Goal: Contribute content: Add original content to the website for others to see

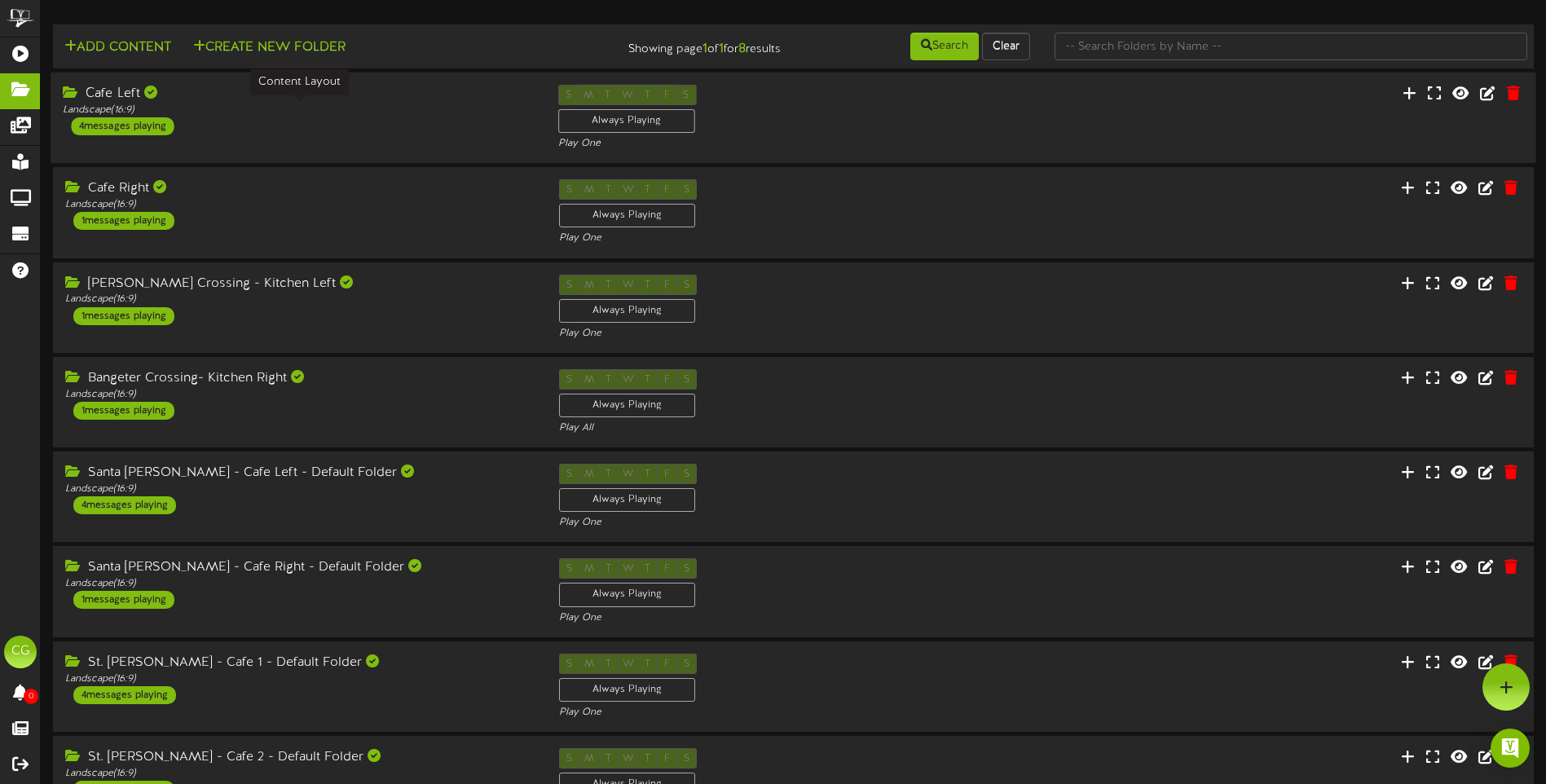
click at [284, 109] on div "Landscape ( 16:9 )" at bounding box center [298, 111] width 470 height 14
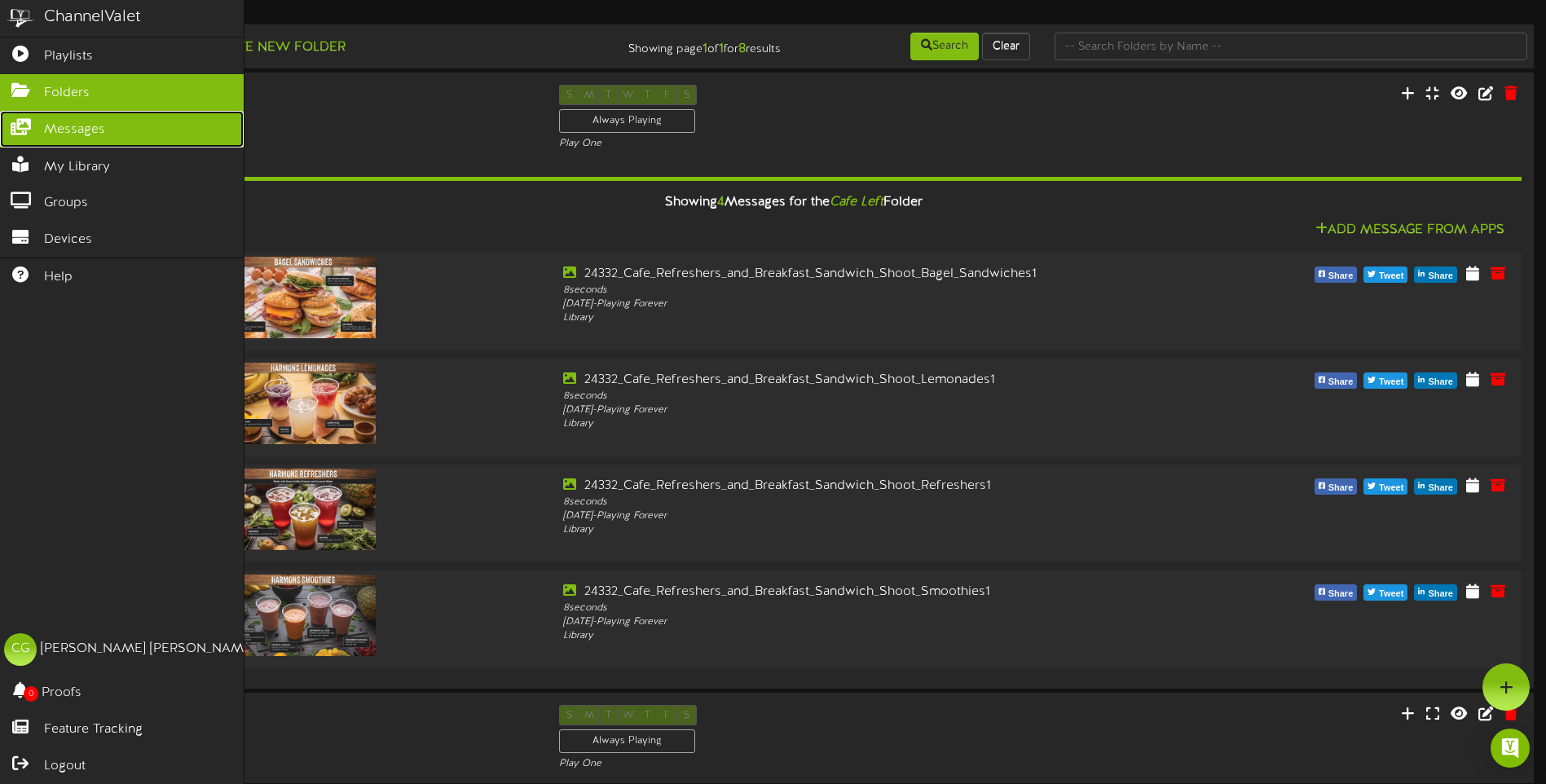
click at [23, 126] on icon at bounding box center [20, 125] width 40 height 12
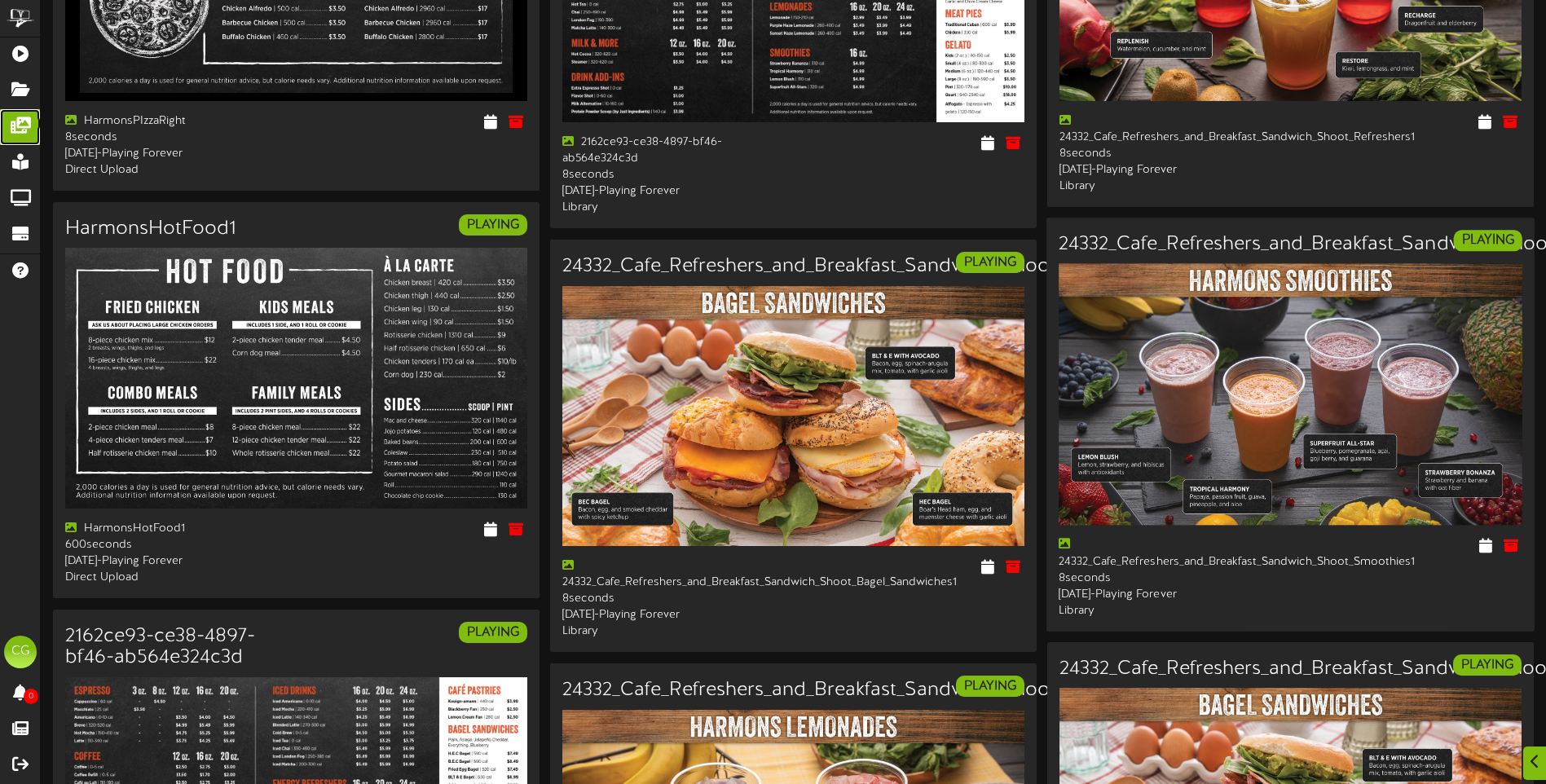
scroll to position [326, 0]
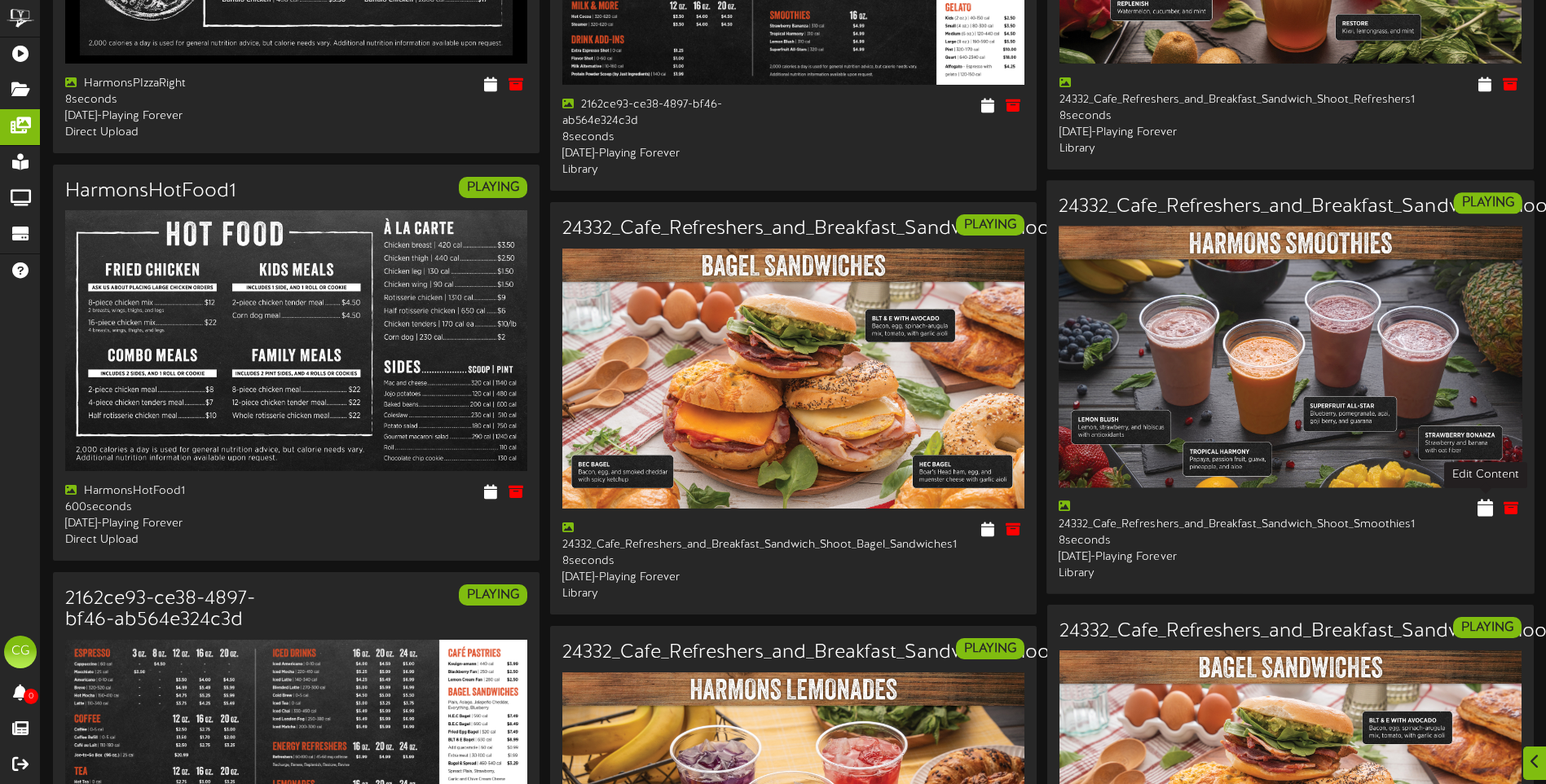
click at [1485, 504] on icon at bounding box center [1485, 507] width 15 height 18
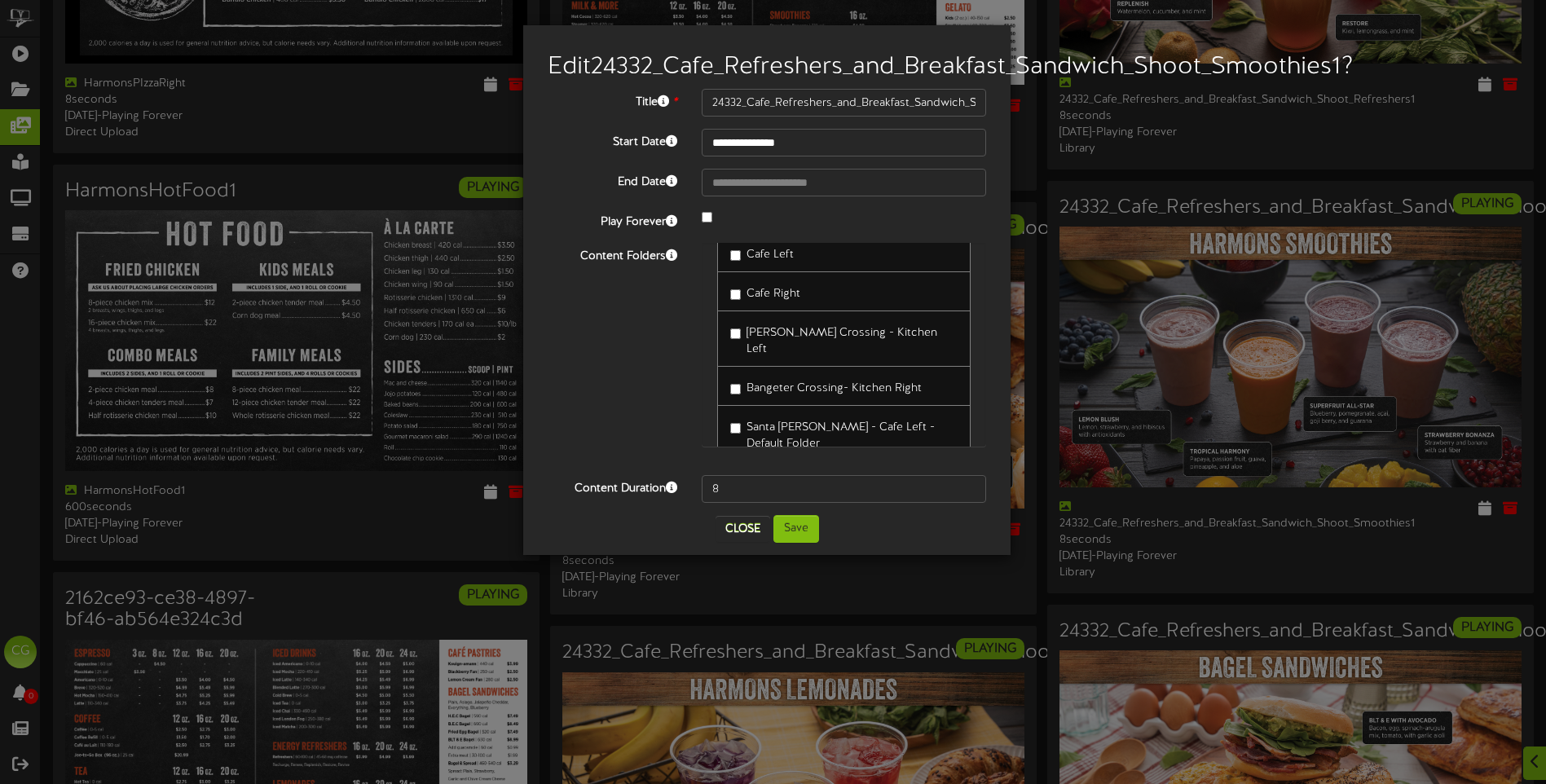
scroll to position [0, 0]
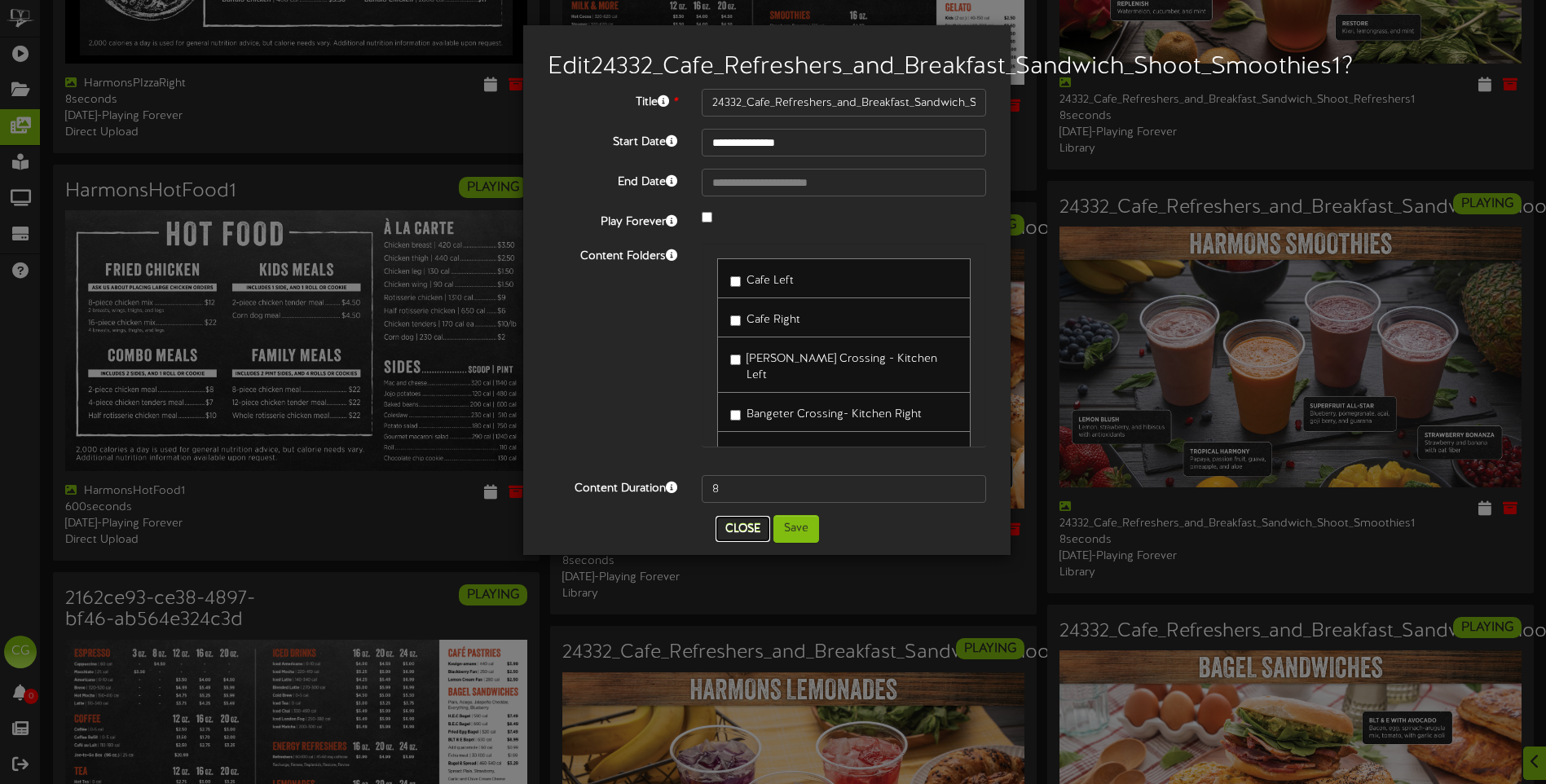
click at [740, 542] on button "Close" at bounding box center [743, 528] width 55 height 26
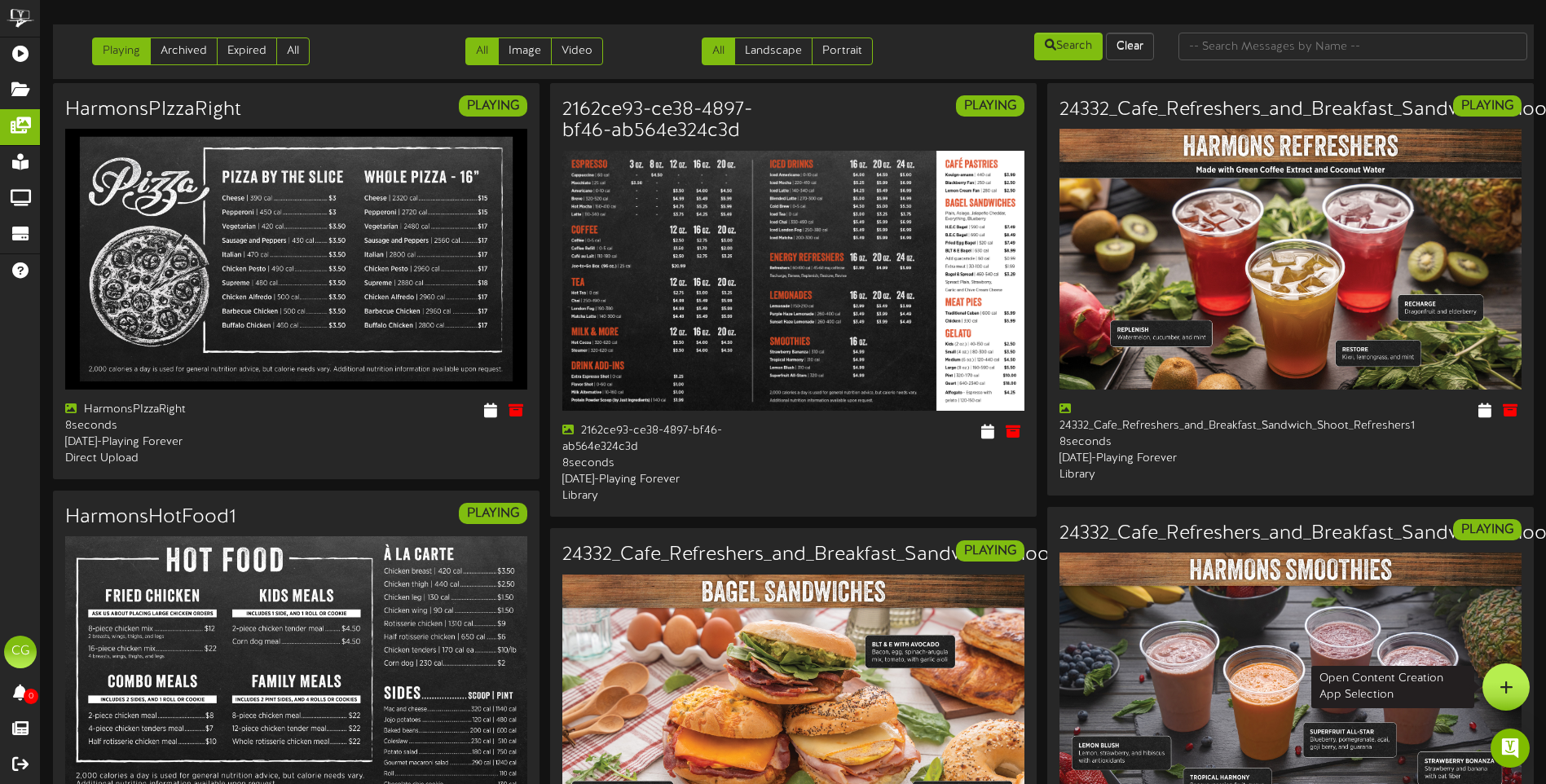
click at [1499, 679] on div at bounding box center [1506, 686] width 47 height 47
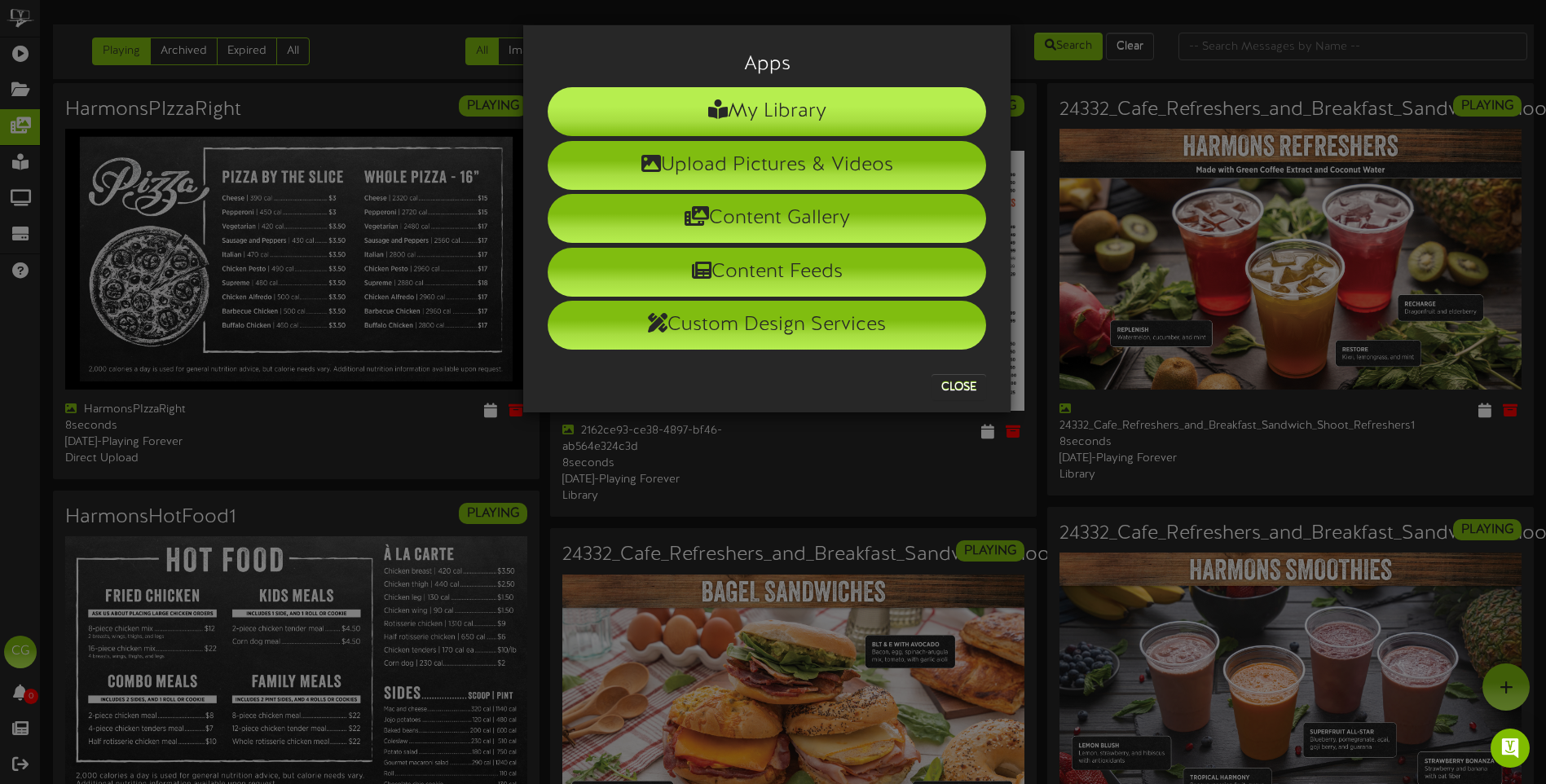
click at [794, 115] on li "My Library" at bounding box center [766, 112] width 438 height 49
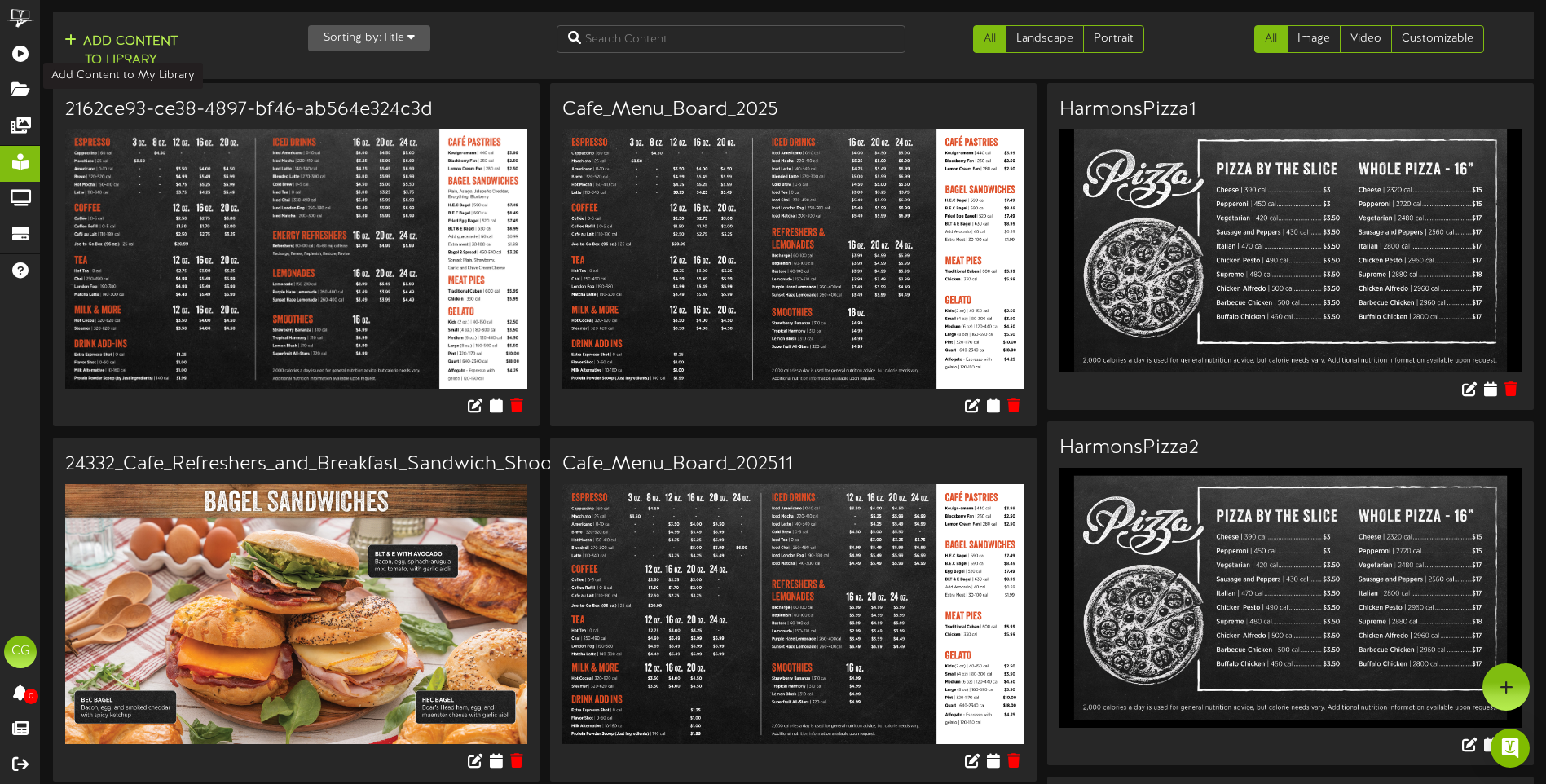
click at [130, 51] on button "Add Content to Library" at bounding box center [120, 51] width 123 height 39
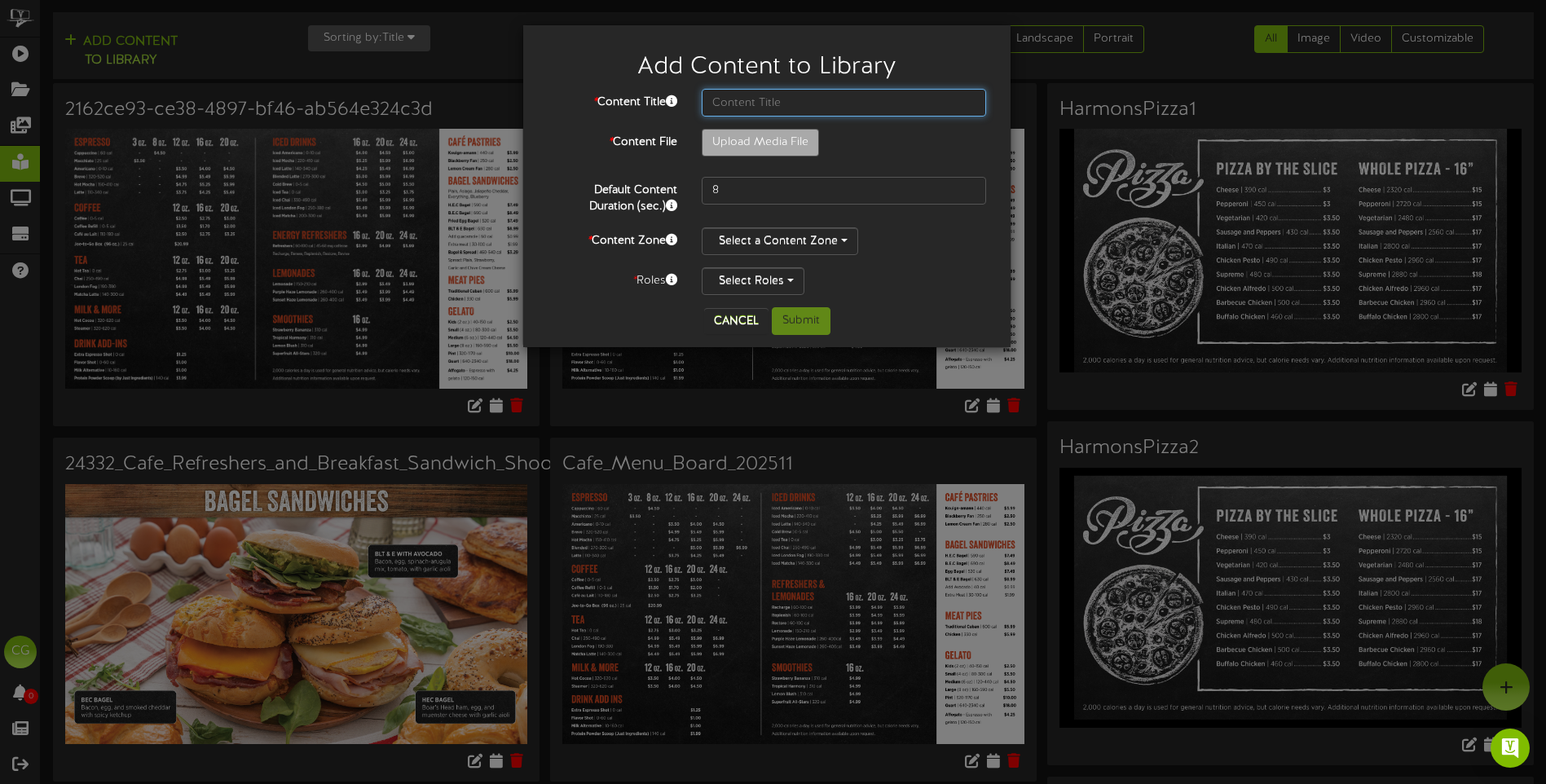
click at [709, 110] on input "text" at bounding box center [843, 103] width 284 height 27
type input "25426_Updated_Harmons_Smoothies"
type input "**********"
type input "25426_Update_Cafe_Menu_Board_Drinks"
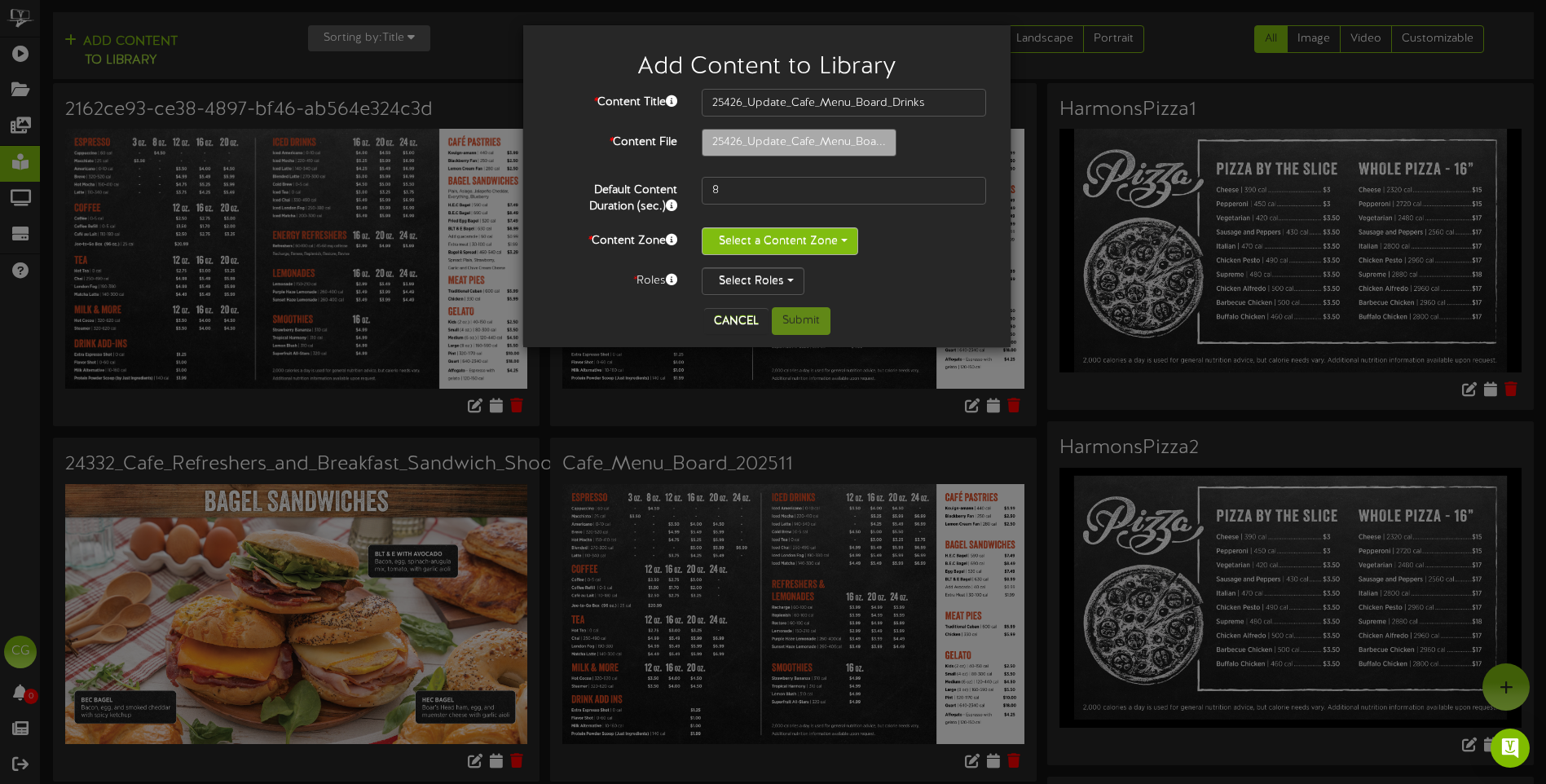
click at [838, 238] on button "Select a Content Zone" at bounding box center [780, 241] width 156 height 27
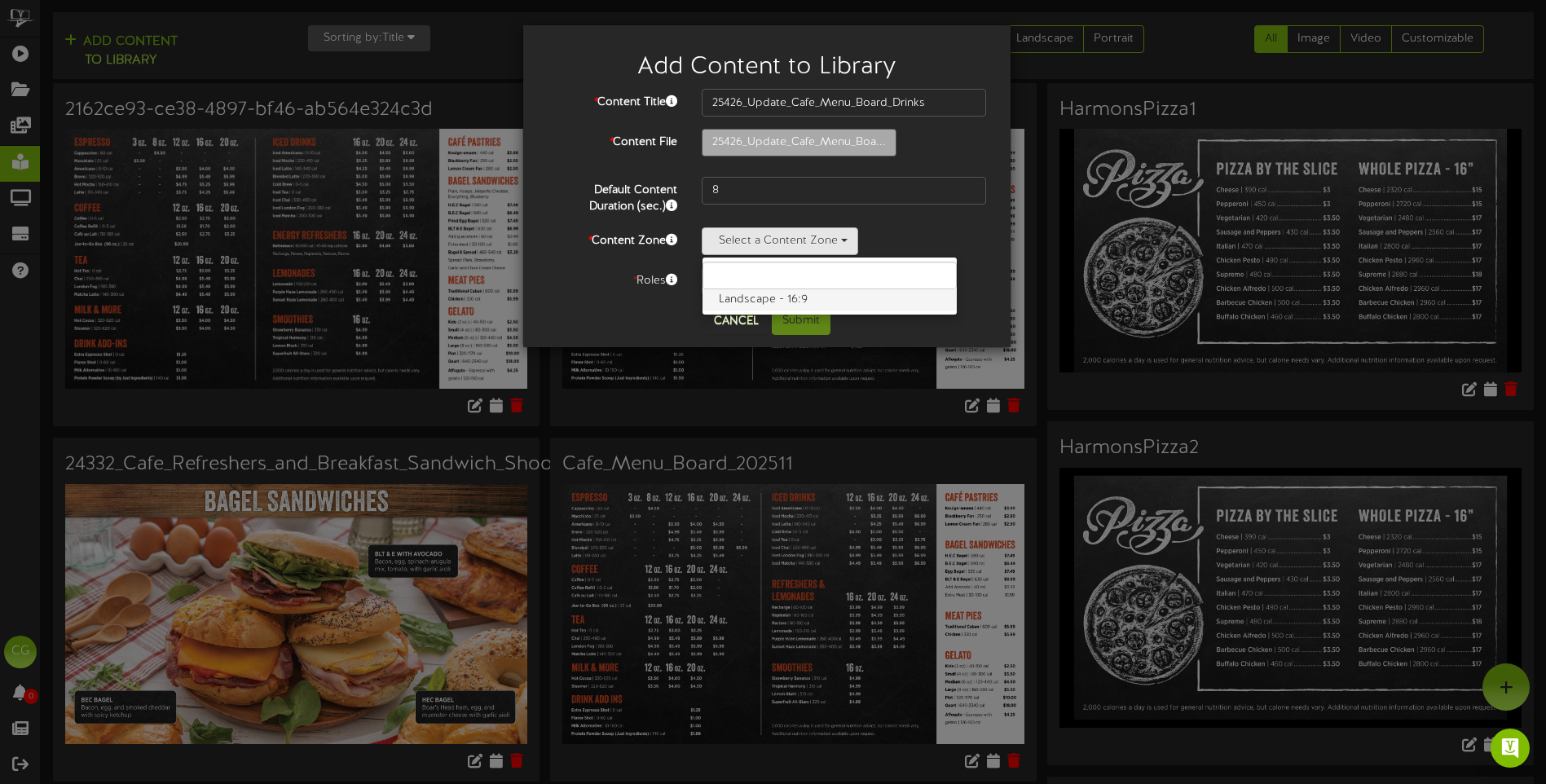
click at [809, 304] on label "Landscape - 16:9" at bounding box center [830, 299] width 254 height 21
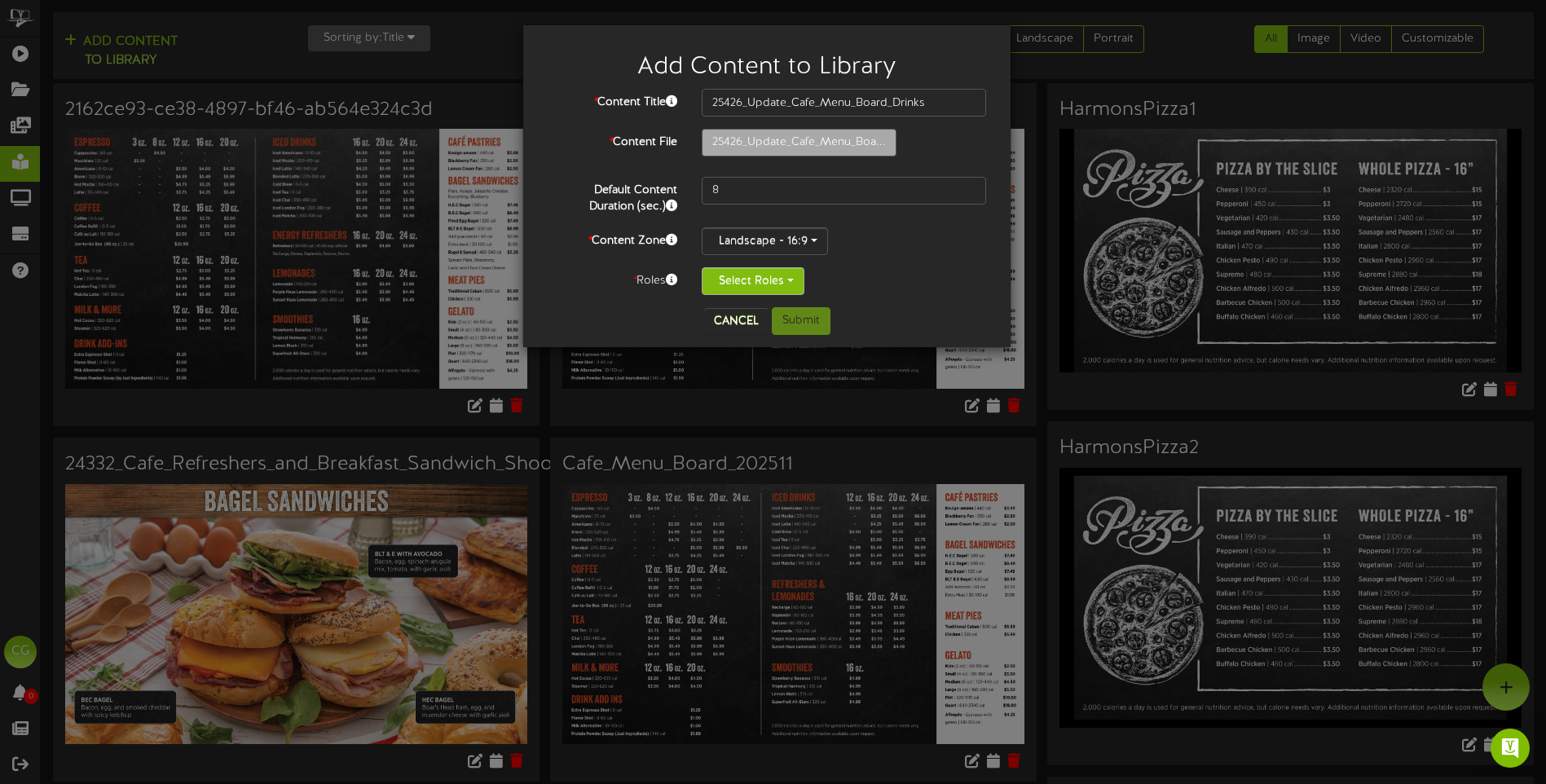
click at [796, 281] on button "Select Roles" at bounding box center [753, 281] width 103 height 27
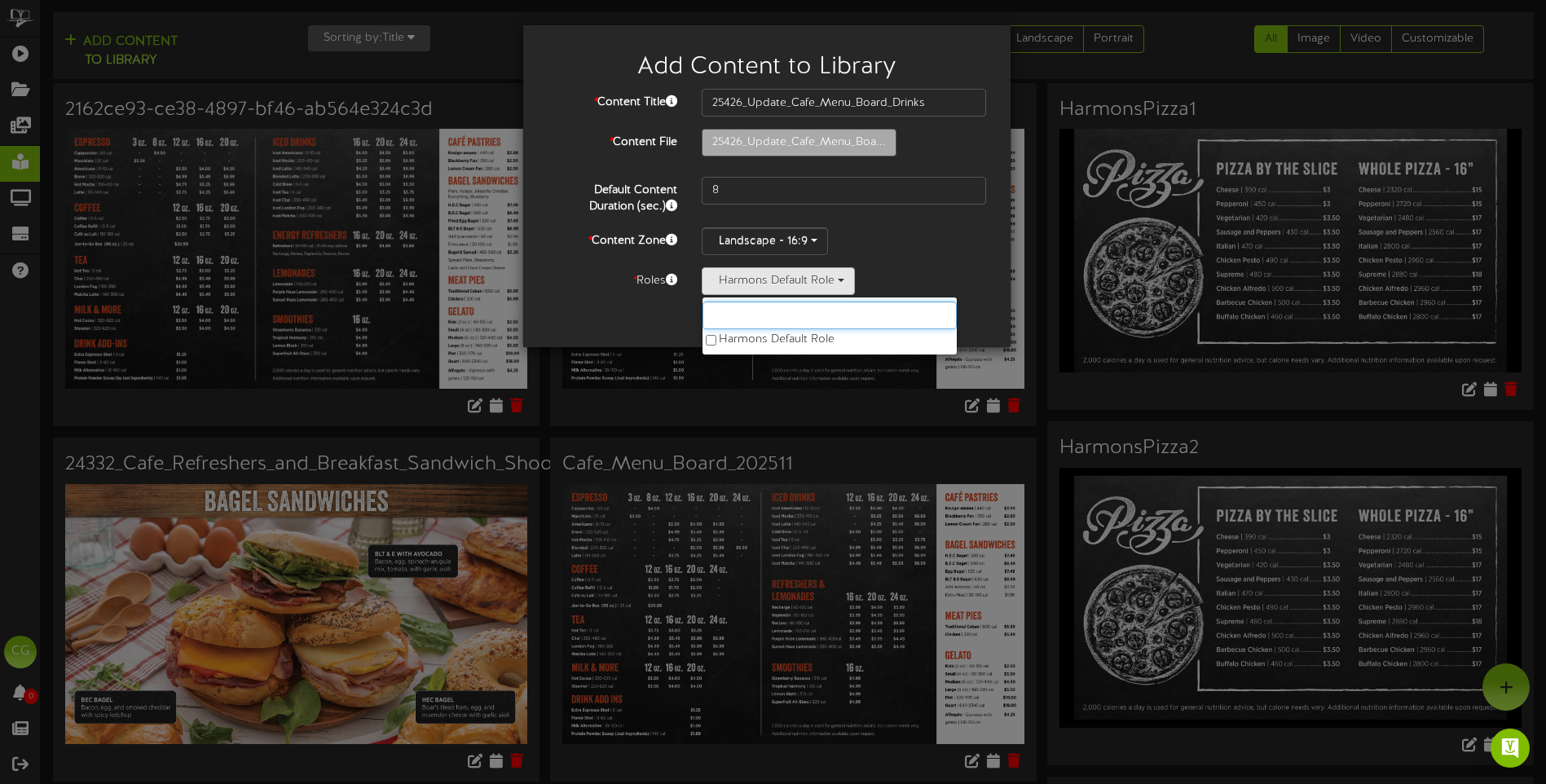
click at [750, 317] on input "text" at bounding box center [830, 315] width 254 height 27
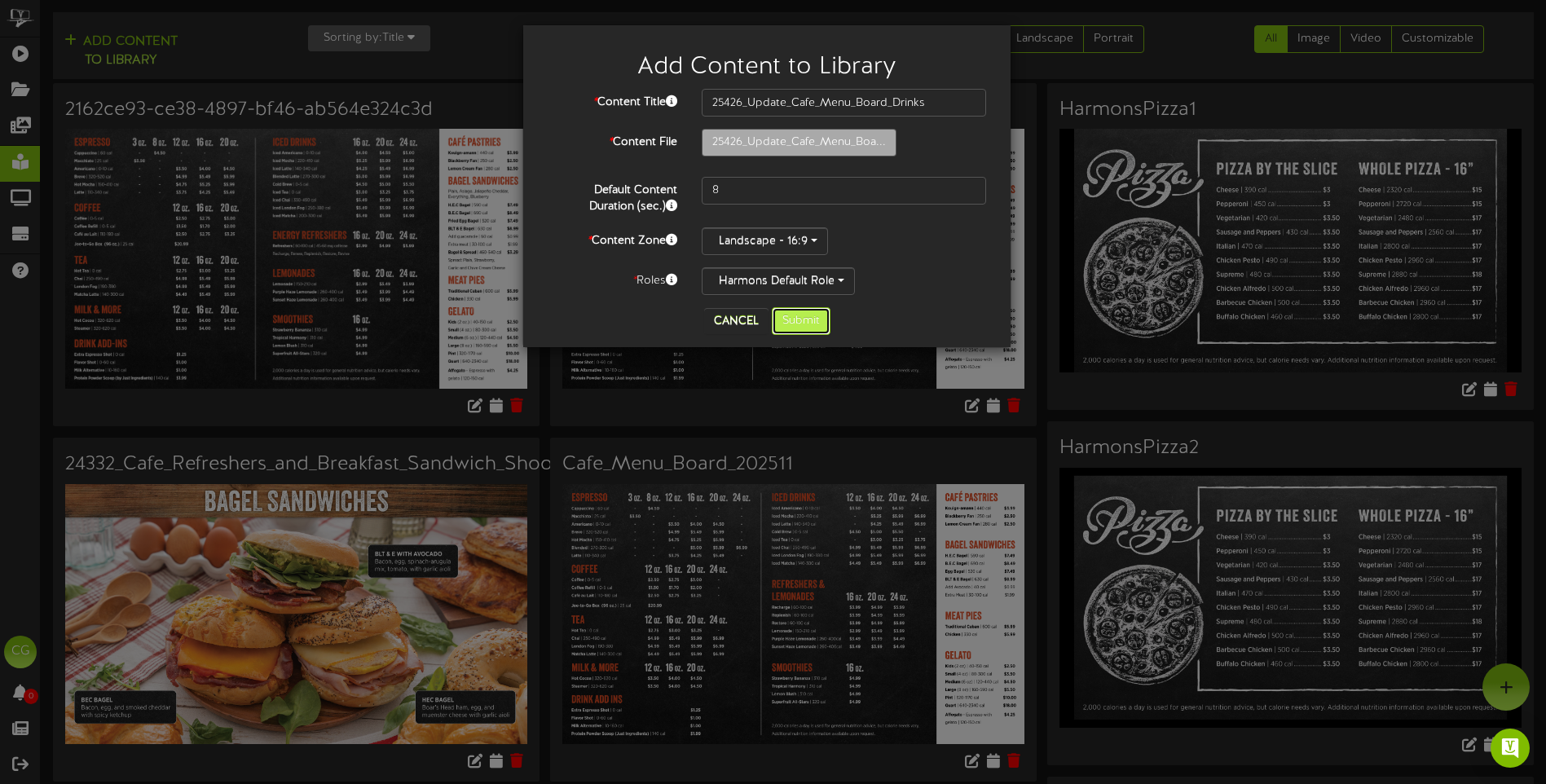
click at [801, 319] on button "Submit" at bounding box center [800, 321] width 58 height 27
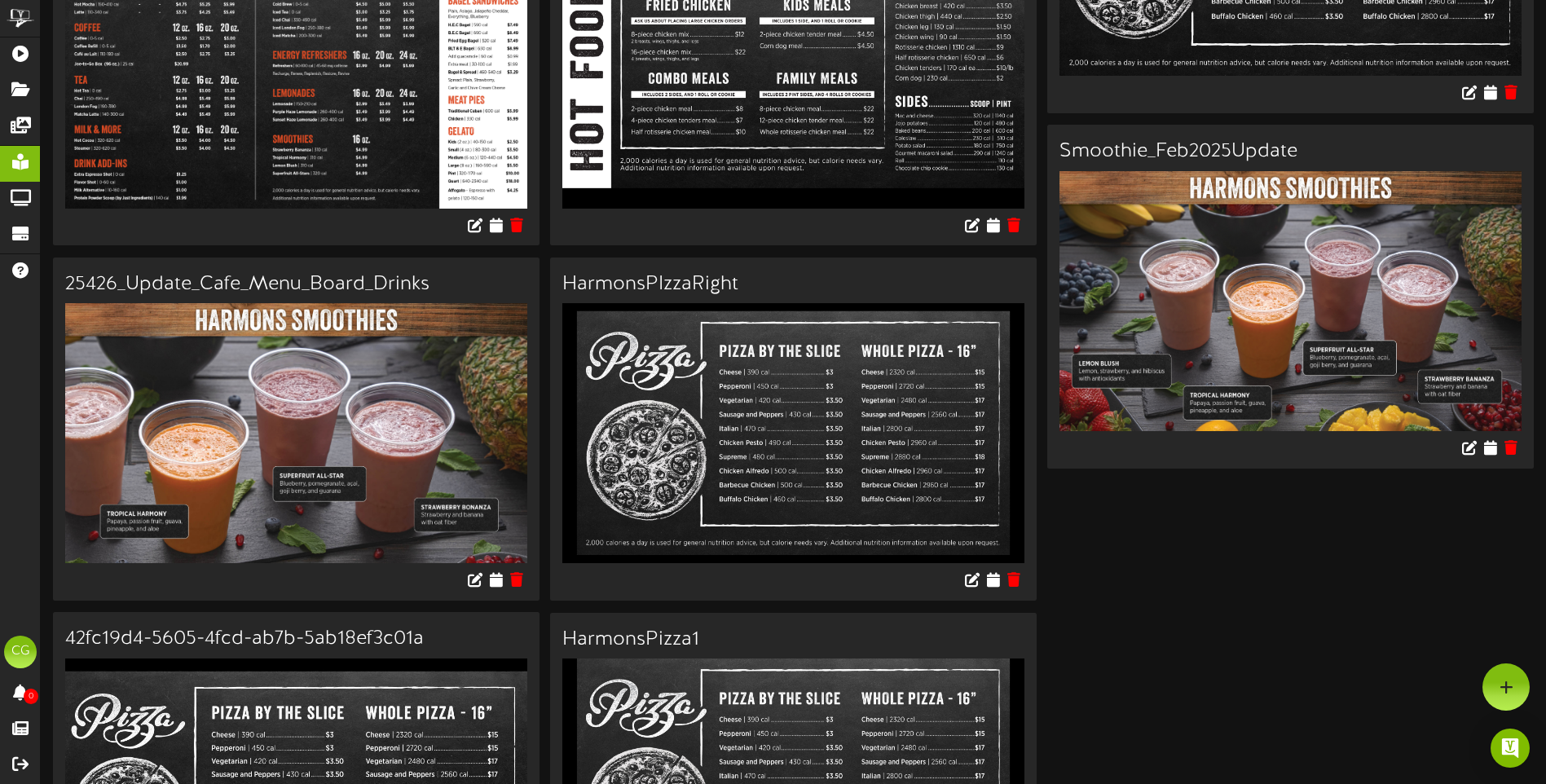
scroll to position [1874, 0]
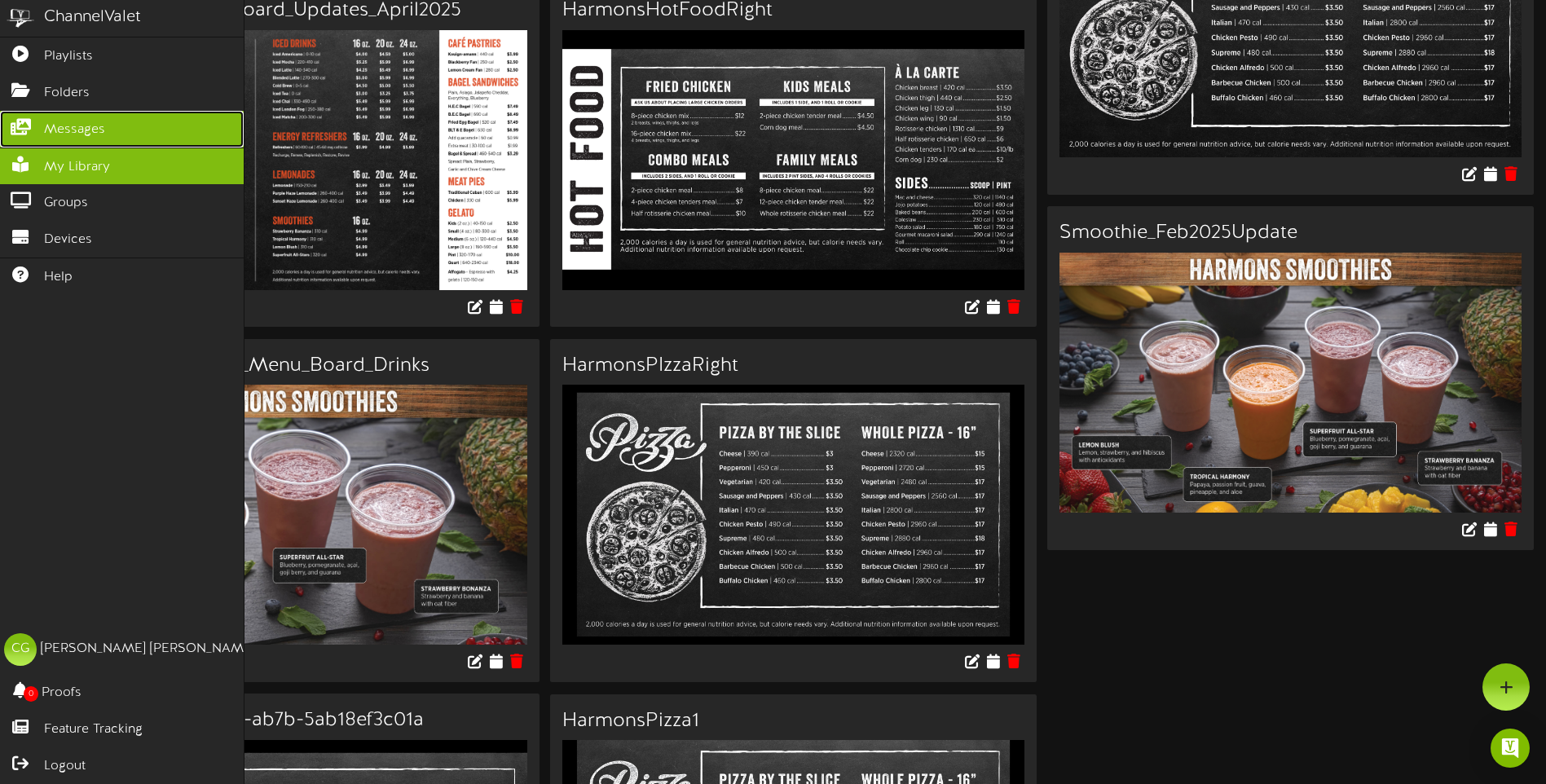
click at [23, 124] on icon at bounding box center [20, 125] width 40 height 12
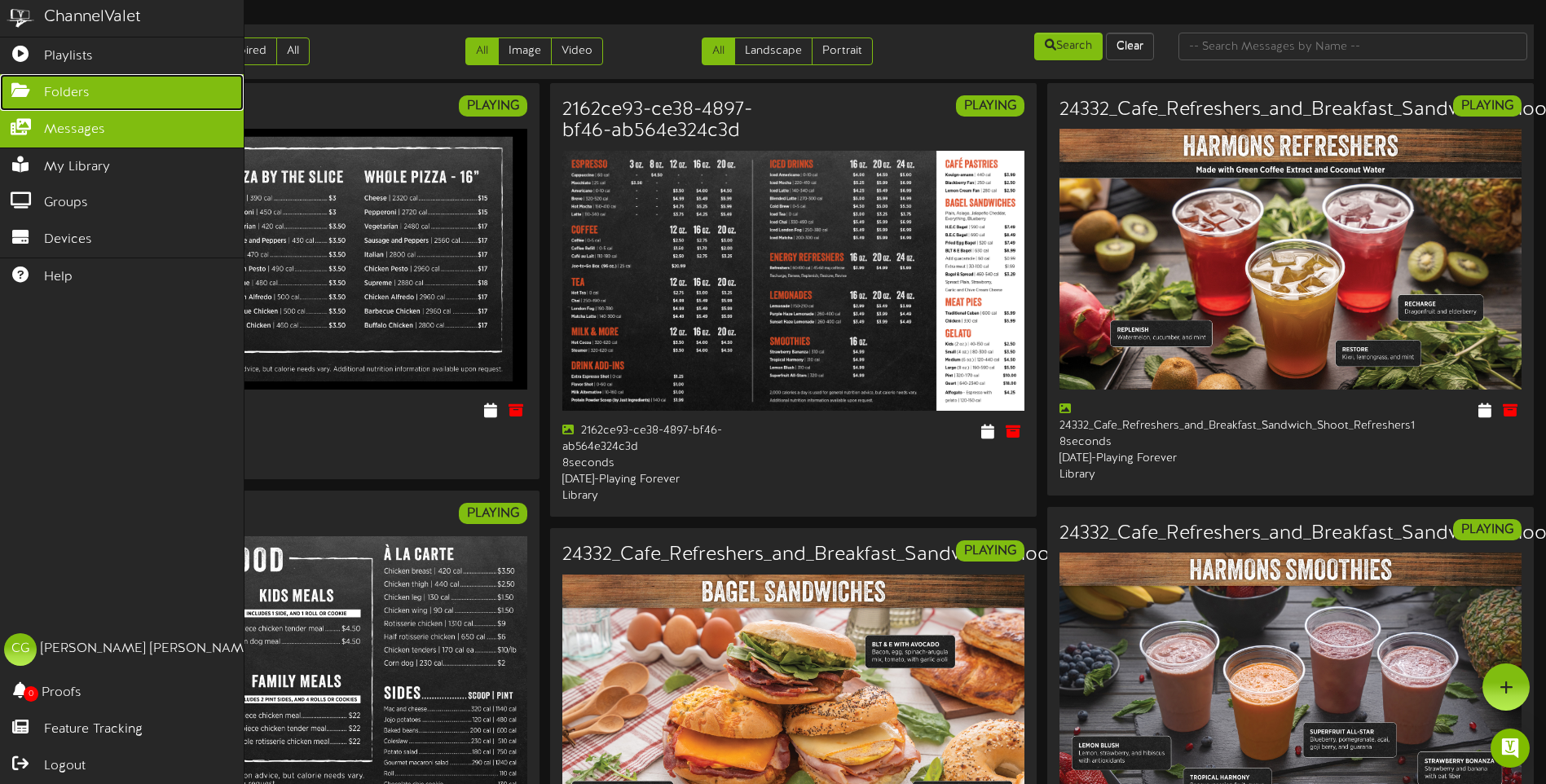
click at [20, 90] on icon at bounding box center [20, 88] width 40 height 12
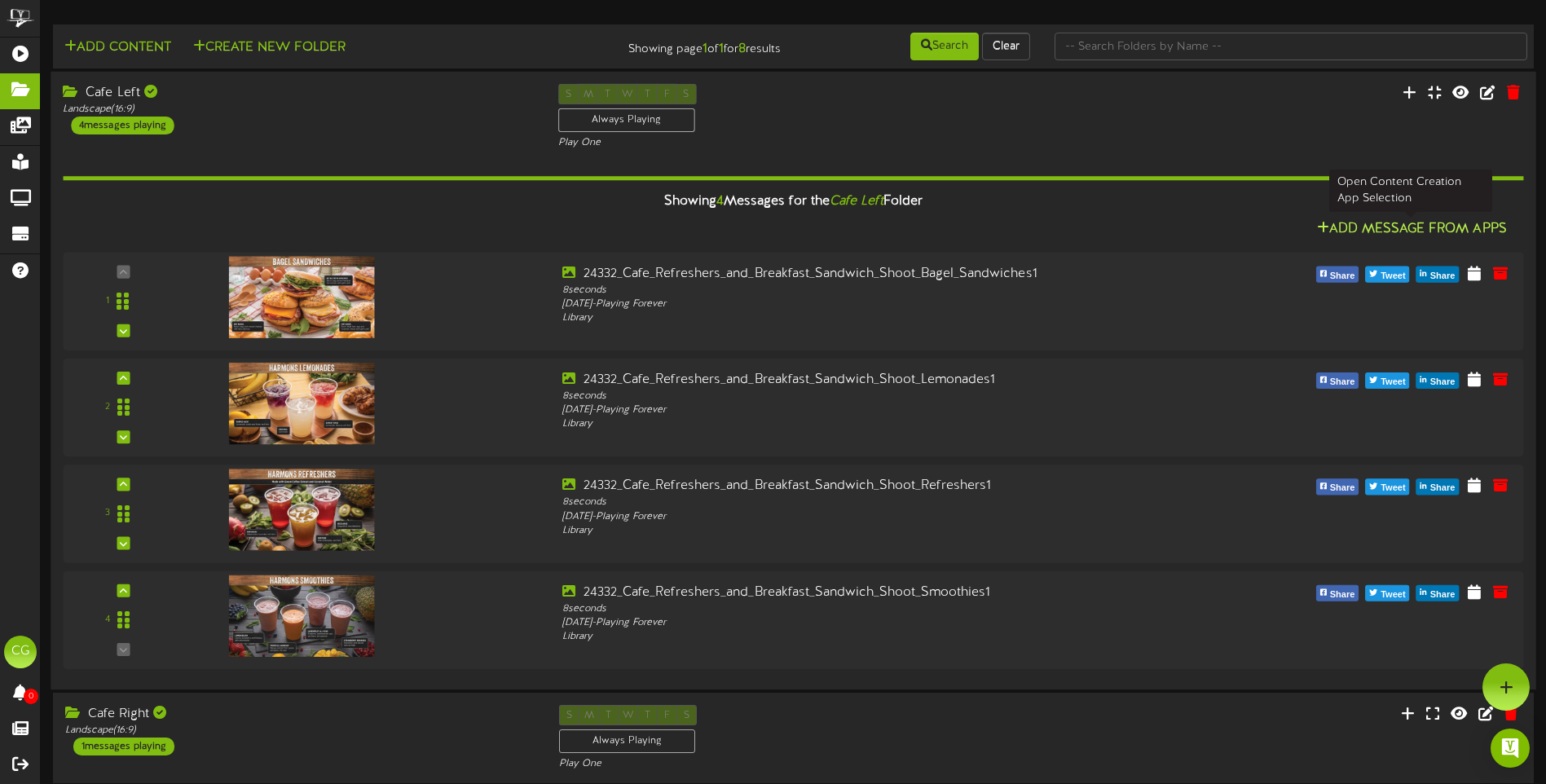
click at [1360, 227] on button "Add Message From Apps" at bounding box center [1411, 230] width 200 height 21
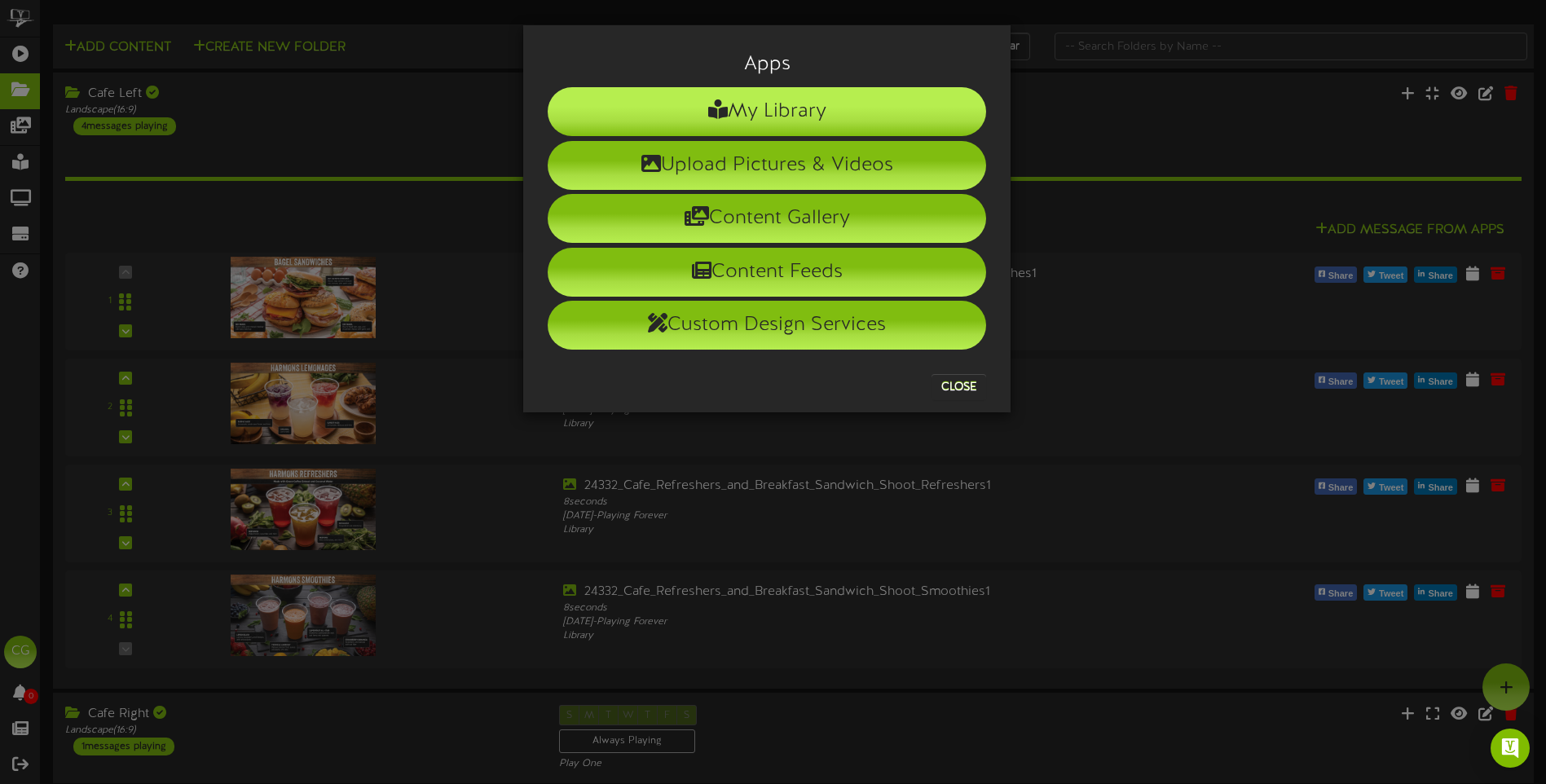
click at [822, 112] on li "My Library" at bounding box center [766, 112] width 438 height 49
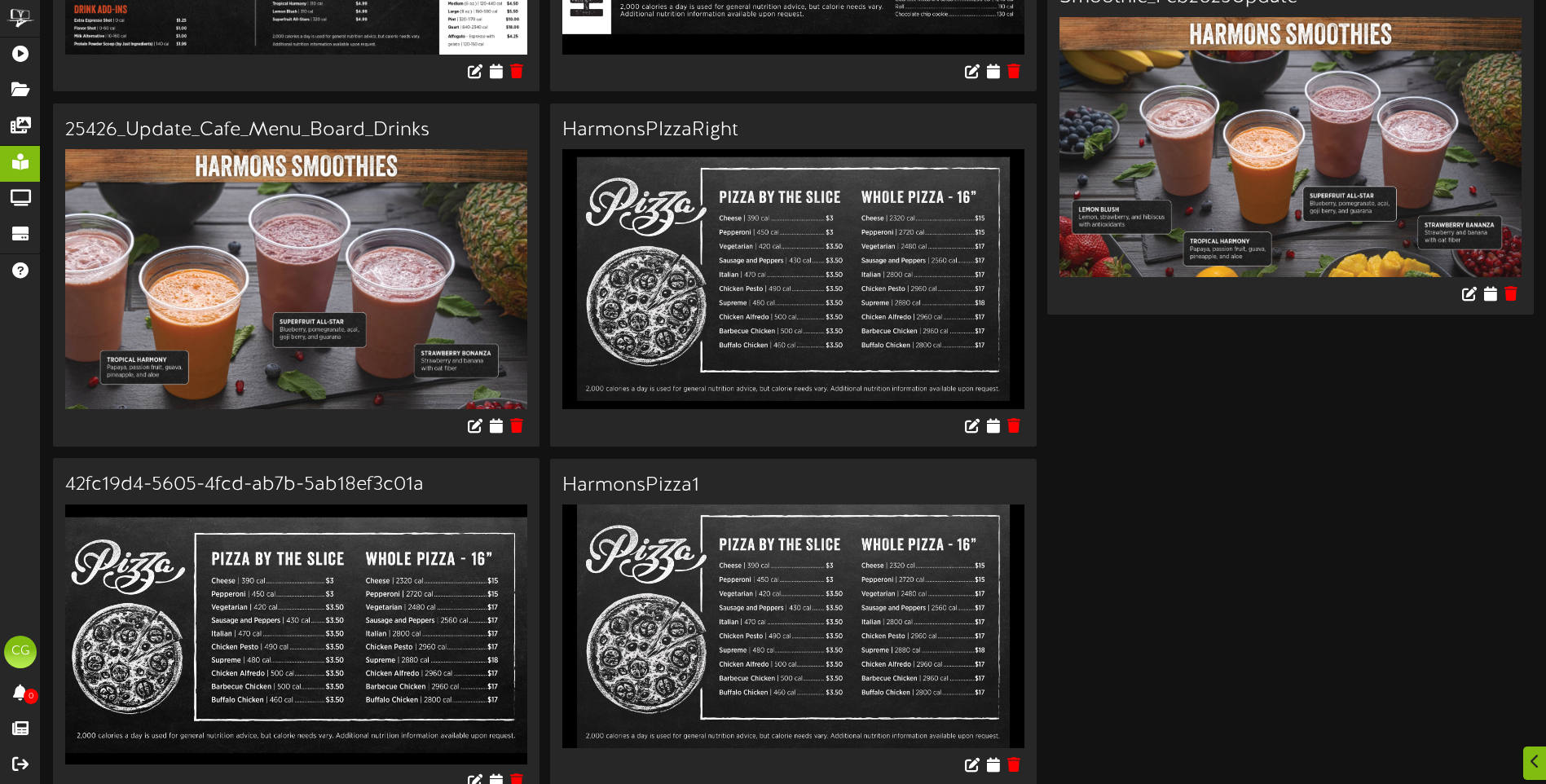
scroll to position [2118, 0]
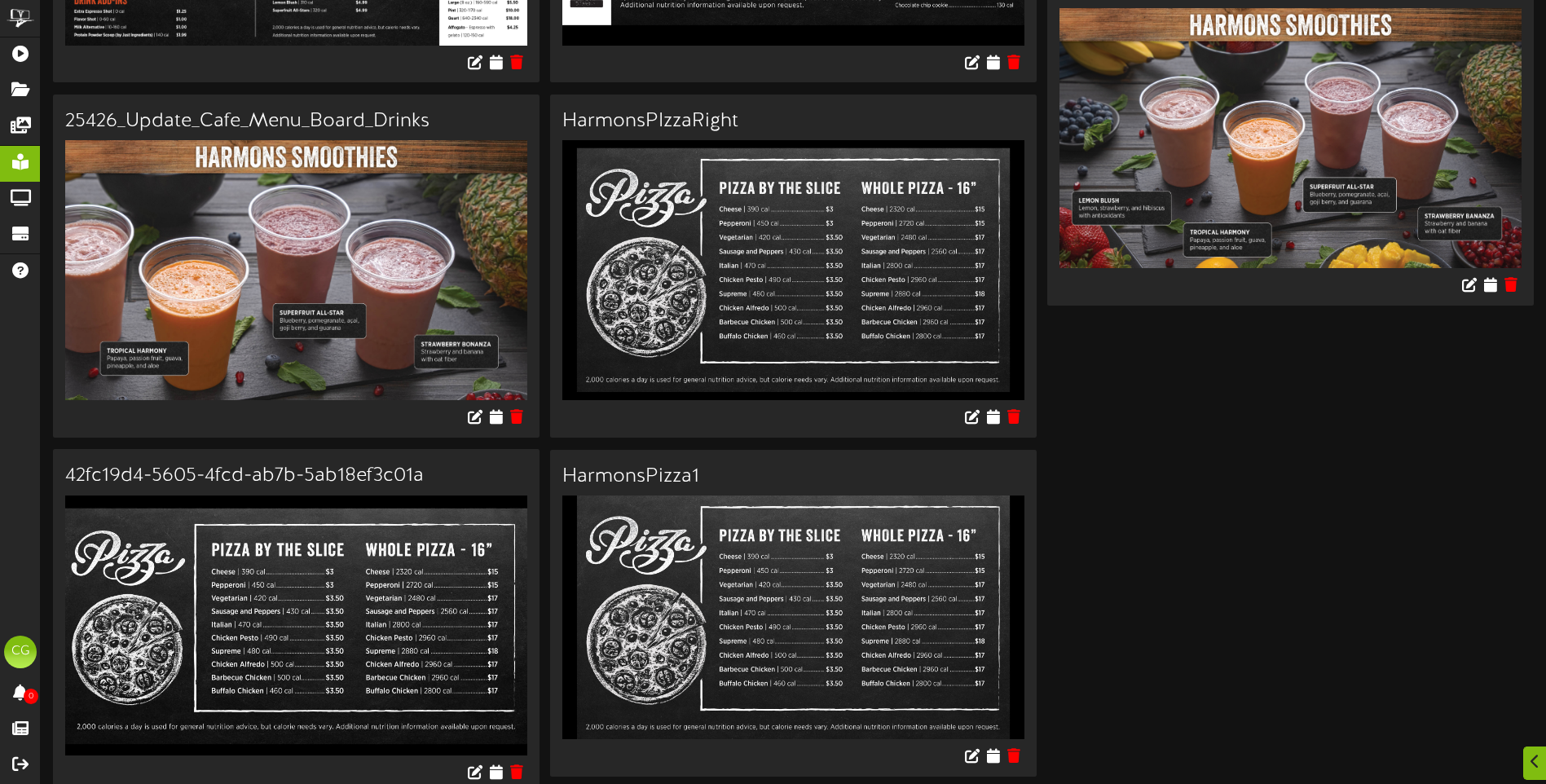
click at [282, 262] on img at bounding box center [296, 269] width 462 height 260
click at [495, 411] on icon at bounding box center [497, 416] width 15 height 18
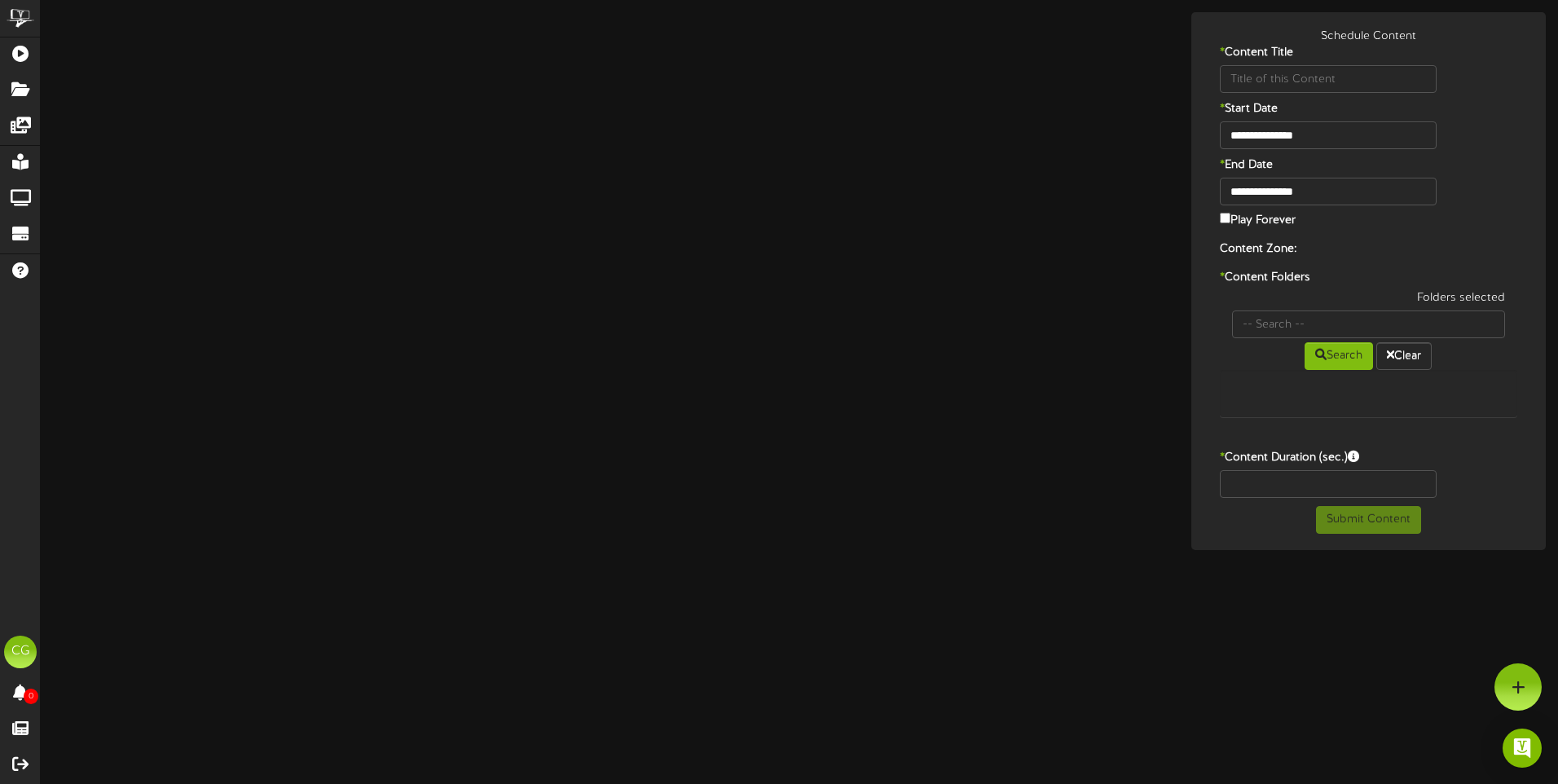
type input "25426_Update_Cafe_Menu_Board_Drinks"
type input "8"
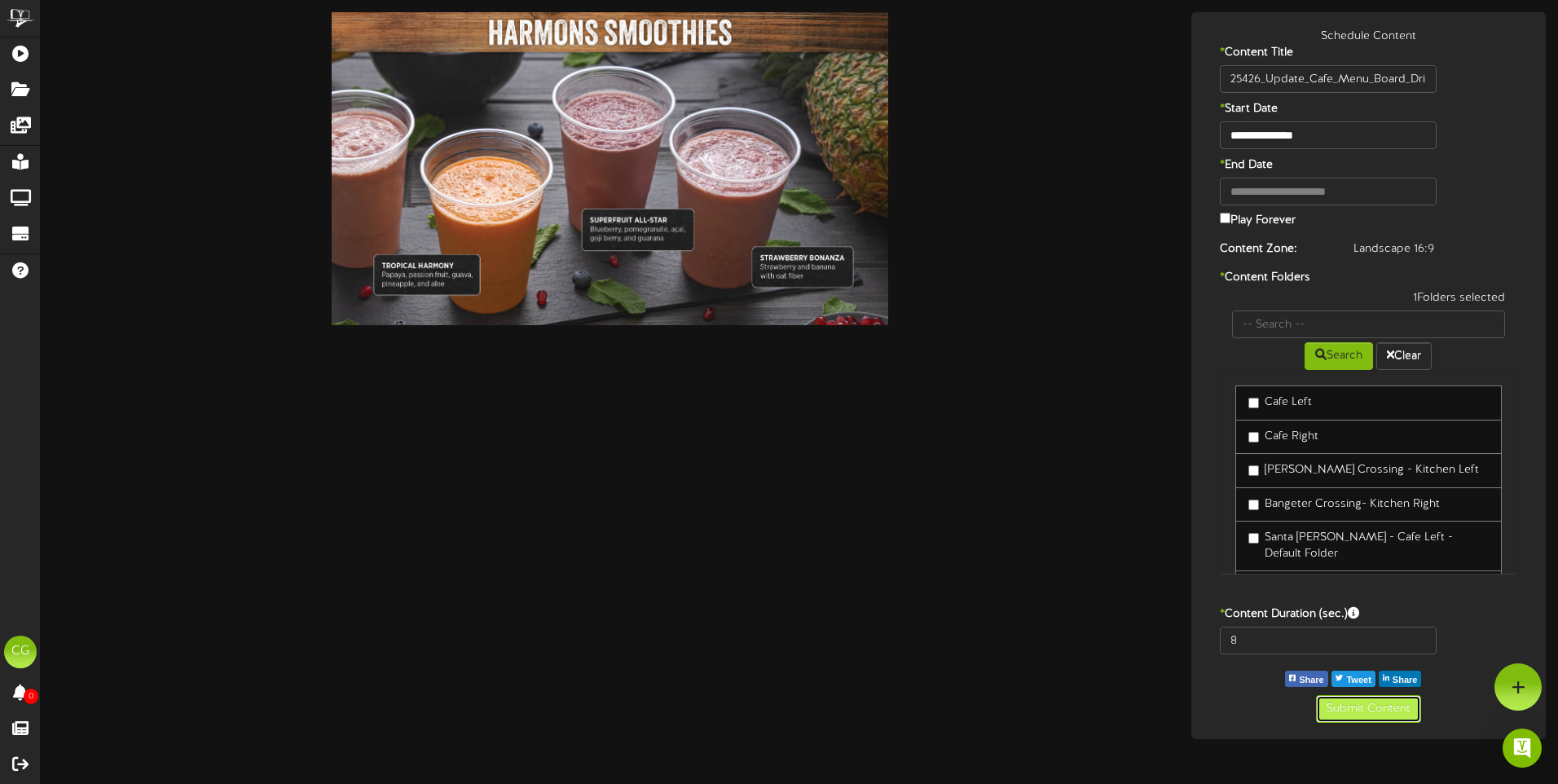
click at [1398, 706] on button "Submit Content" at bounding box center [1368, 709] width 106 height 27
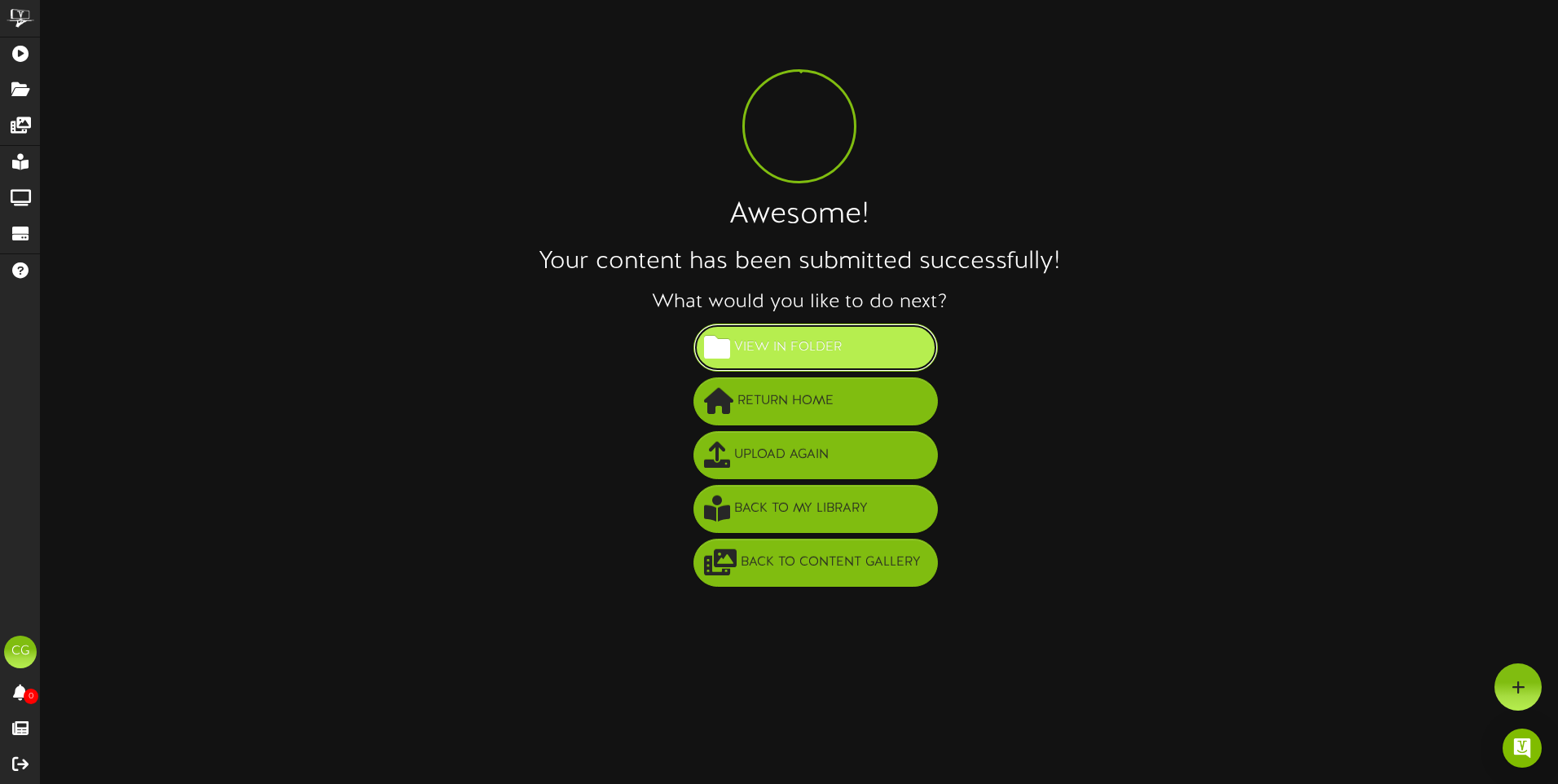
click at [774, 338] on span "View in Folder" at bounding box center [788, 347] width 116 height 27
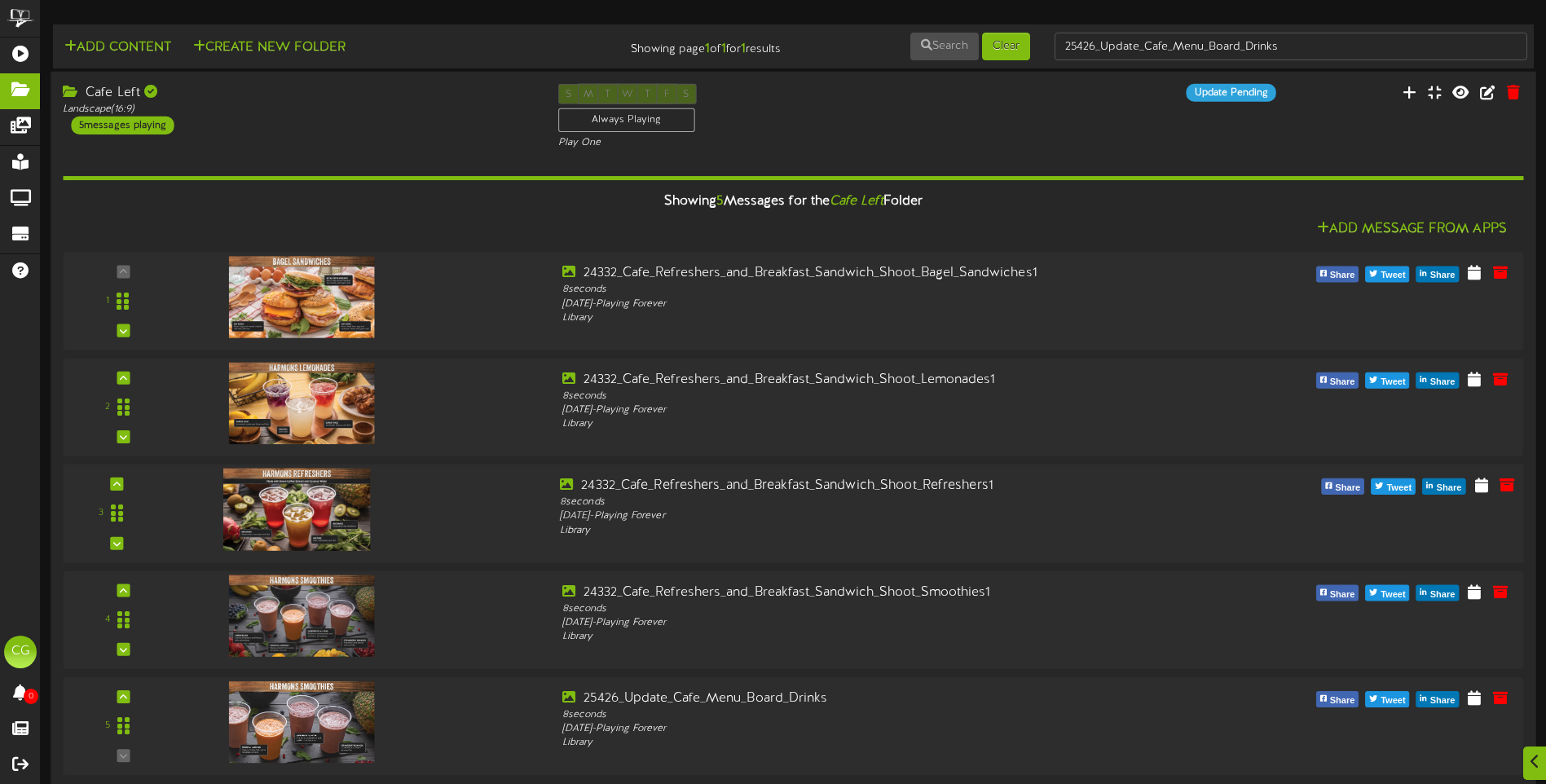
scroll to position [15, 0]
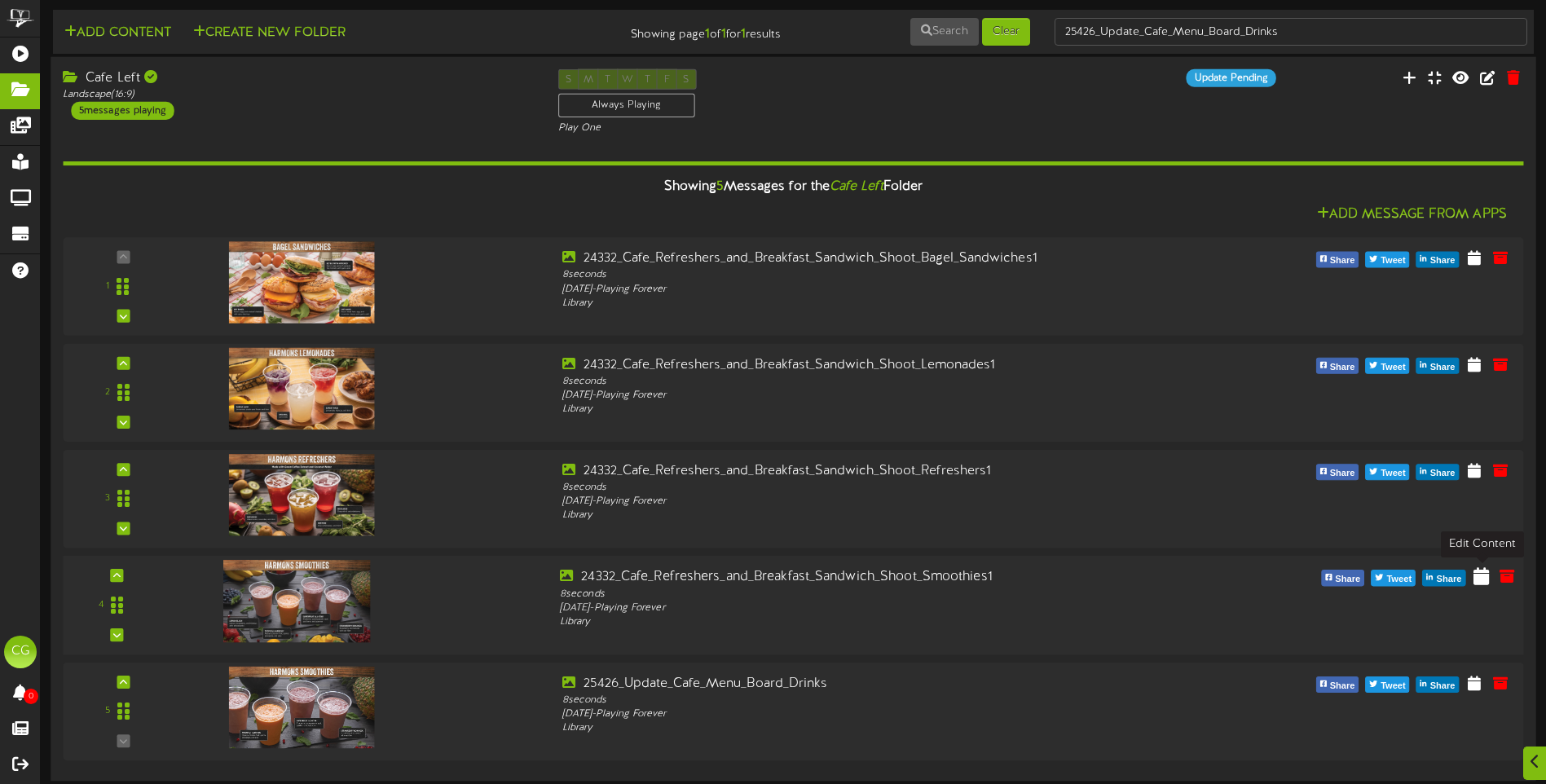
click at [1481, 576] on icon at bounding box center [1481, 576] width 15 height 18
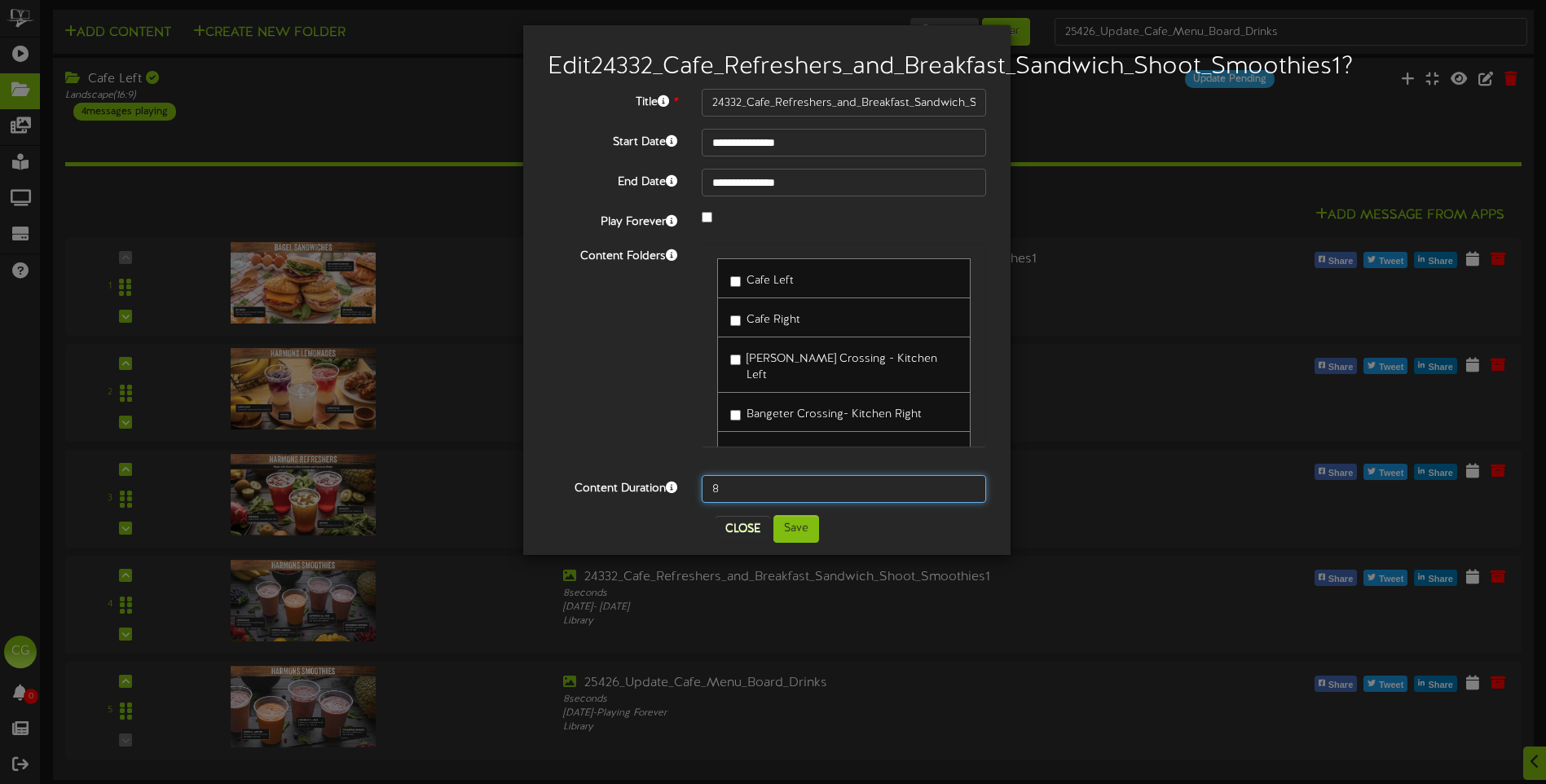
click at [727, 503] on input "8" at bounding box center [843, 489] width 284 height 27
type input "0"
click at [790, 543] on button "Save" at bounding box center [795, 528] width 45 height 27
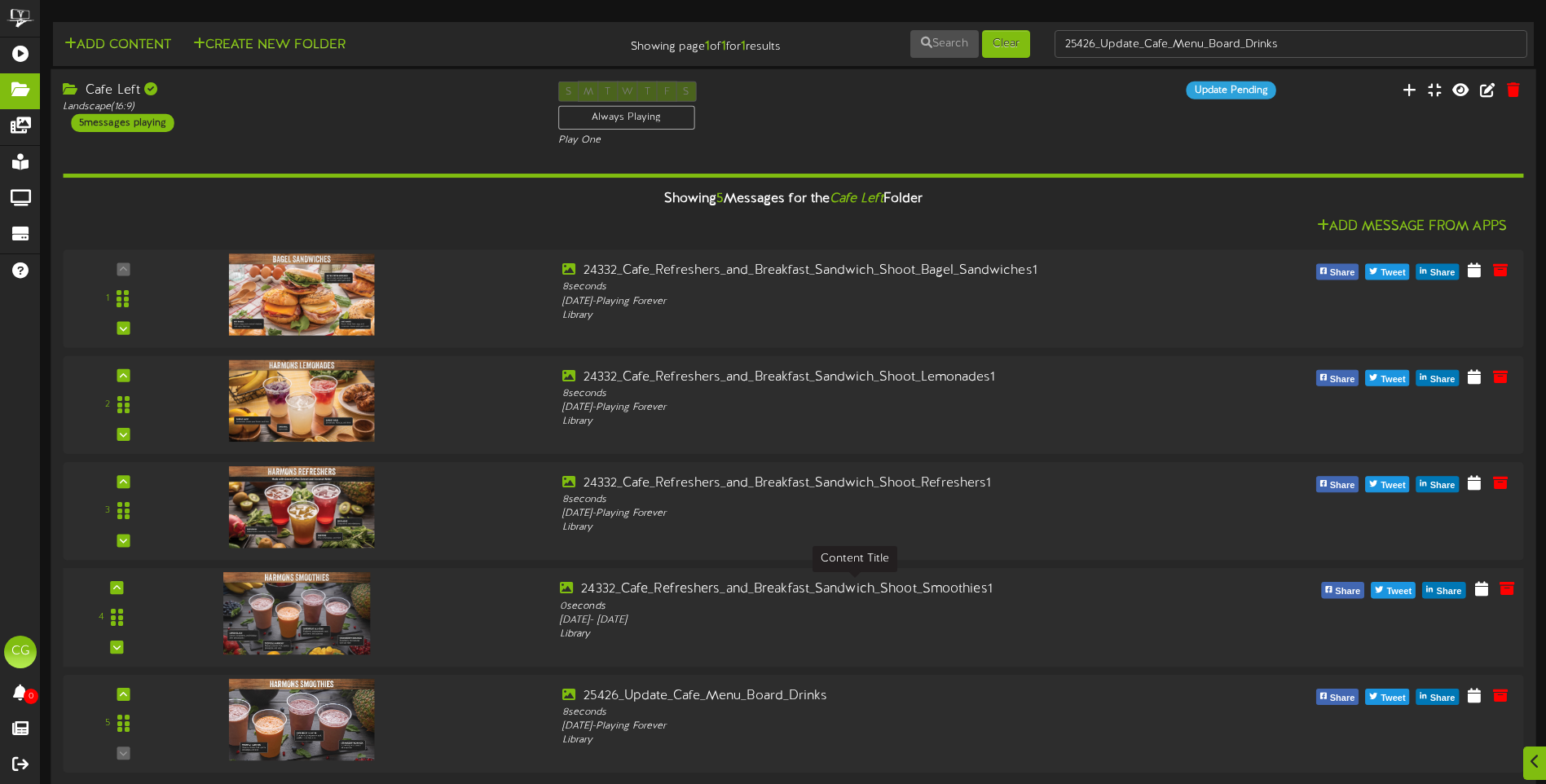
scroll to position [0, 0]
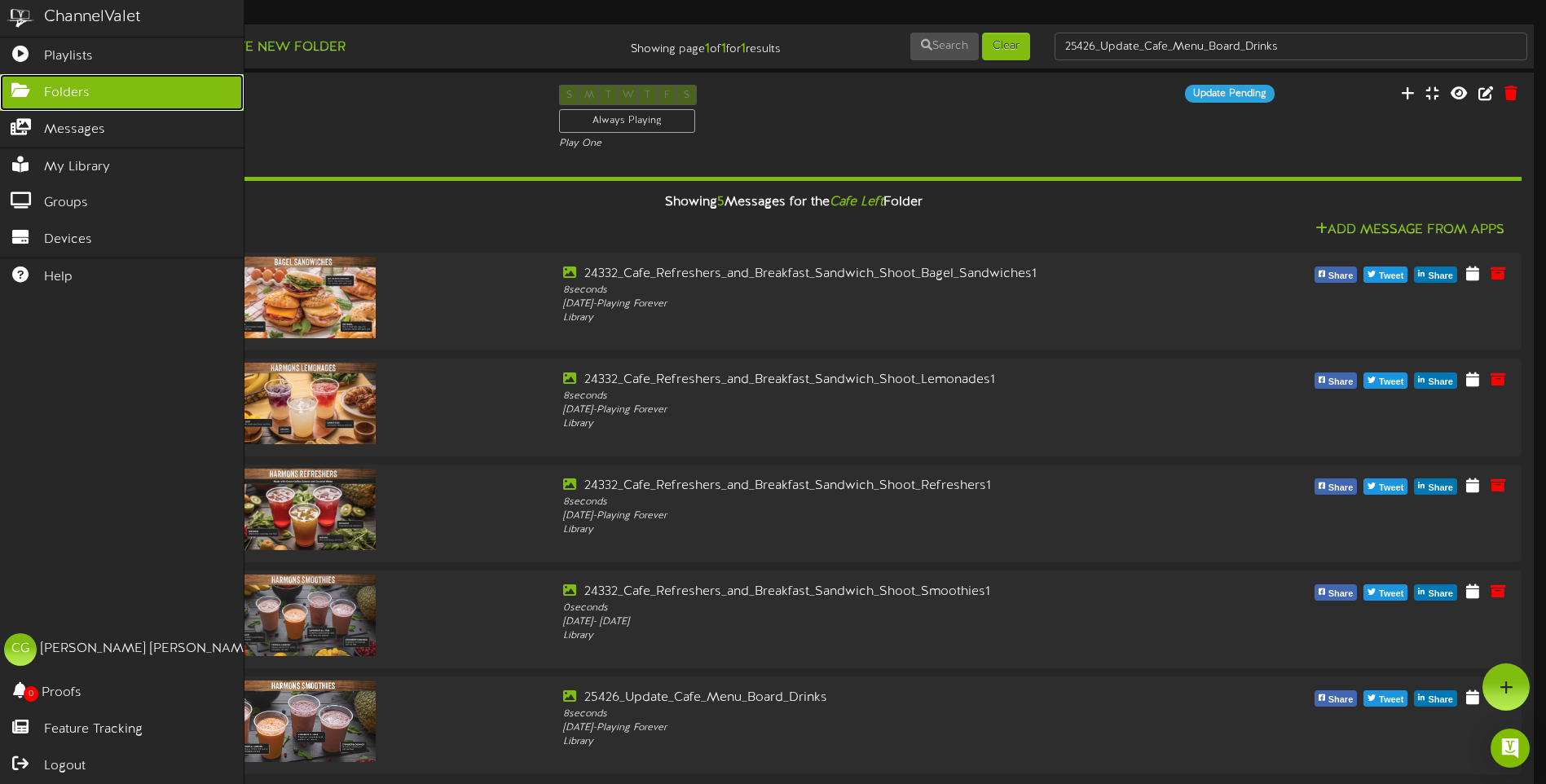
click at [22, 87] on icon at bounding box center [20, 88] width 40 height 12
click at [60, 93] on span "Folders" at bounding box center [66, 93] width 45 height 19
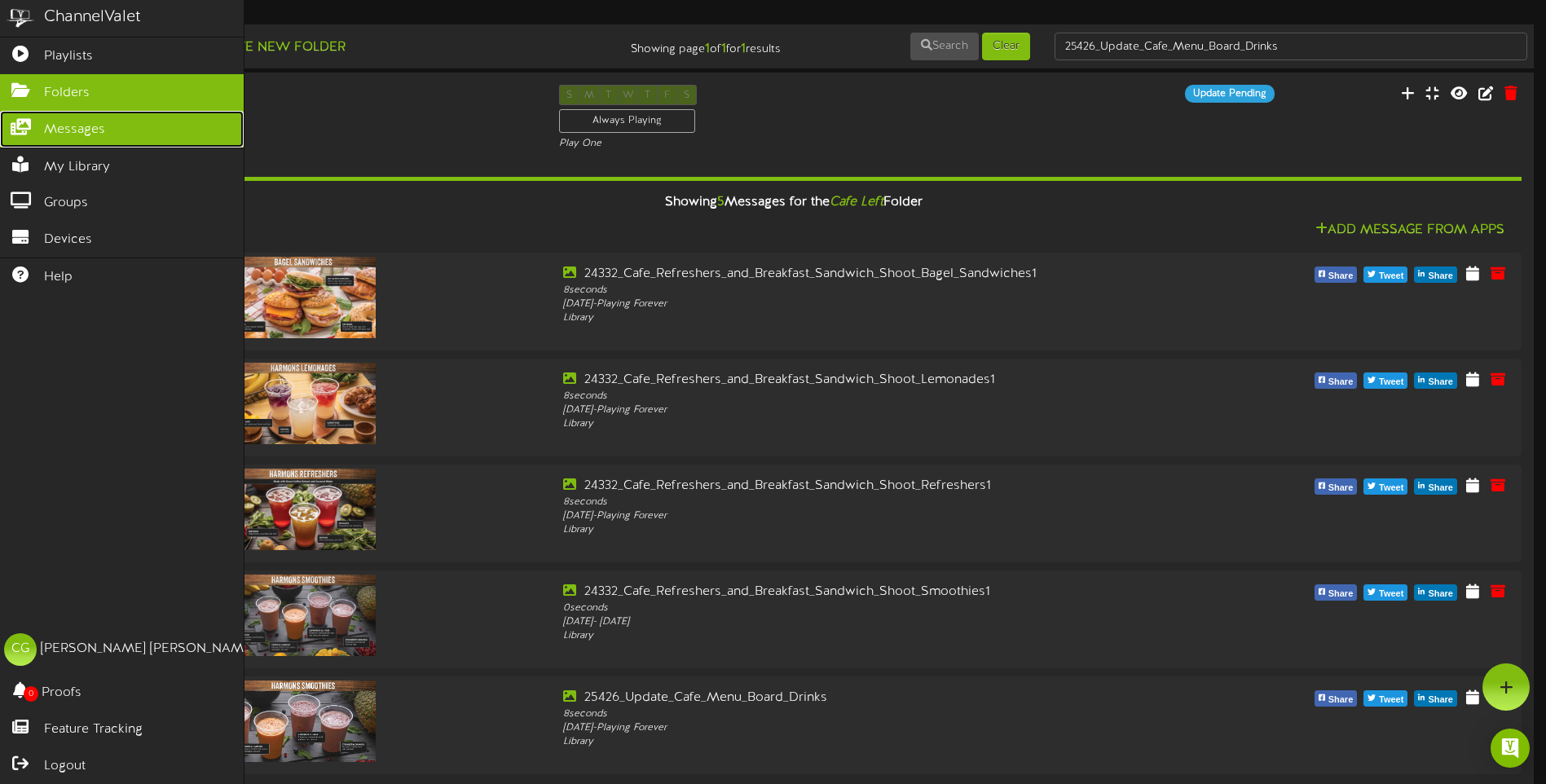
click at [63, 128] on span "Messages" at bounding box center [74, 130] width 61 height 19
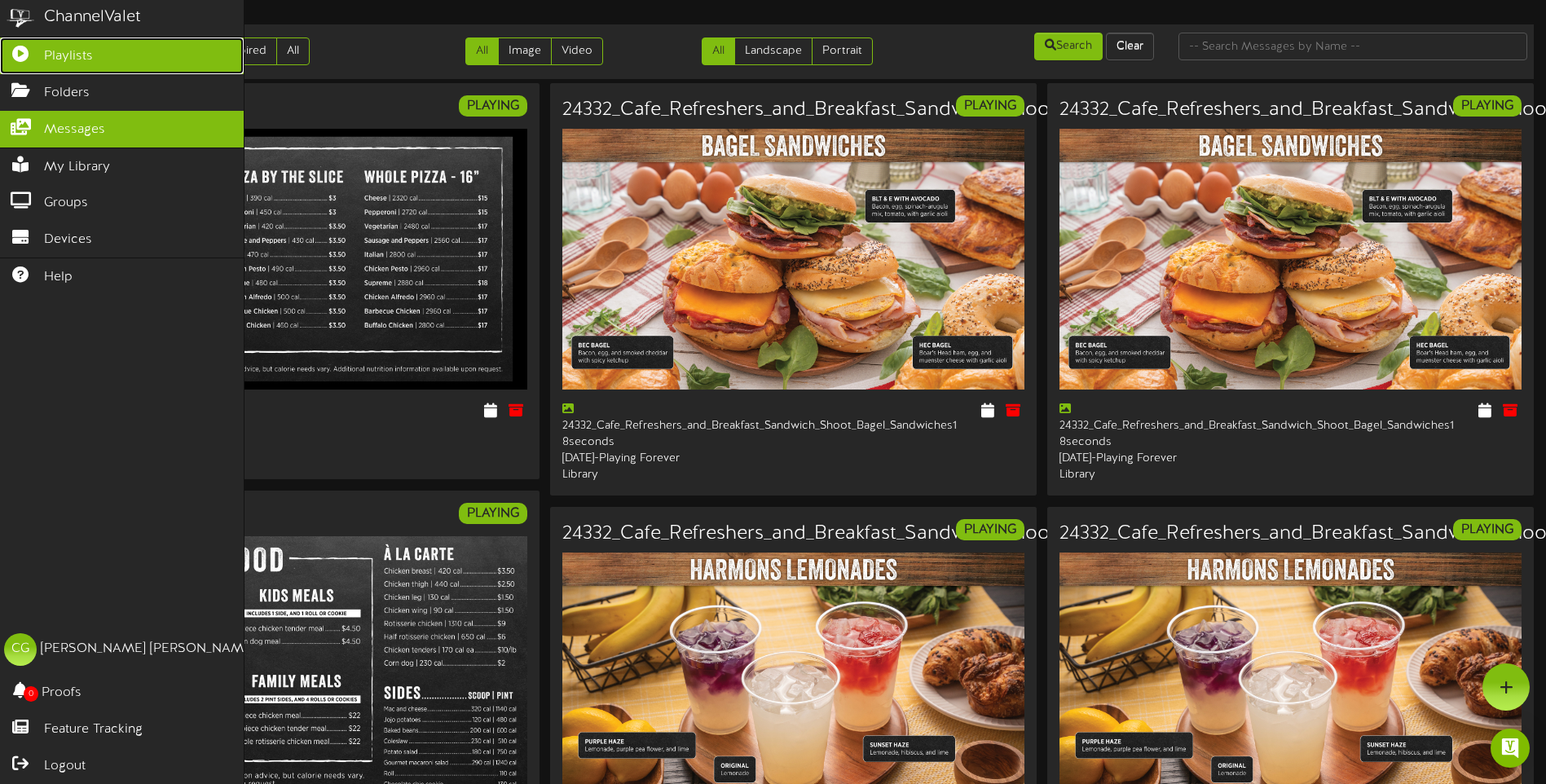
click at [83, 54] on span "Playlists" at bounding box center [68, 57] width 49 height 19
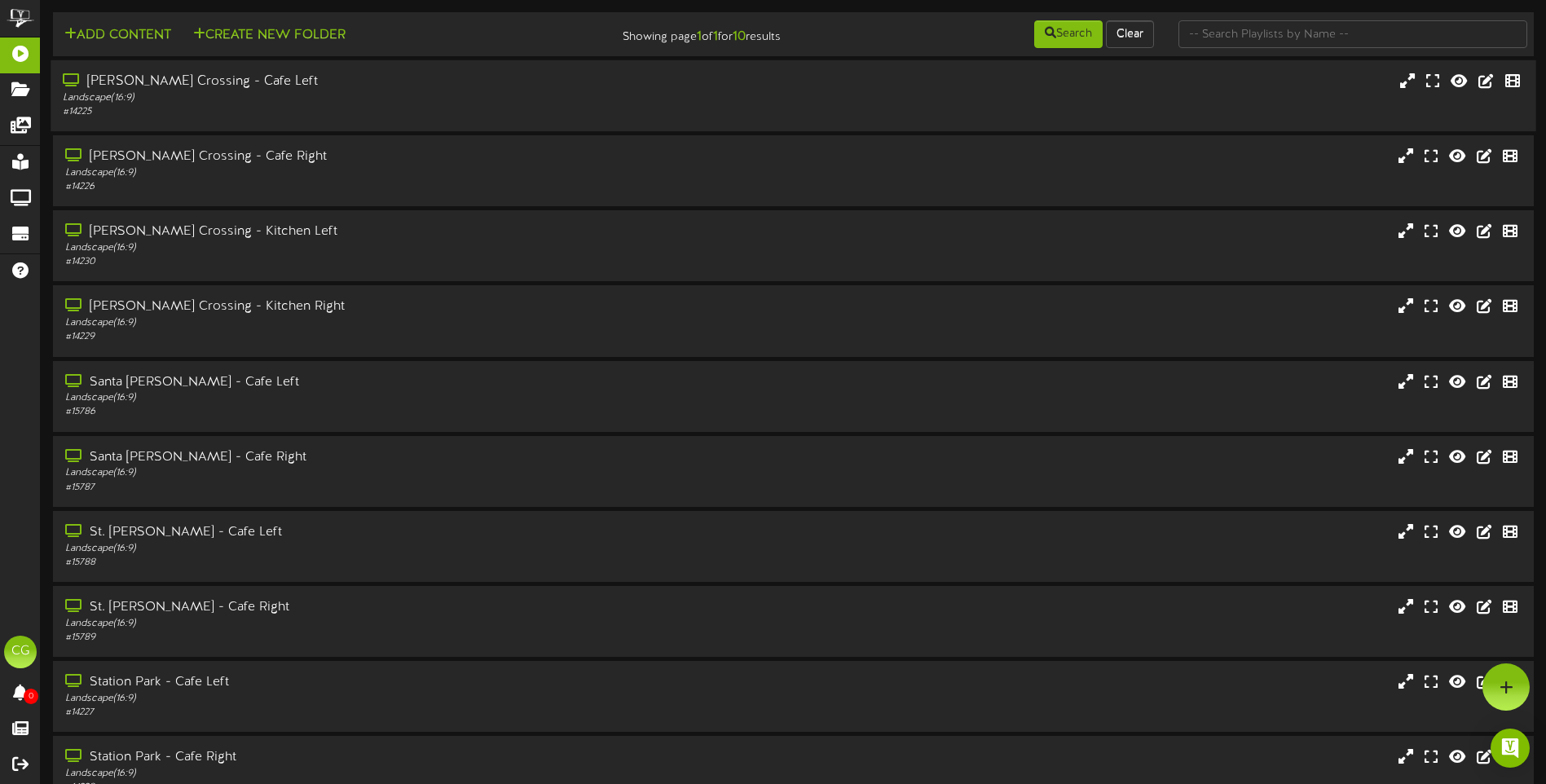
click at [352, 93] on div "Landscape ( 16:9 )" at bounding box center [359, 98] width 594 height 14
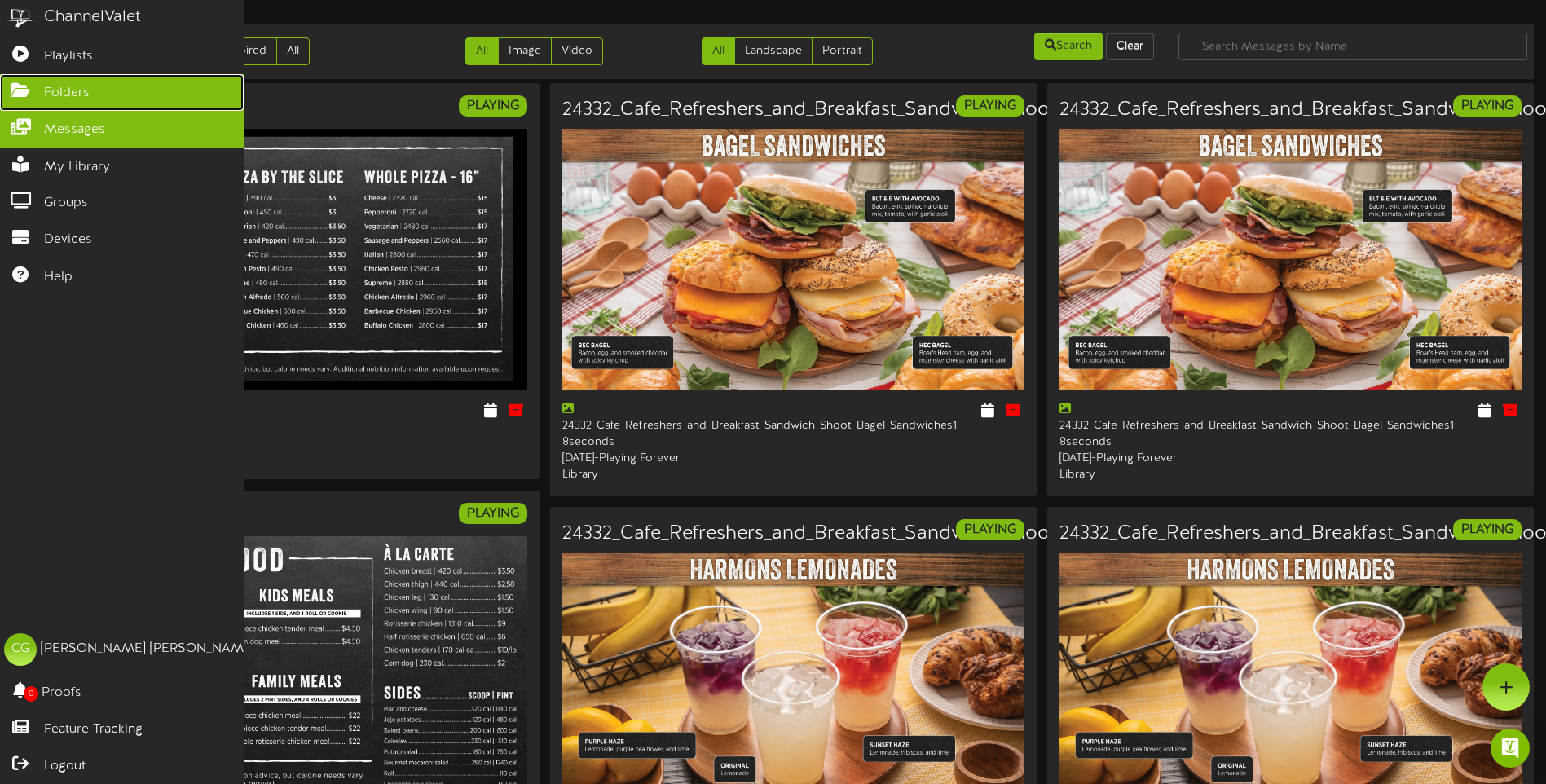
click at [19, 89] on icon at bounding box center [20, 88] width 40 height 12
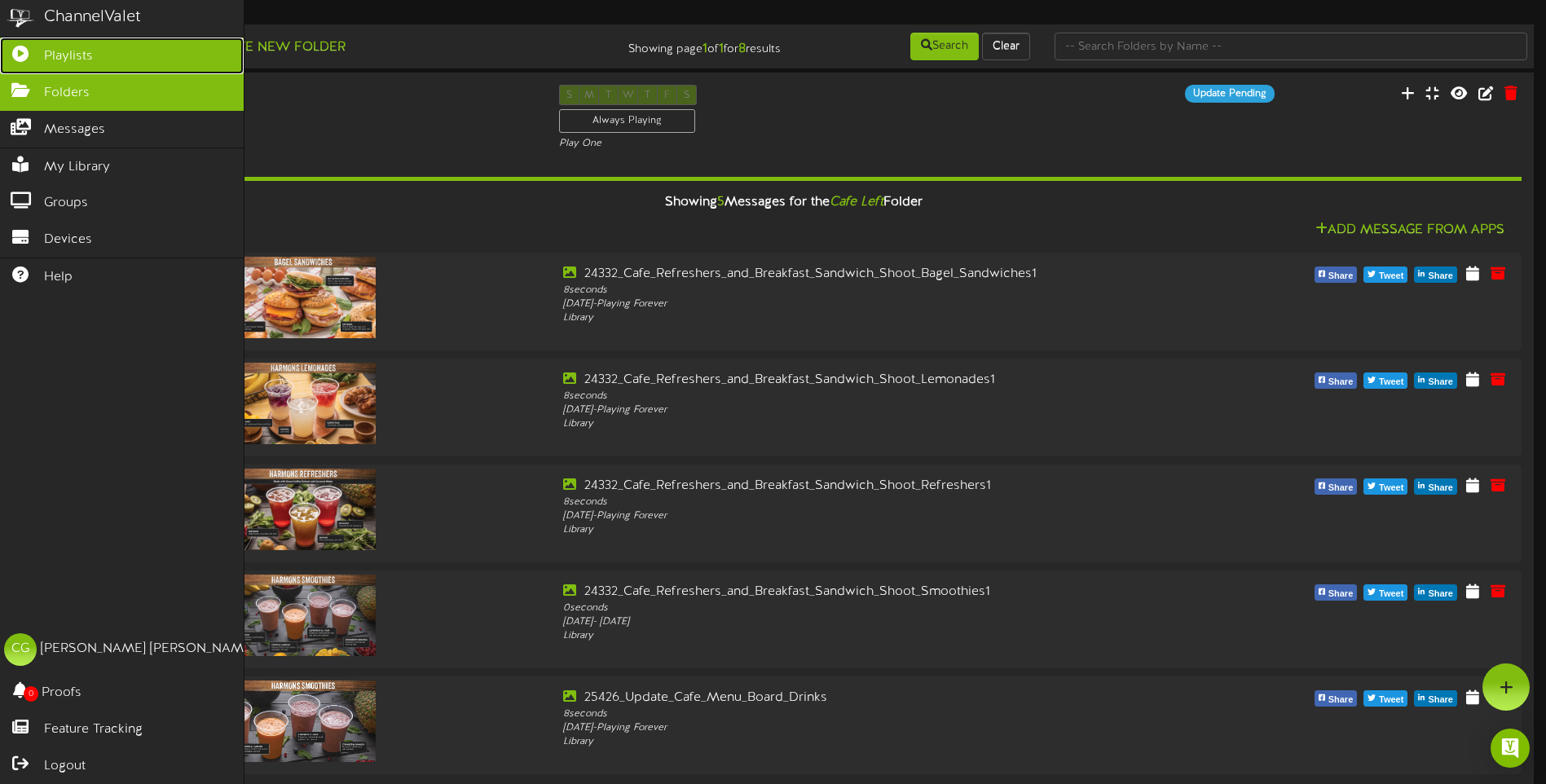
click at [63, 53] on span "Playlists" at bounding box center [68, 57] width 49 height 19
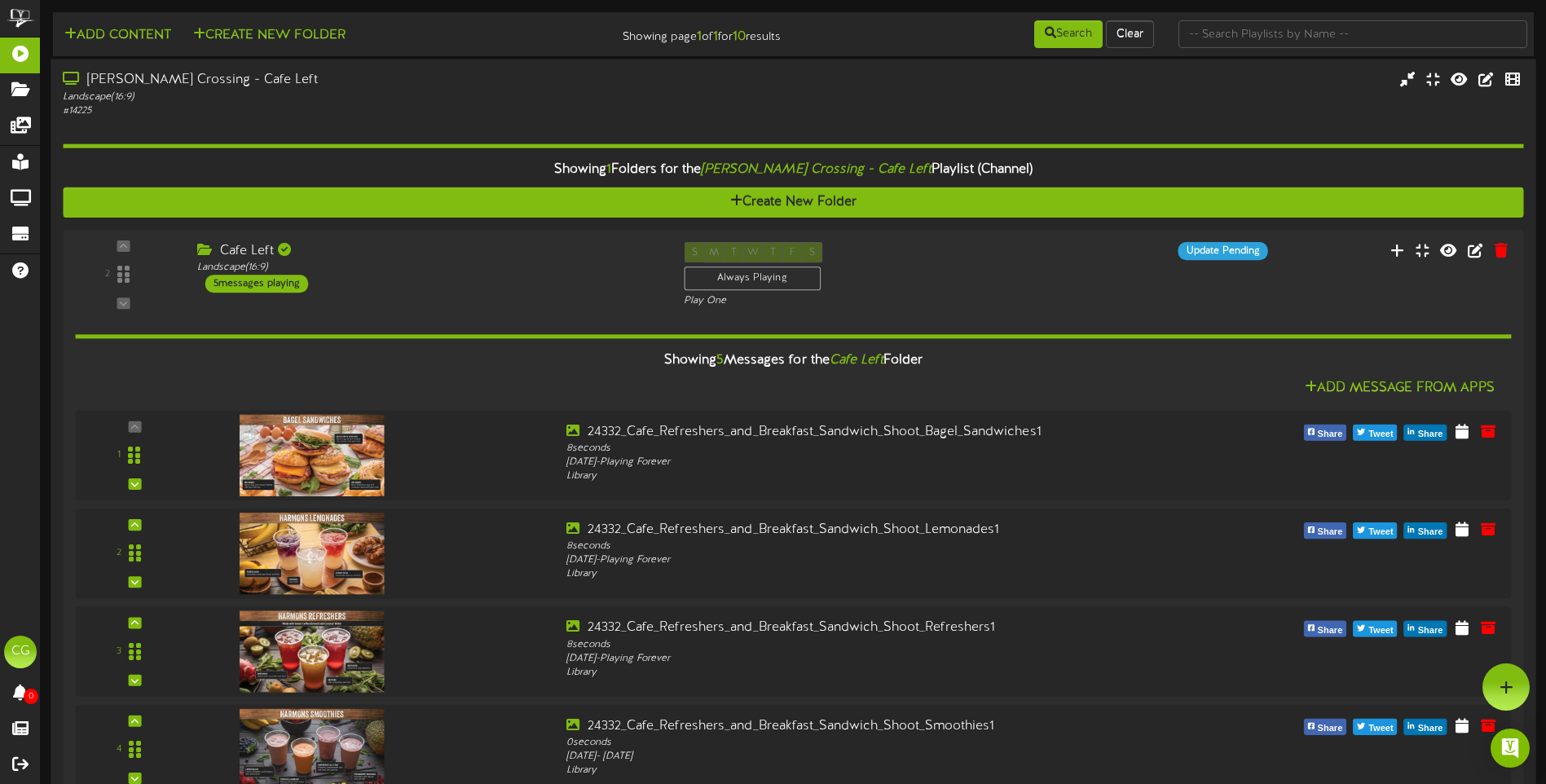
click at [989, 101] on div "[PERSON_NAME] Crossing - Cafe Left Landscape ( 16:9 ) # 14225" at bounding box center [793, 94] width 1485 height 46
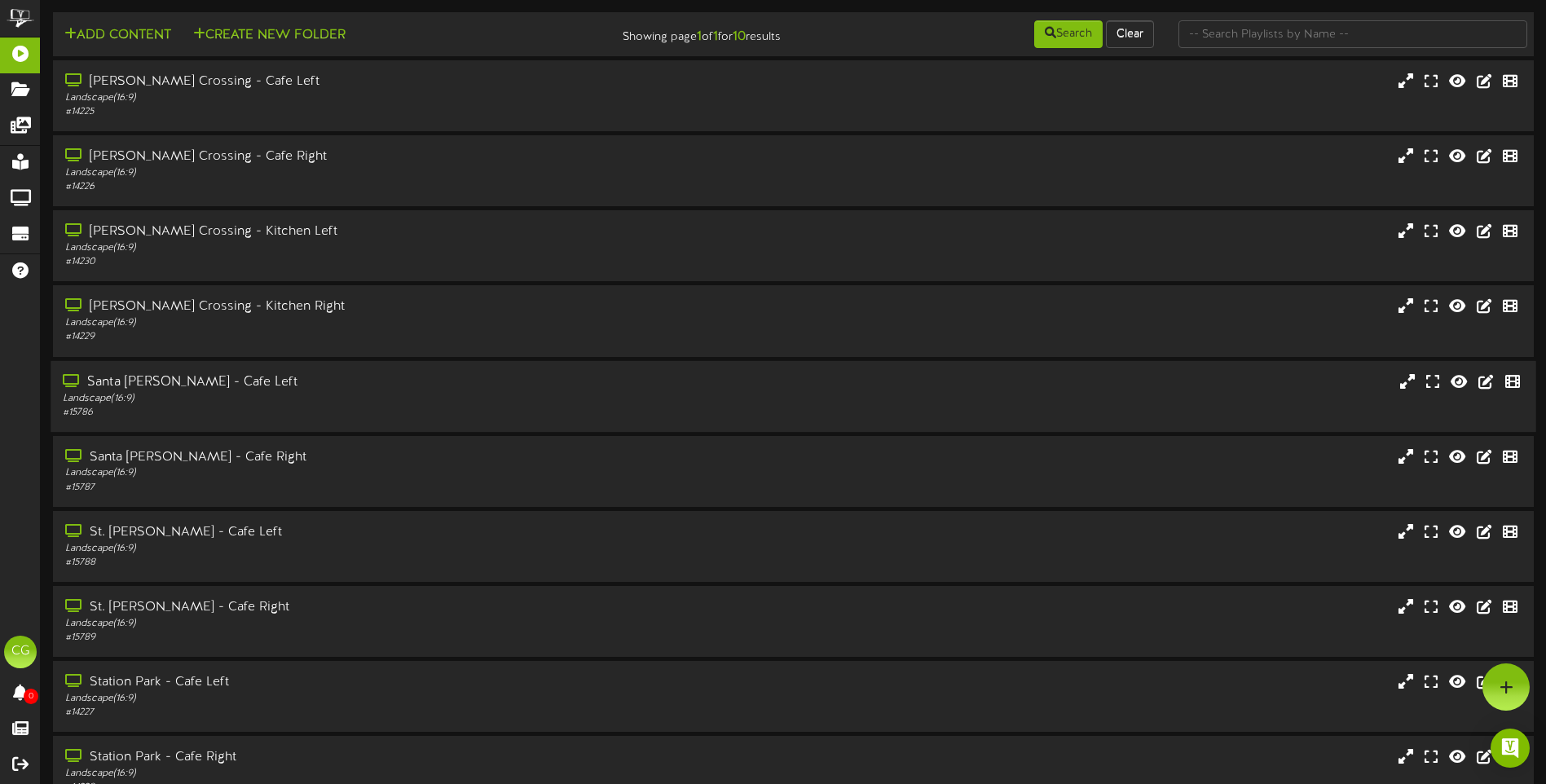
click at [274, 394] on div "Landscape ( 16:9 )" at bounding box center [359, 398] width 594 height 14
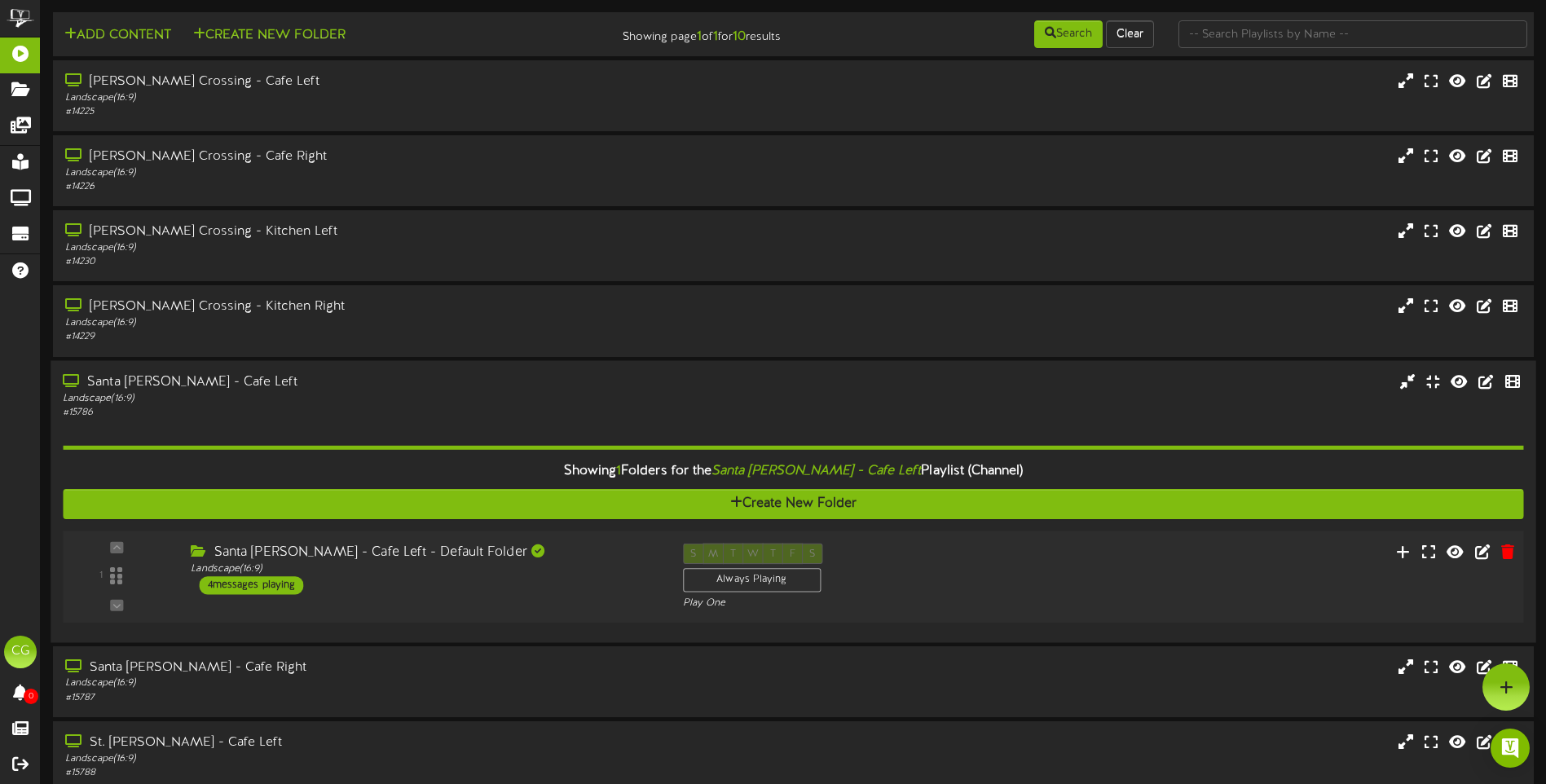
click at [279, 586] on div "4 messages playing" at bounding box center [252, 585] width 105 height 18
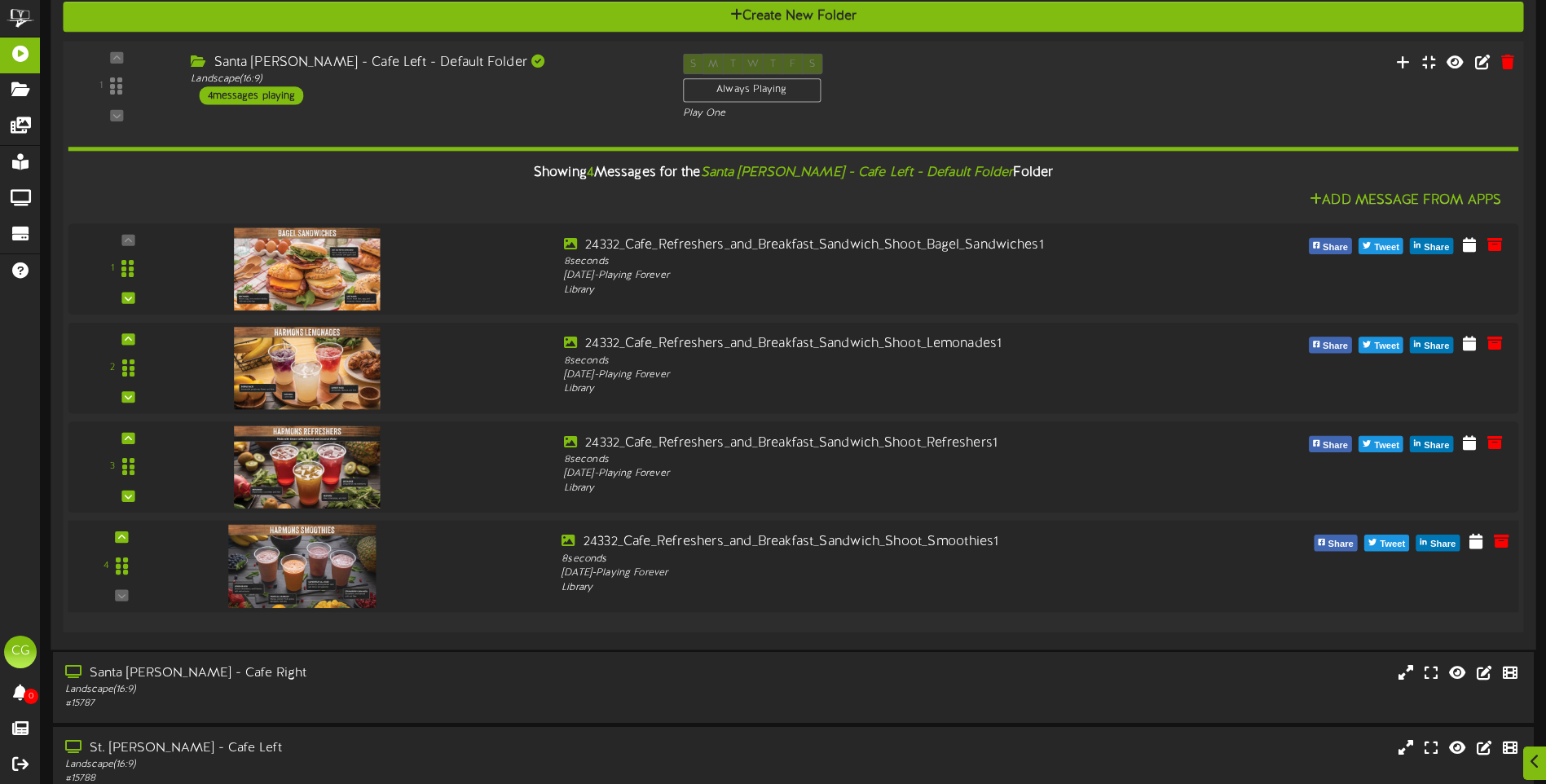
scroll to position [489, 0]
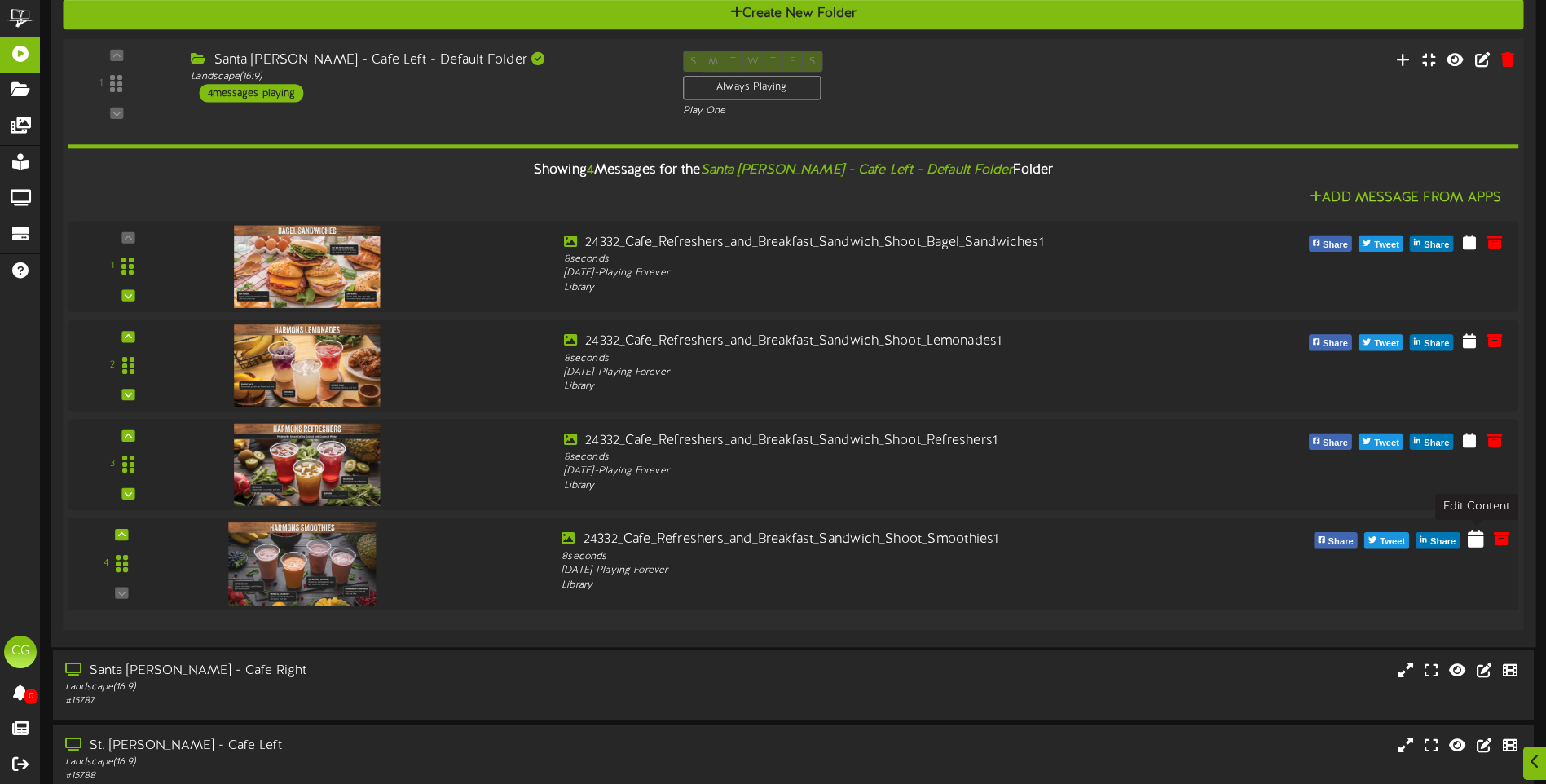
click at [1471, 540] on icon at bounding box center [1476, 537] width 16 height 18
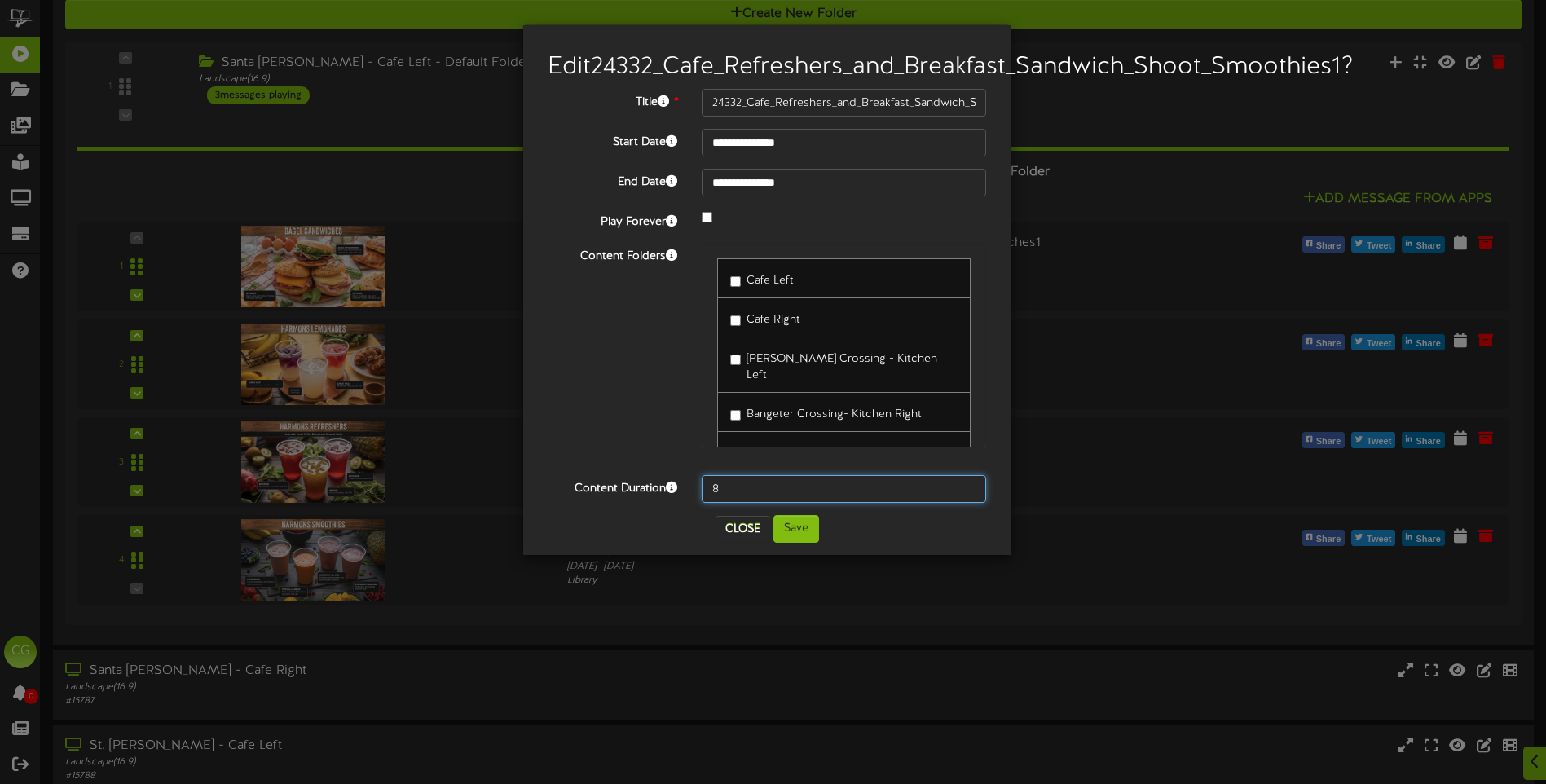
click at [717, 503] on input "8" at bounding box center [843, 489] width 284 height 27
type input "0"
click at [805, 543] on button "Save" at bounding box center [795, 528] width 45 height 27
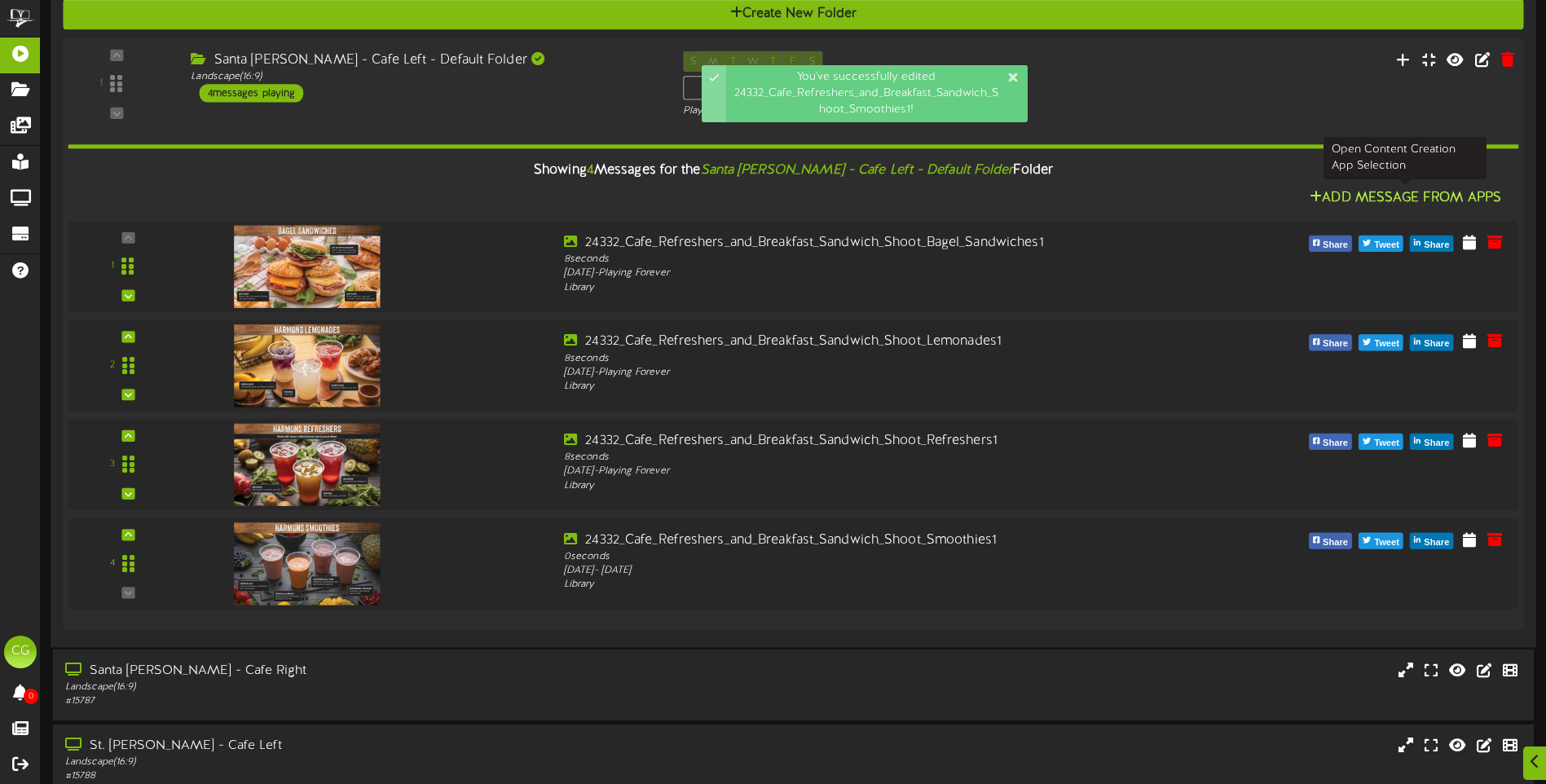
click at [1385, 196] on button "Add Message From Apps" at bounding box center [1405, 197] width 202 height 21
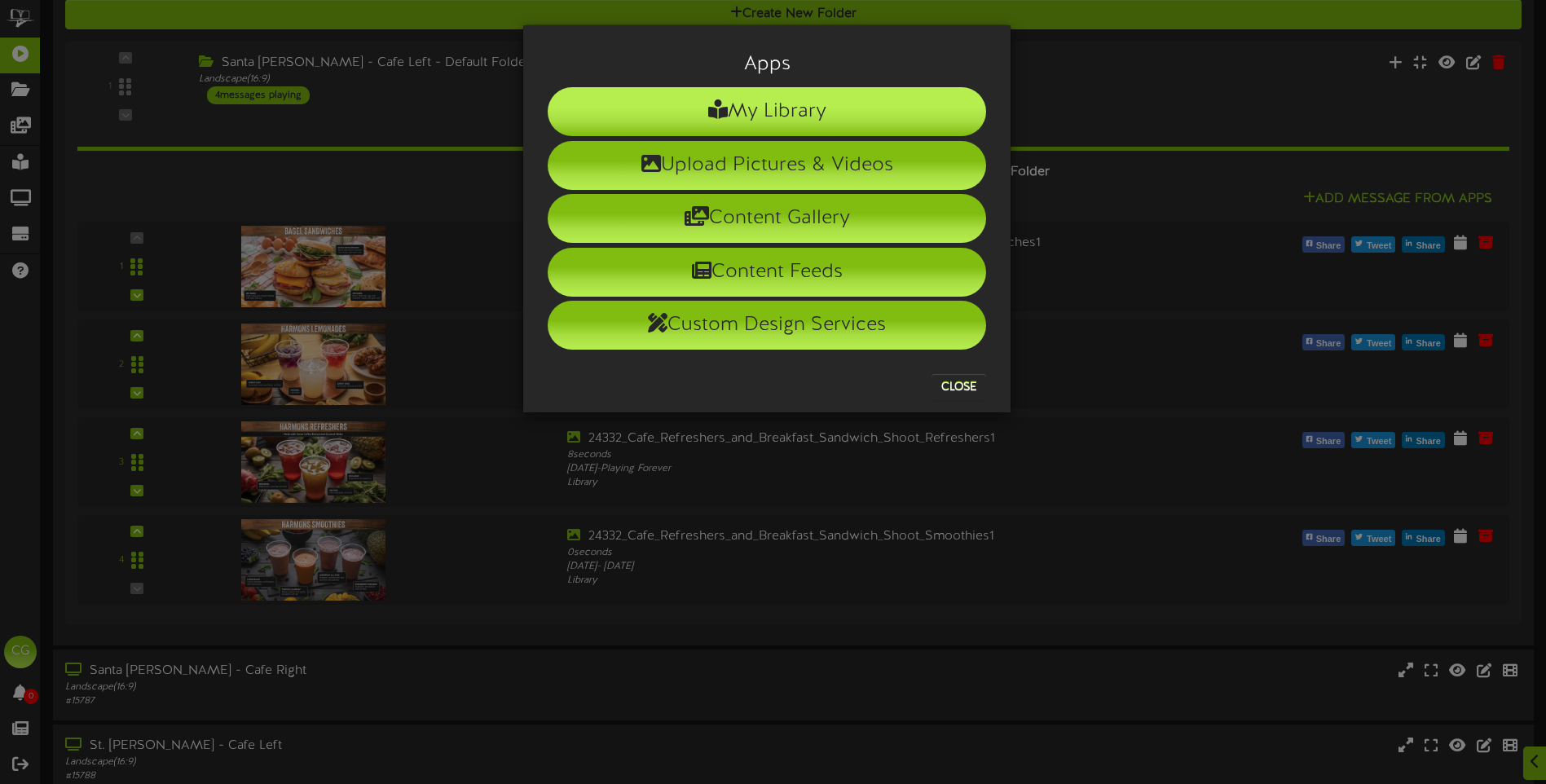
click at [724, 110] on li "My Library" at bounding box center [766, 112] width 438 height 49
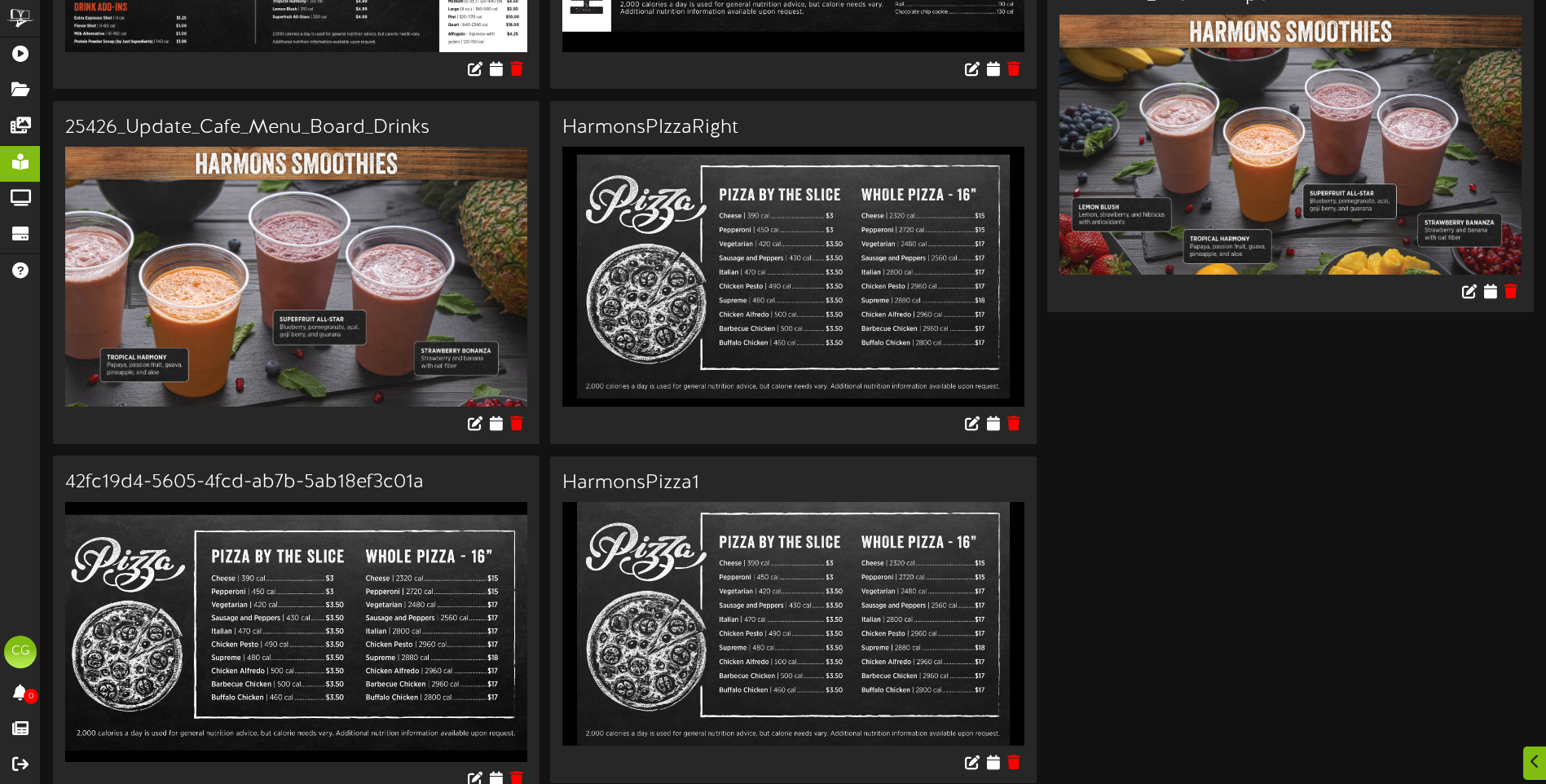
scroll to position [2118, 0]
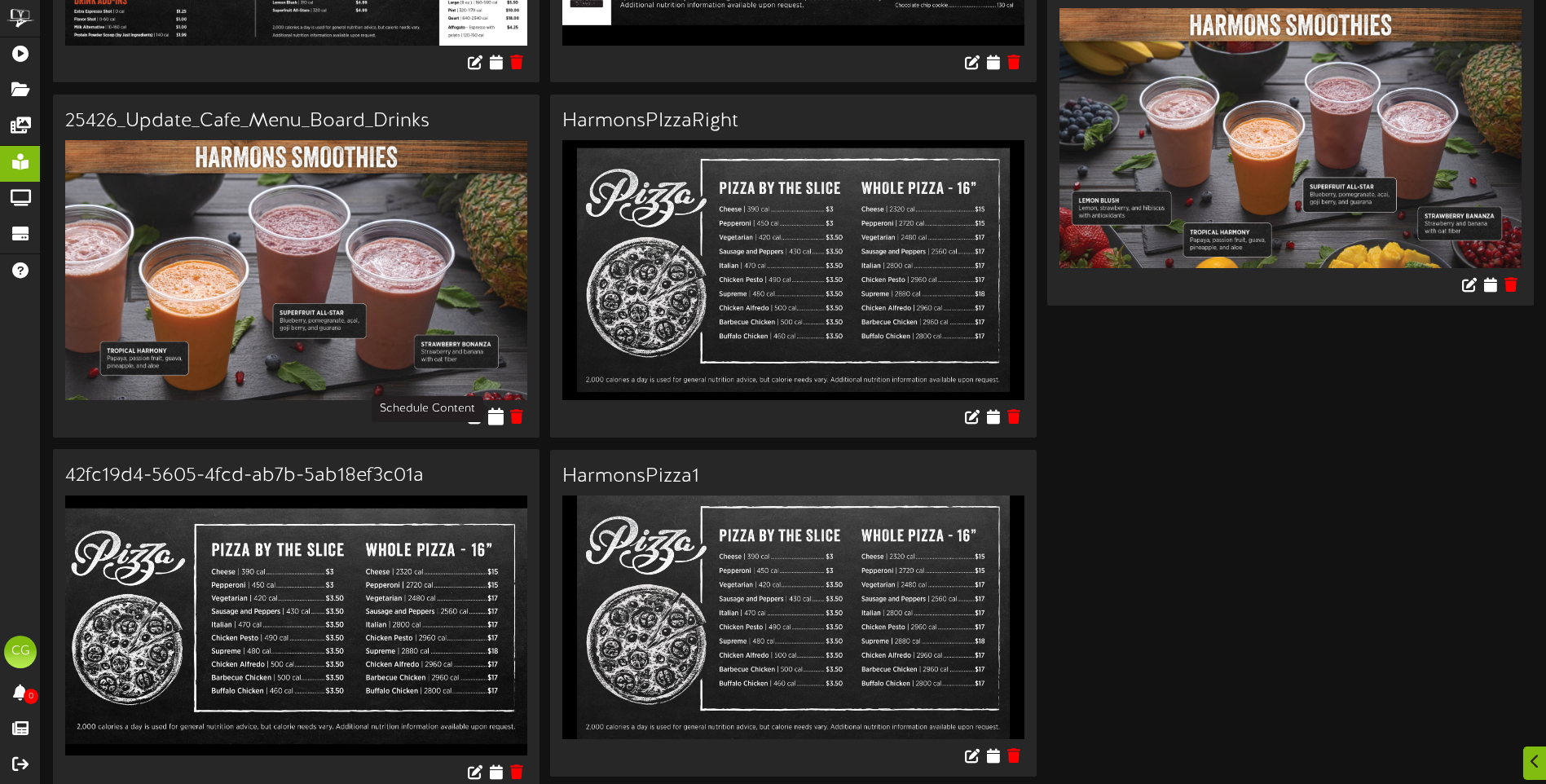
click at [495, 407] on icon at bounding box center [497, 416] width 15 height 18
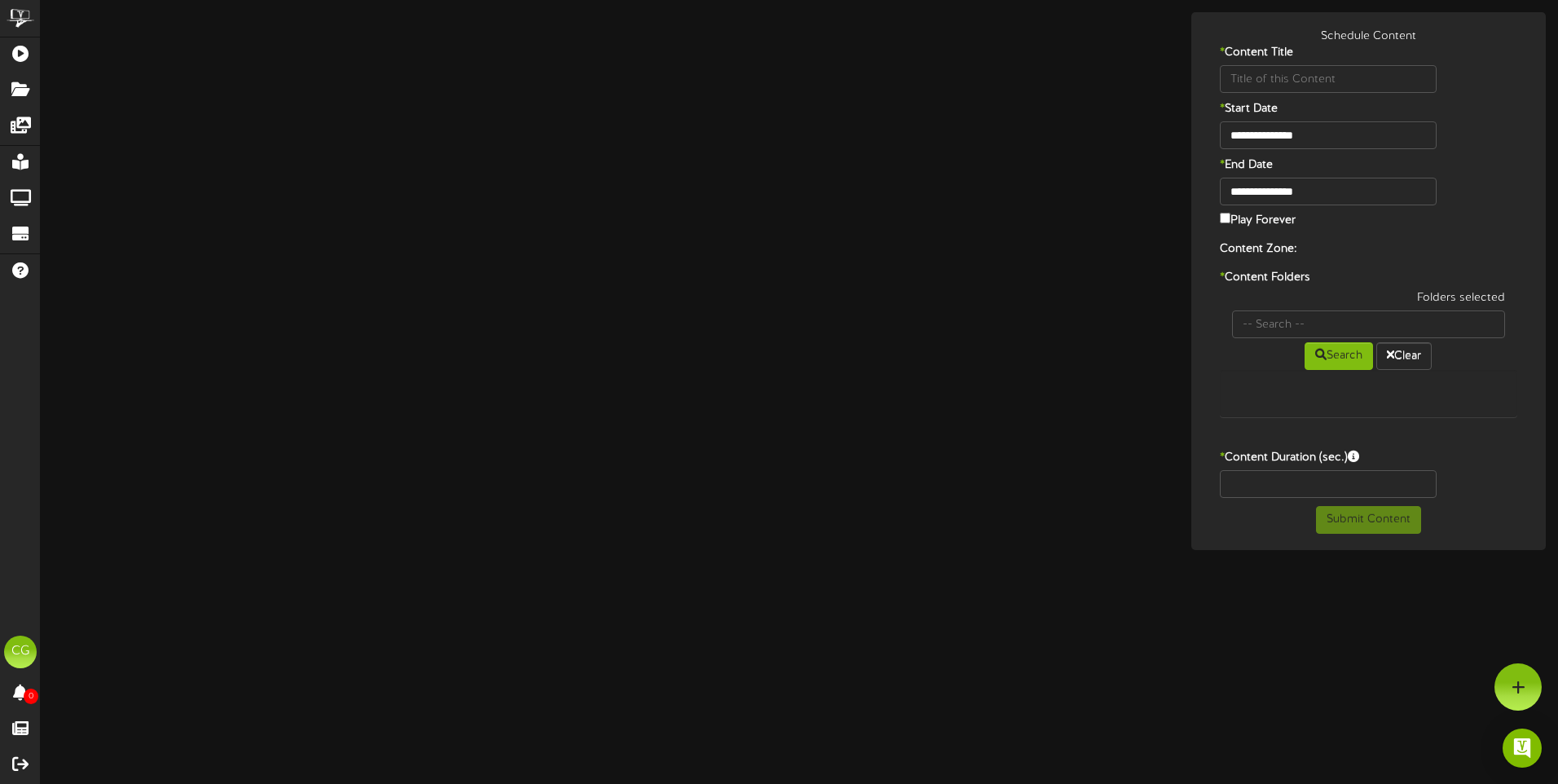
type input "25426_Update_Cafe_Menu_Board_Drinks"
type input "8"
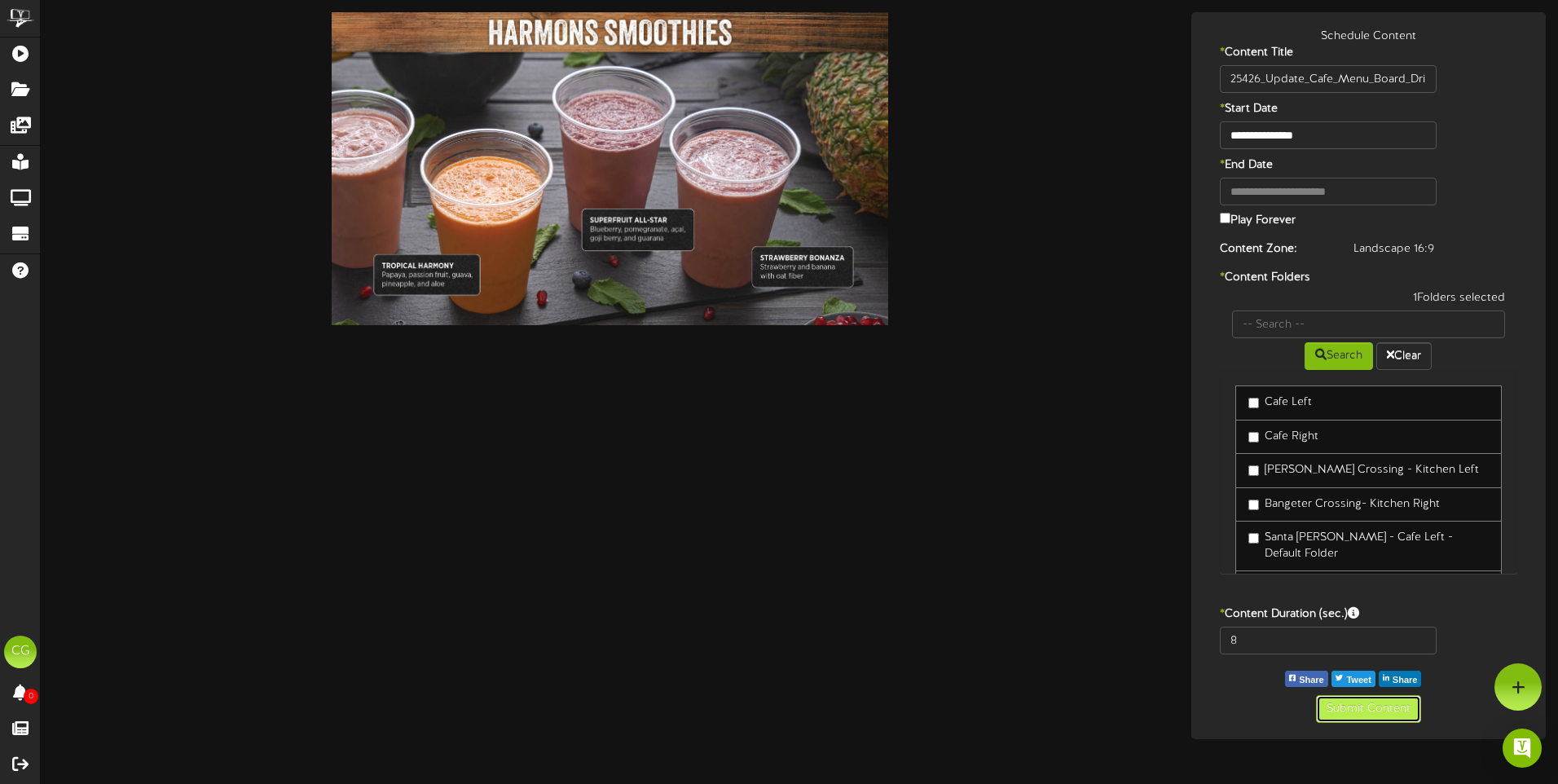
click at [1373, 705] on button "Submit Content" at bounding box center [1368, 709] width 106 height 27
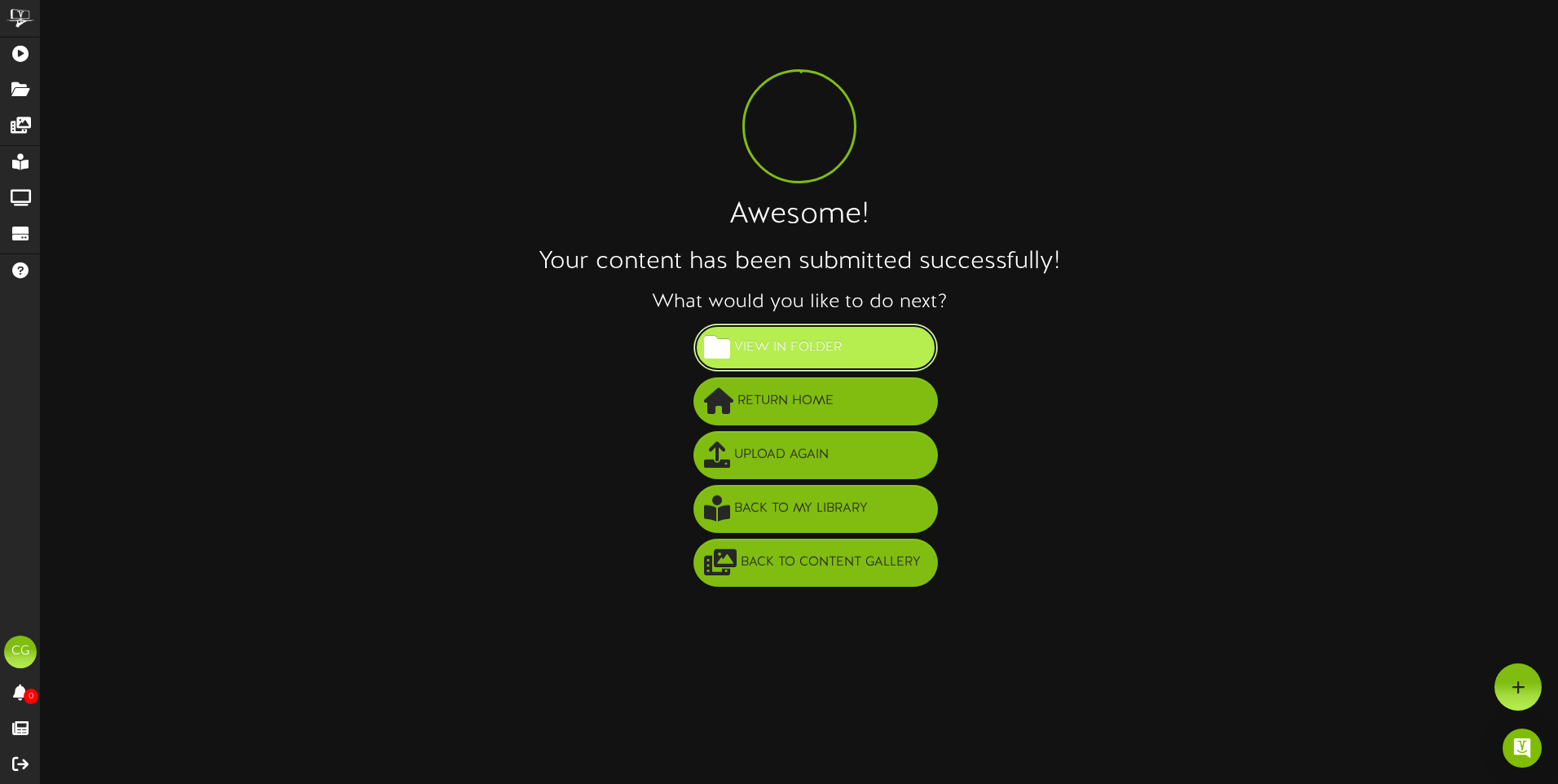
click at [815, 346] on span "View in Folder" at bounding box center [788, 347] width 116 height 27
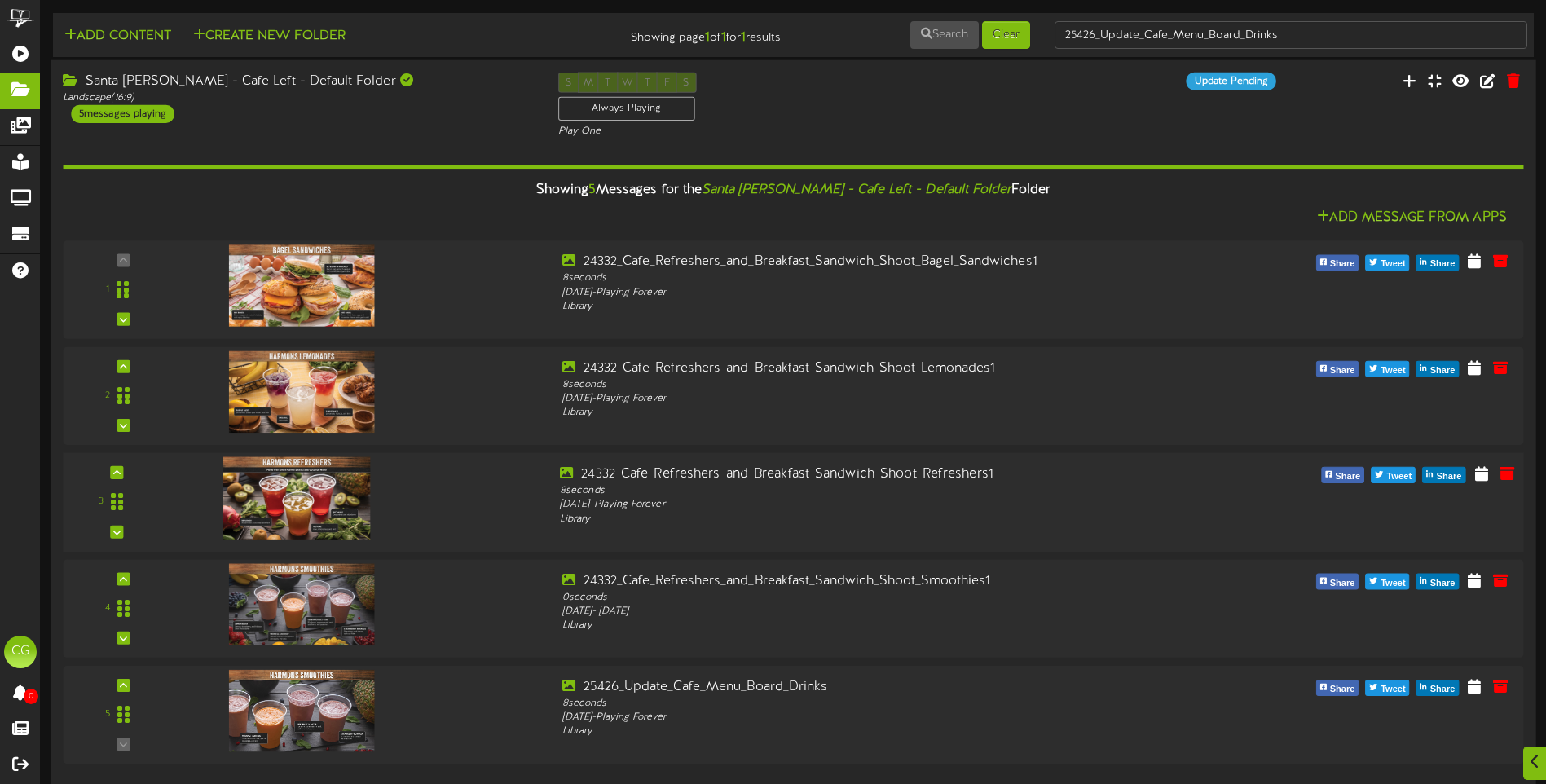
scroll to position [15, 0]
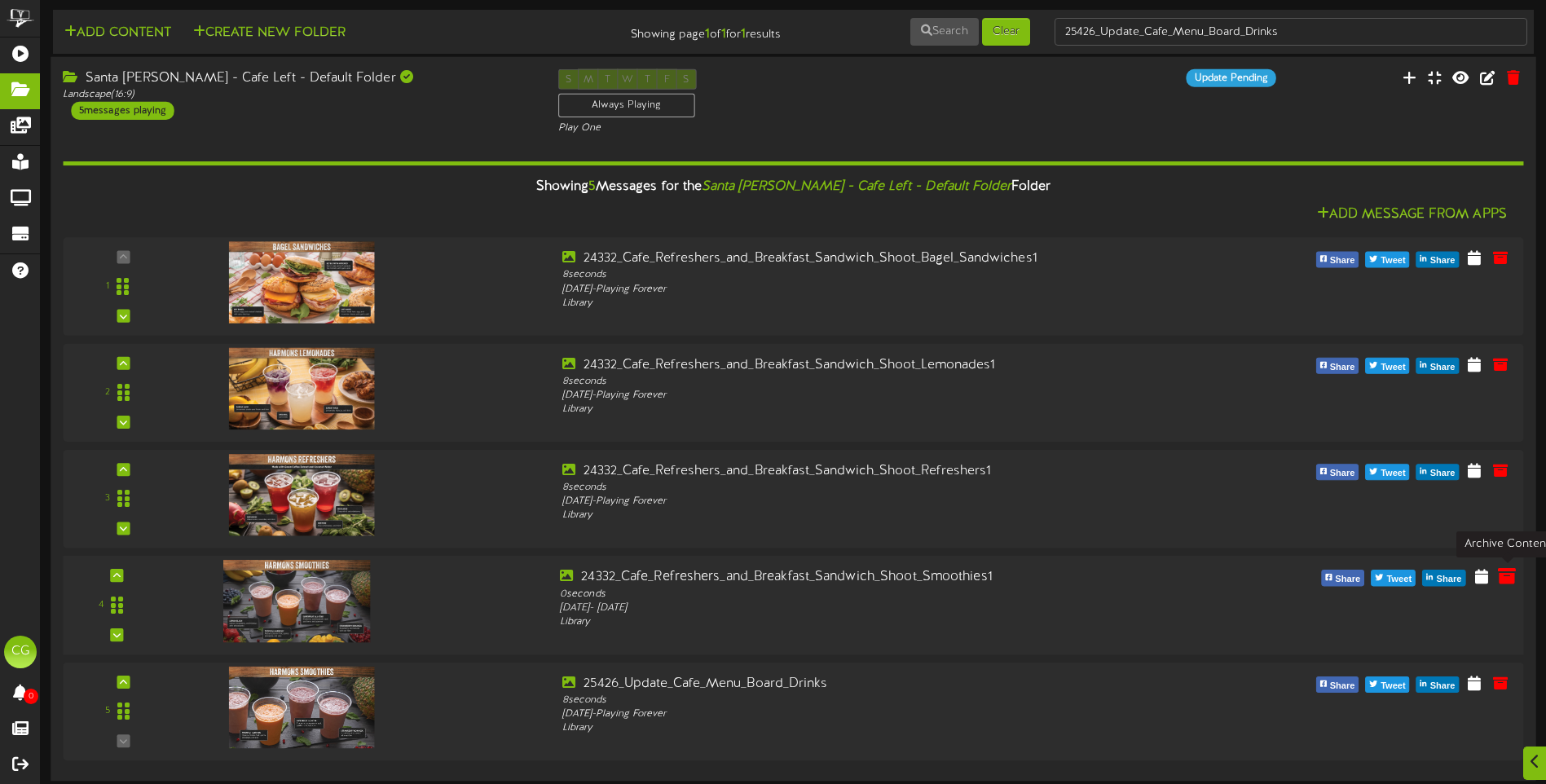
click at [1502, 578] on icon at bounding box center [1507, 576] width 18 height 18
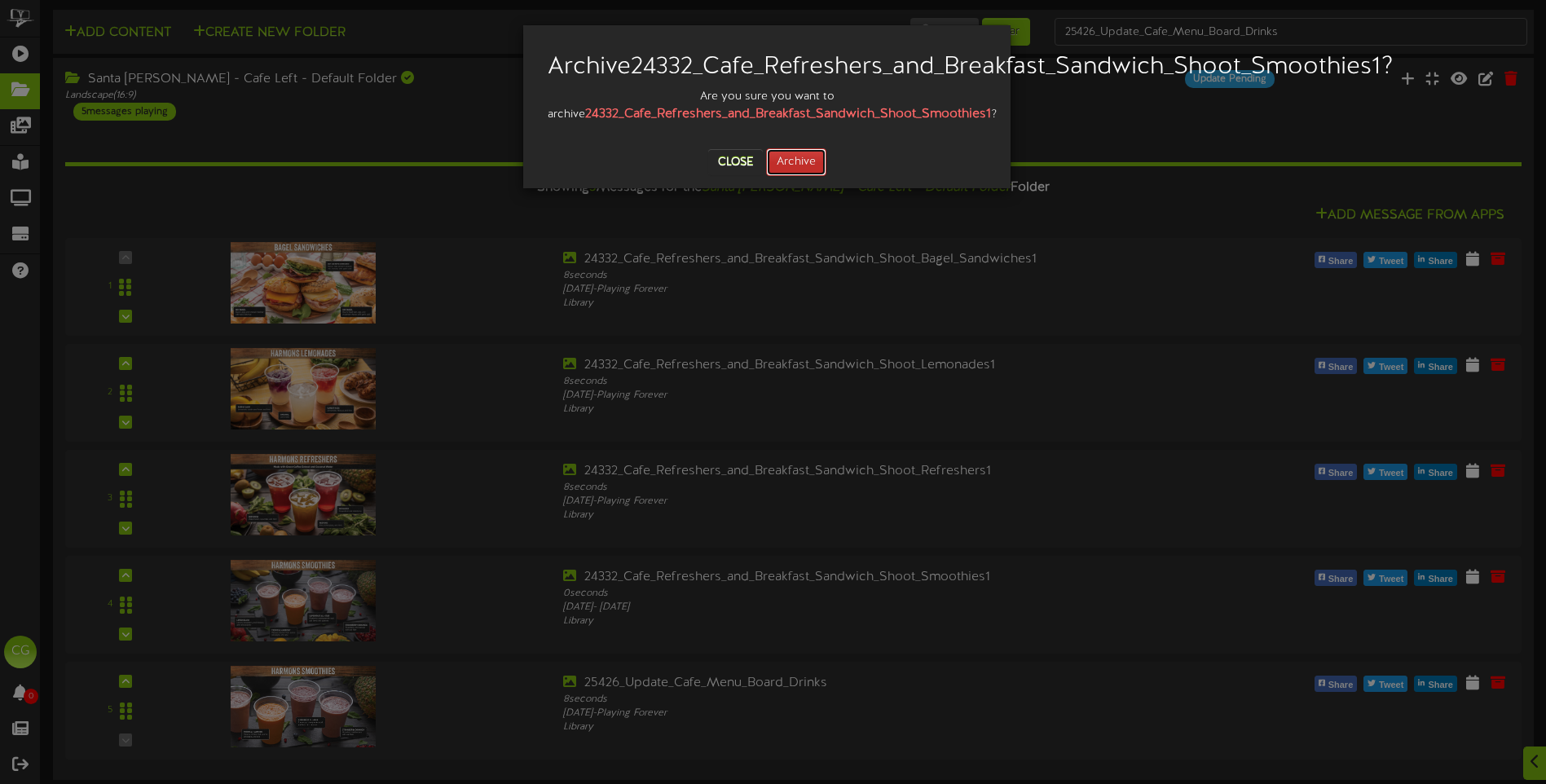
click at [801, 176] on button "Archive" at bounding box center [796, 162] width 60 height 27
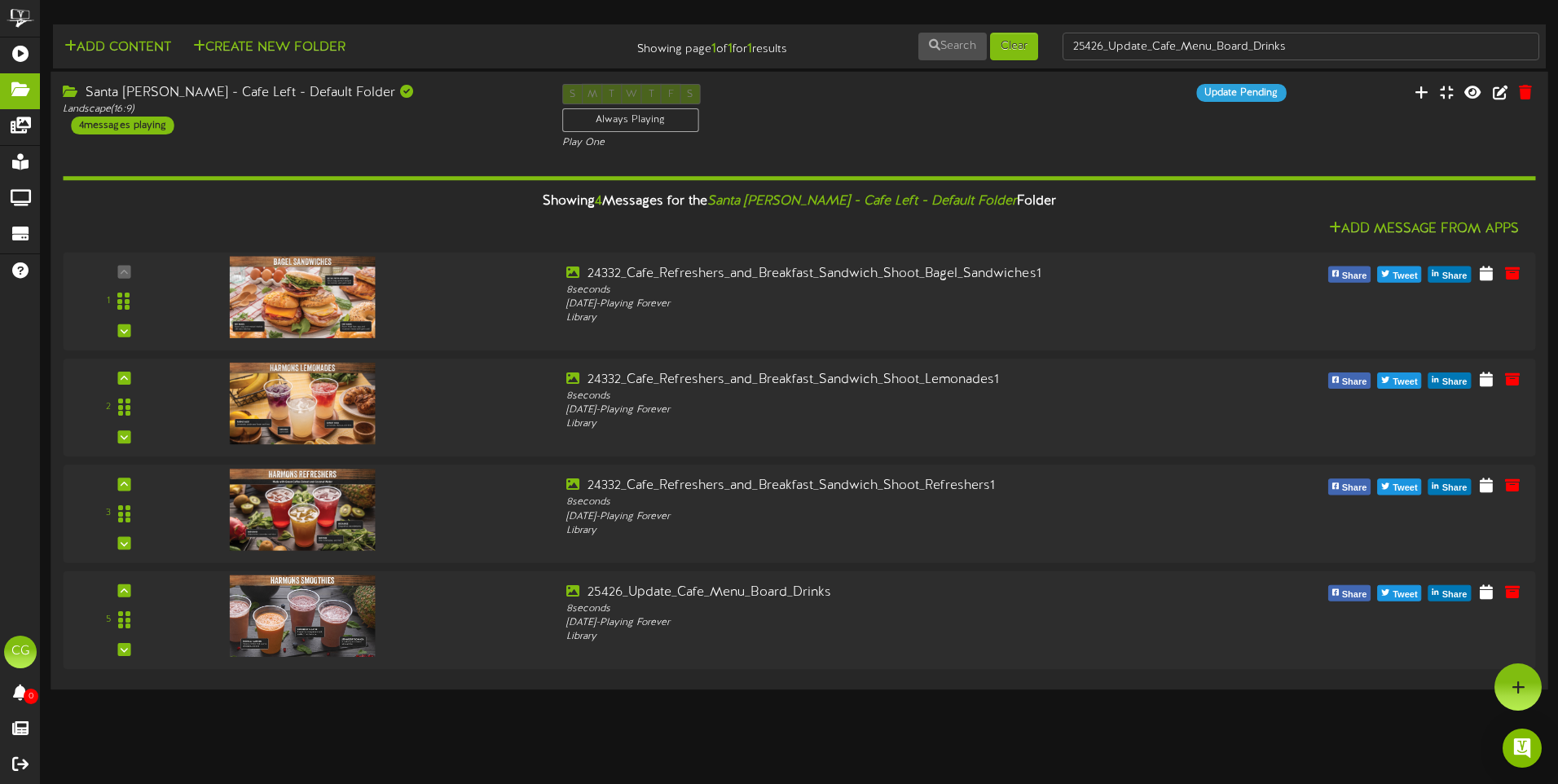
click at [1132, 144] on div "Santa [PERSON_NAME] - Cafe Left - Default Folder Landscape ( 16:9 ) 4 messages …" at bounding box center [799, 118] width 1497 height 67
click at [424, 108] on div "Landscape ( 16:9 )" at bounding box center [299, 110] width 474 height 14
click at [414, 154] on div "Showing 4 Messages for the Santa [PERSON_NAME] - Cafe Left - Default Folder Fol…" at bounding box center [799, 413] width 1472 height 528
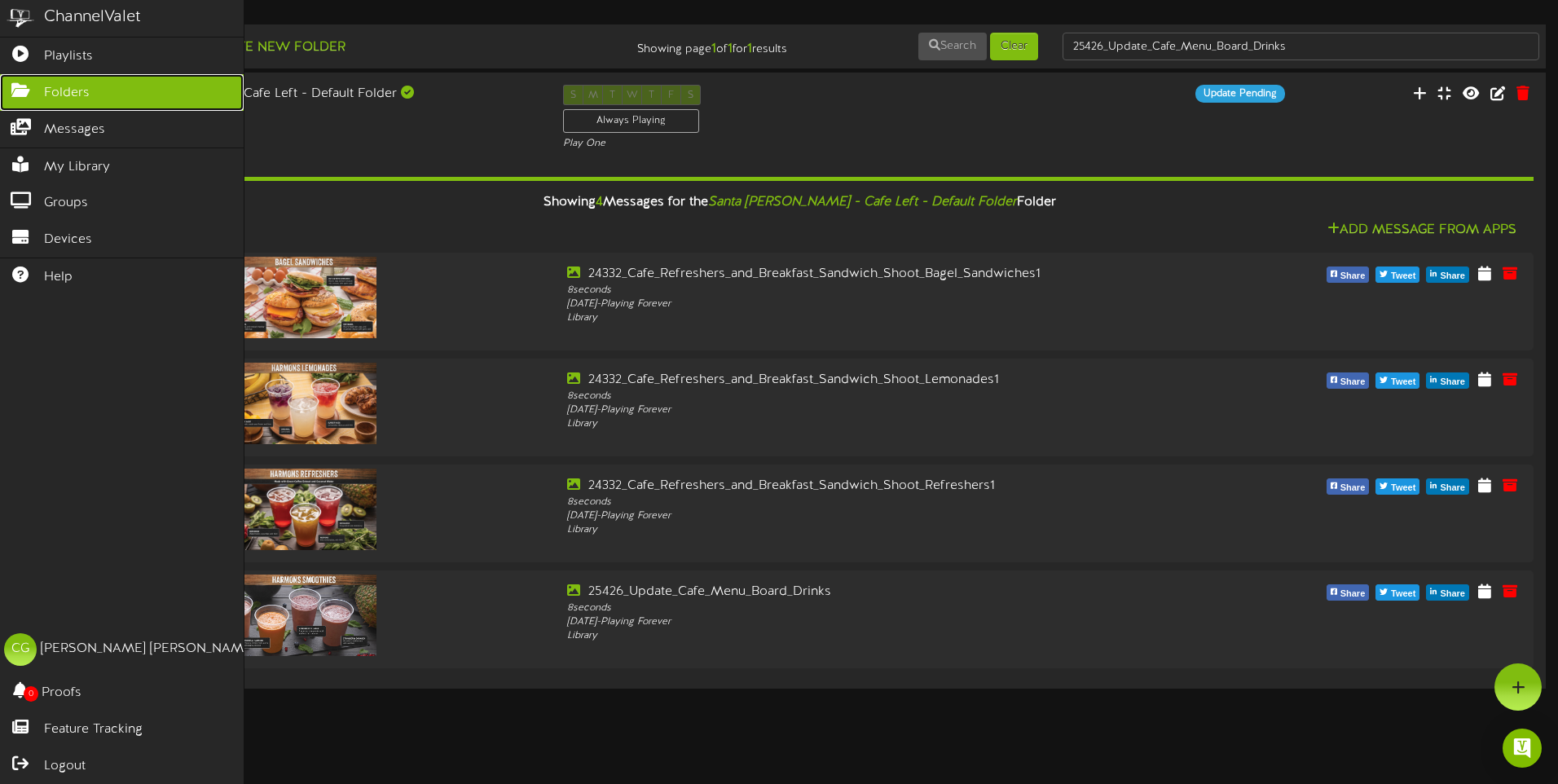
click at [13, 83] on icon at bounding box center [20, 88] width 40 height 12
click at [18, 53] on icon at bounding box center [20, 51] width 40 height 12
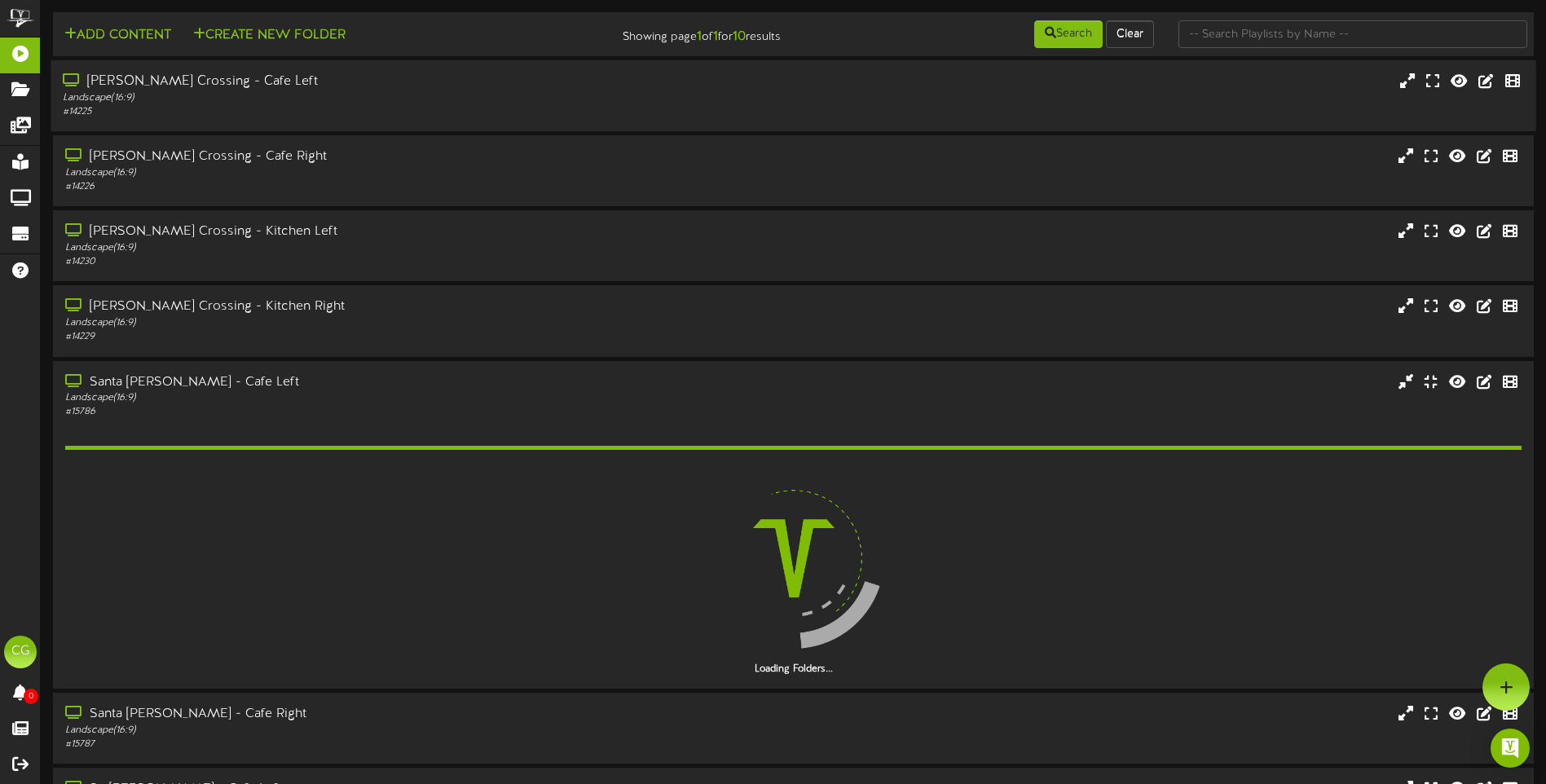
click at [421, 89] on div "[PERSON_NAME] Crossing - Cafe Left" at bounding box center [359, 82] width 594 height 19
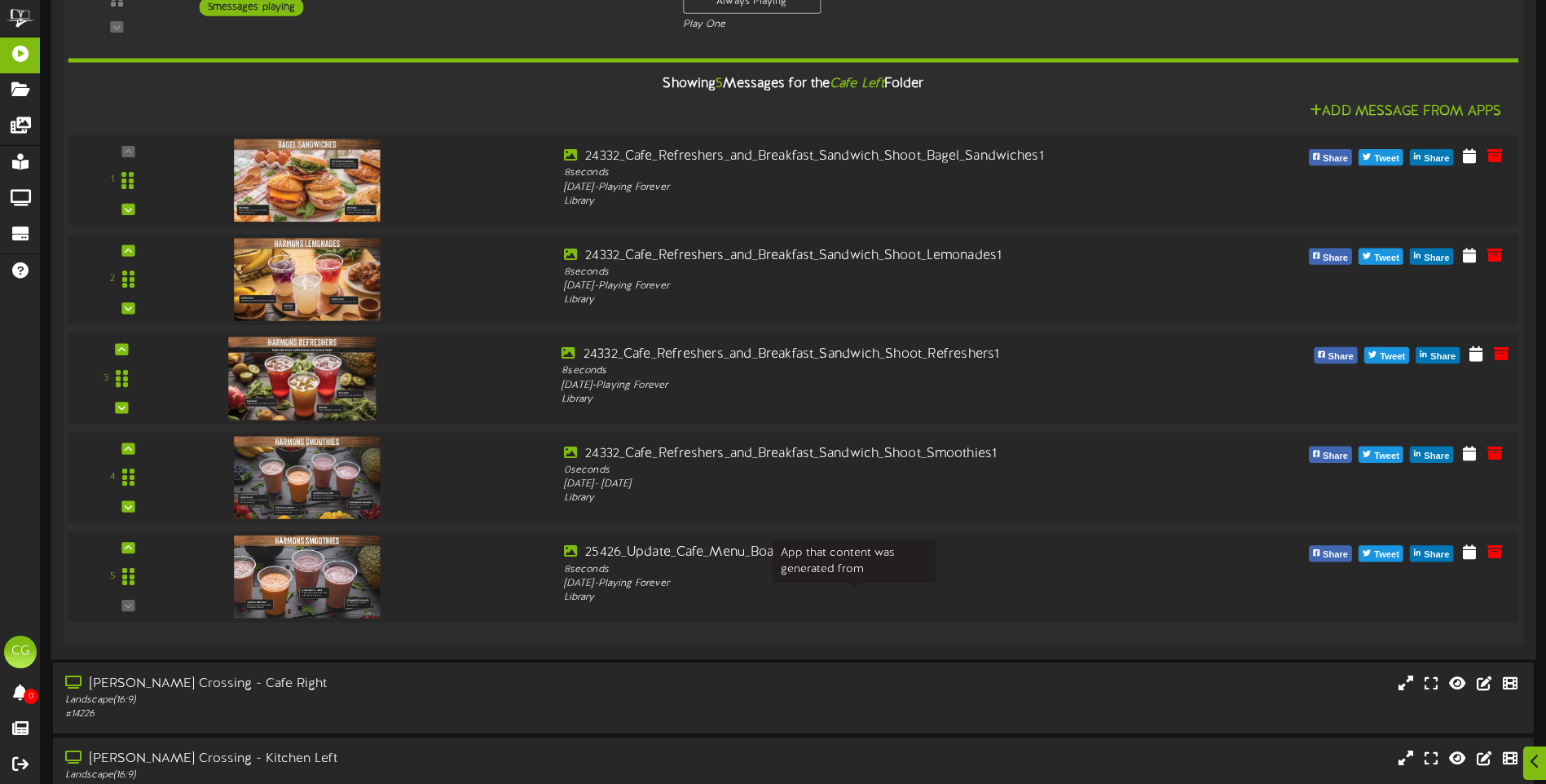
scroll to position [326, 0]
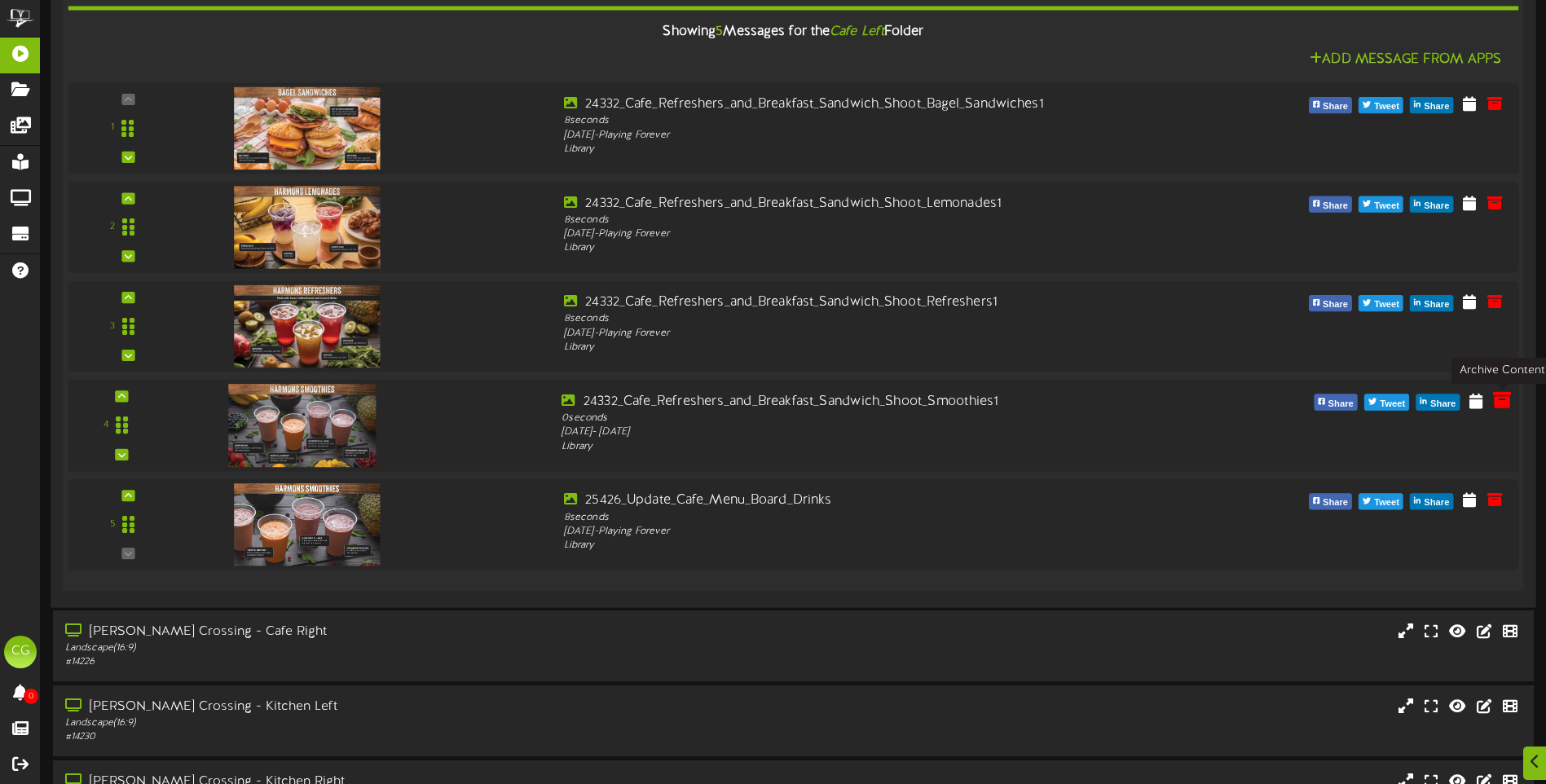
click at [1496, 403] on icon at bounding box center [1501, 400] width 18 height 18
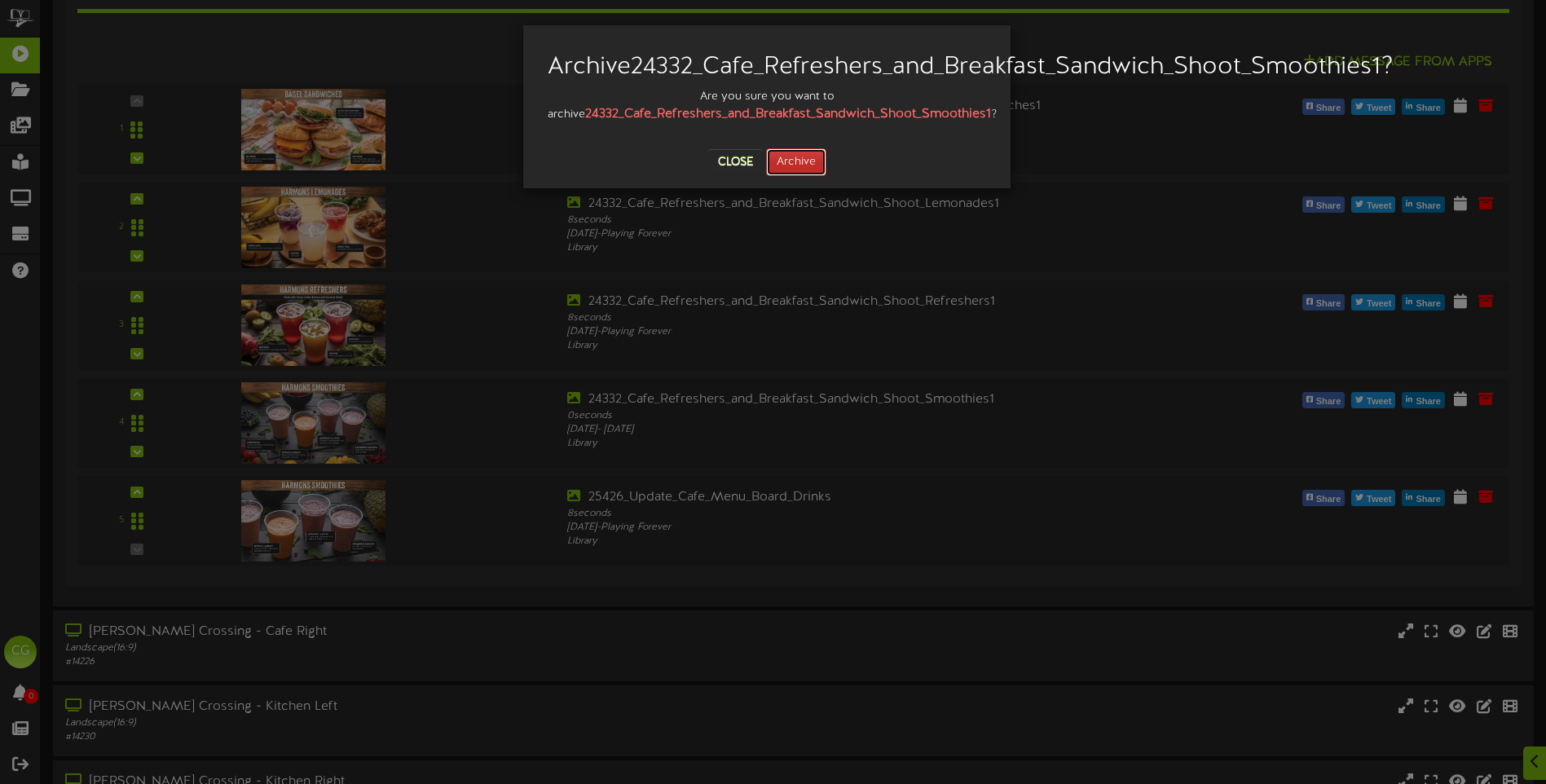
click at [803, 176] on button "Archive" at bounding box center [796, 162] width 60 height 27
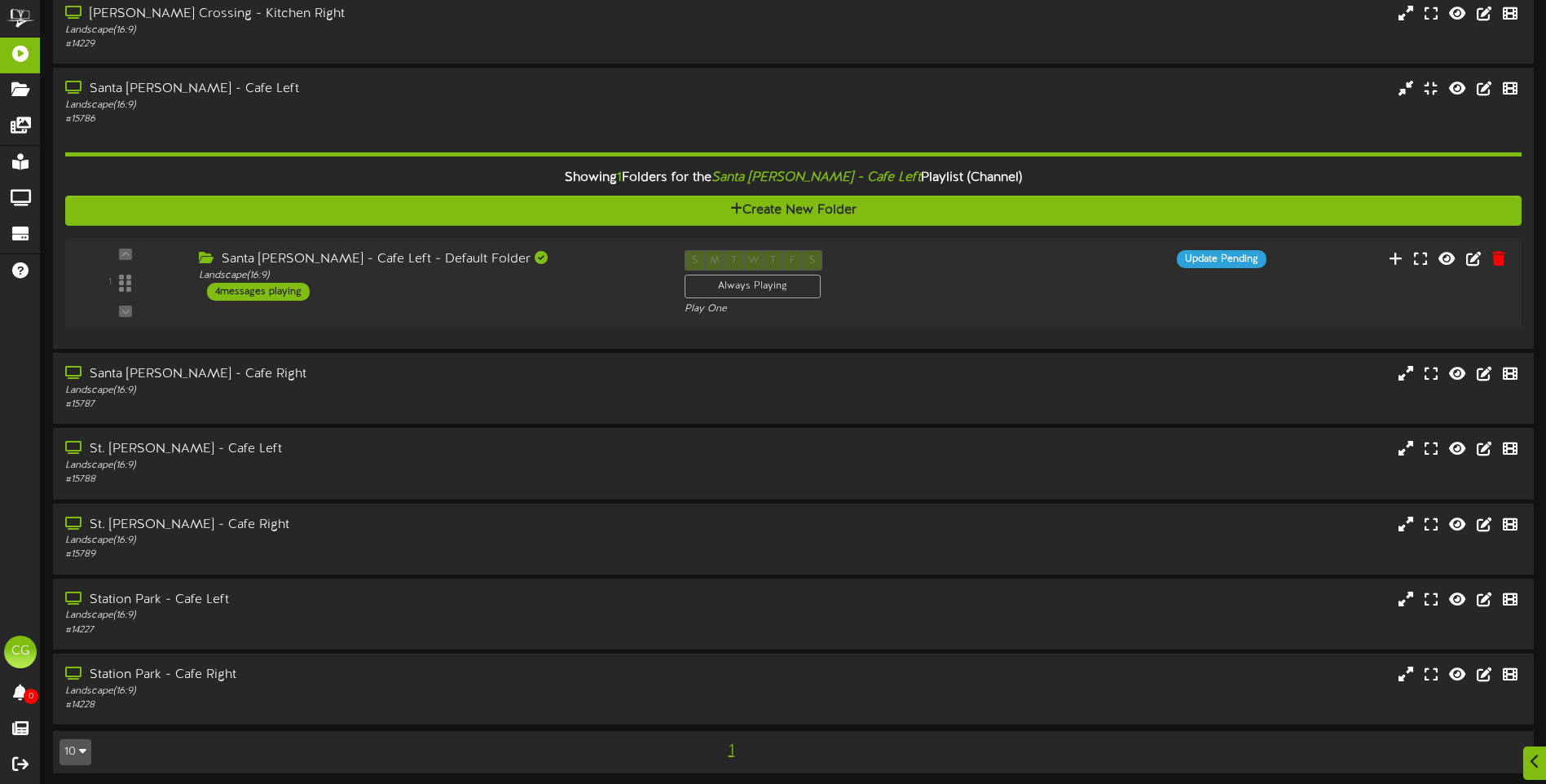
scroll to position [1001, 0]
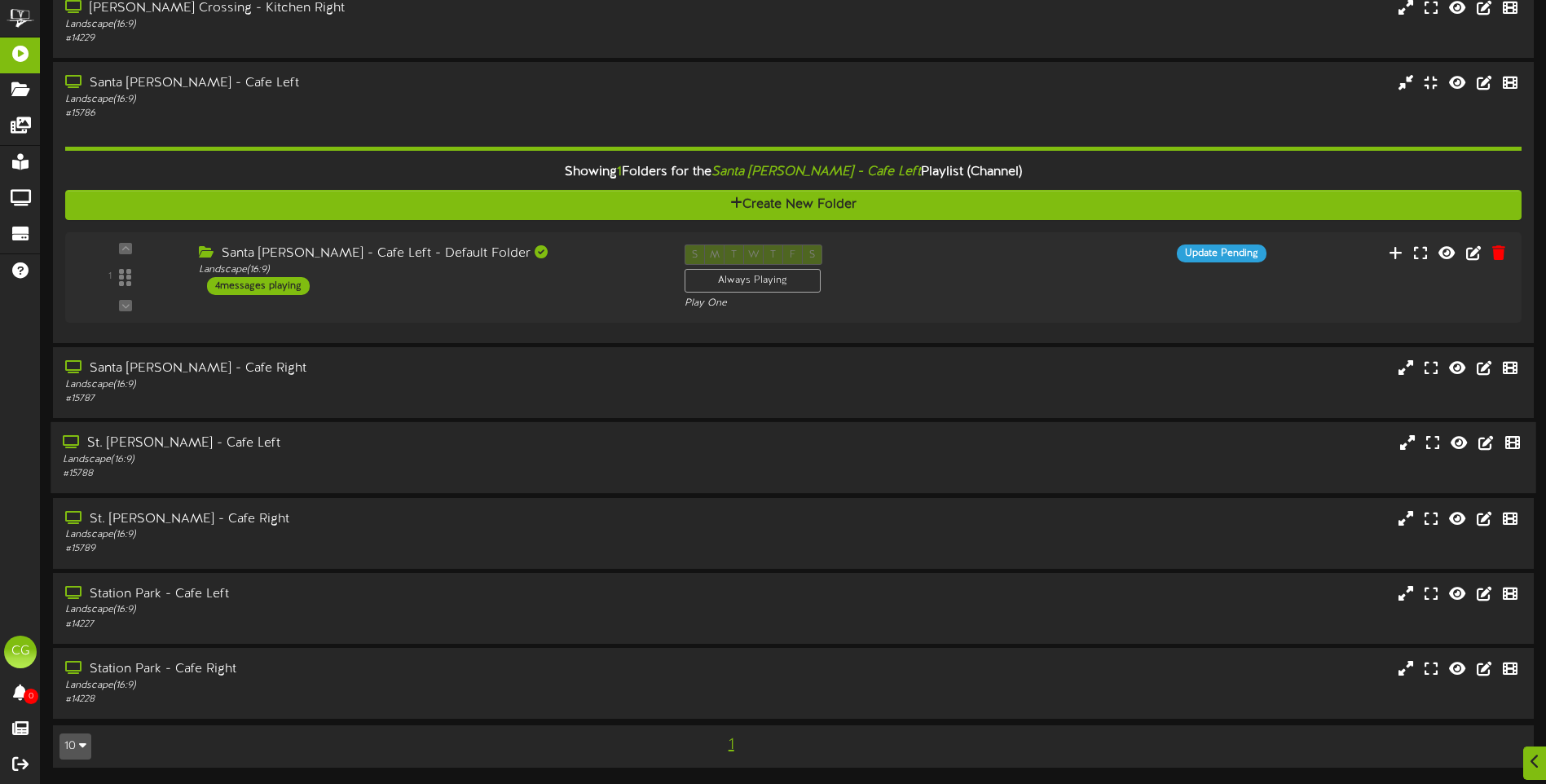
click at [348, 456] on div "Landscape ( 16:9 )" at bounding box center [359, 460] width 594 height 14
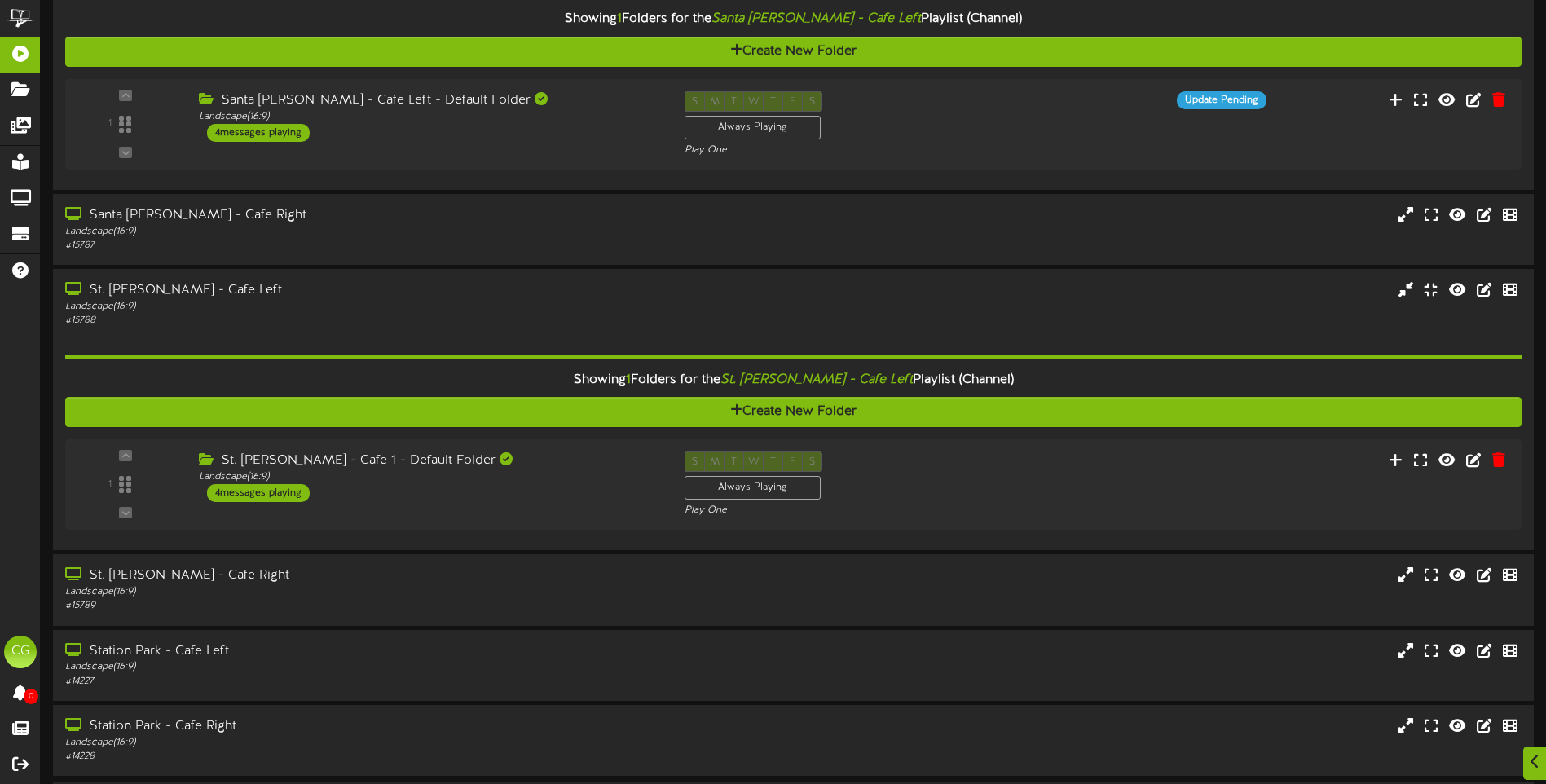
scroll to position [1164, 0]
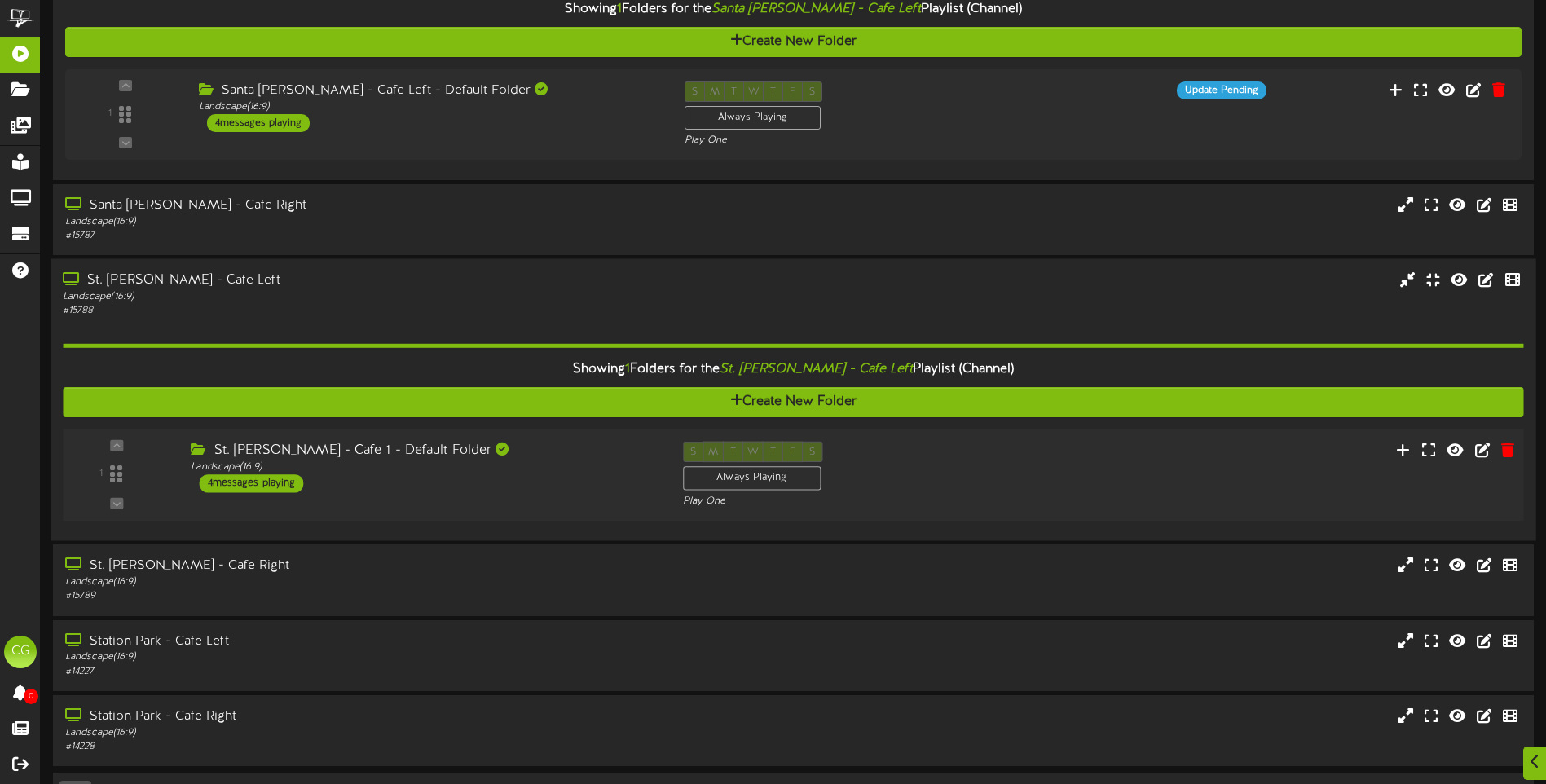
click at [498, 470] on div "Landscape ( 16:9 )" at bounding box center [424, 467] width 467 height 14
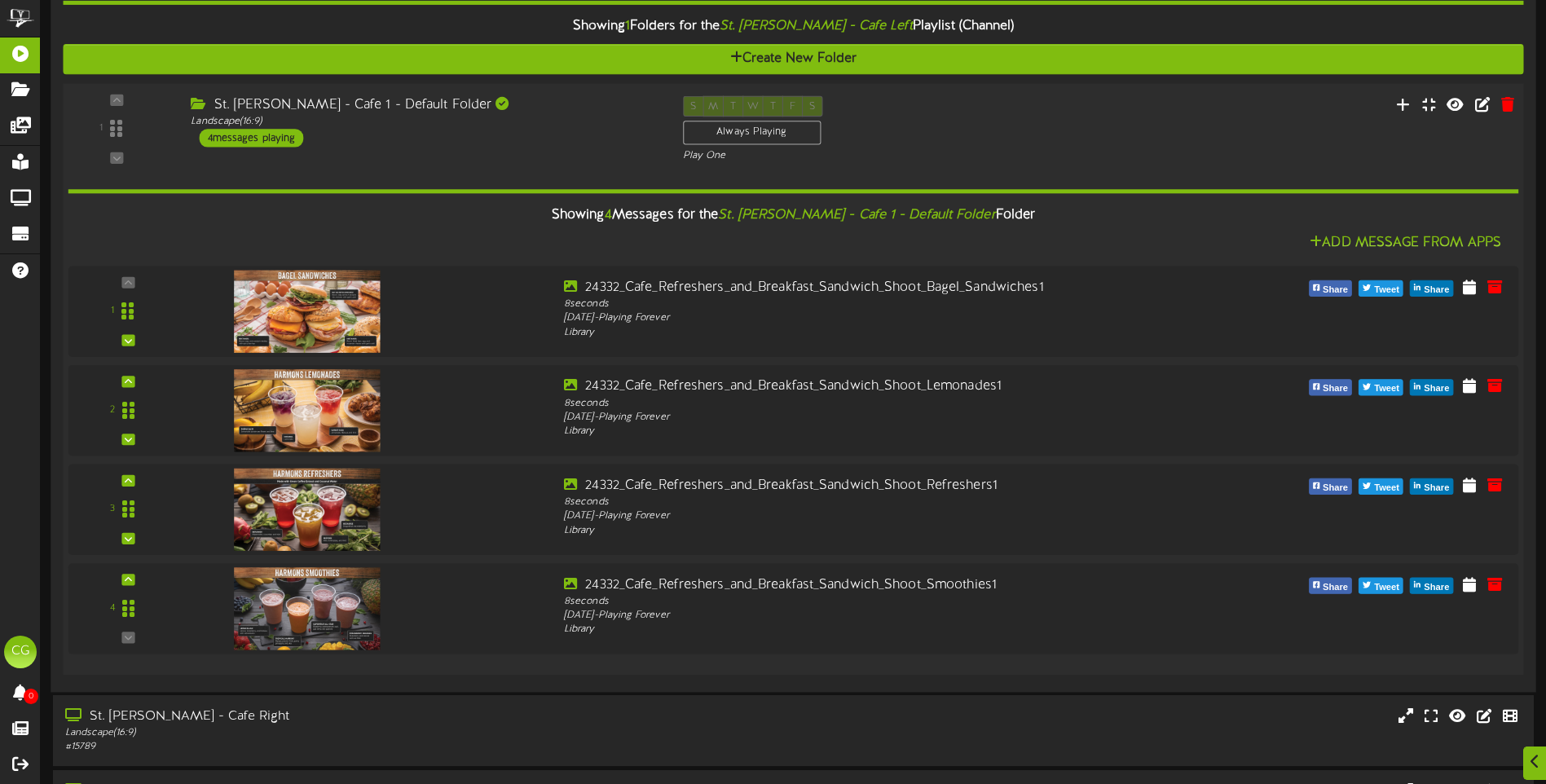
scroll to position [1653, 0]
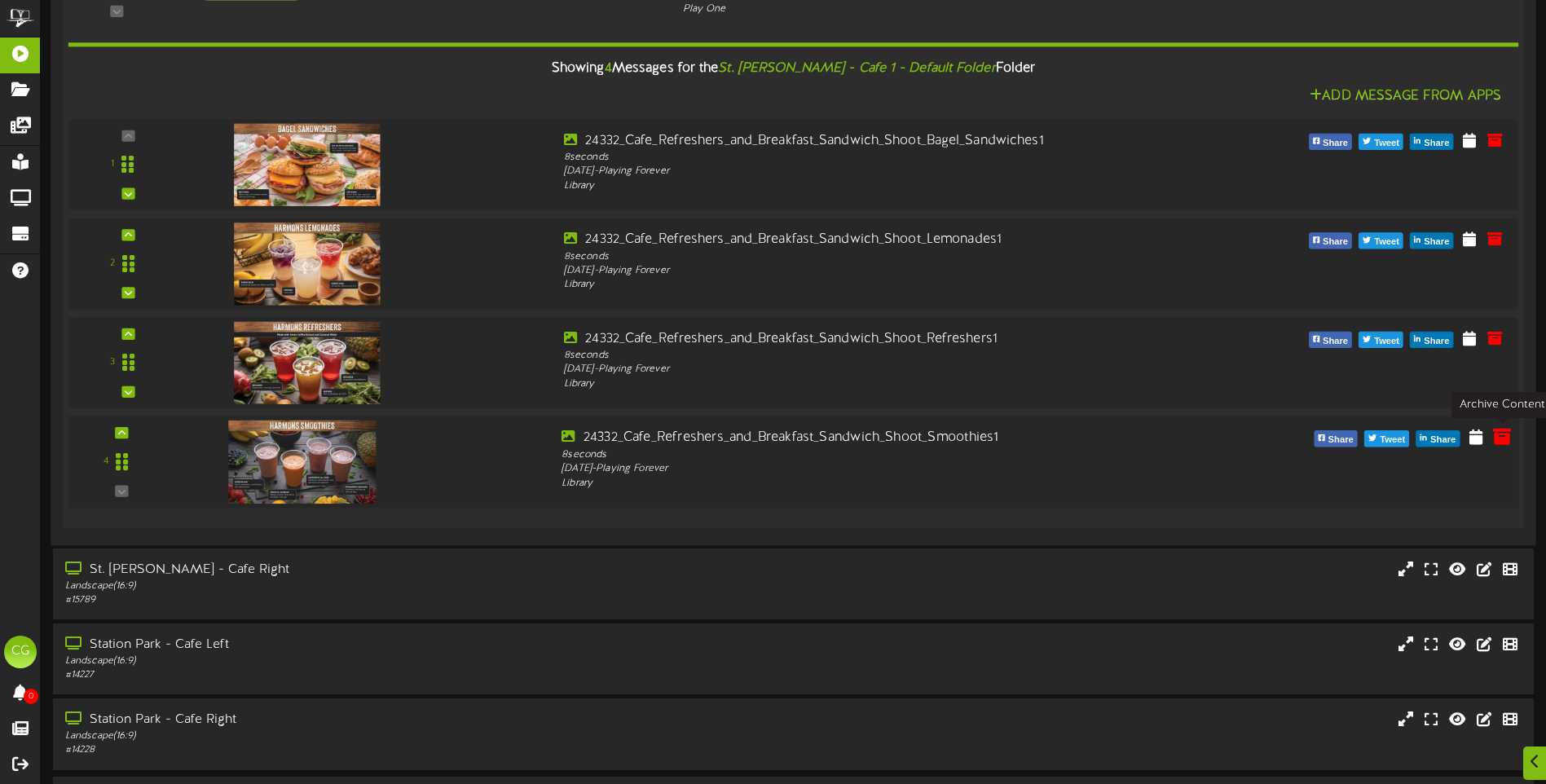
click at [1499, 437] on icon at bounding box center [1501, 437] width 18 height 18
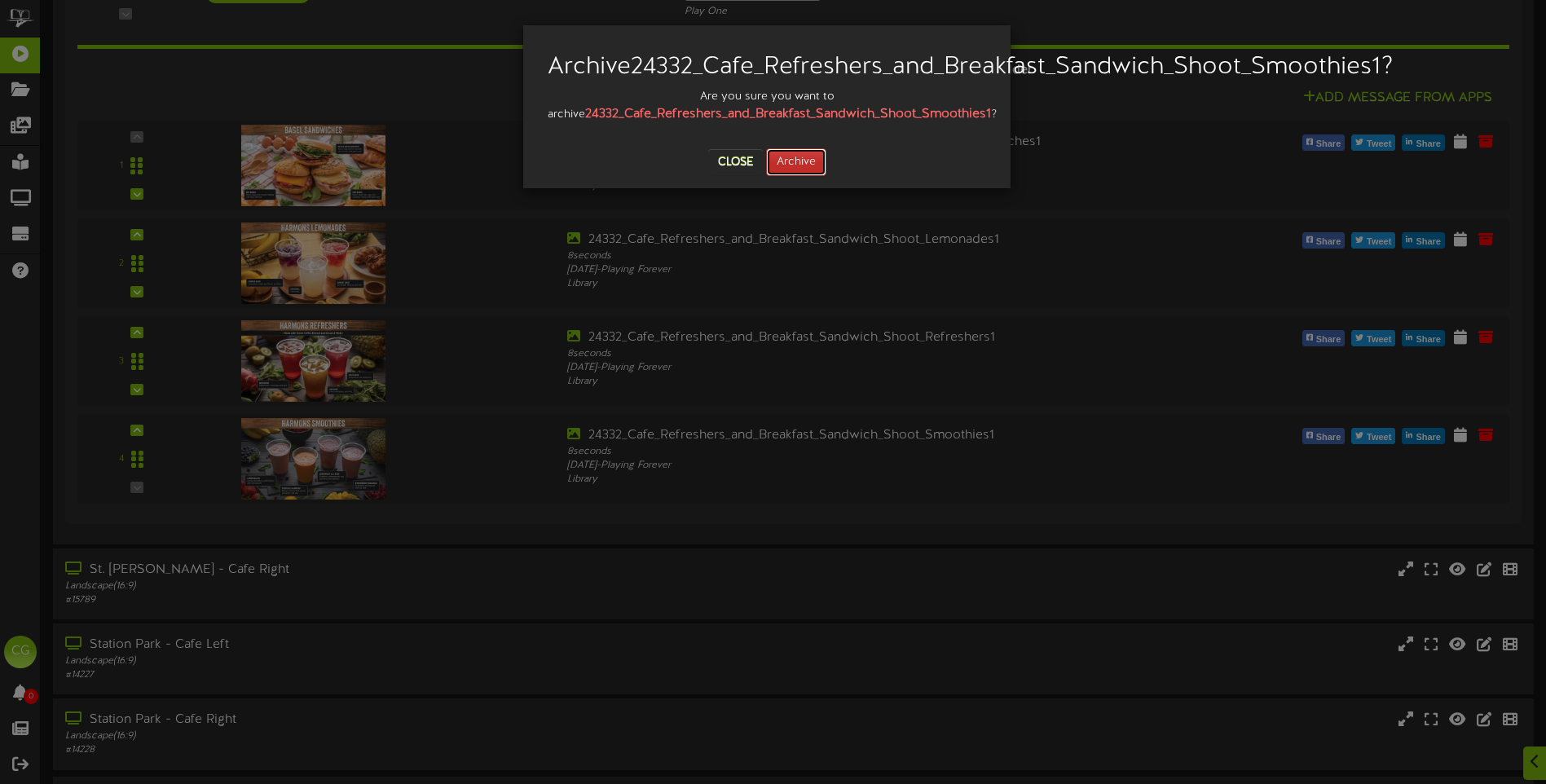
click at [806, 176] on button "Archive" at bounding box center [796, 162] width 60 height 27
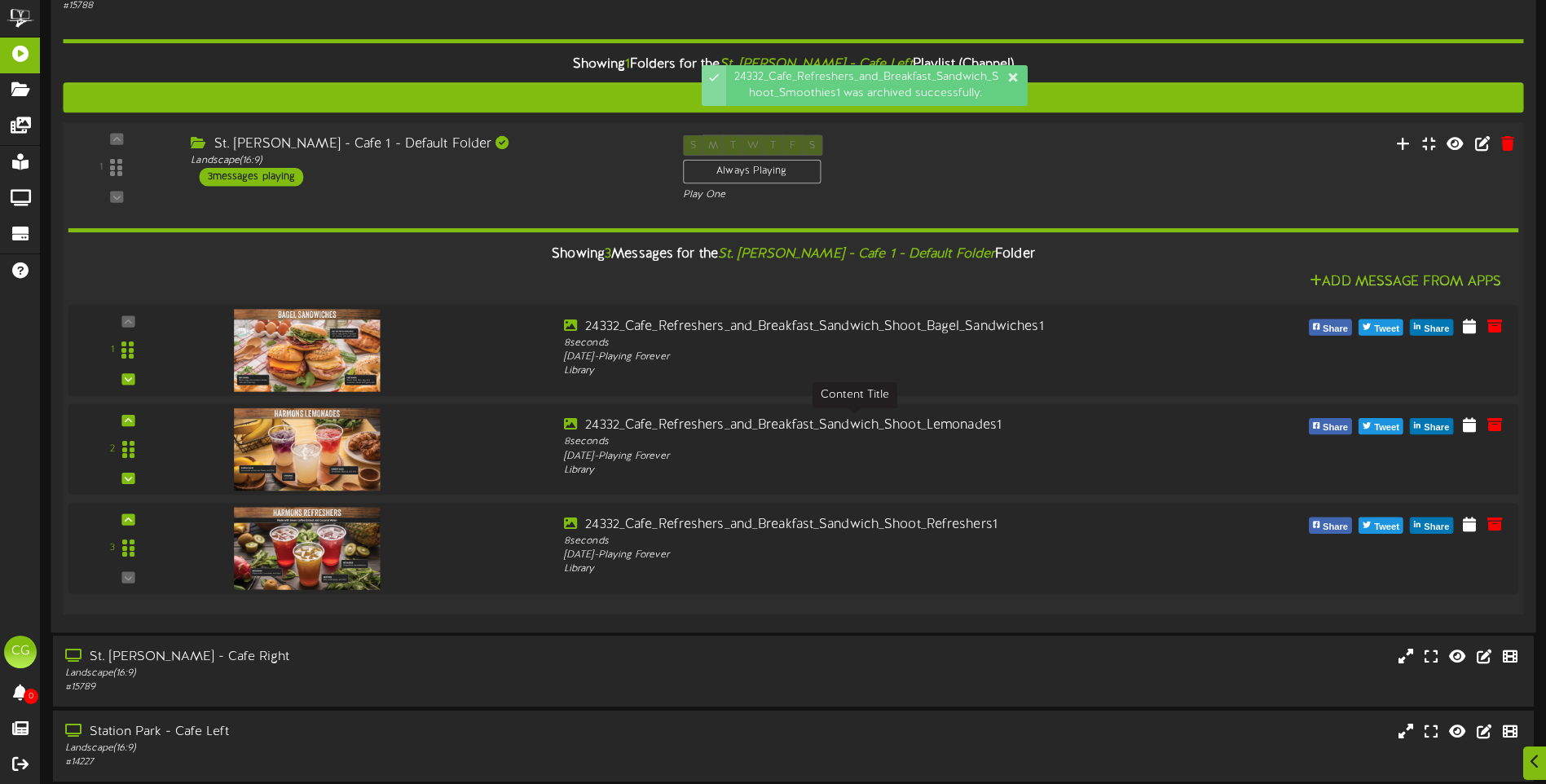
scroll to position [1387, 0]
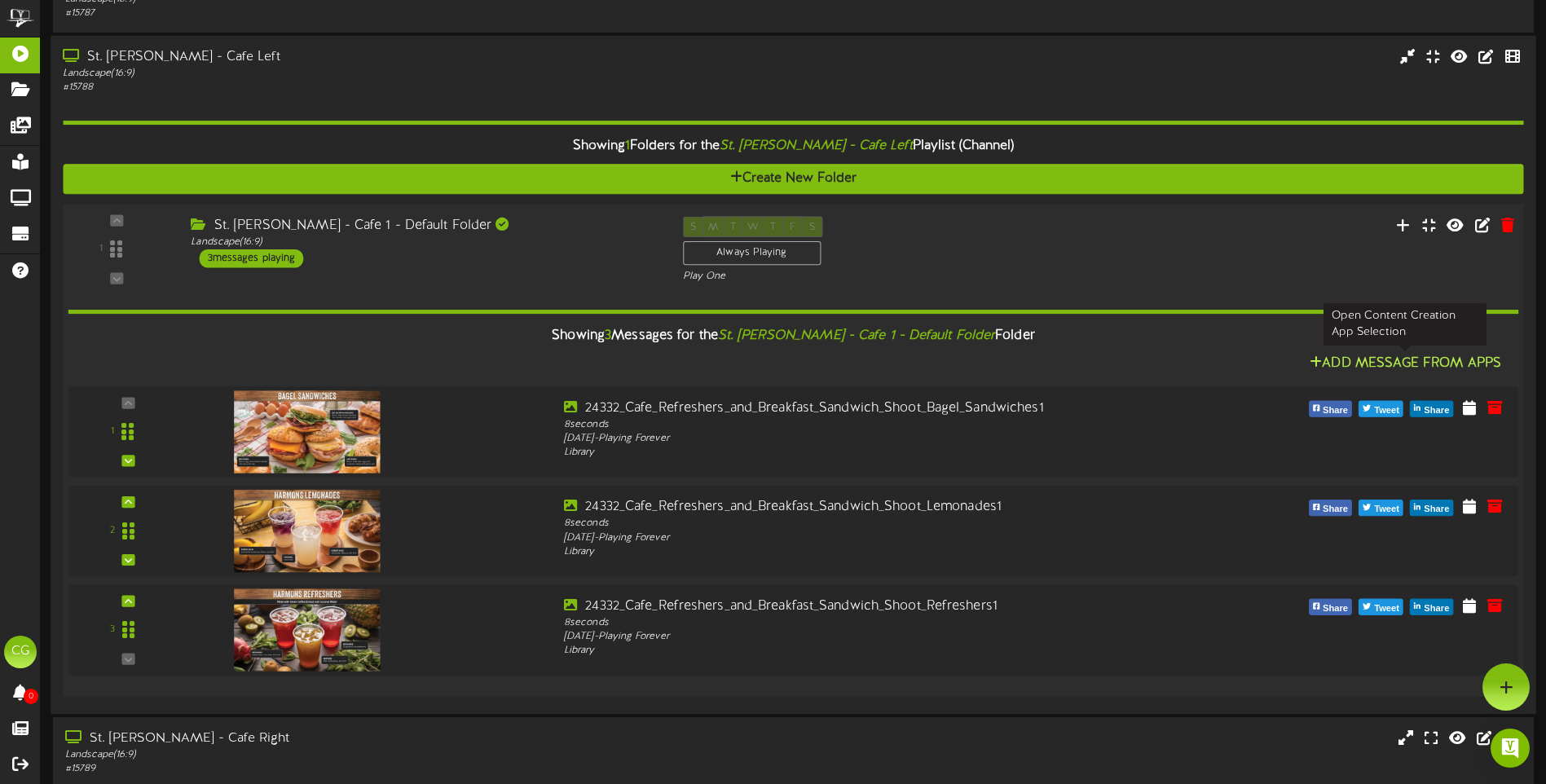
click at [1387, 360] on button "Add Message From Apps" at bounding box center [1405, 364] width 202 height 21
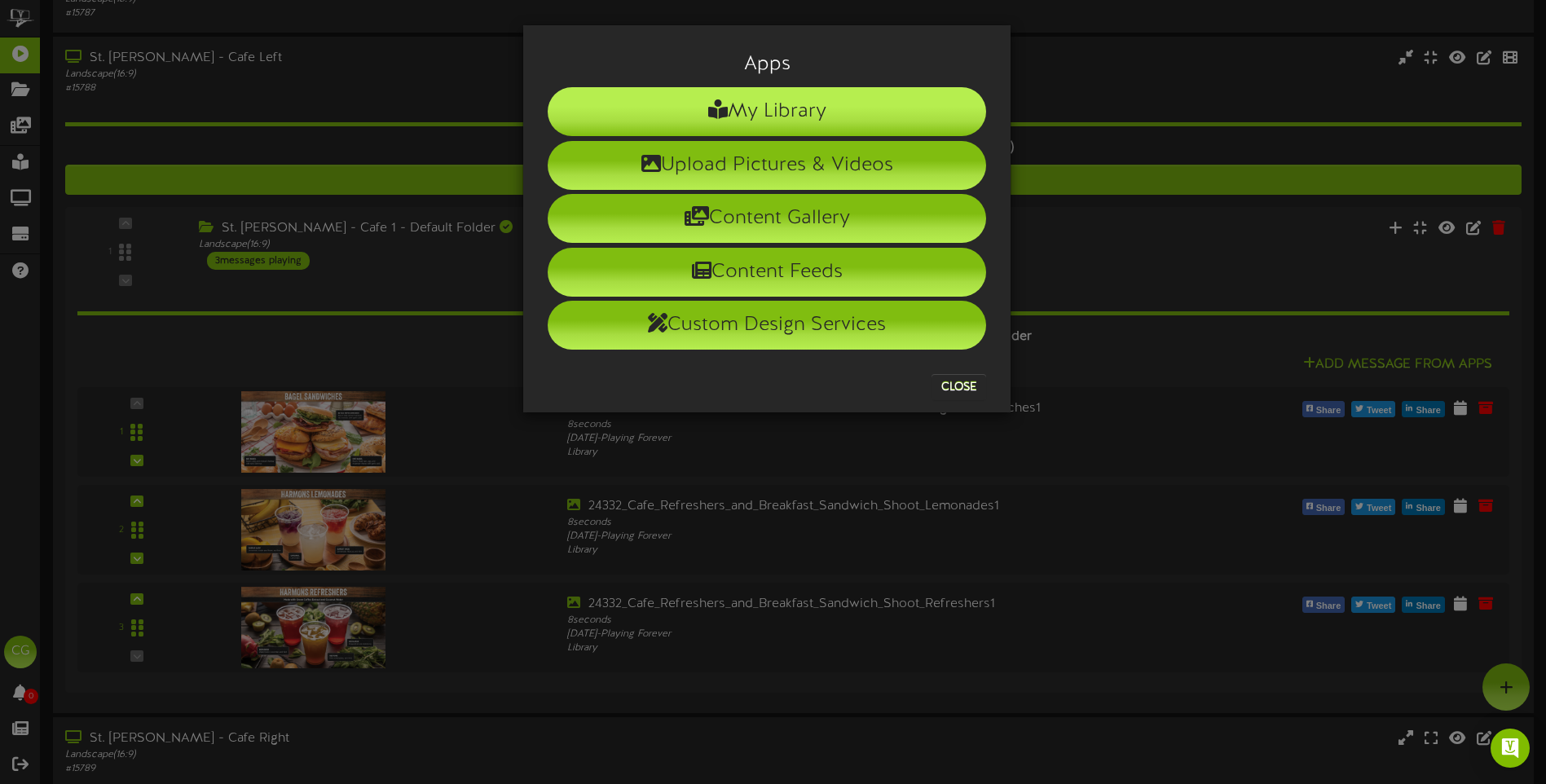
click at [770, 112] on li "My Library" at bounding box center [766, 112] width 438 height 49
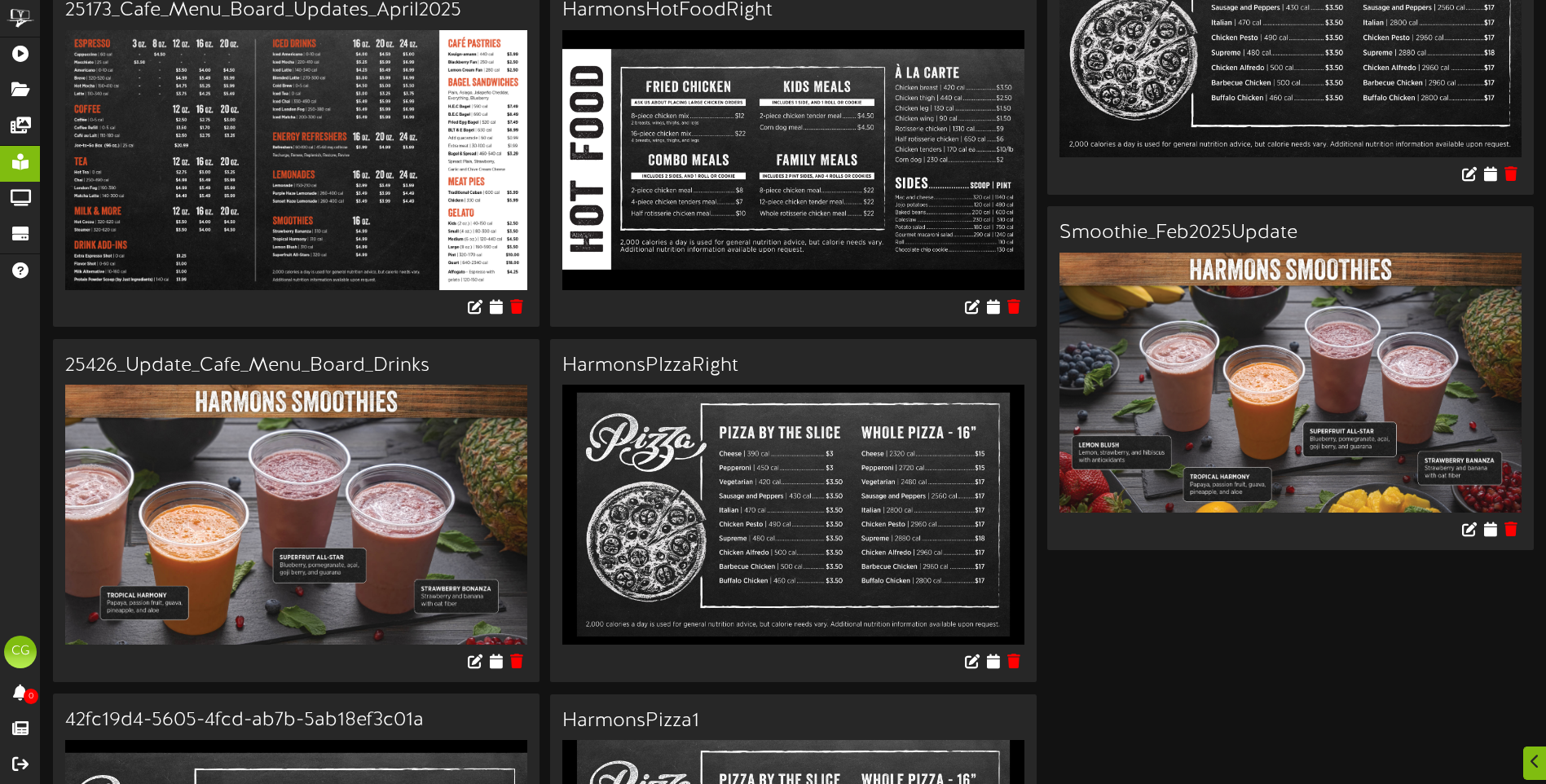
scroll to position [1955, 0]
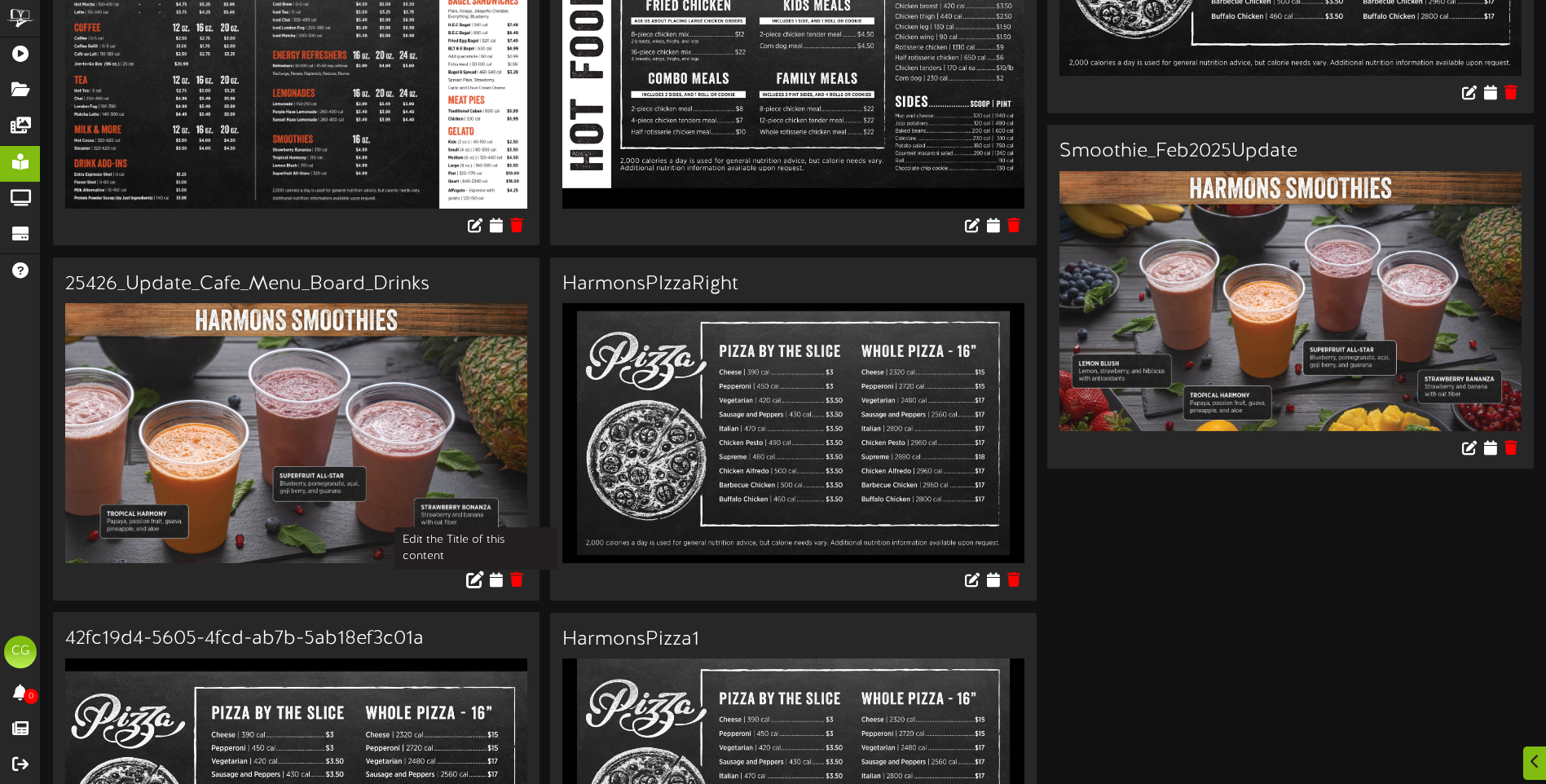
click at [478, 570] on icon at bounding box center [475, 579] width 18 height 18
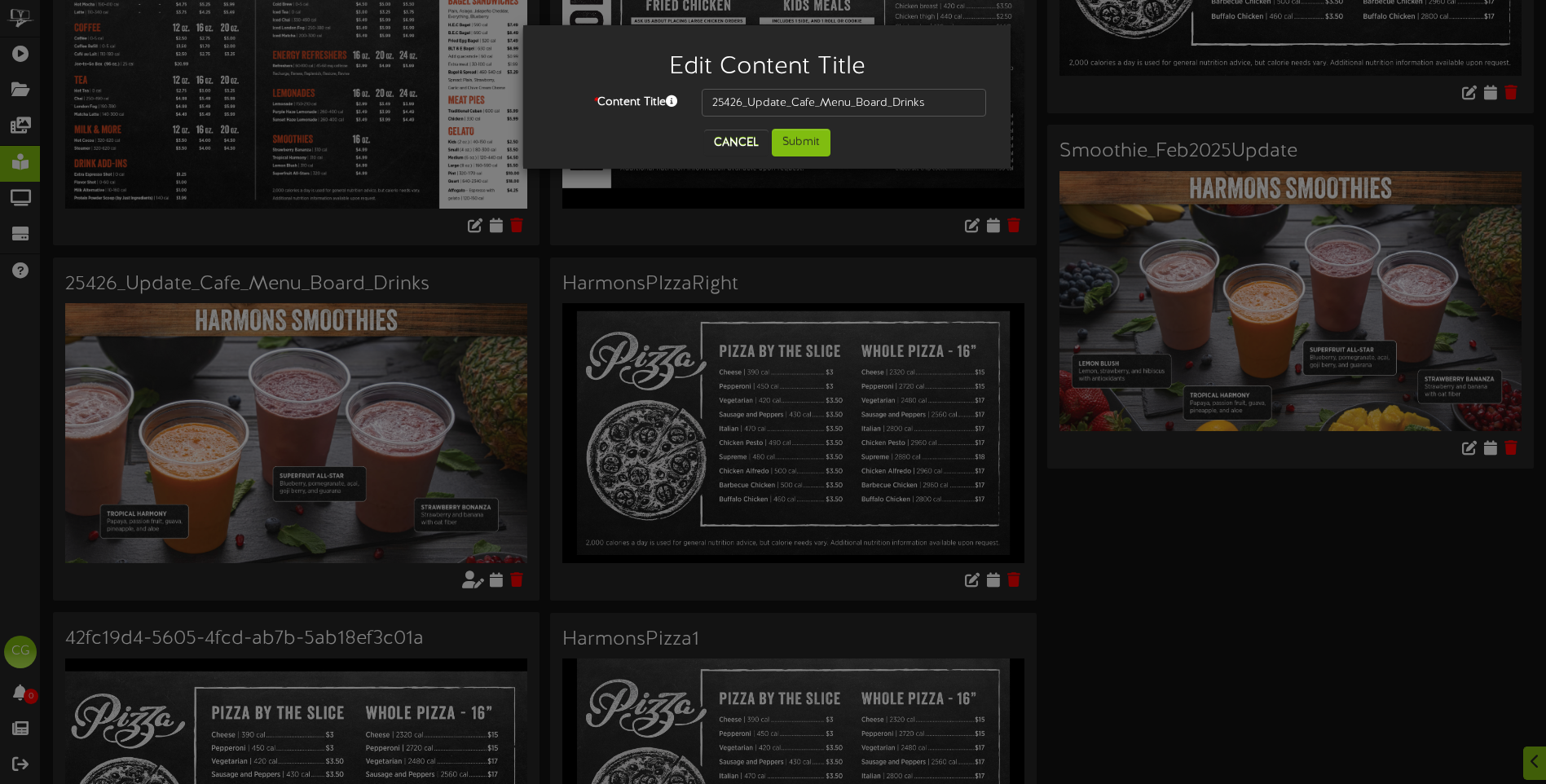
click at [503, 572] on div "Edit Content Title * Content Title 25426_Update_Cafe_Menu_Board_Drinks Cancel S…" at bounding box center [773, 392] width 1546 height 784
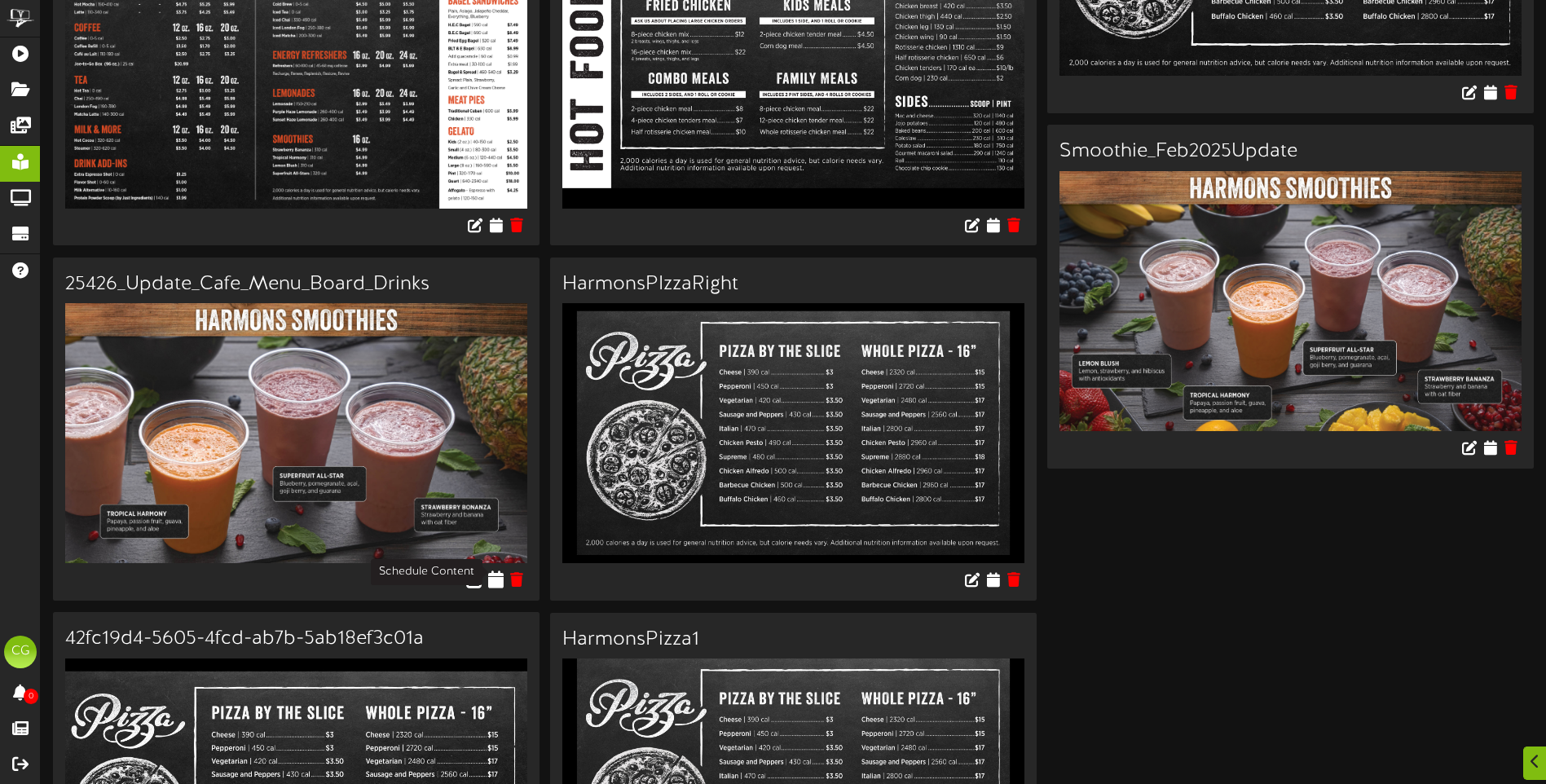
click at [497, 572] on icon at bounding box center [497, 579] width 15 height 18
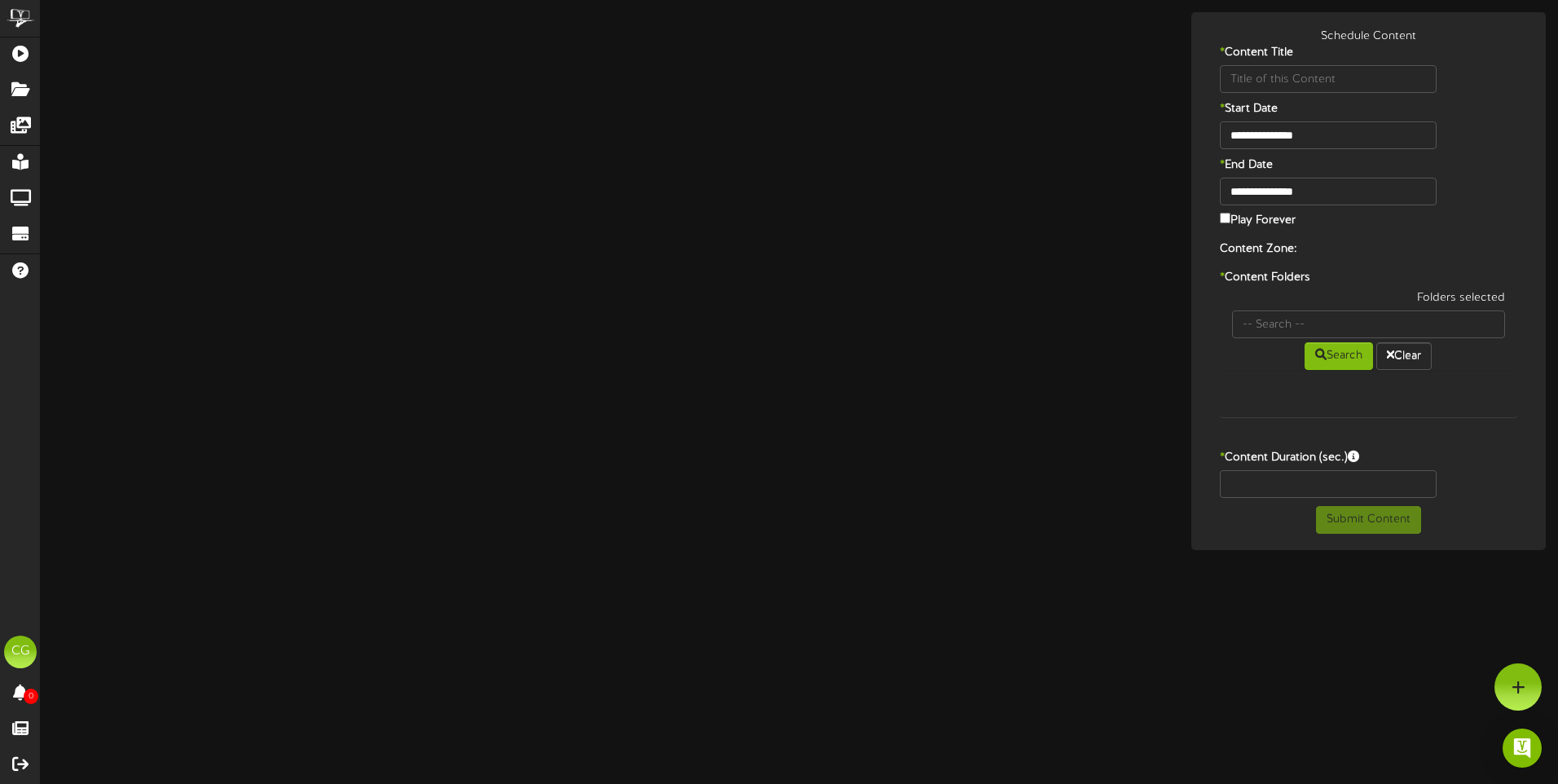
type input "25426_Update_Cafe_Menu_Board_Drinks"
type input "8"
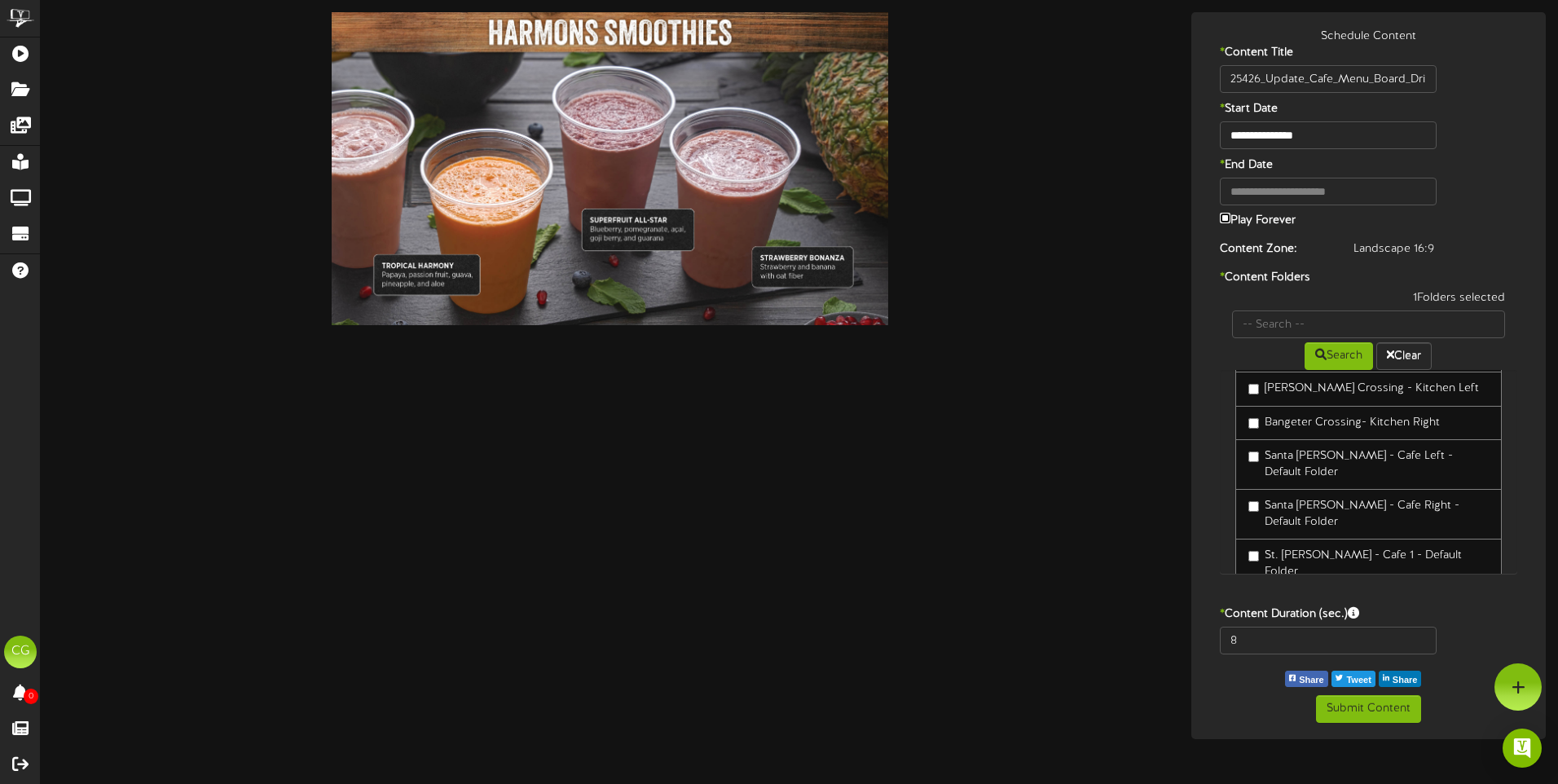
scroll to position [122, 0]
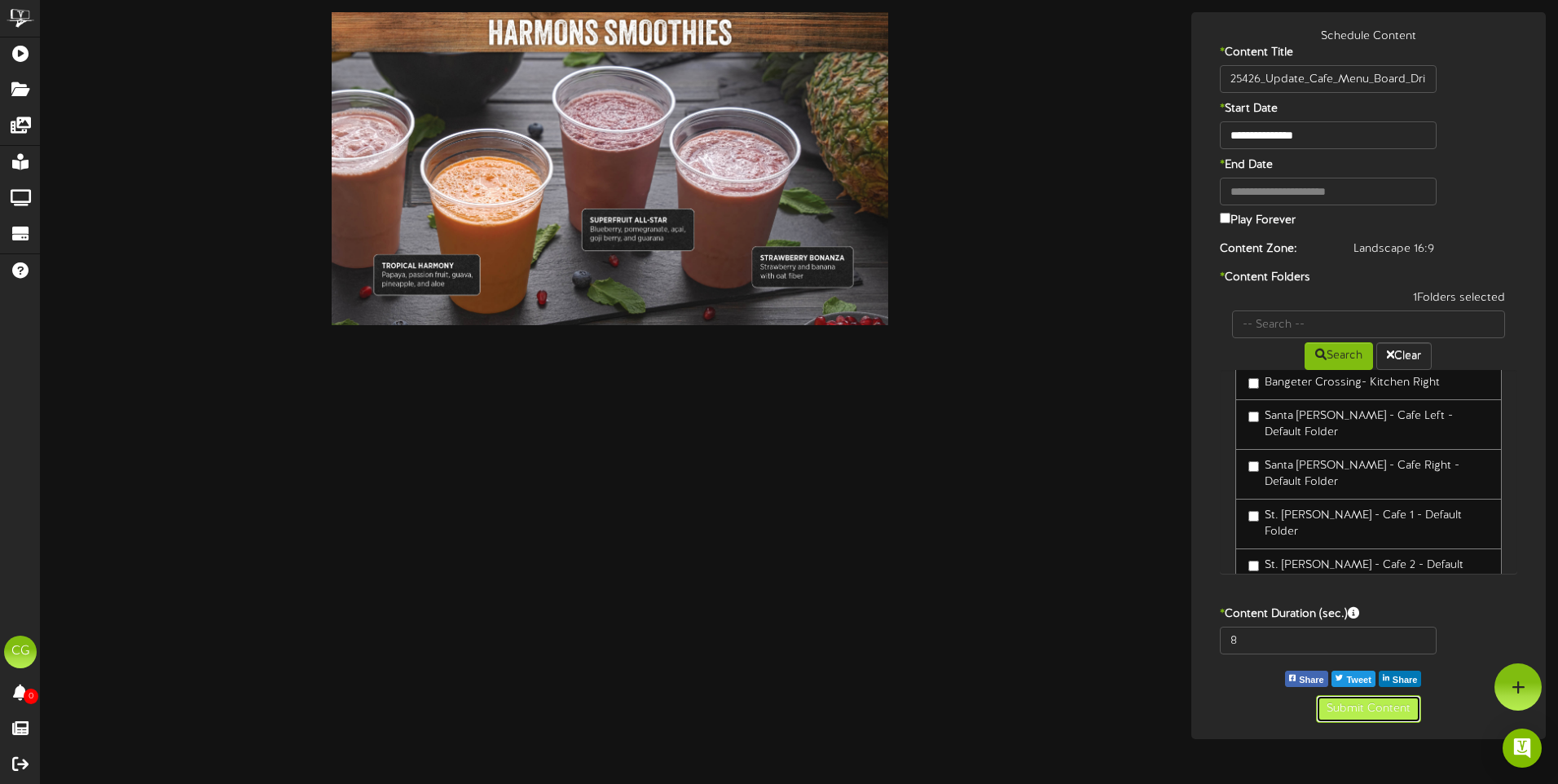
click at [1370, 705] on button "Submit Content" at bounding box center [1368, 709] width 106 height 27
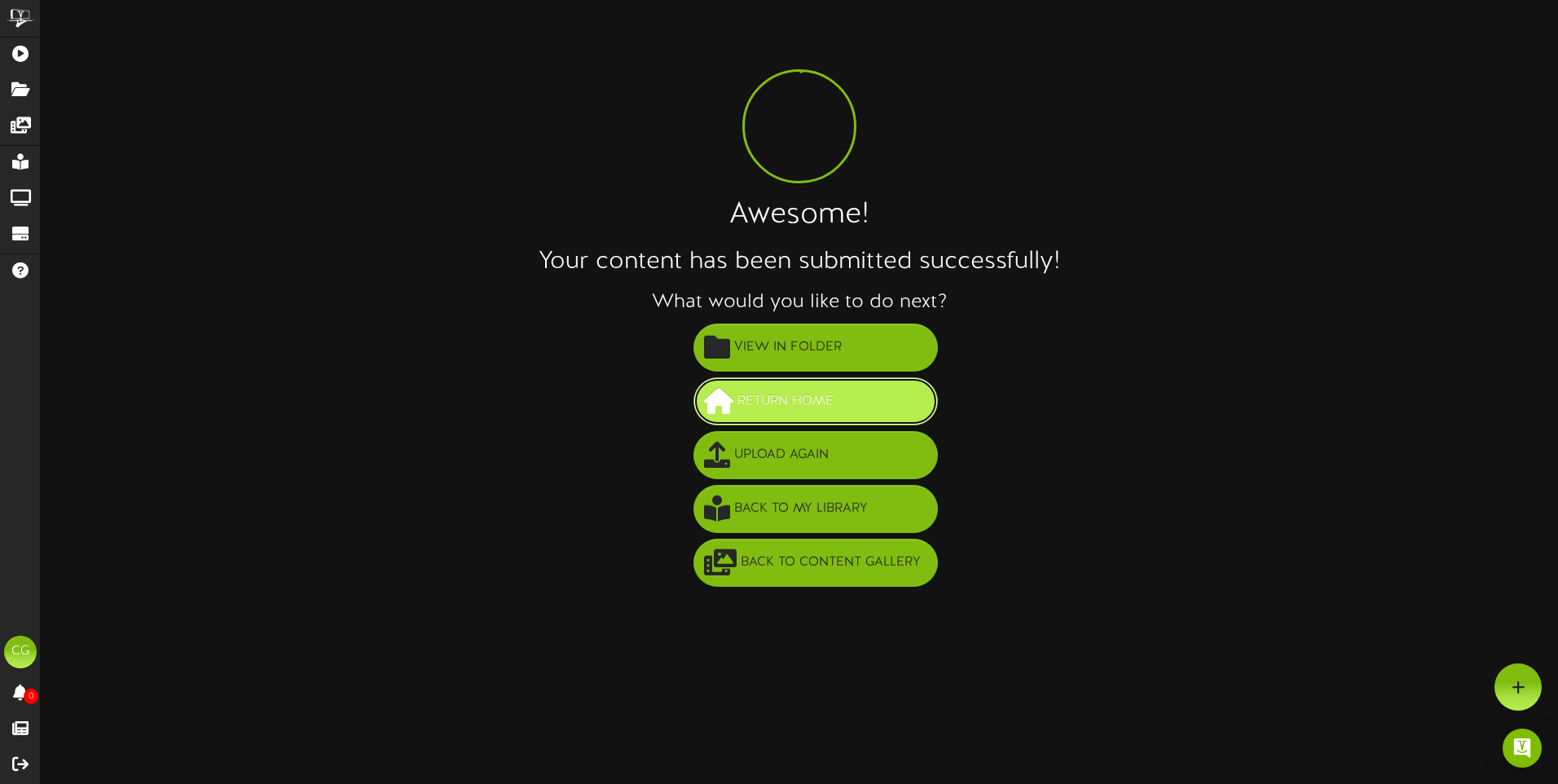
click at [802, 400] on span "Return Home" at bounding box center [786, 401] width 105 height 27
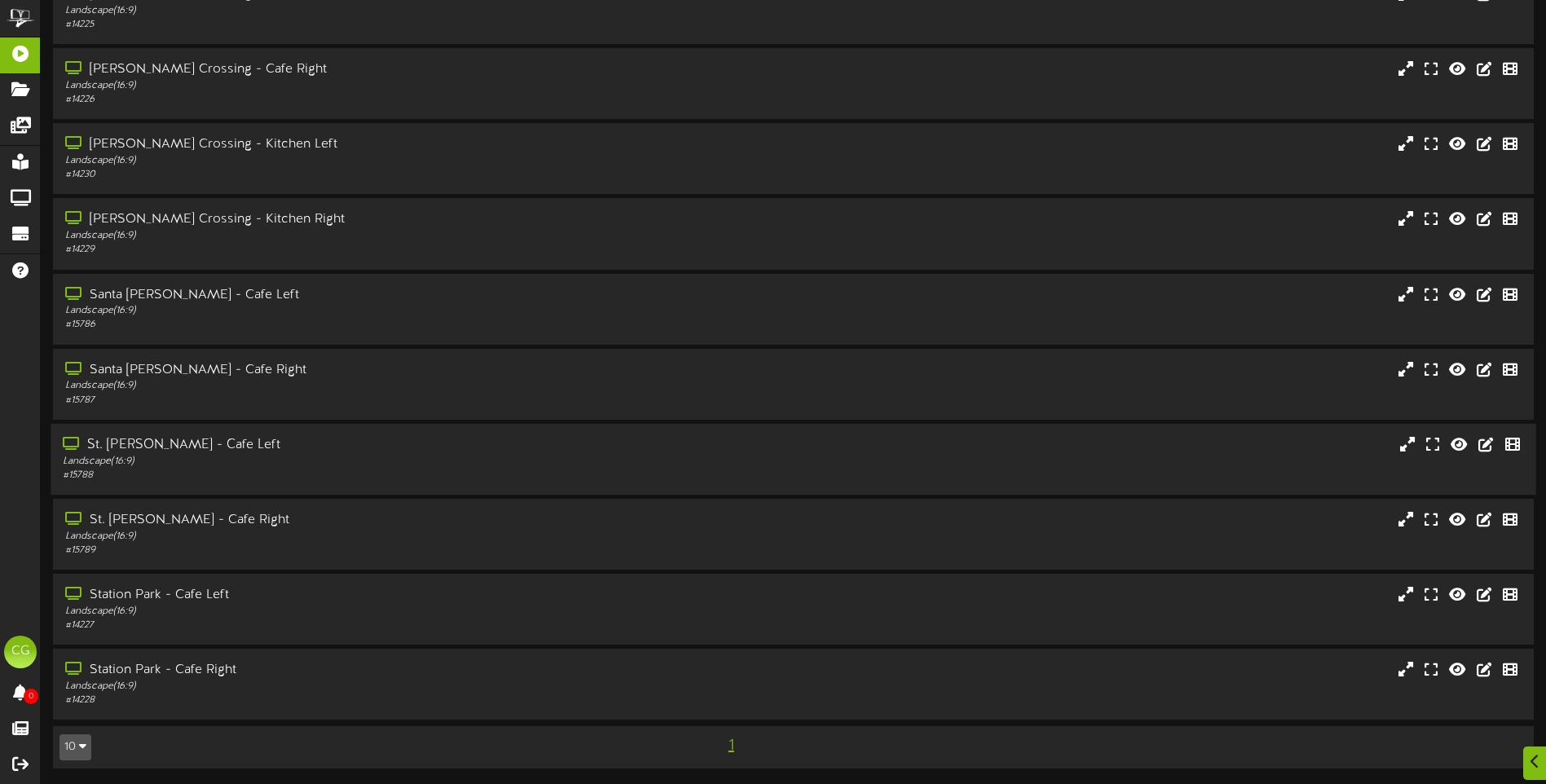
scroll to position [88, 0]
click at [367, 608] on div "Landscape ( 16:9 )" at bounding box center [359, 611] width 594 height 14
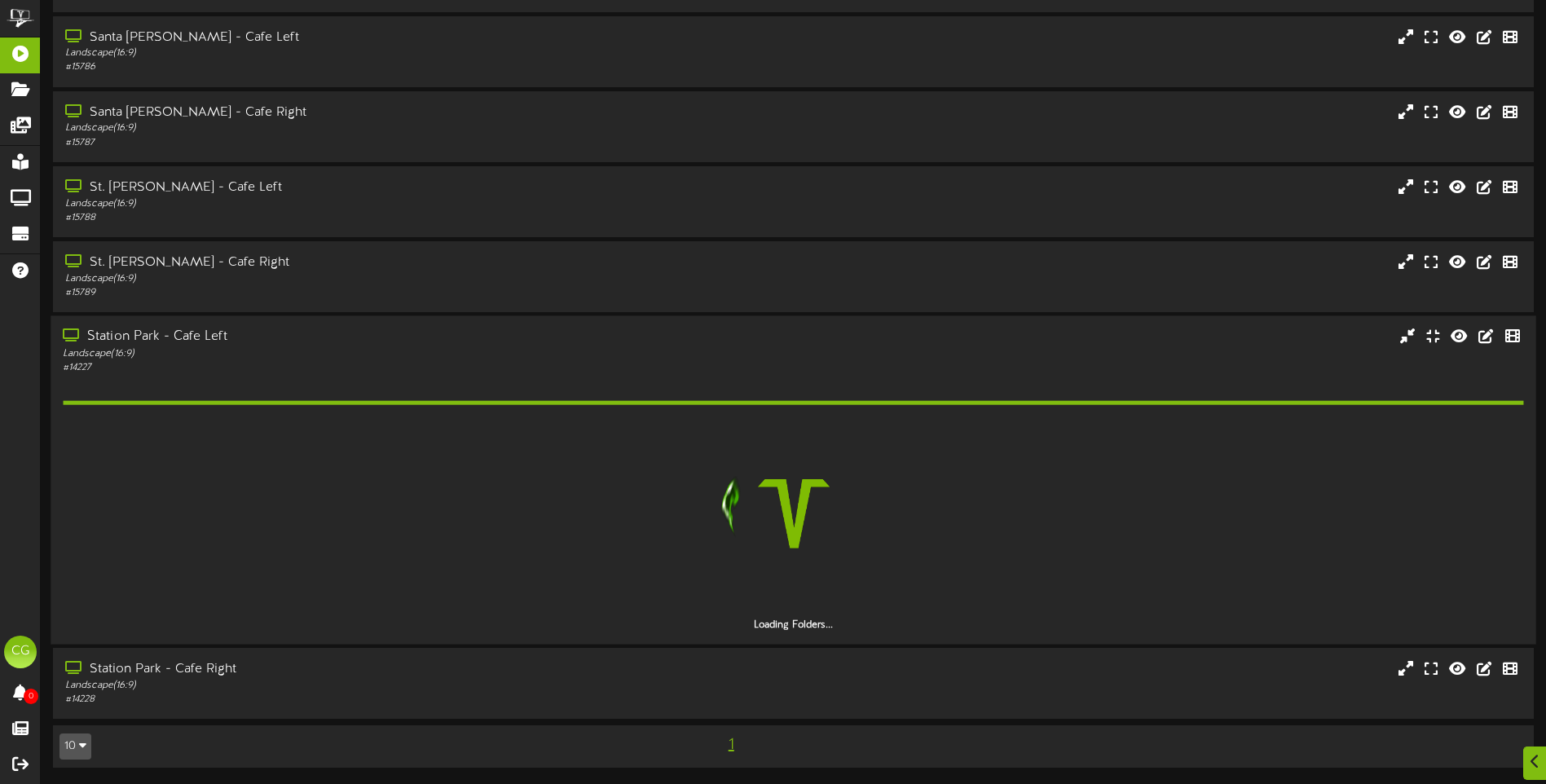
scroll to position [299, 0]
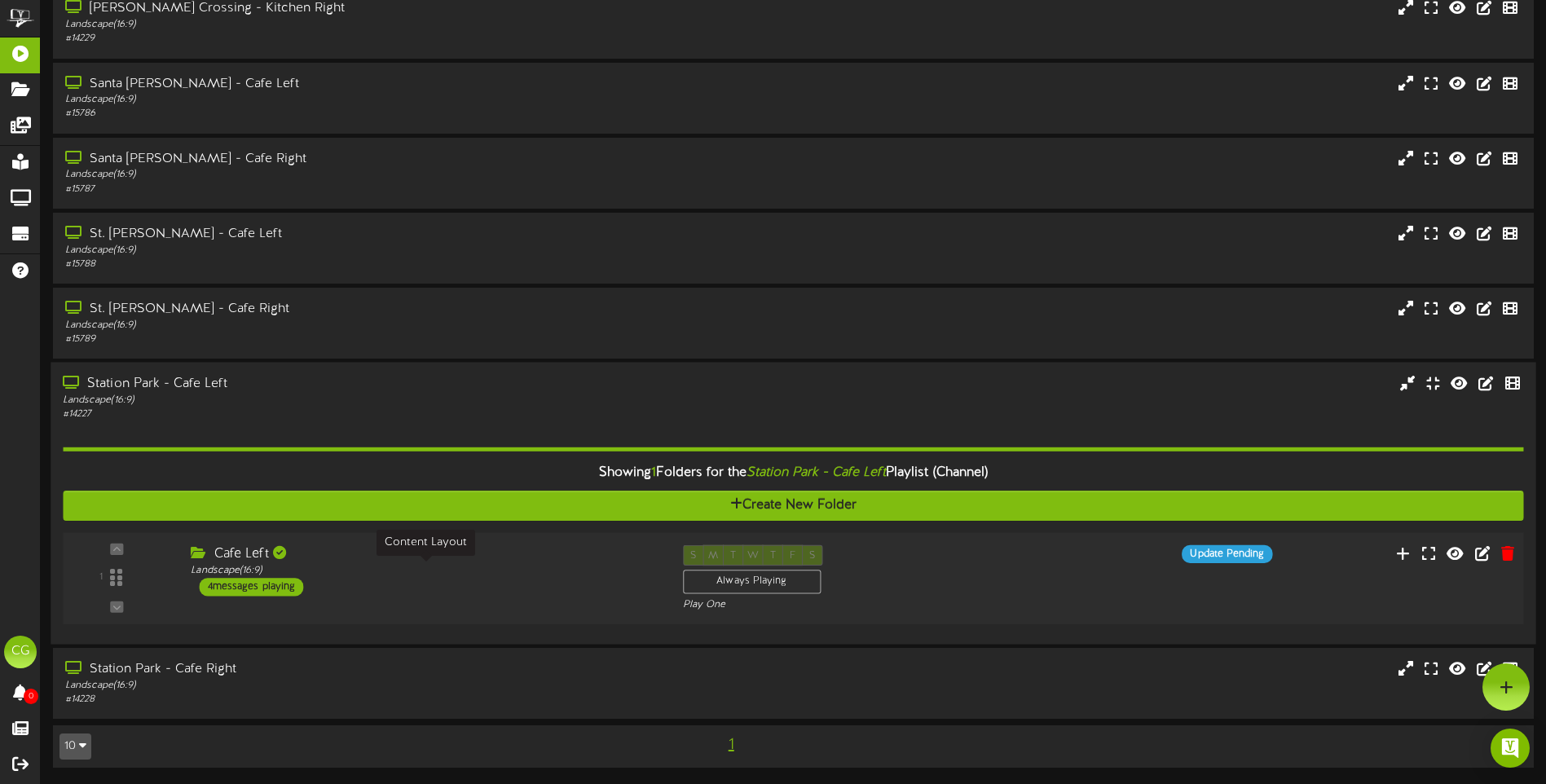
click at [446, 576] on div "Landscape ( 16:9 )" at bounding box center [424, 570] width 467 height 14
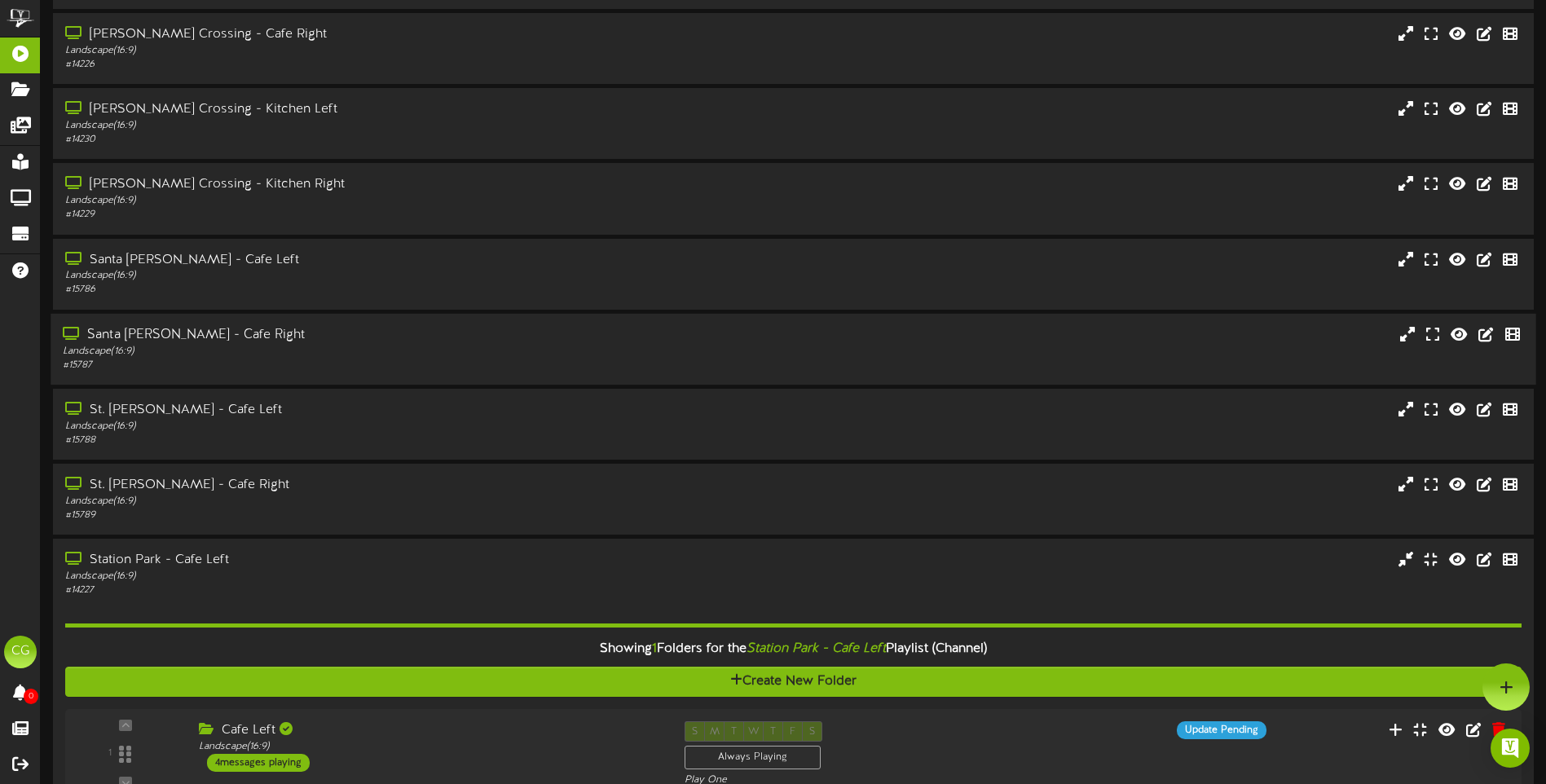
scroll to position [0, 0]
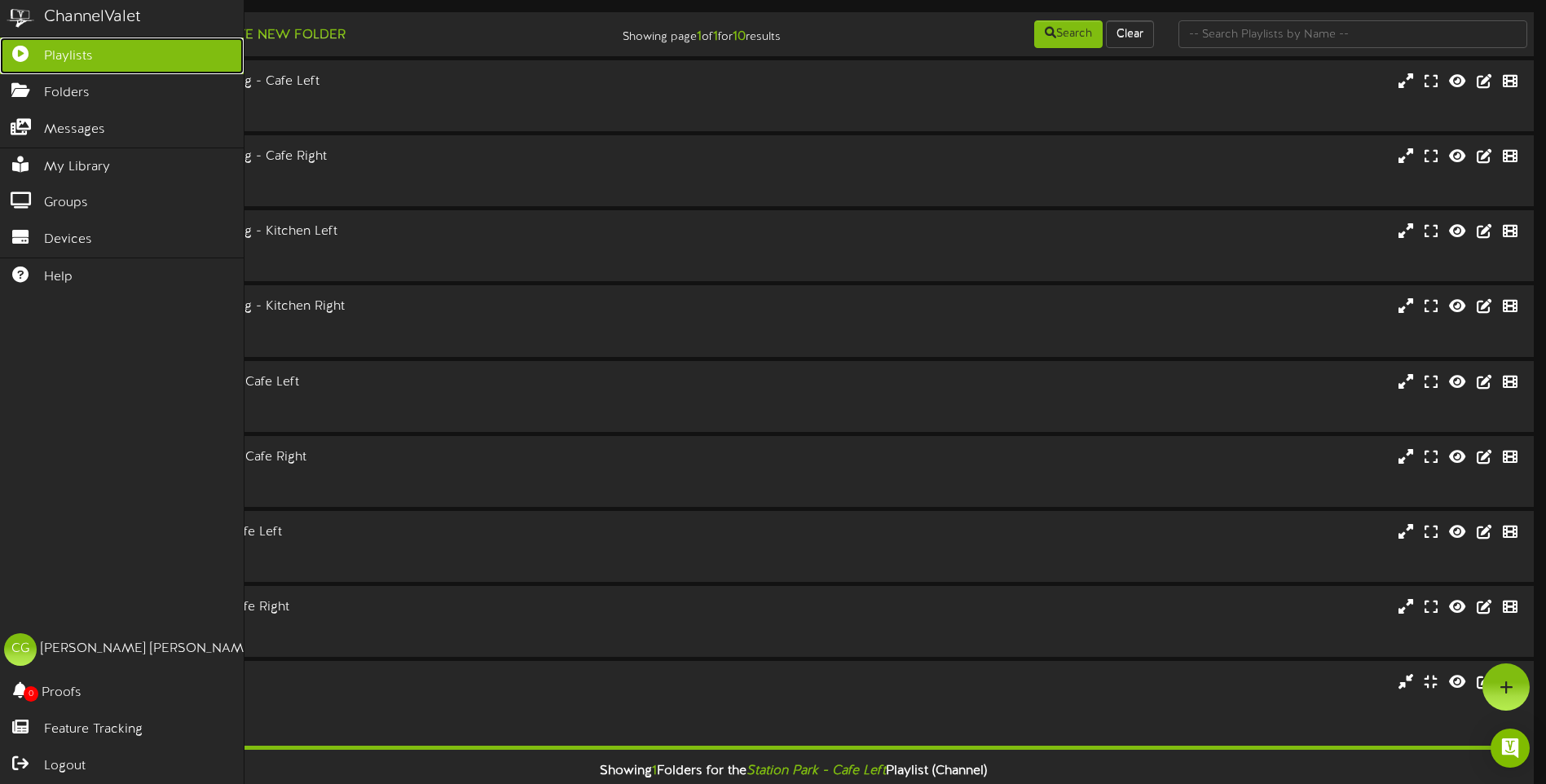
click at [11, 55] on icon at bounding box center [20, 51] width 40 height 12
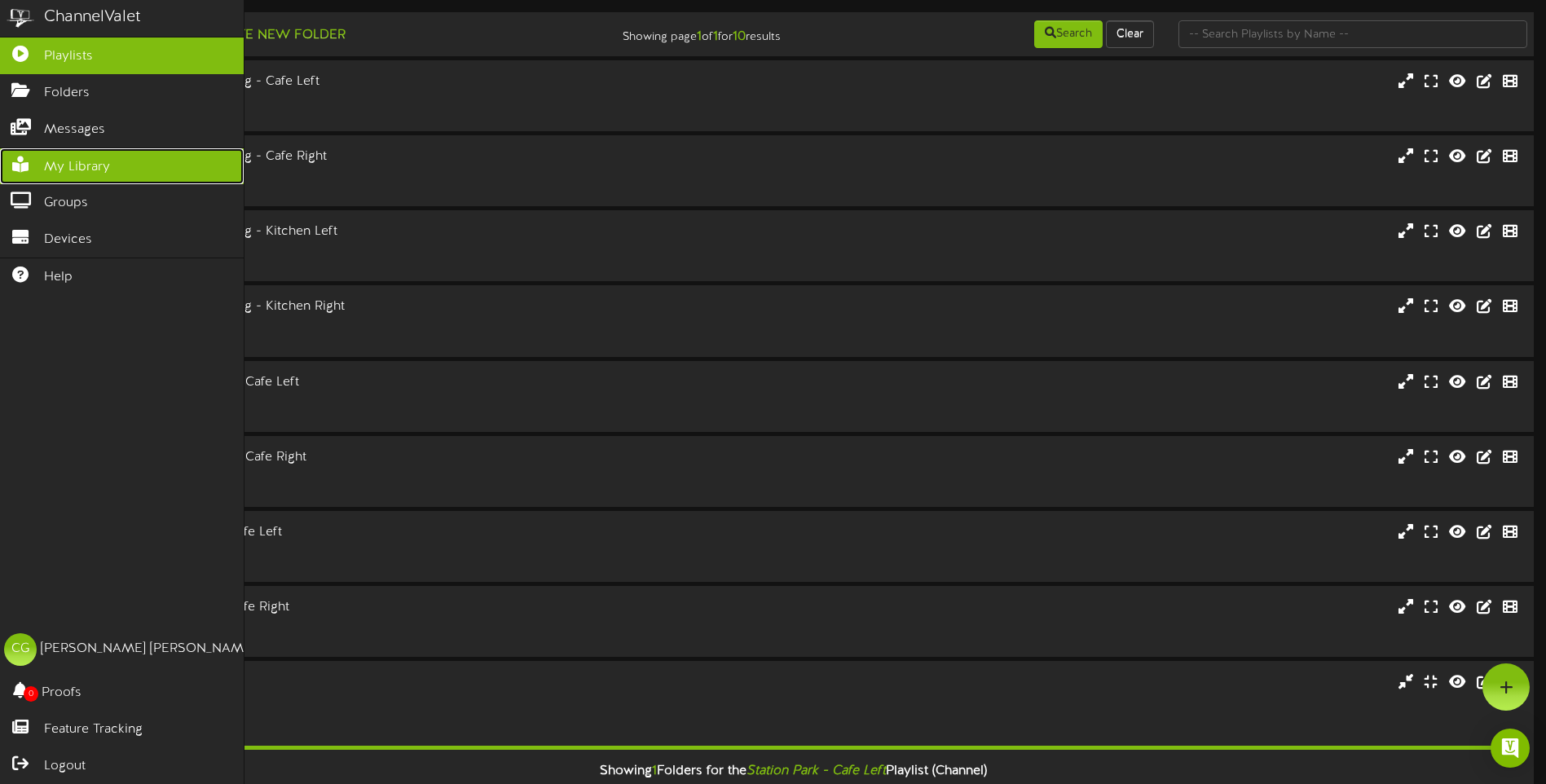
click at [21, 164] on icon at bounding box center [20, 162] width 40 height 12
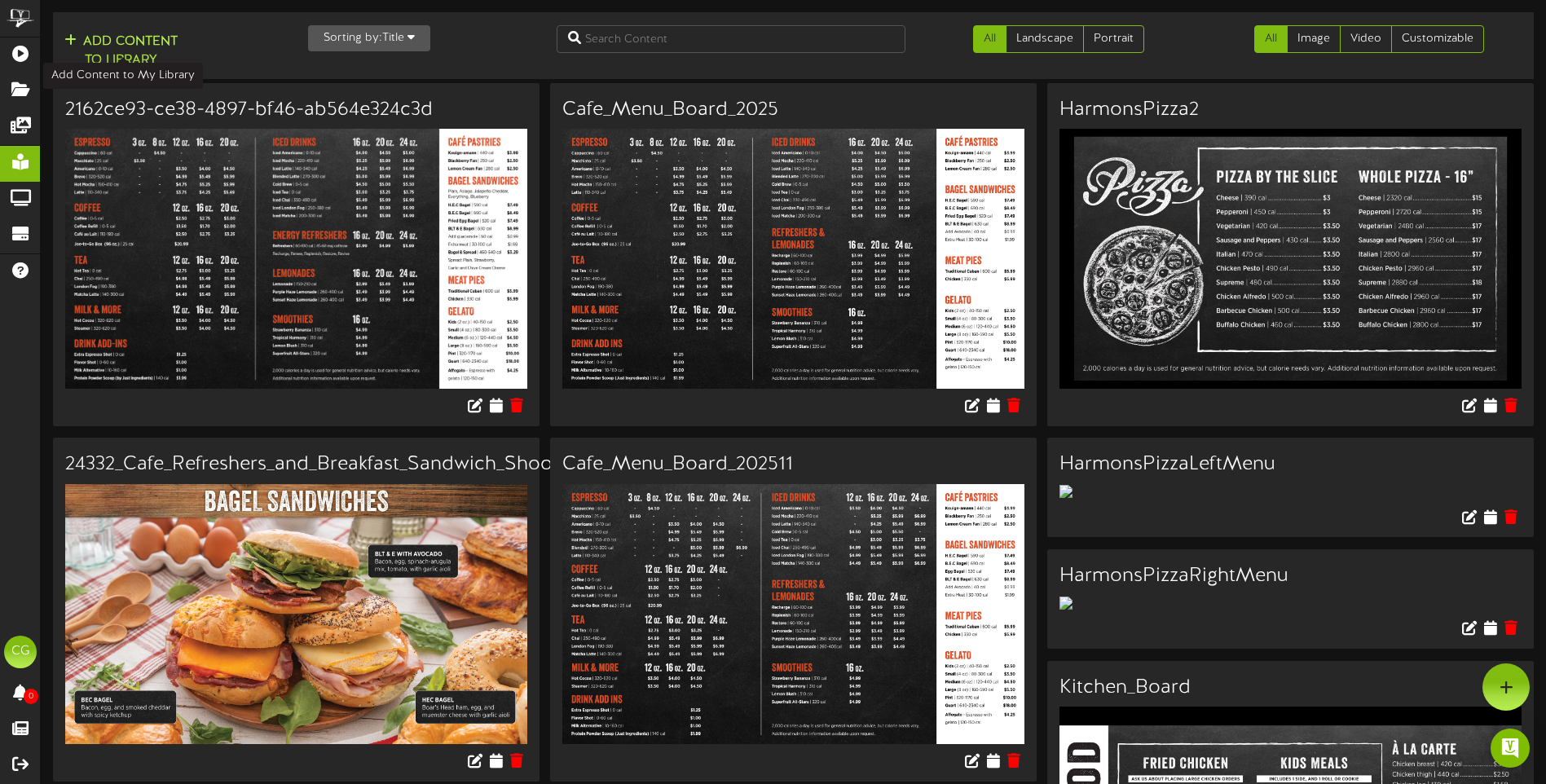
click at [131, 44] on button "Add Content to Library" at bounding box center [120, 51] width 123 height 39
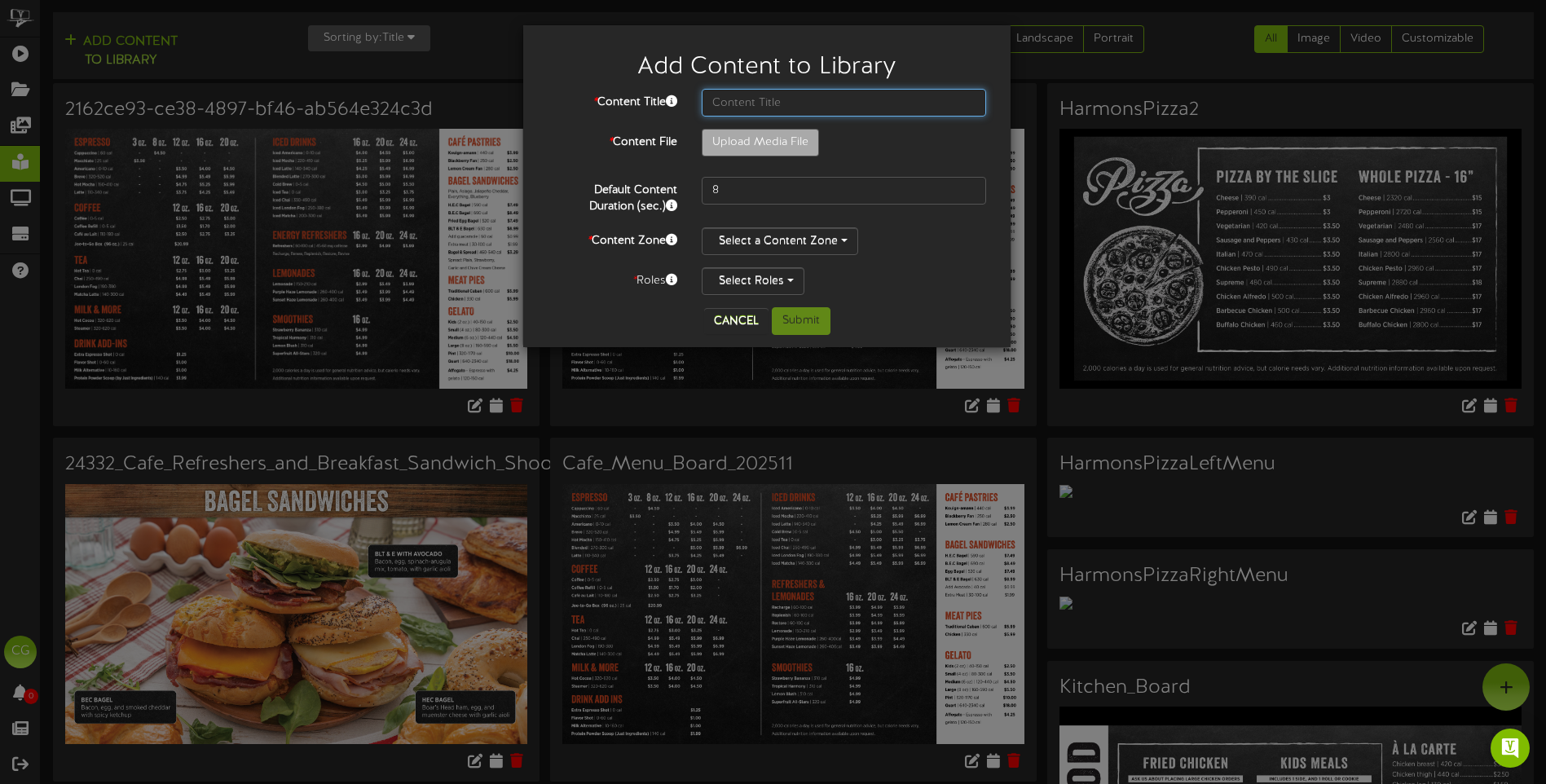
click at [720, 97] on input "text" at bounding box center [843, 103] width 284 height 27
type input "25426_Update_Cafe_Menu_Board_August_2025"
type input "**********"
type input "25426_Update_Cafe_Menu_Board_Menu"
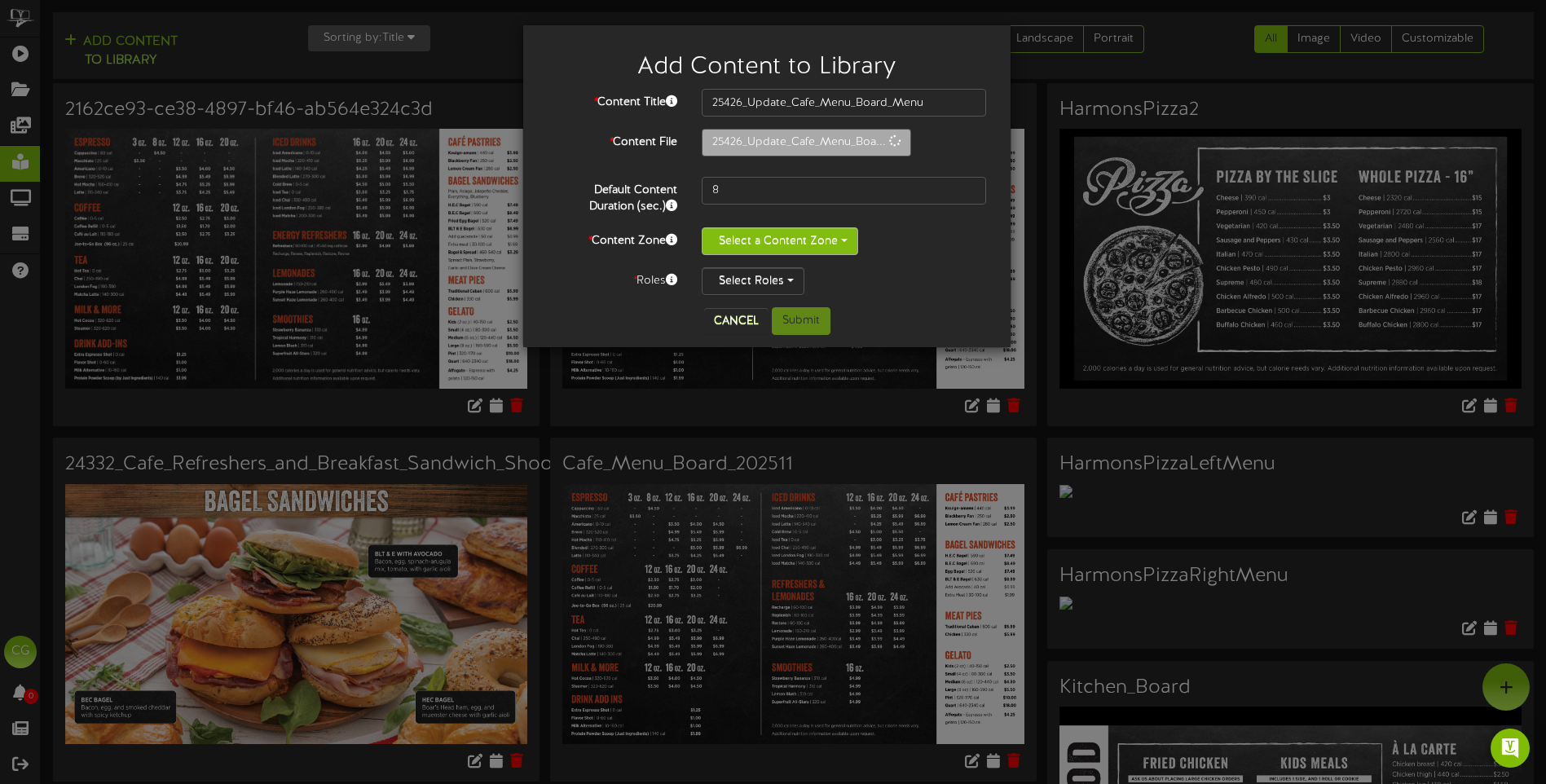
click at [842, 238] on button "Select a Content Zone" at bounding box center [780, 241] width 156 height 27
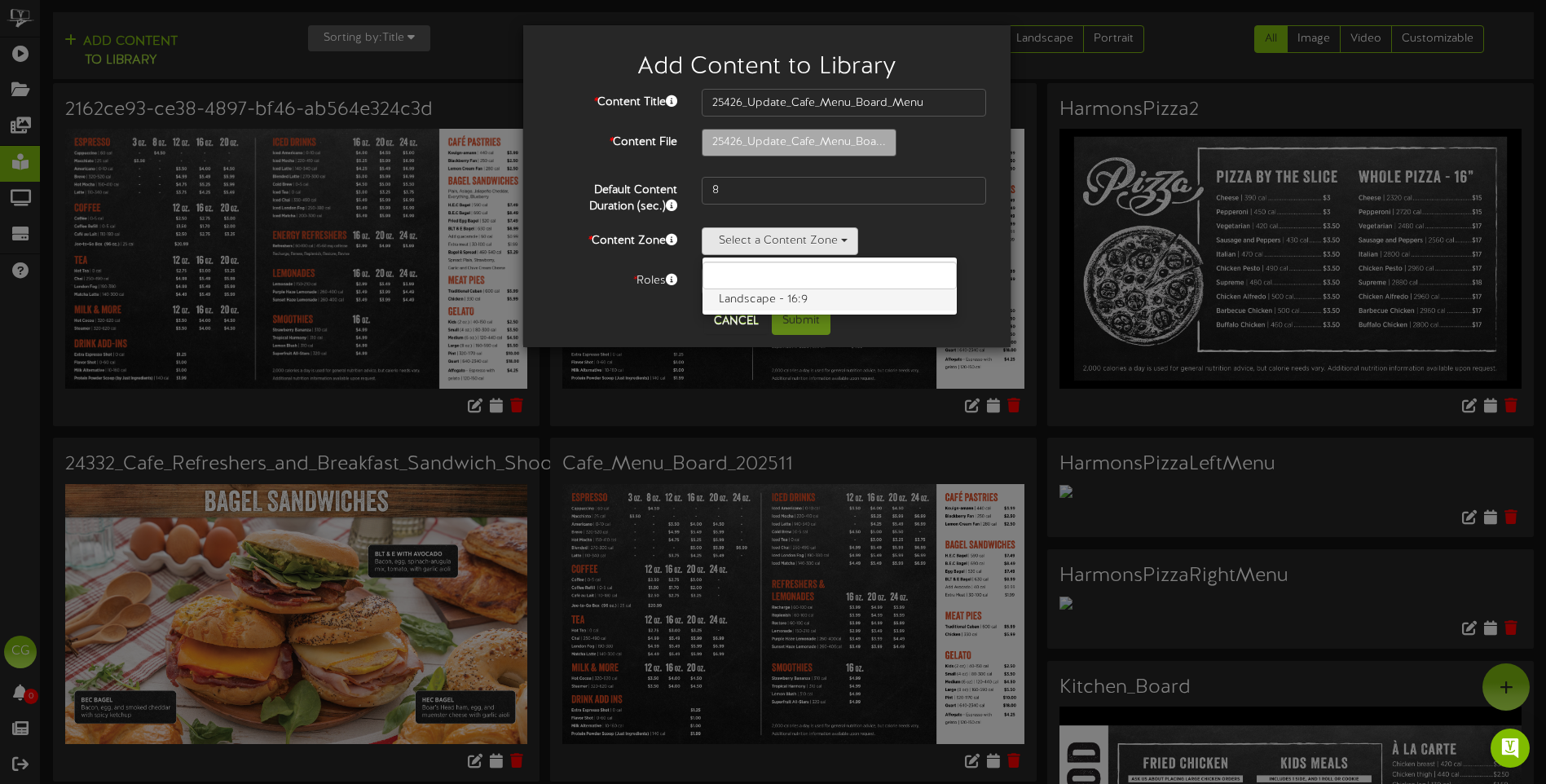
click at [792, 296] on label "Landscape - 16:9" at bounding box center [830, 299] width 254 height 21
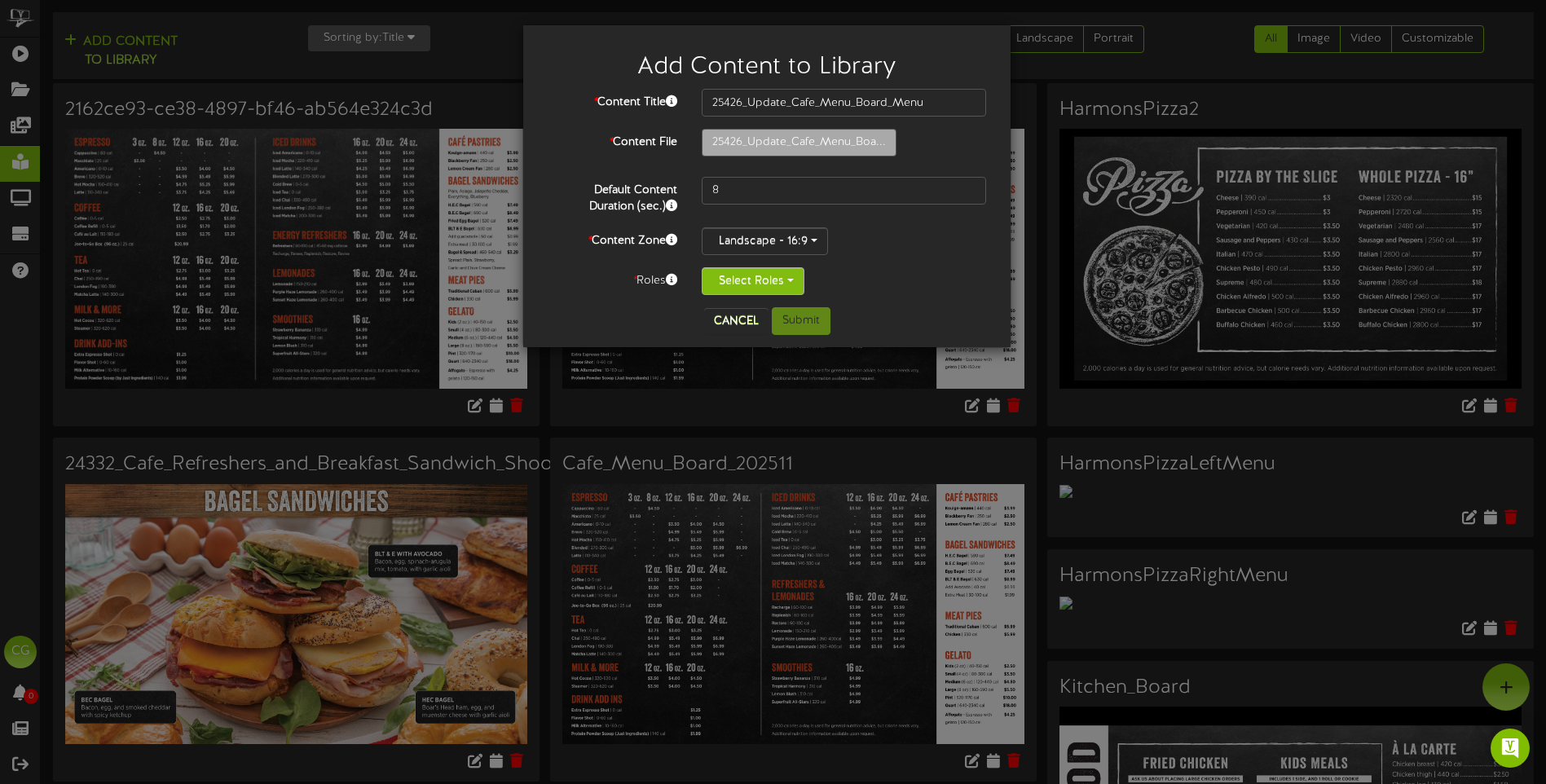
click at [790, 279] on button "Select Roles" at bounding box center [753, 281] width 103 height 27
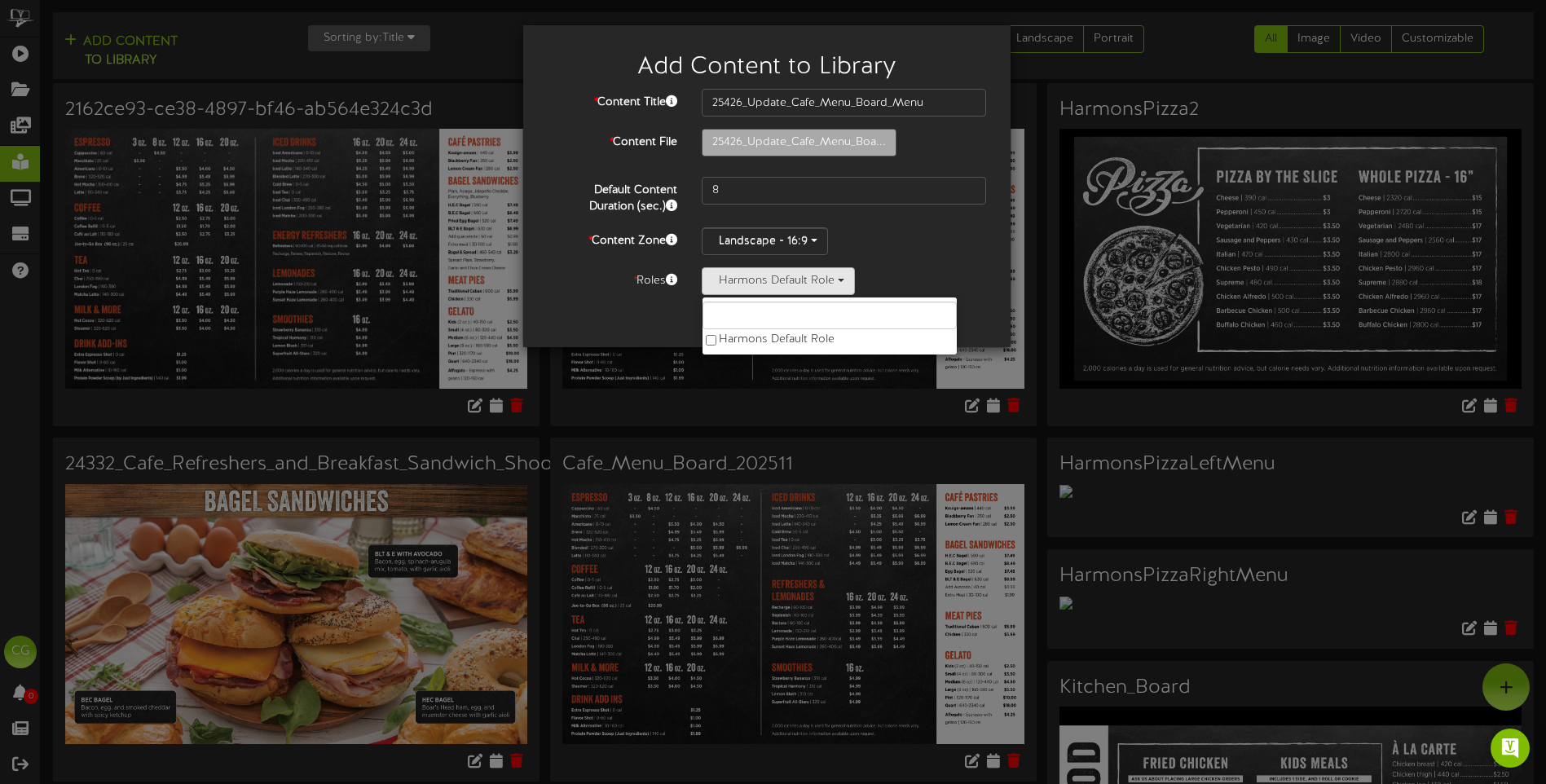
click at [948, 269] on div "Harmons Default Role Harmons Default Role" at bounding box center [843, 281] width 284 height 27
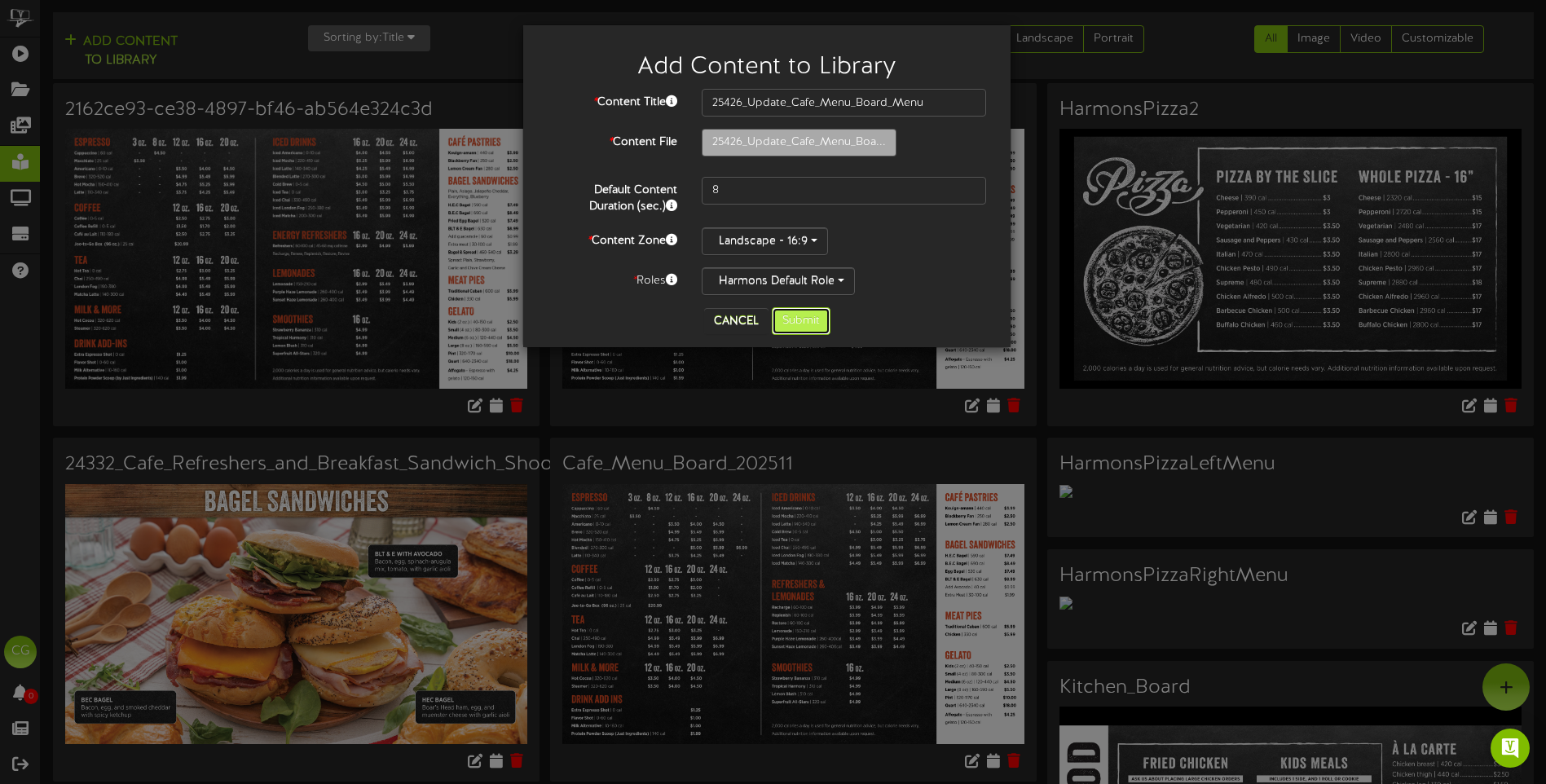
click at [797, 319] on button "Submit" at bounding box center [800, 321] width 58 height 27
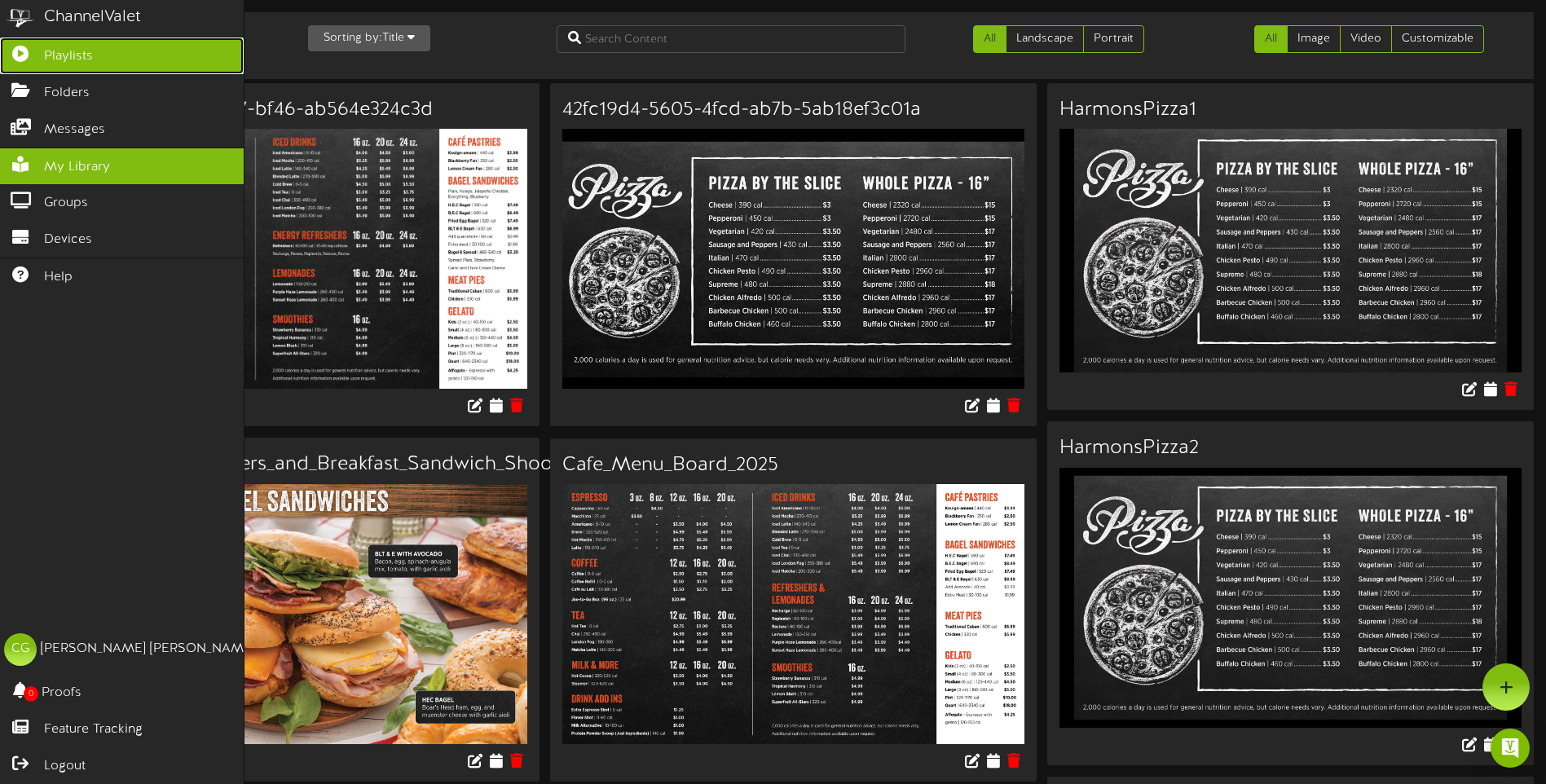
click at [20, 56] on icon at bounding box center [20, 51] width 40 height 12
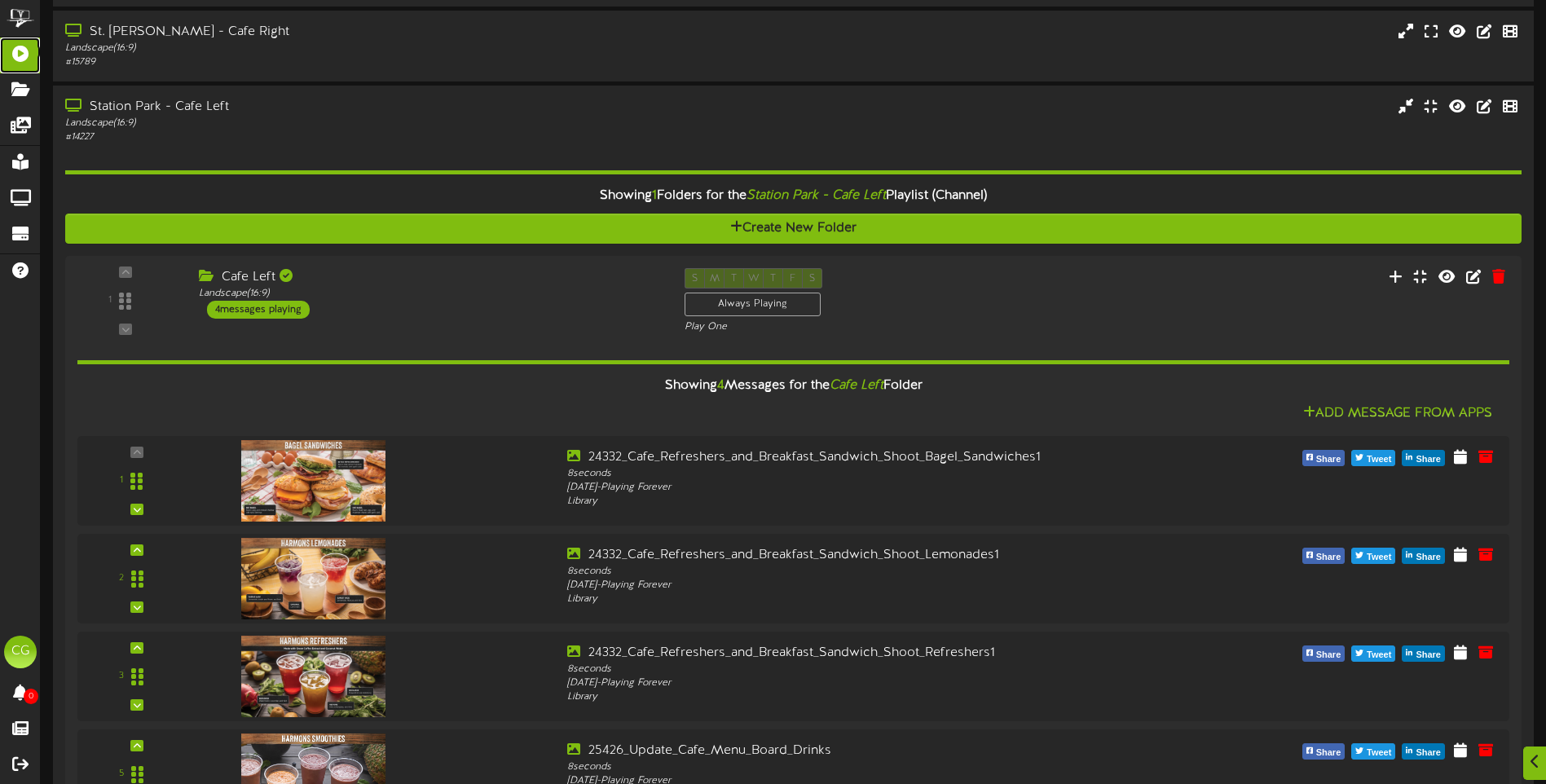
scroll to position [652, 0]
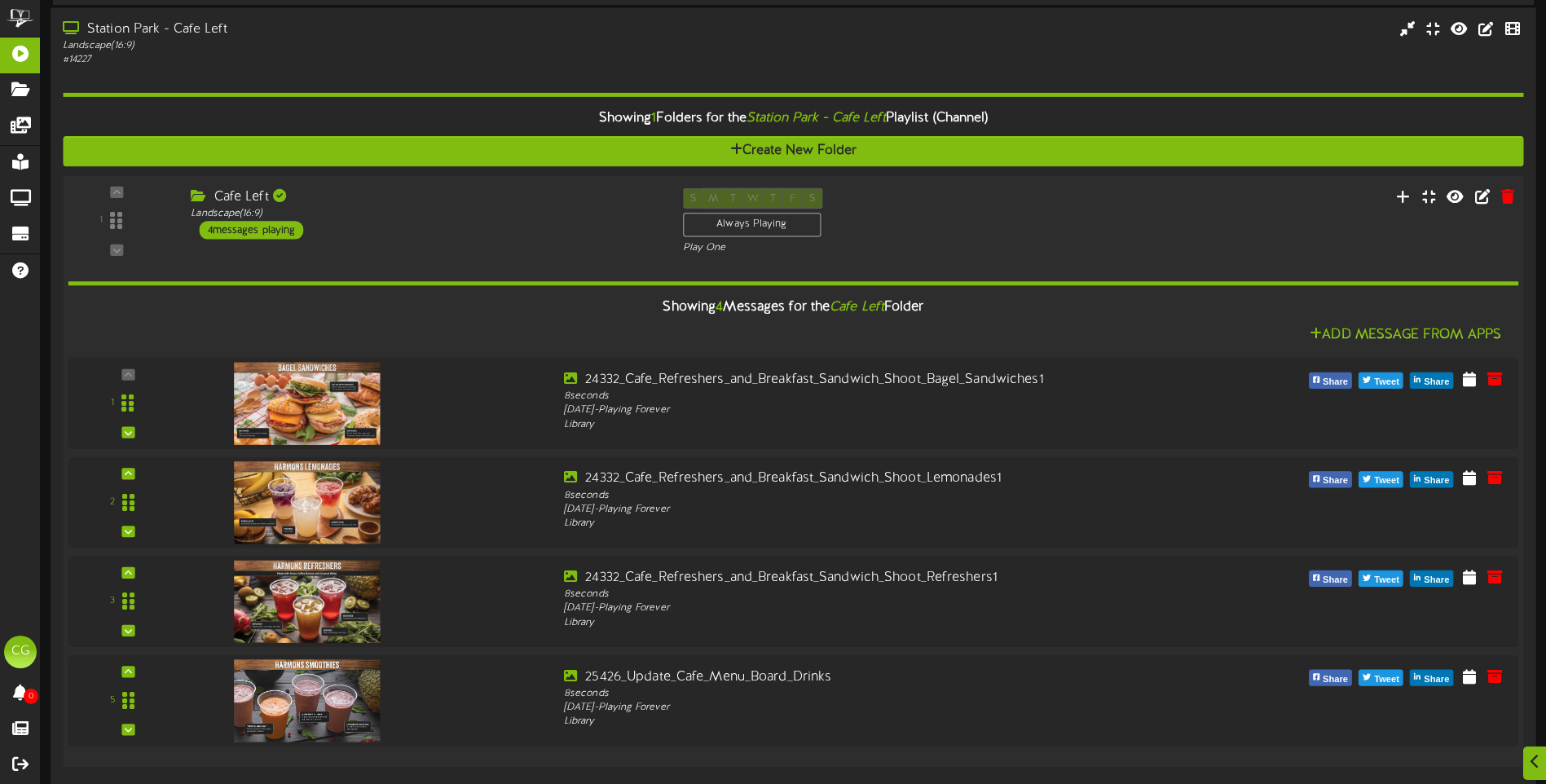
click at [448, 221] on div "Cafe Left Landscape ( 16:9 ) 4 messages playing" at bounding box center [424, 214] width 492 height 51
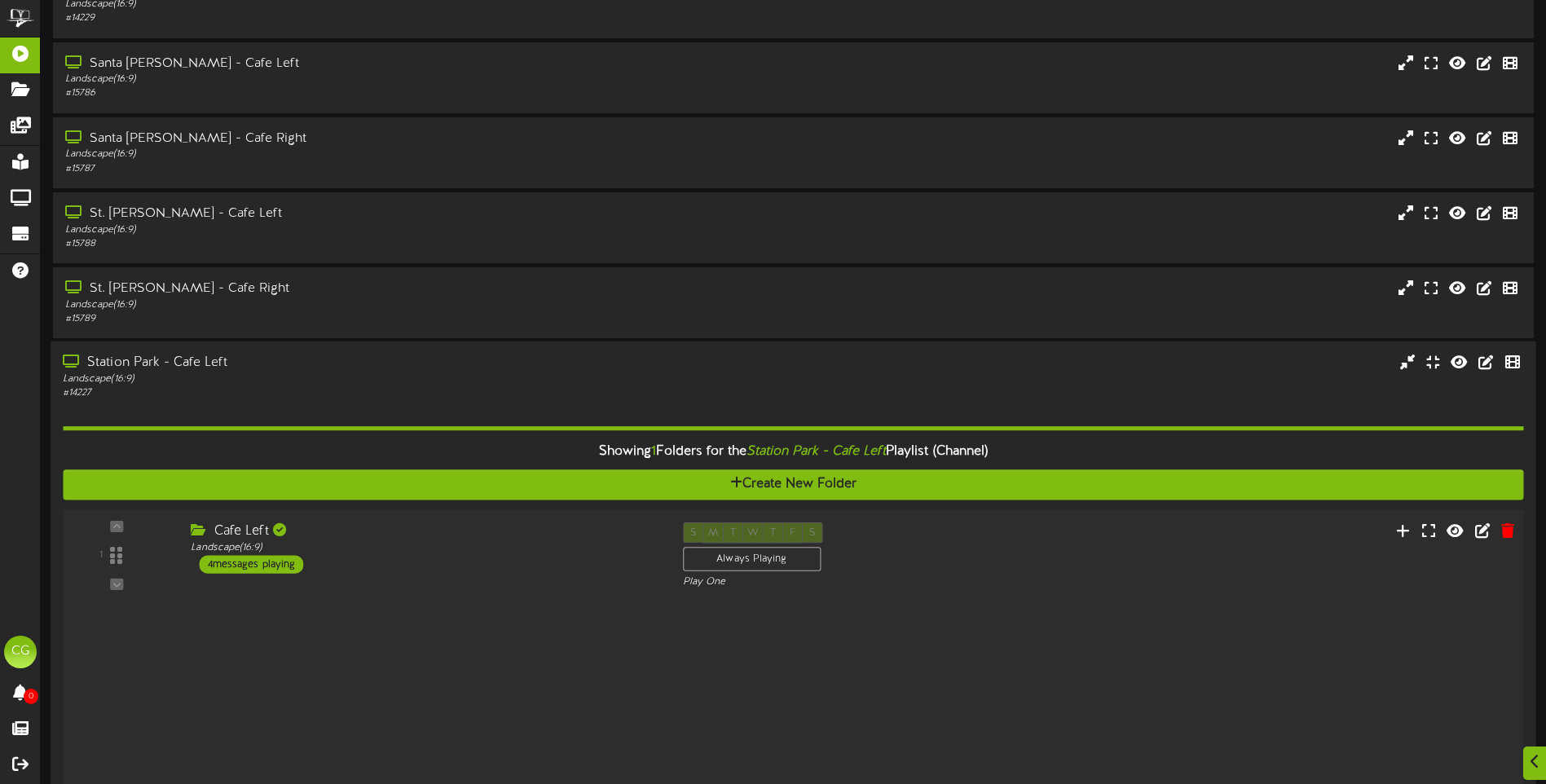
scroll to position [299, 0]
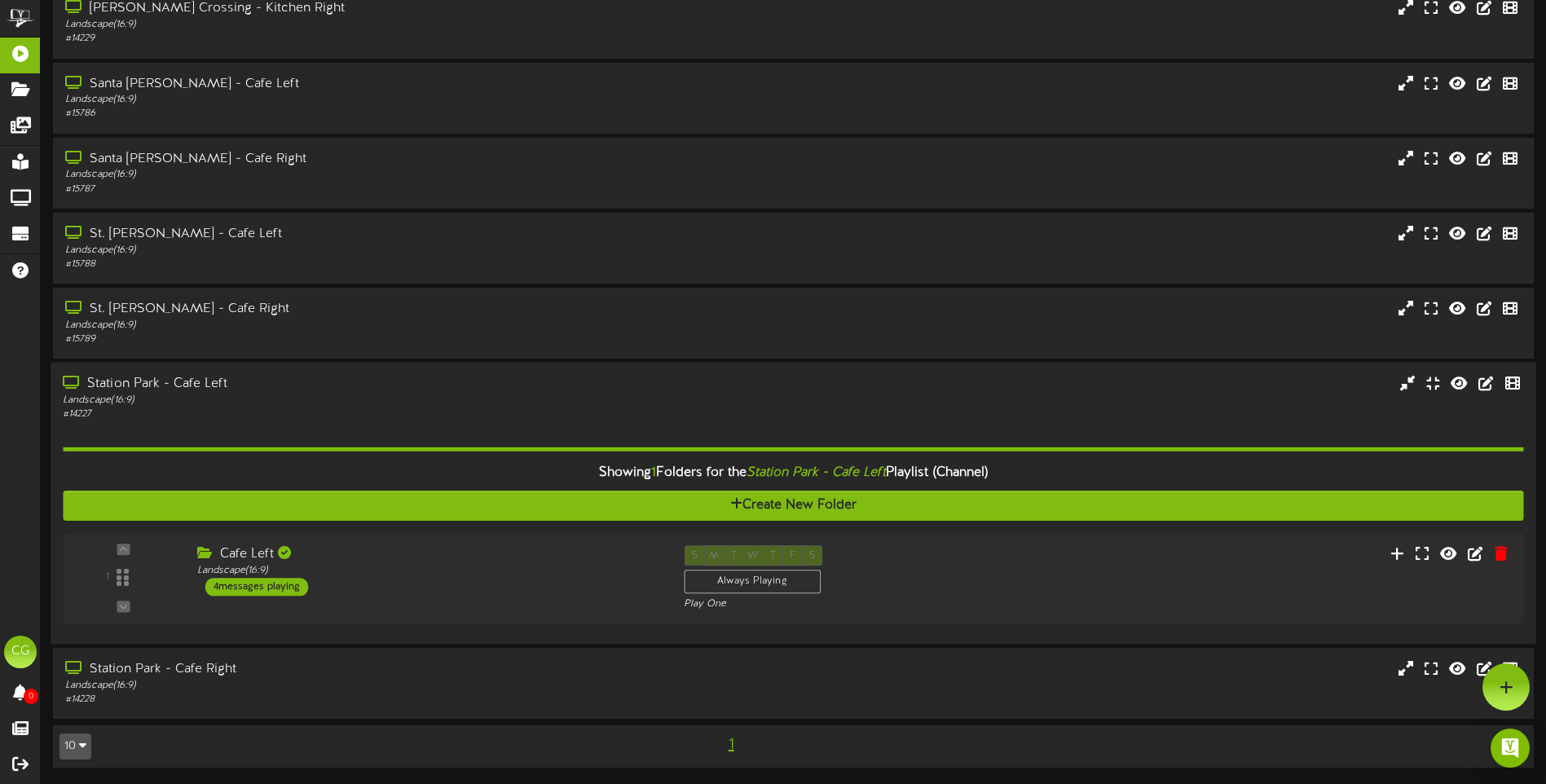
click at [491, 394] on div "Landscape ( 16:9 )" at bounding box center [359, 400] width 594 height 14
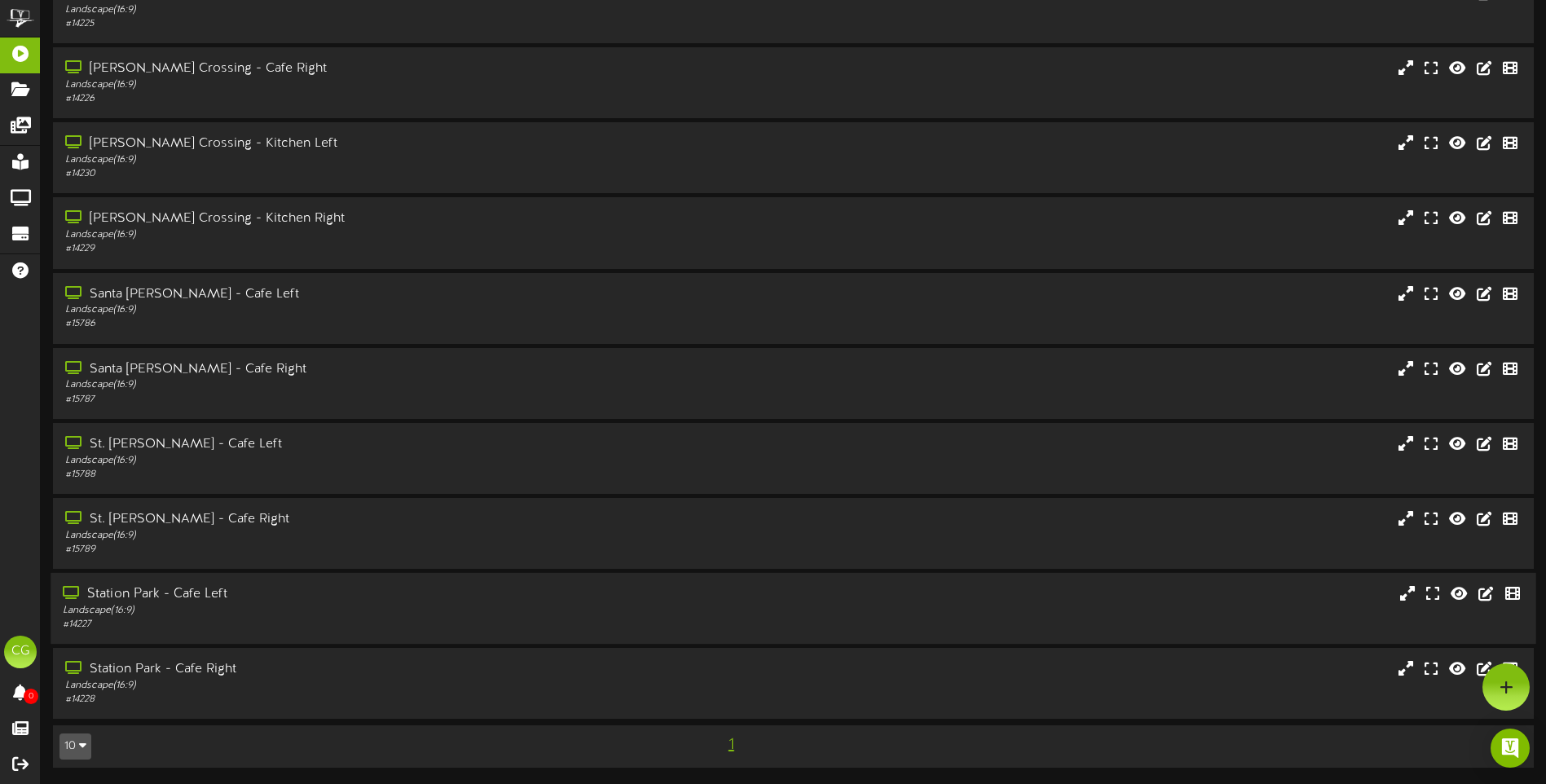
scroll to position [0, 0]
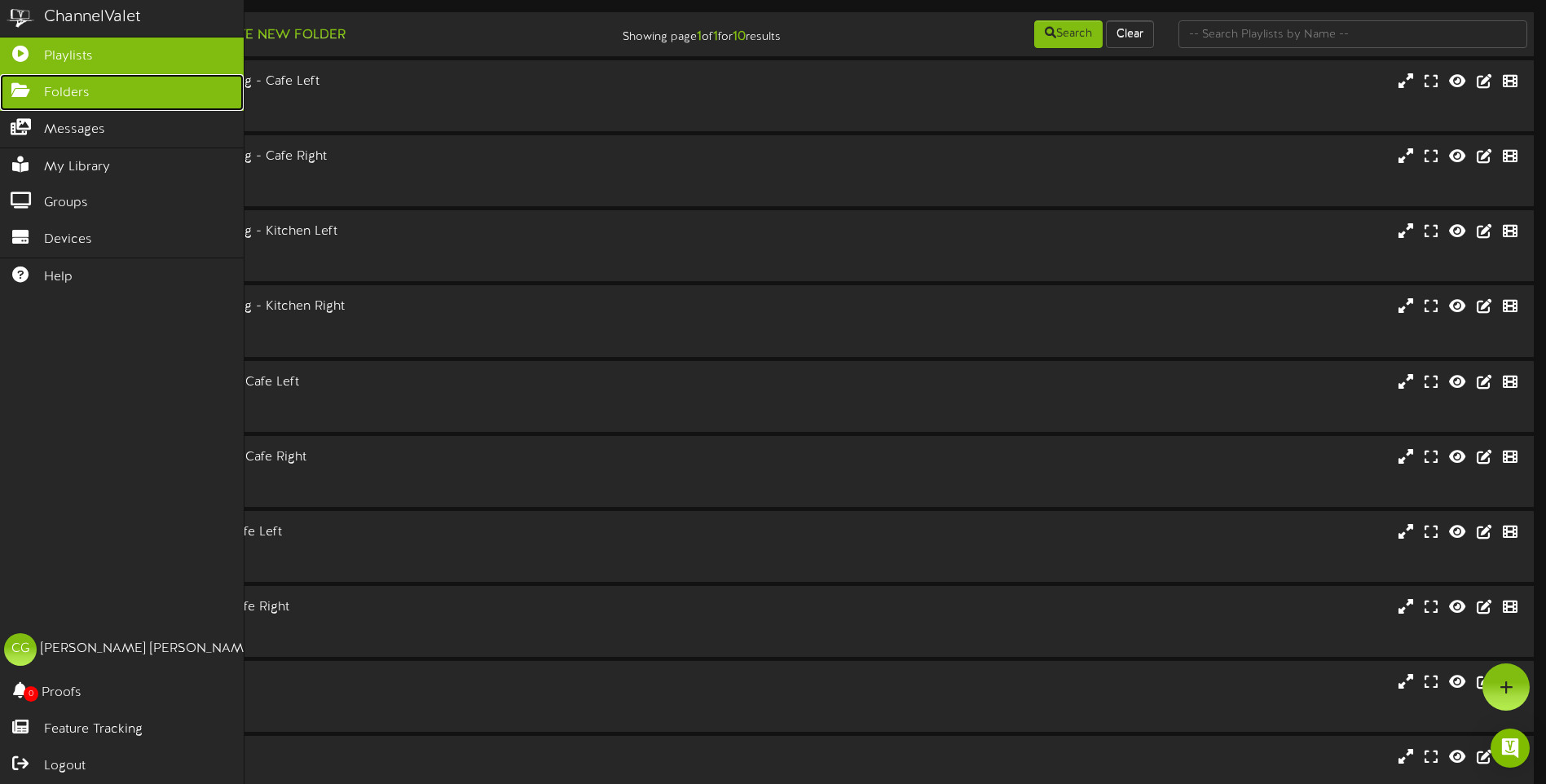
click at [26, 88] on icon at bounding box center [20, 88] width 40 height 12
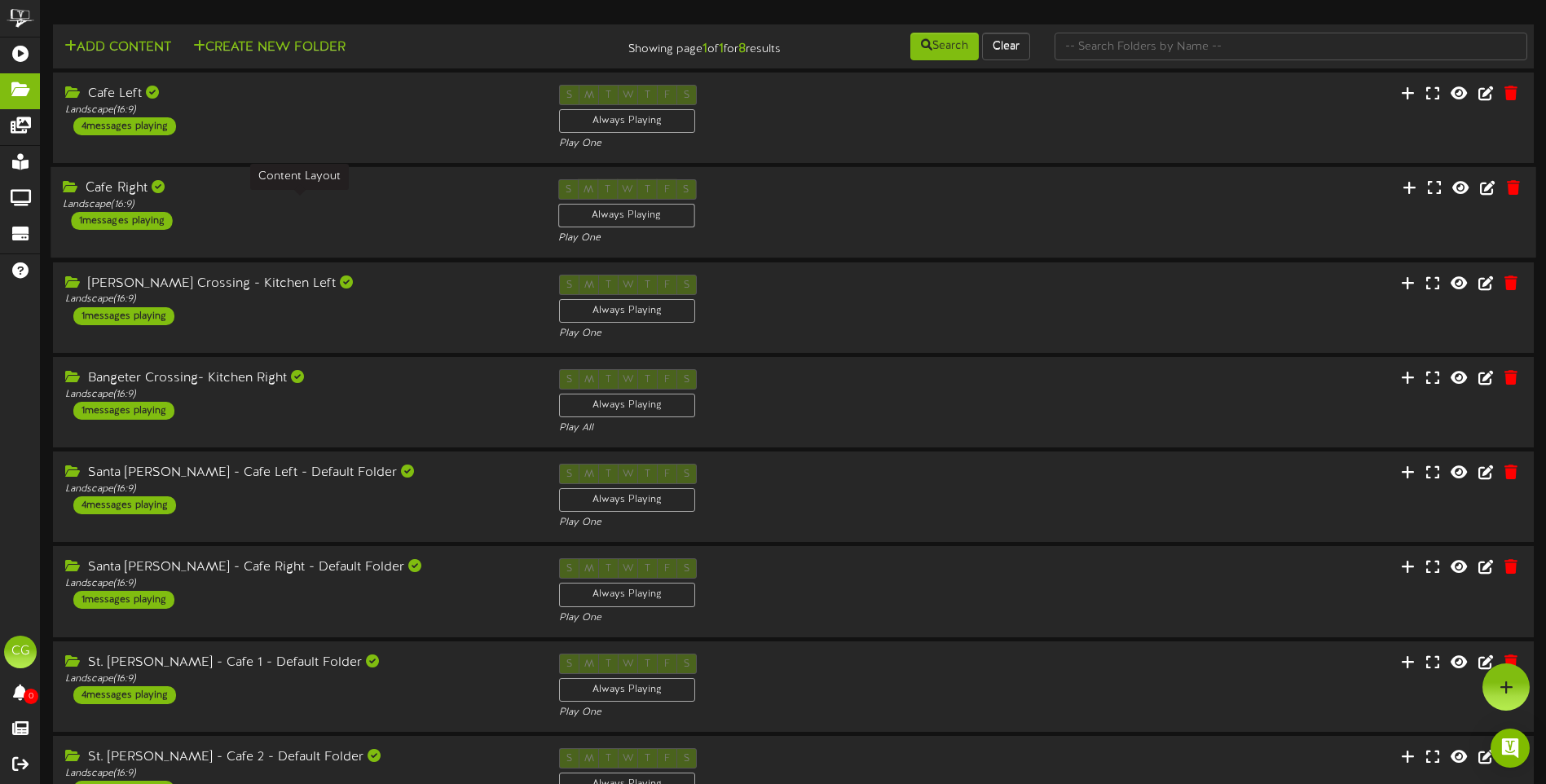
click at [376, 210] on div "Landscape ( 16:9 )" at bounding box center [298, 205] width 470 height 14
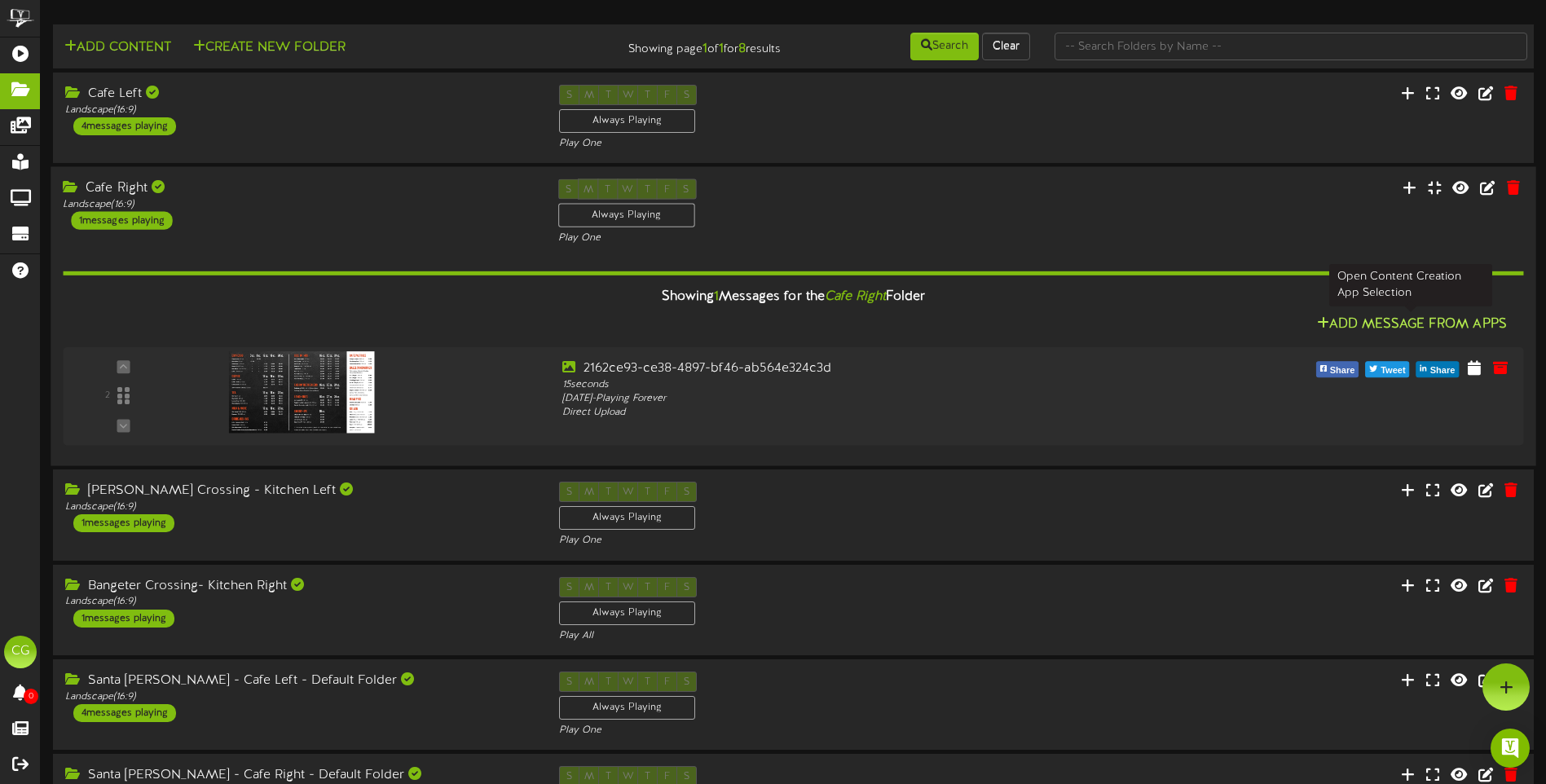
click at [1402, 321] on button "Add Message From Apps" at bounding box center [1411, 325] width 200 height 21
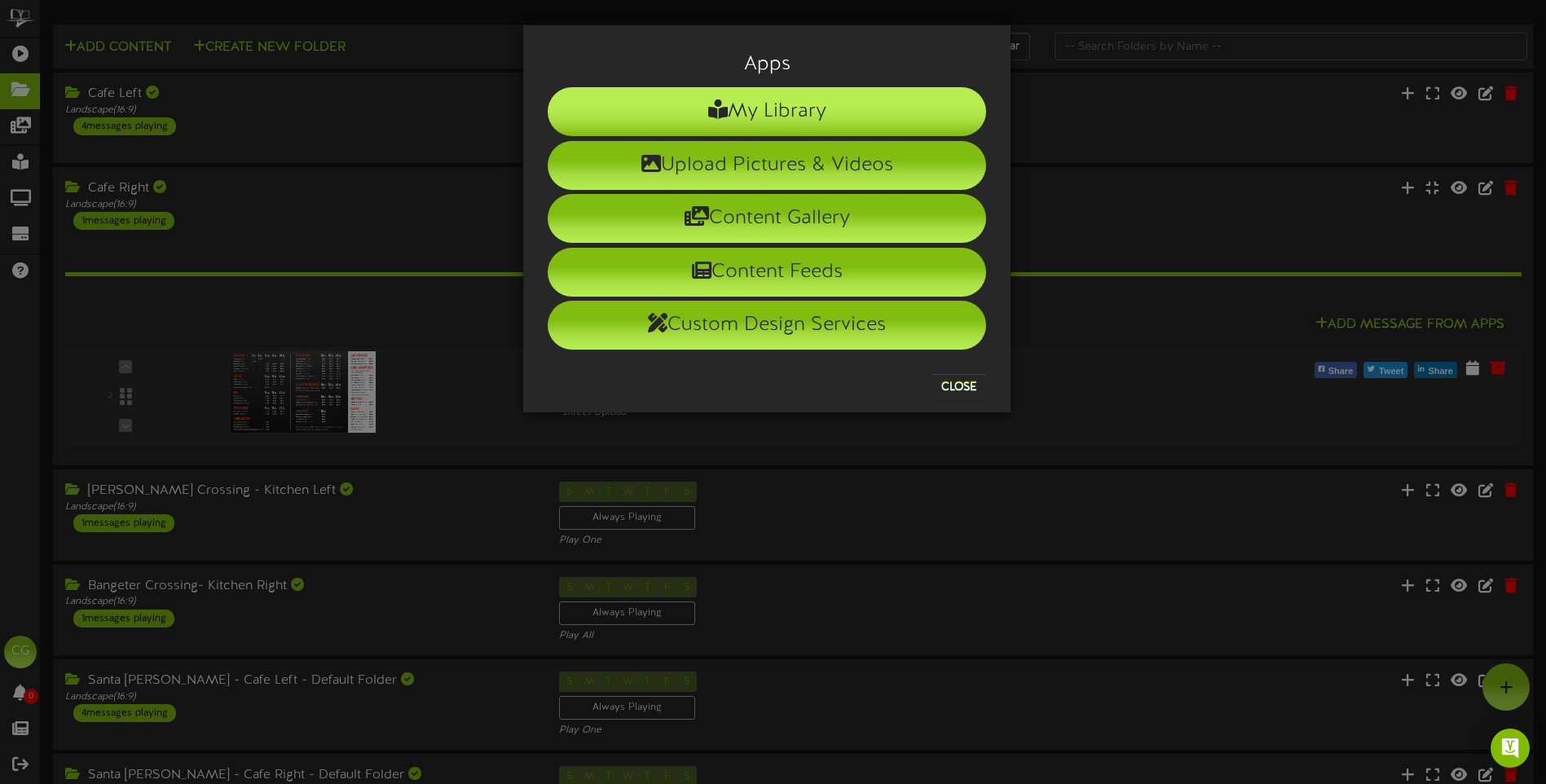
click at [792, 107] on li "My Library" at bounding box center [766, 112] width 438 height 49
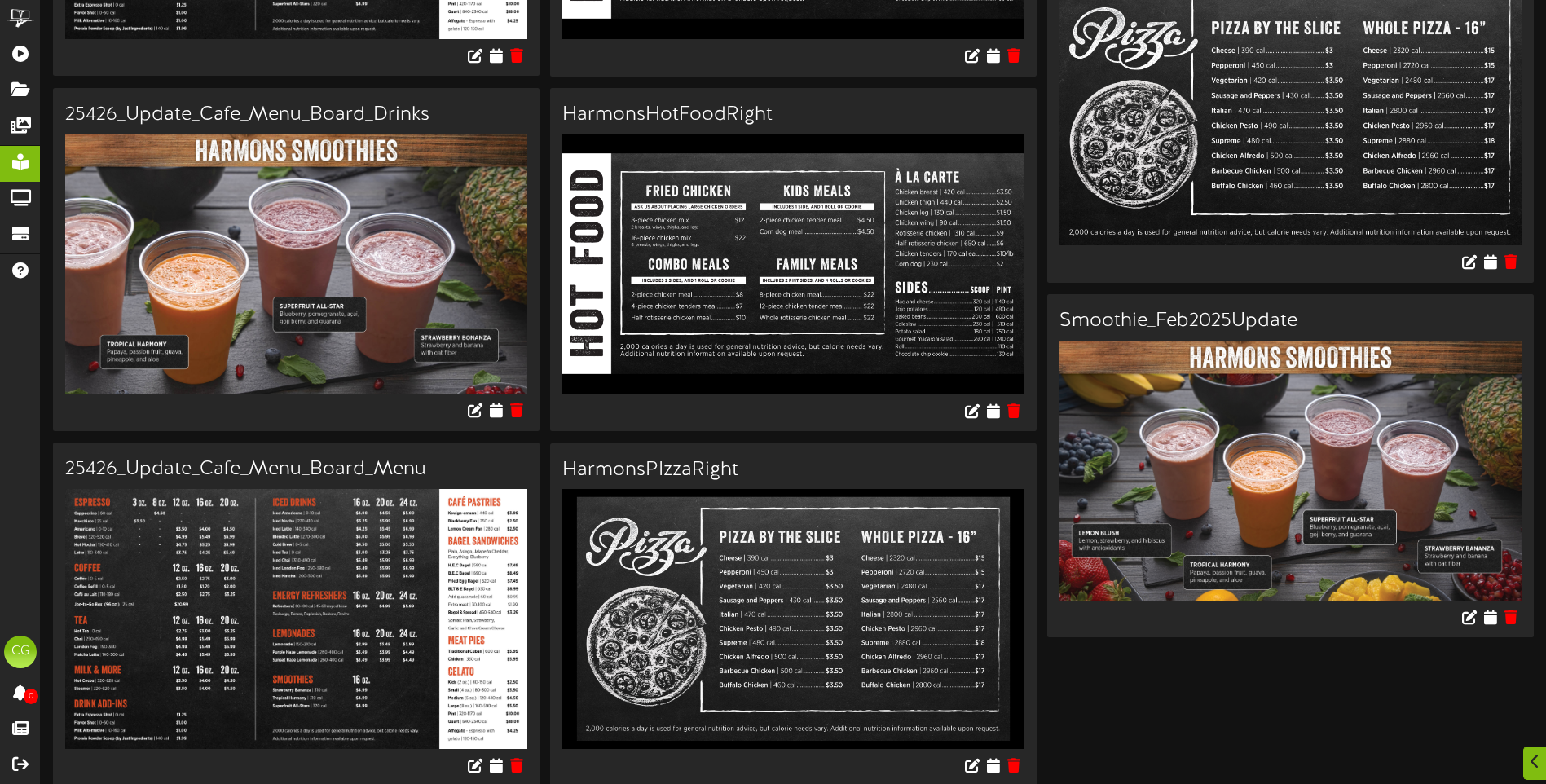
scroll to position [2126, 0]
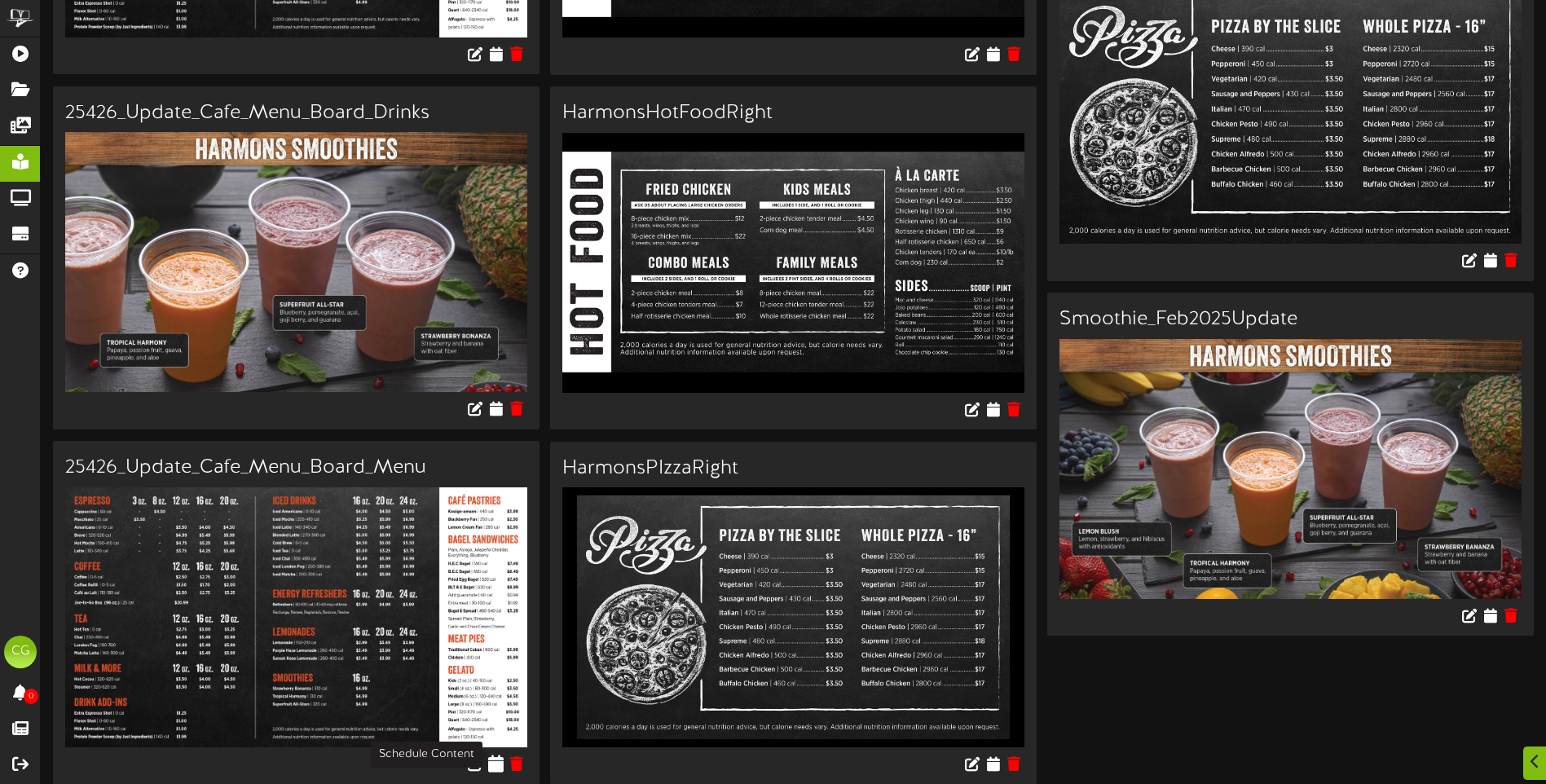
click at [501, 755] on icon at bounding box center [497, 763] width 15 height 18
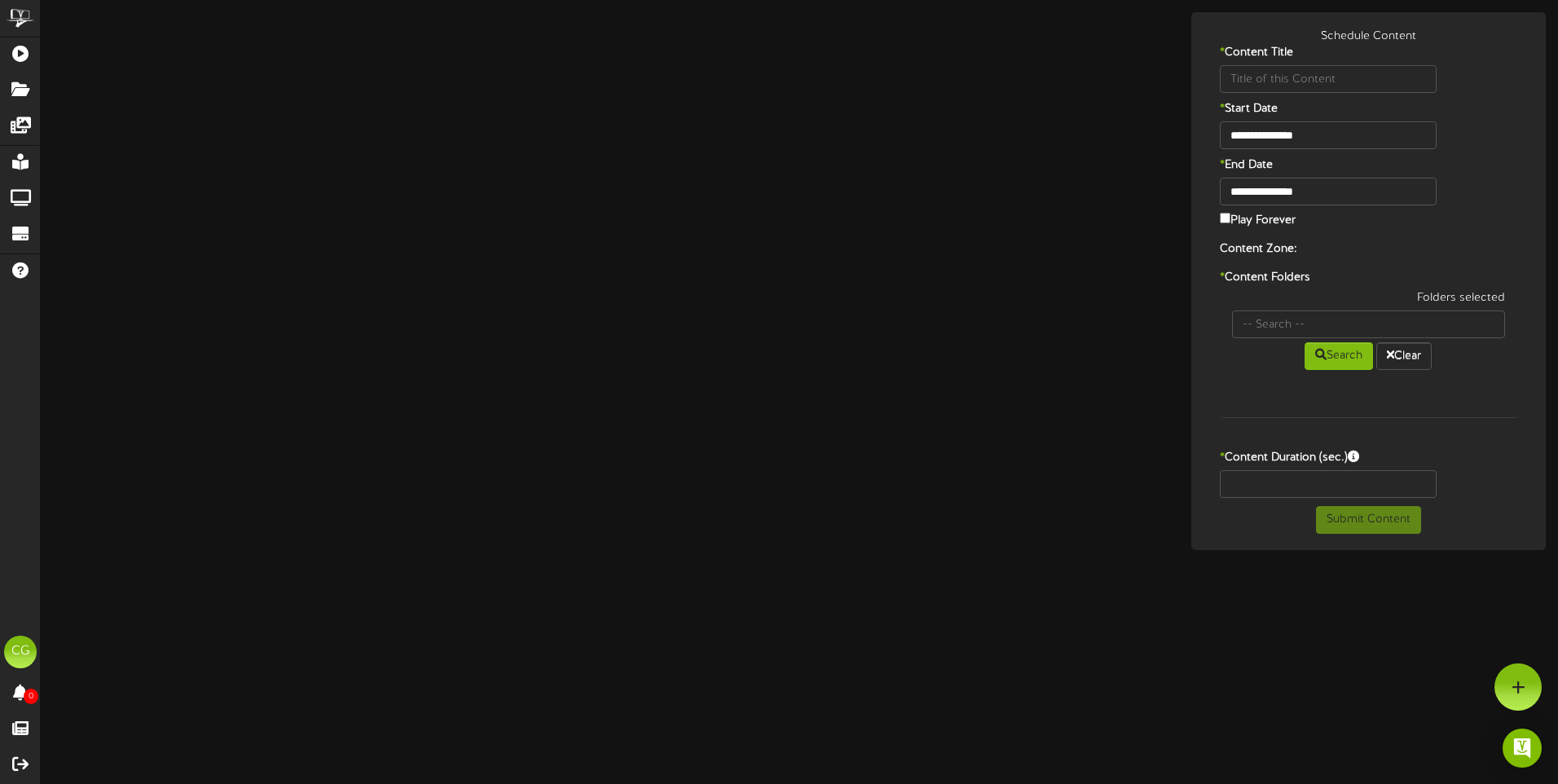
type input "25426_Update_Cafe_Menu_Board_Menu"
type input "8"
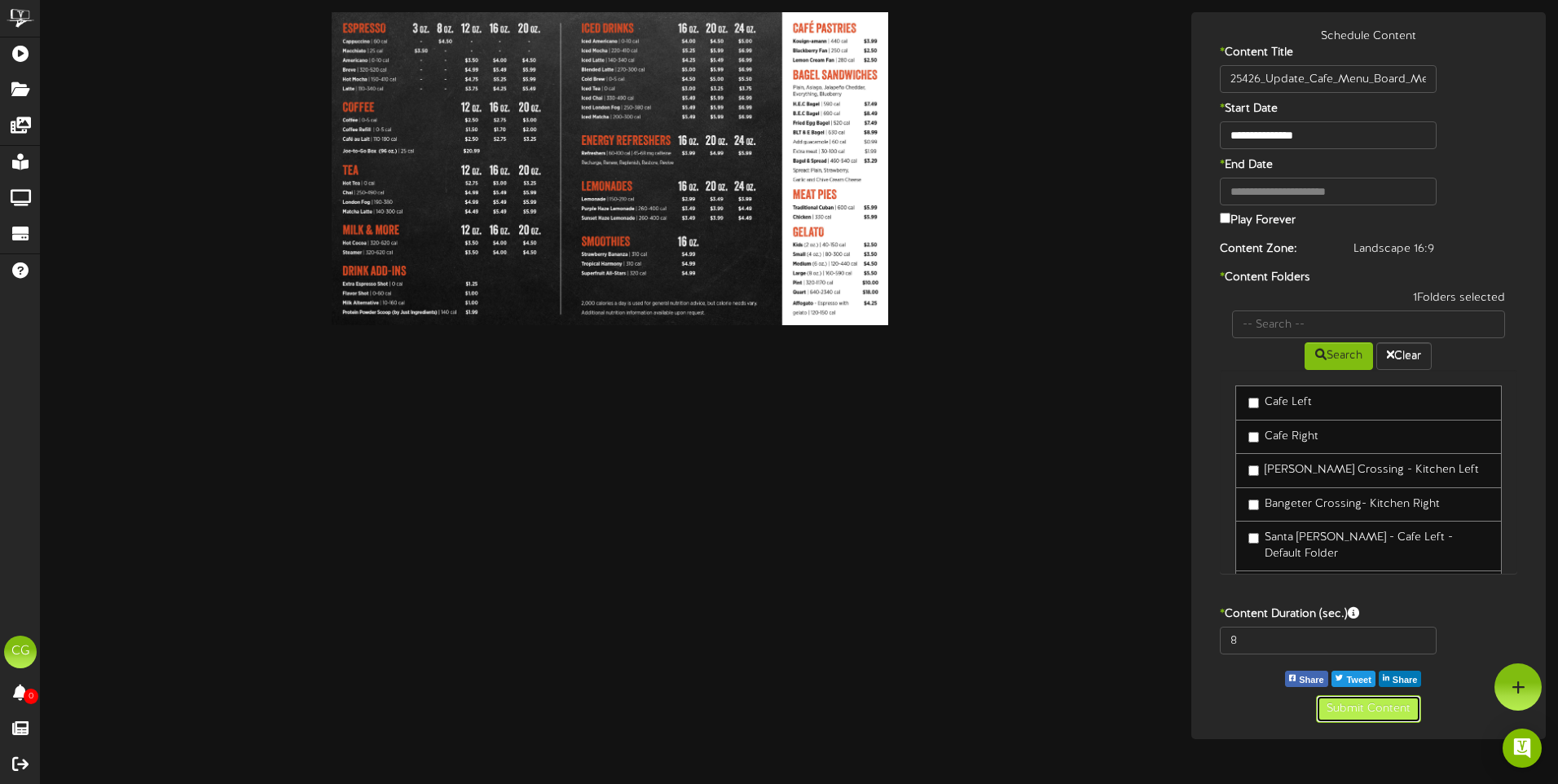
click at [1359, 707] on button "Submit Content" at bounding box center [1368, 709] width 106 height 27
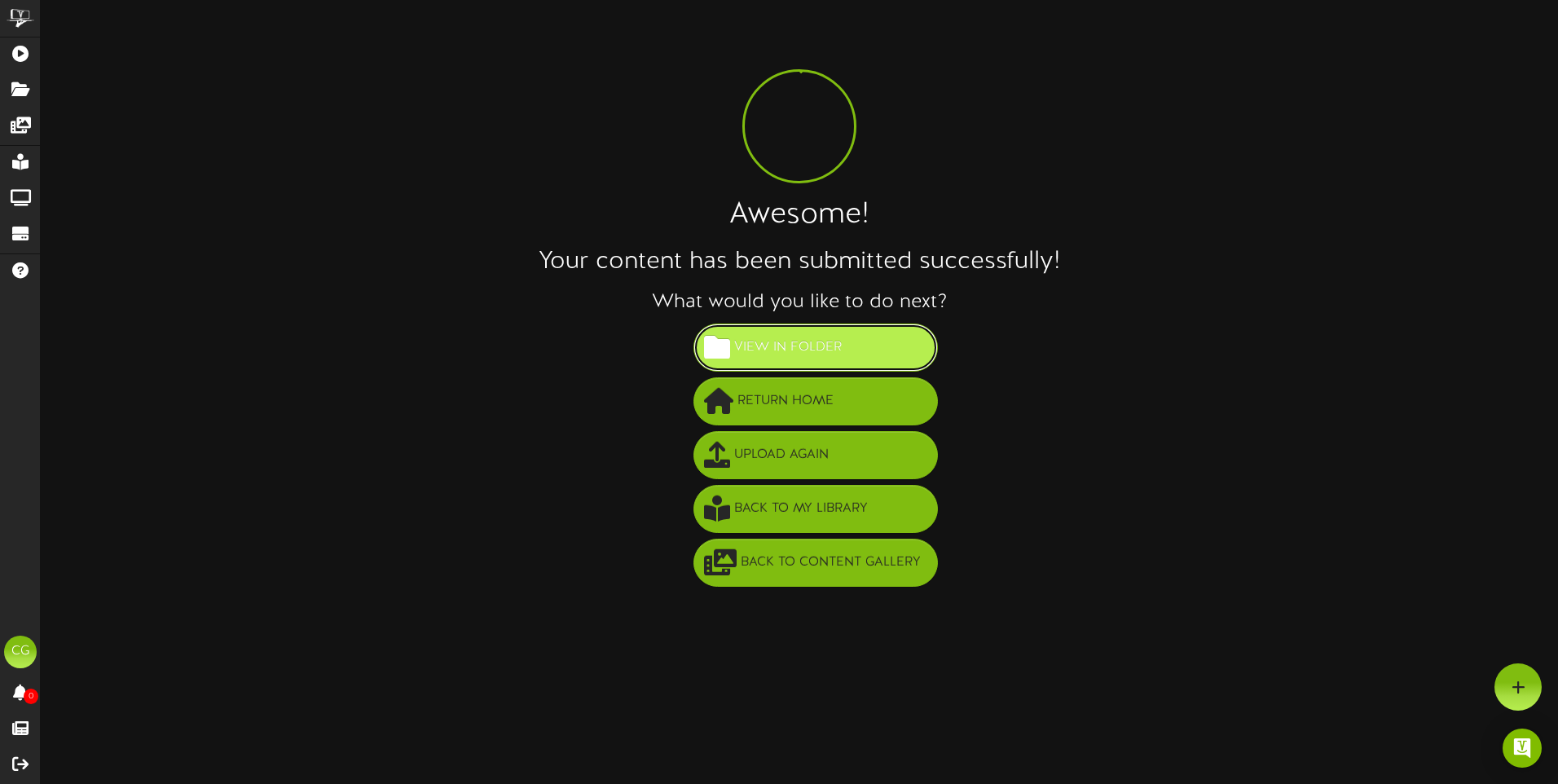
click at [762, 341] on span "View in Folder" at bounding box center [788, 347] width 116 height 27
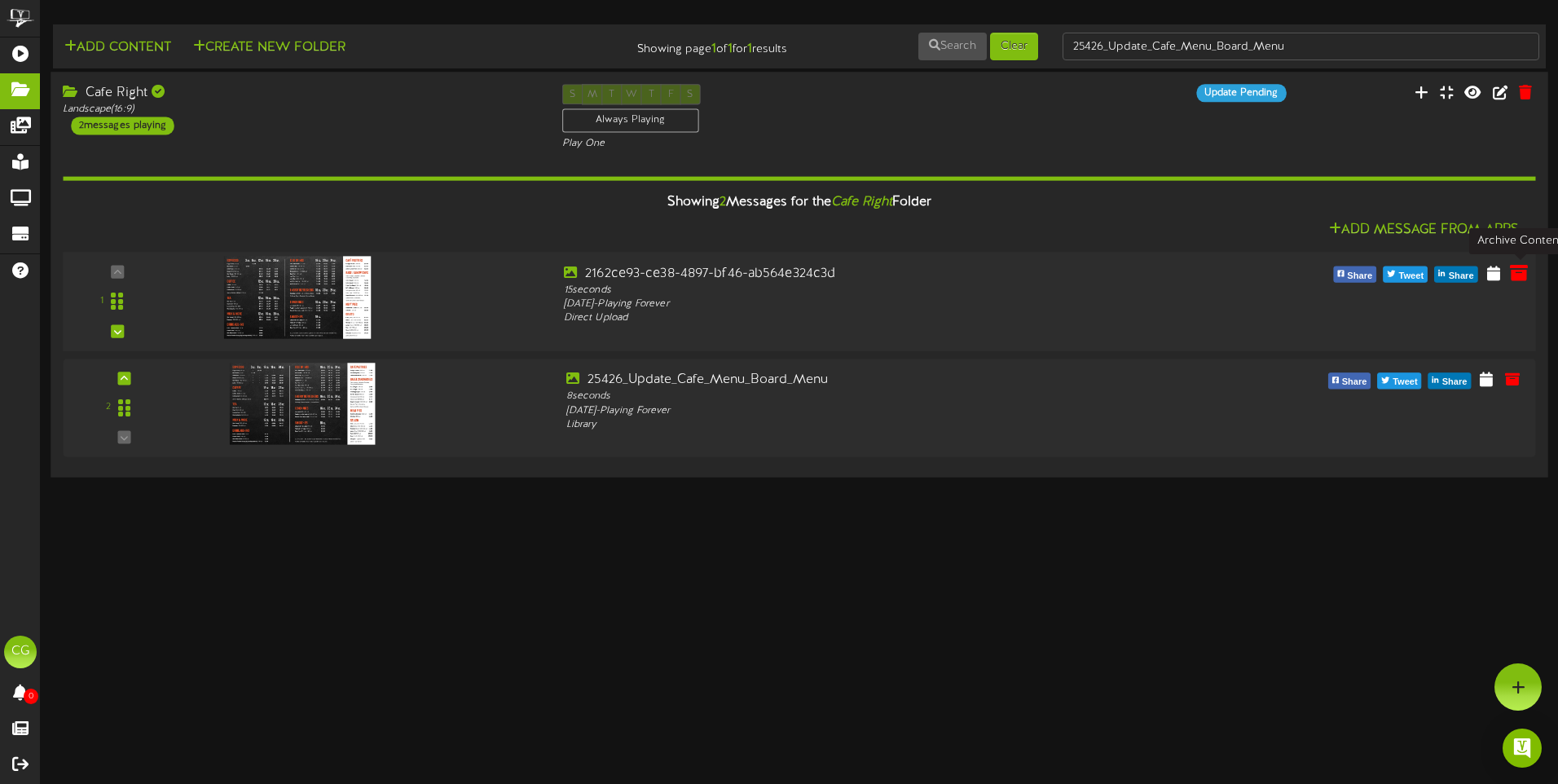
click at [1516, 272] on icon at bounding box center [1519, 272] width 18 height 18
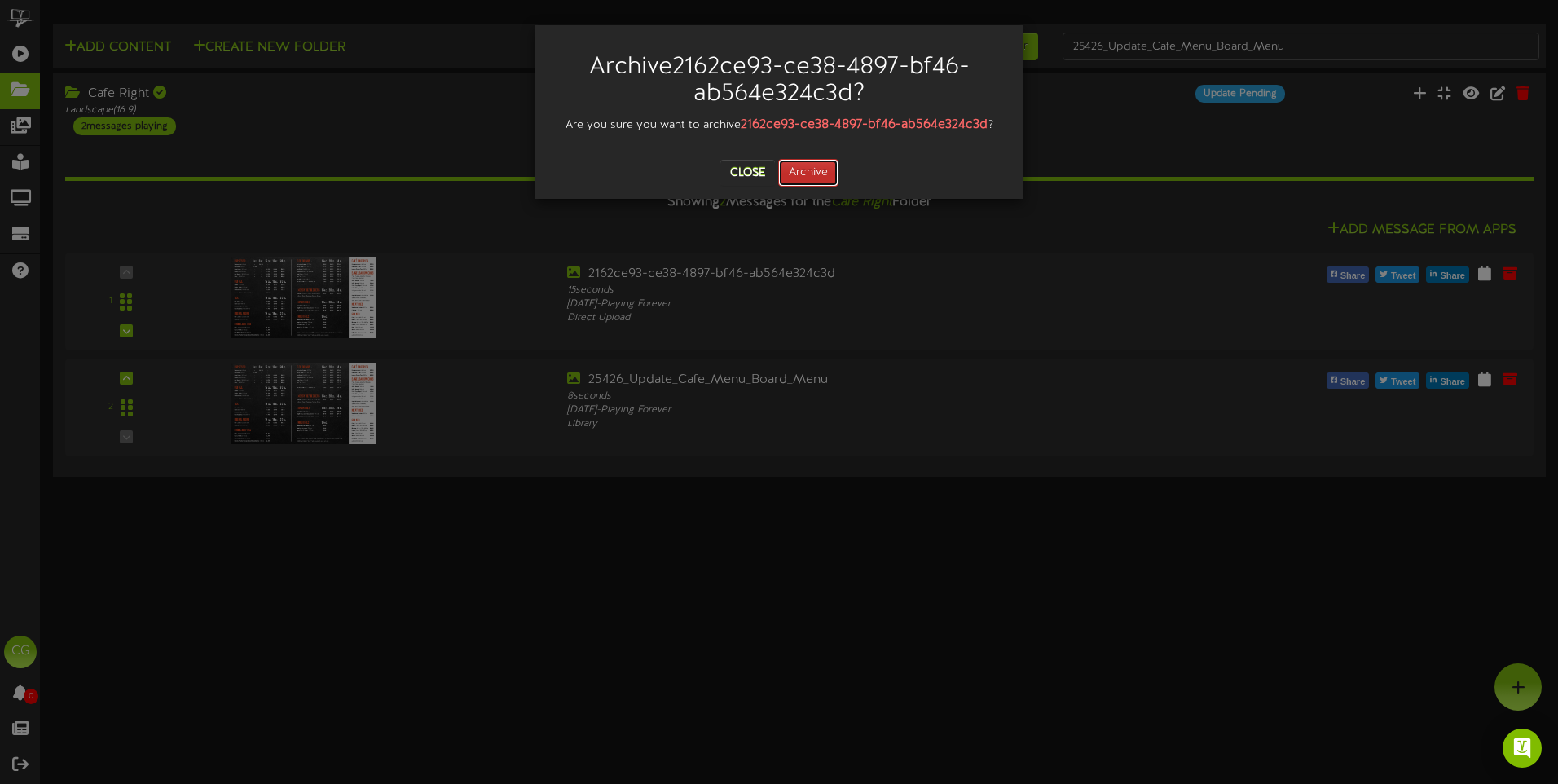
click at [819, 170] on button "Archive" at bounding box center [808, 172] width 60 height 27
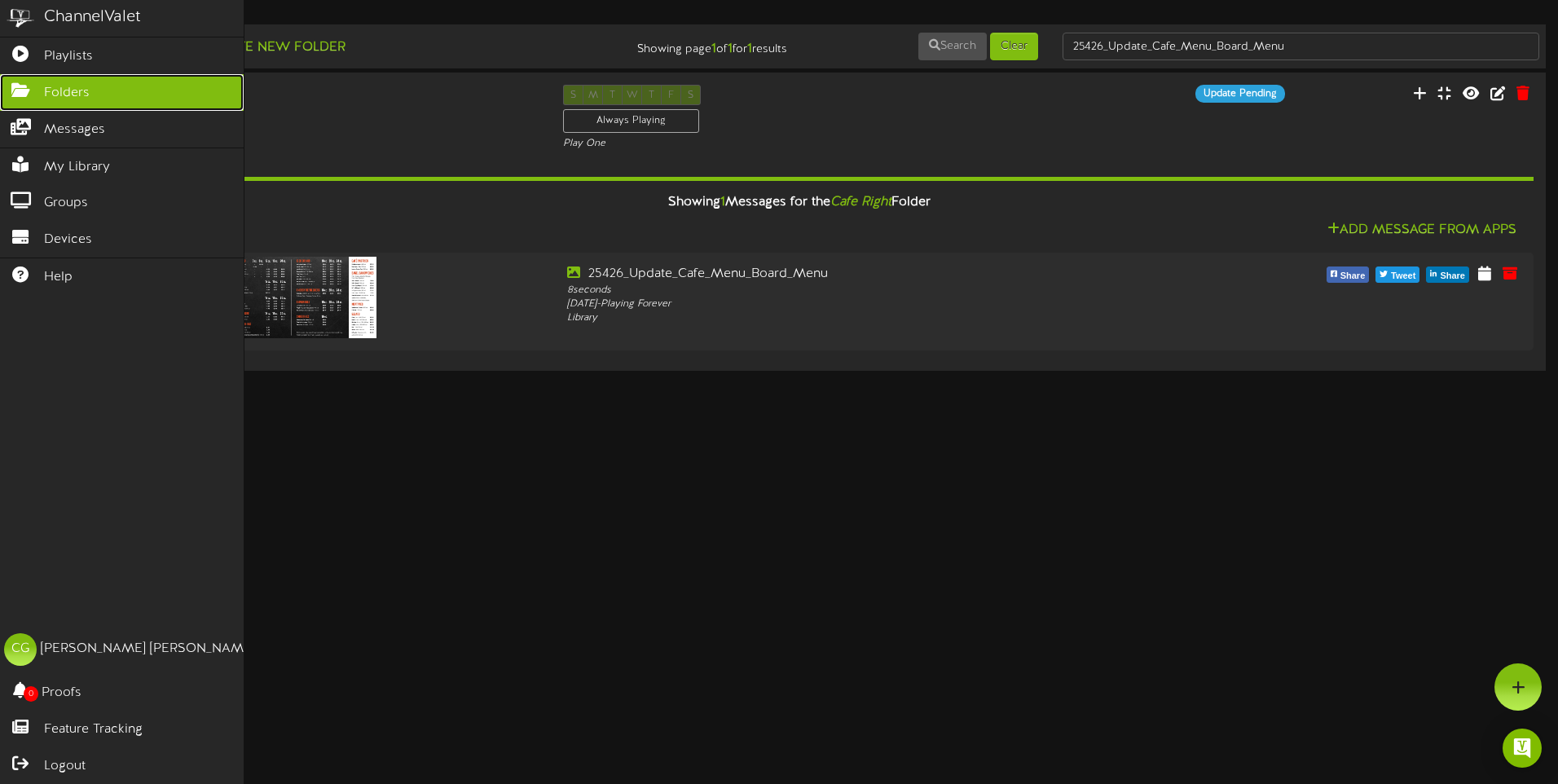
click at [48, 90] on span "Folders" at bounding box center [66, 93] width 45 height 19
click at [65, 61] on span "Playlists" at bounding box center [68, 57] width 49 height 19
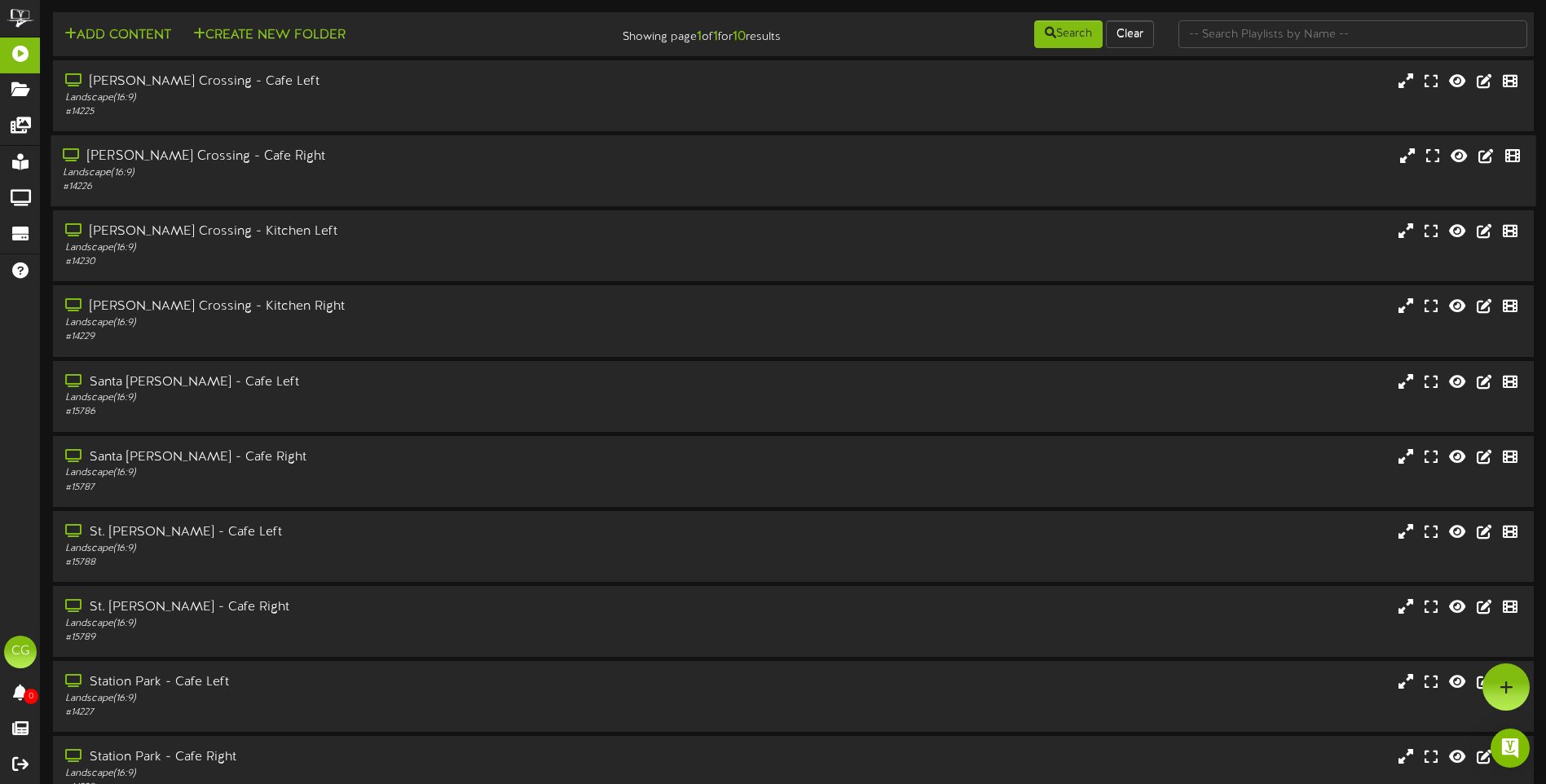
click at [389, 174] on div "Landscape ( 16:9 )" at bounding box center [359, 173] width 594 height 14
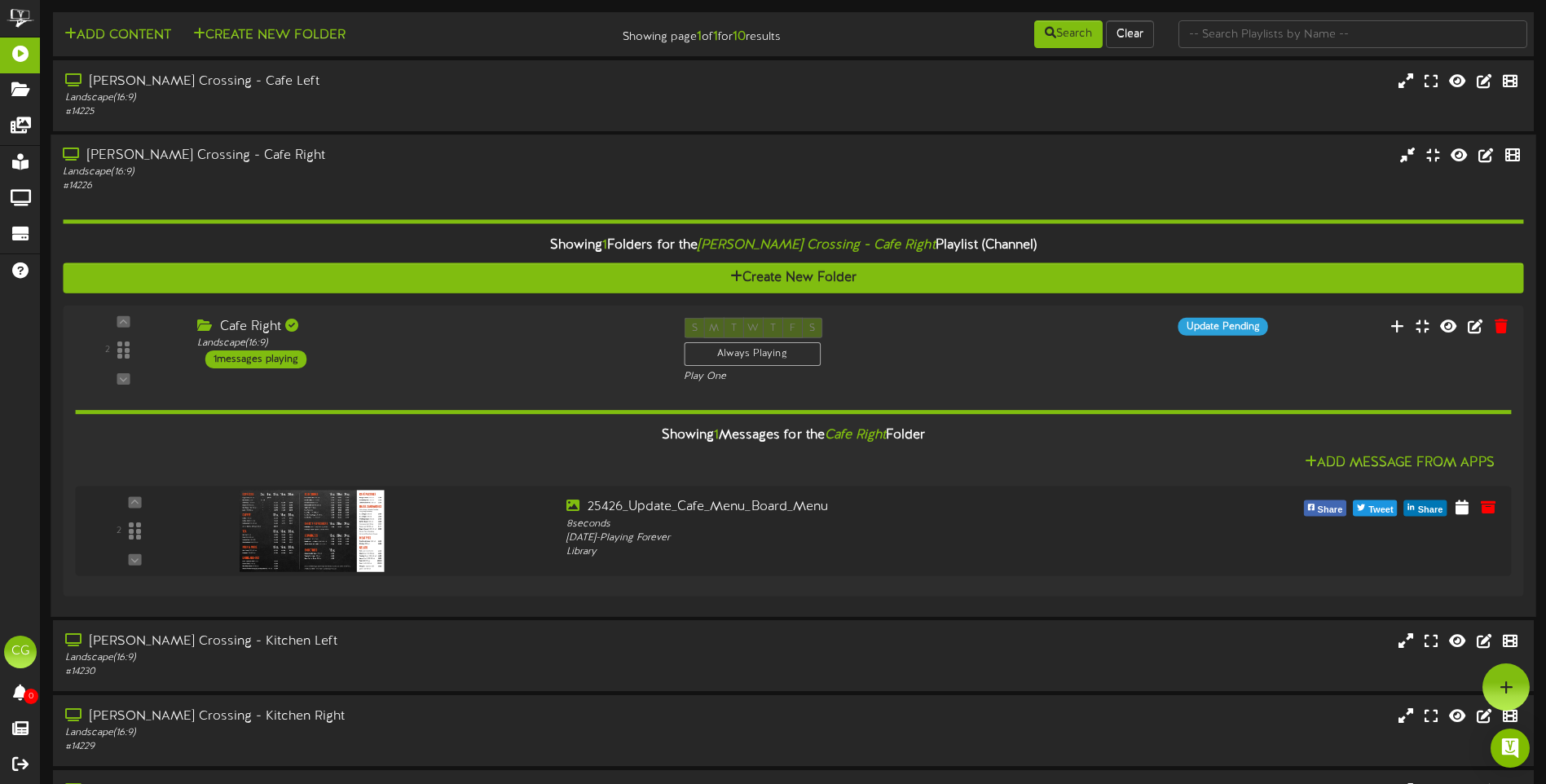
click at [389, 173] on div "Landscape ( 16:9 )" at bounding box center [359, 172] width 594 height 14
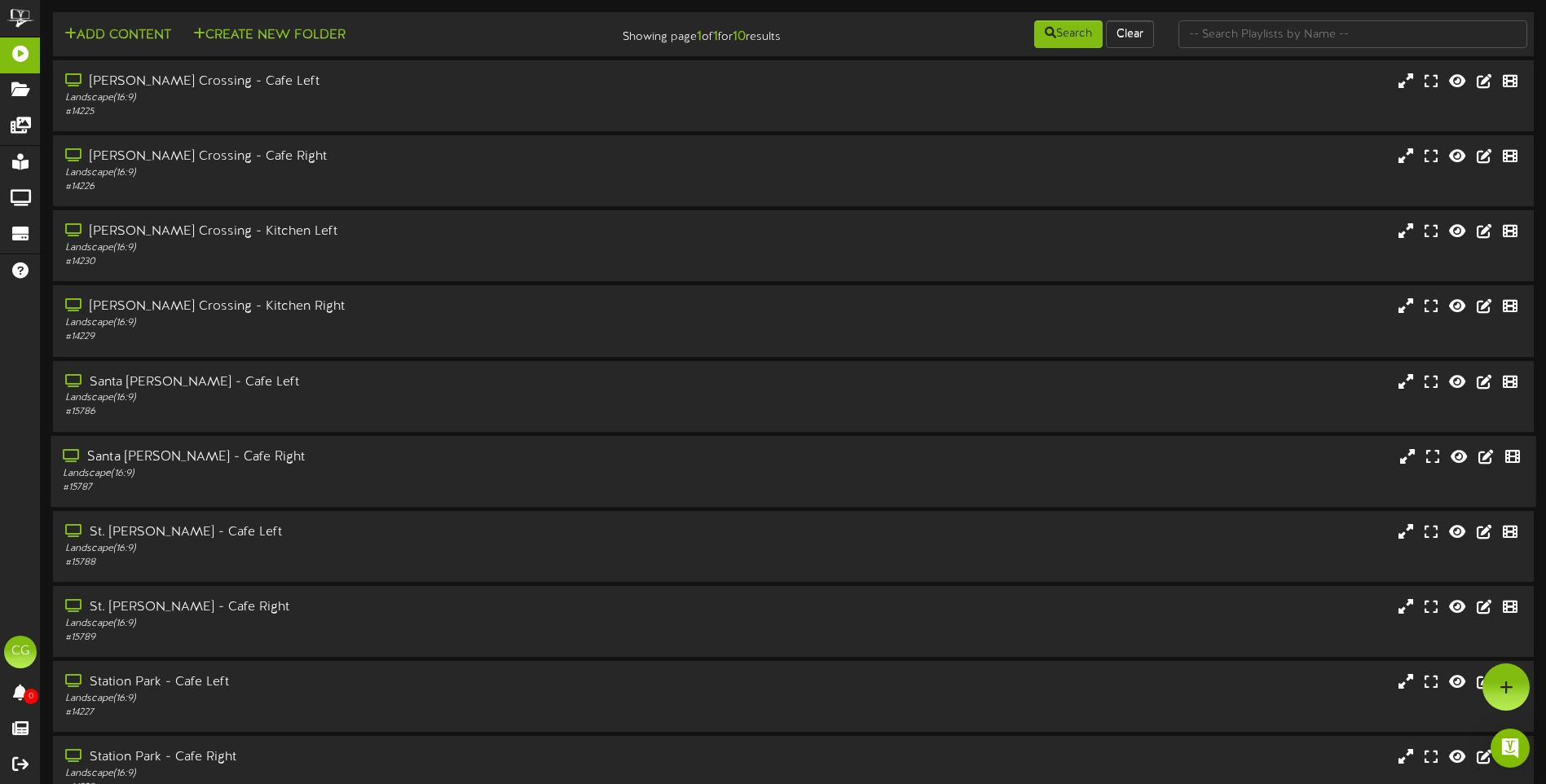
click at [349, 468] on div "Landscape ( 16:9 )" at bounding box center [359, 473] width 594 height 14
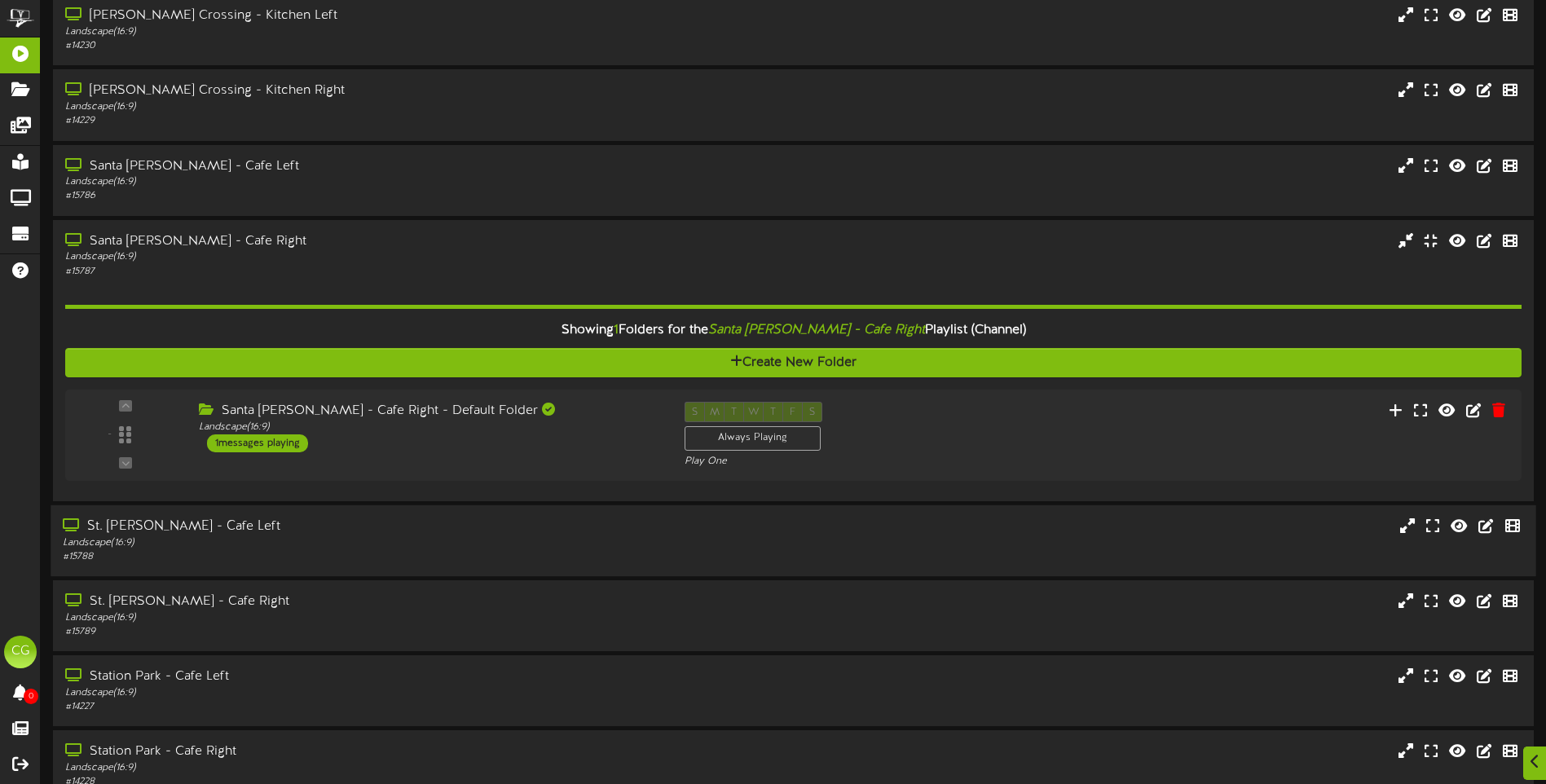
scroll to position [244, 0]
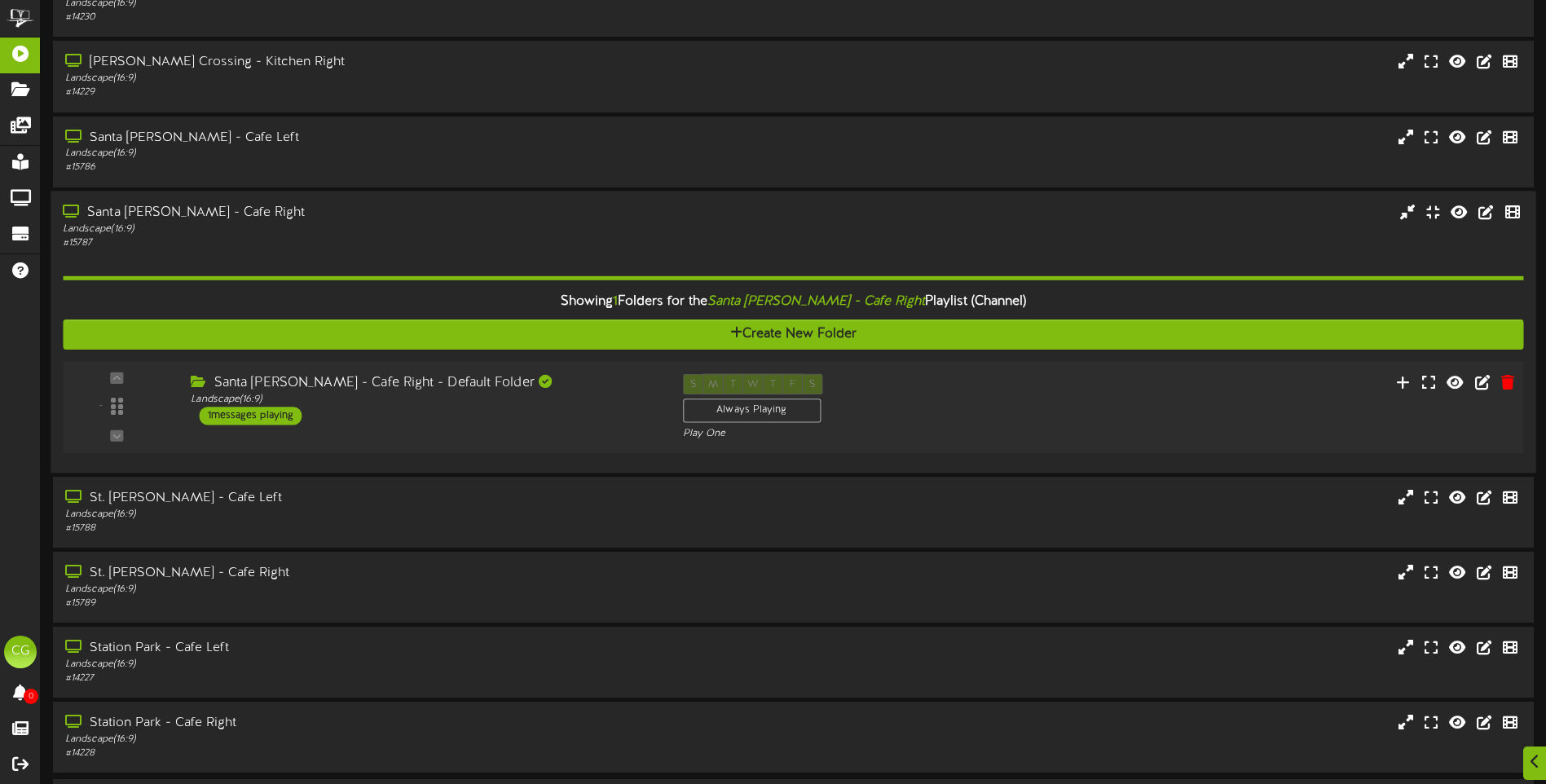
click at [275, 413] on div "1 messages playing" at bounding box center [251, 415] width 103 height 18
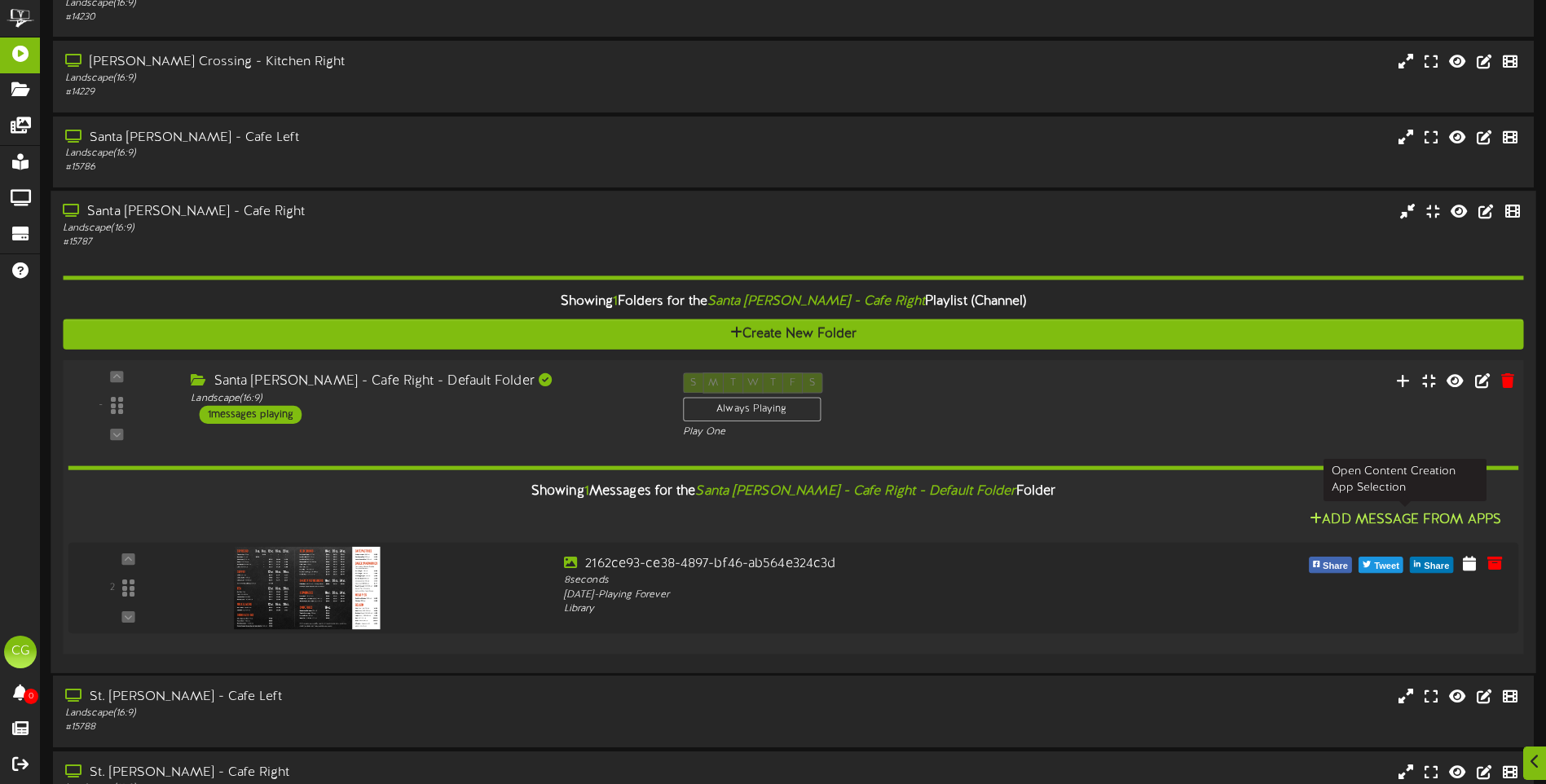
click at [1379, 518] on button "Add Message From Apps" at bounding box center [1405, 520] width 202 height 21
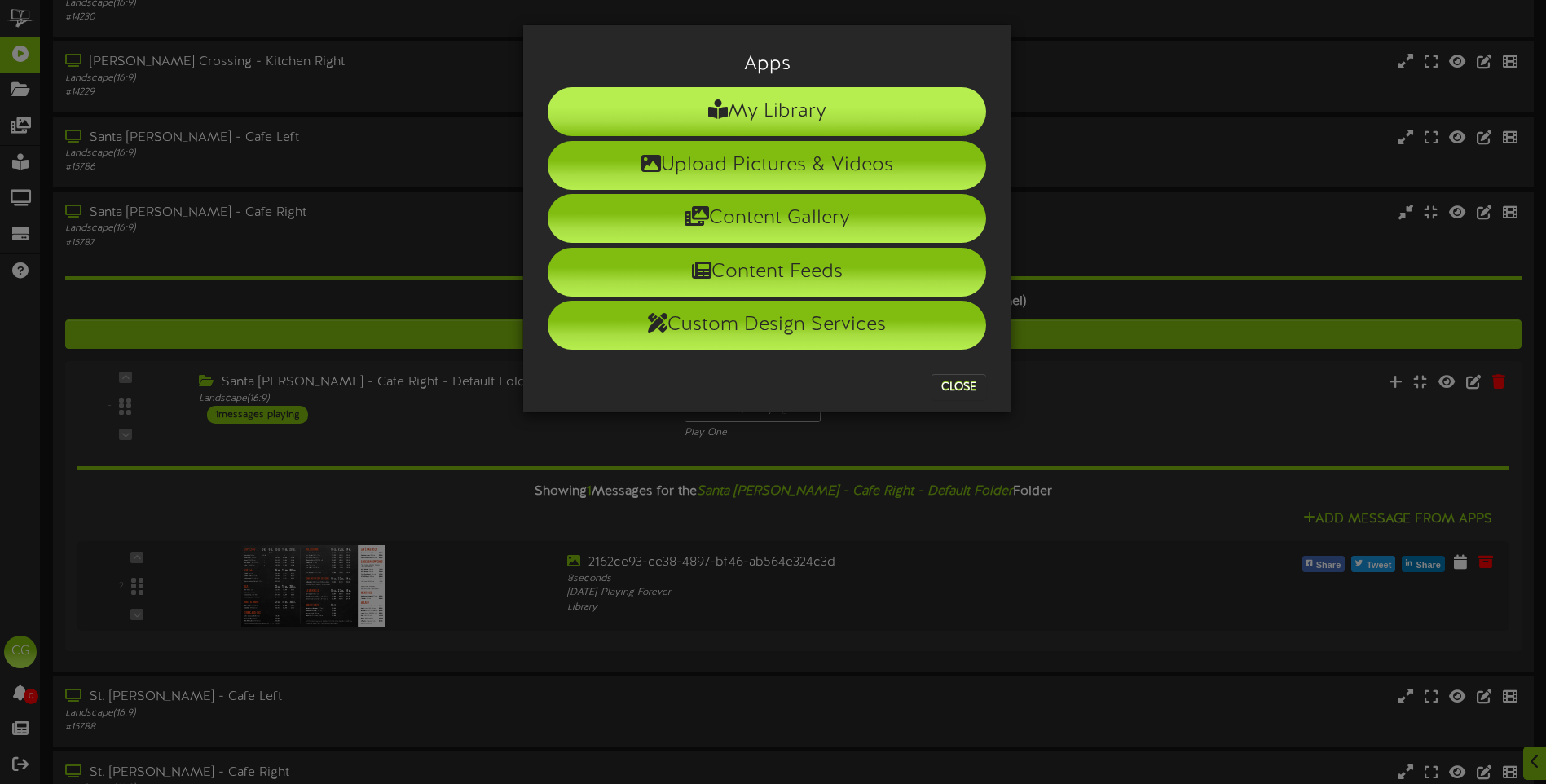
click at [736, 112] on li "My Library" at bounding box center [766, 112] width 438 height 49
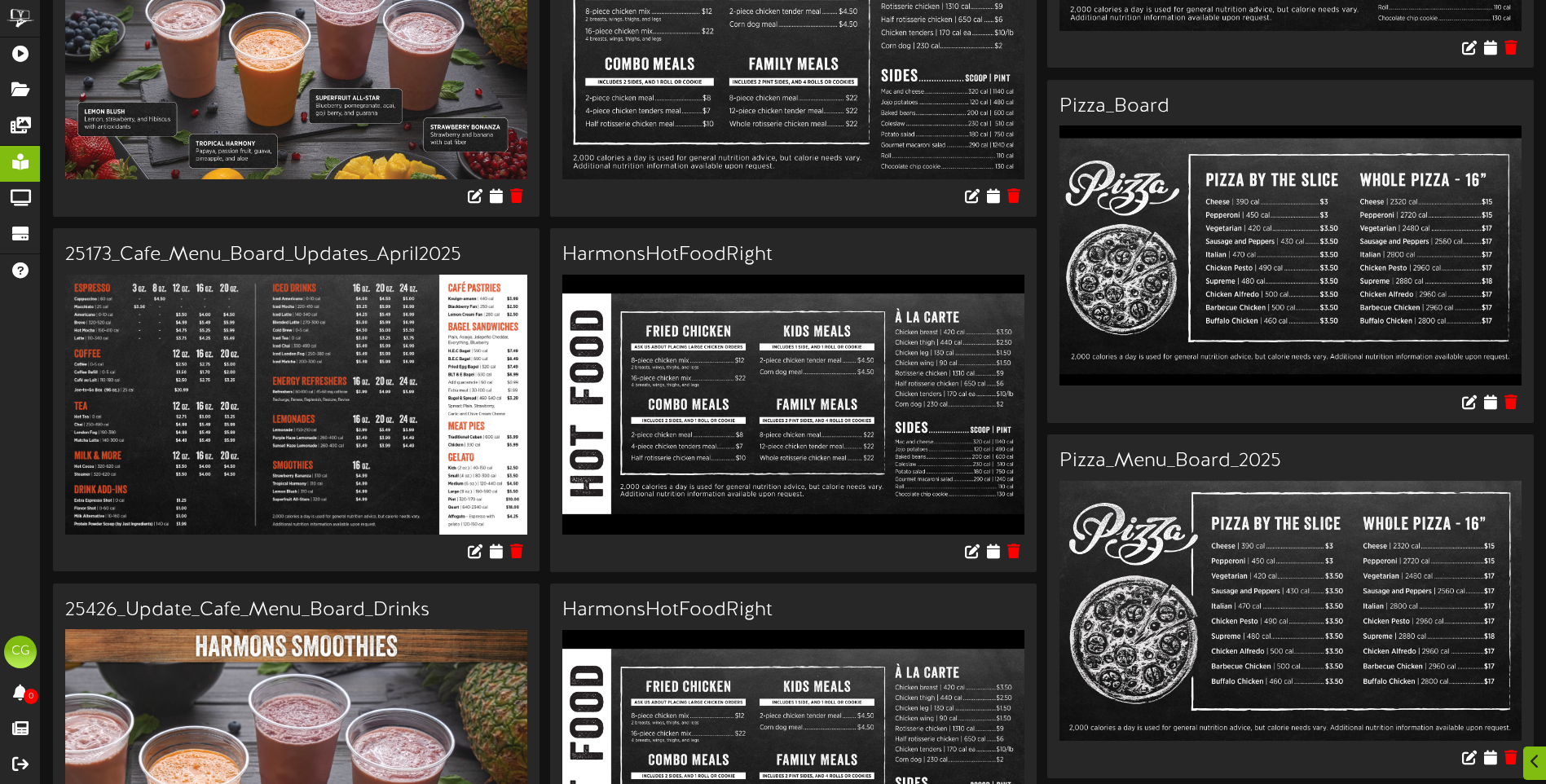
scroll to position [2126, 0]
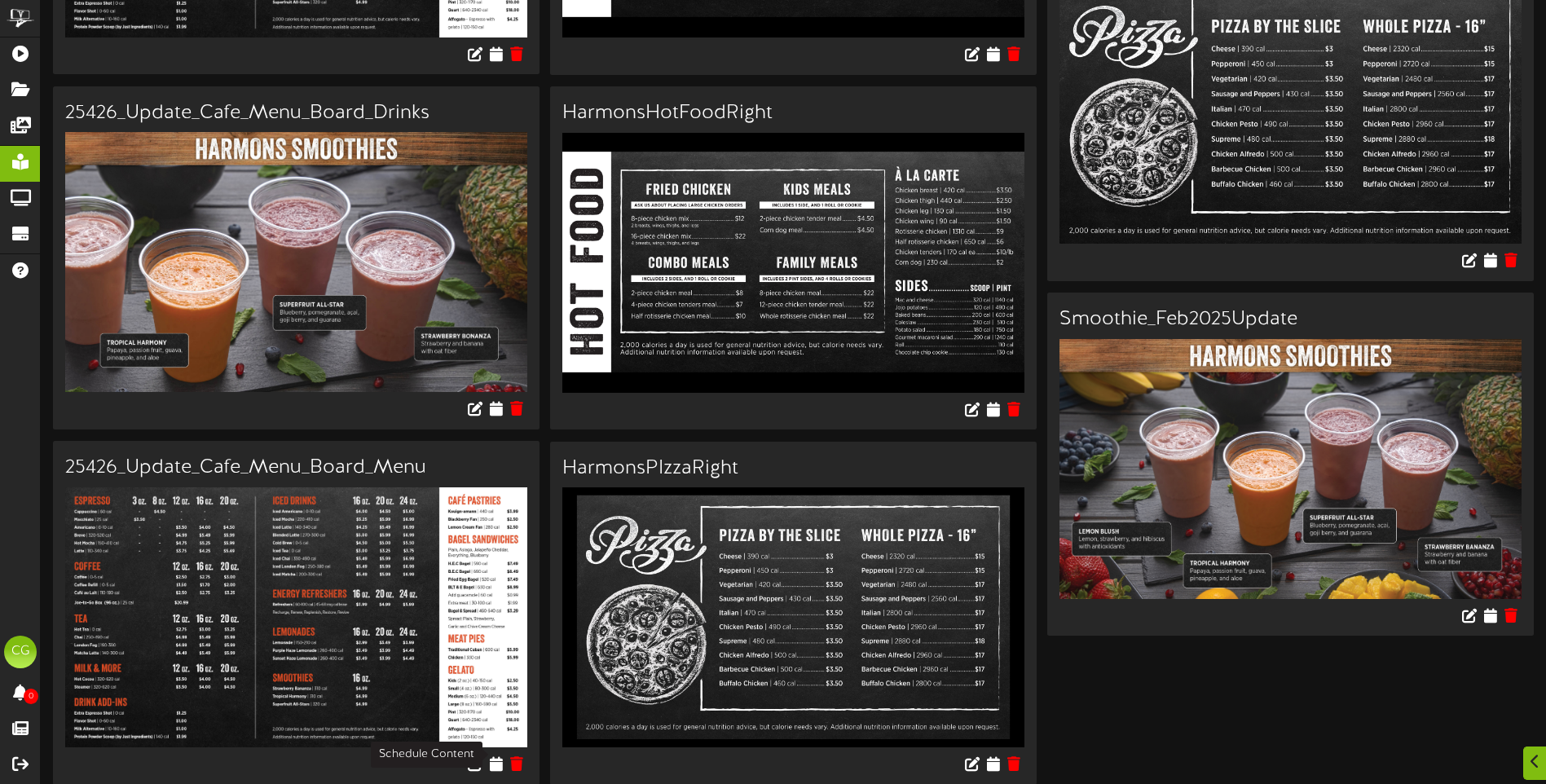
click at [495, 756] on icon at bounding box center [496, 763] width 13 height 15
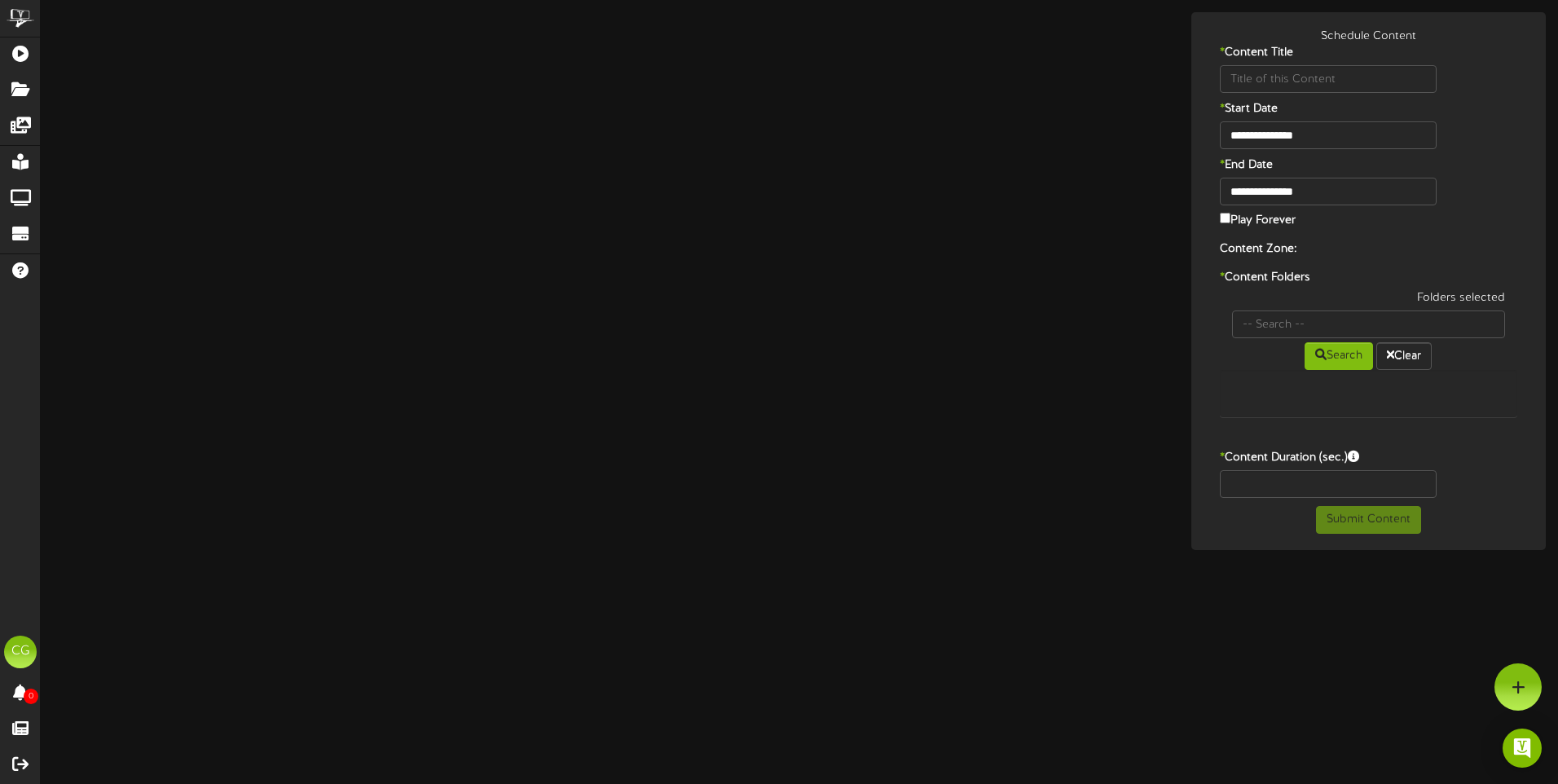
type input "25426_Update_Cafe_Menu_Board_Menu"
type input "8"
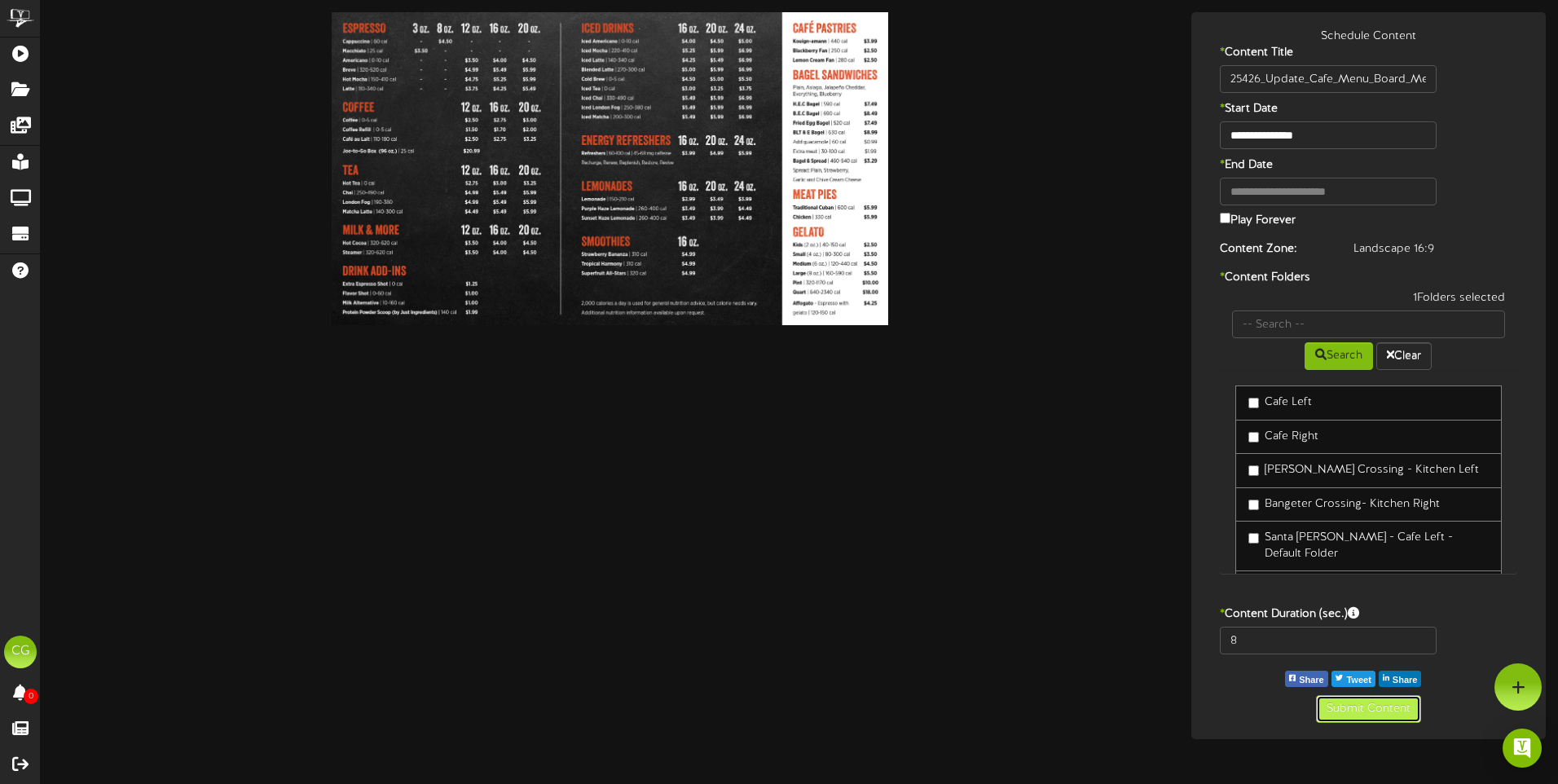
click at [1356, 708] on button "Submit Content" at bounding box center [1368, 709] width 106 height 27
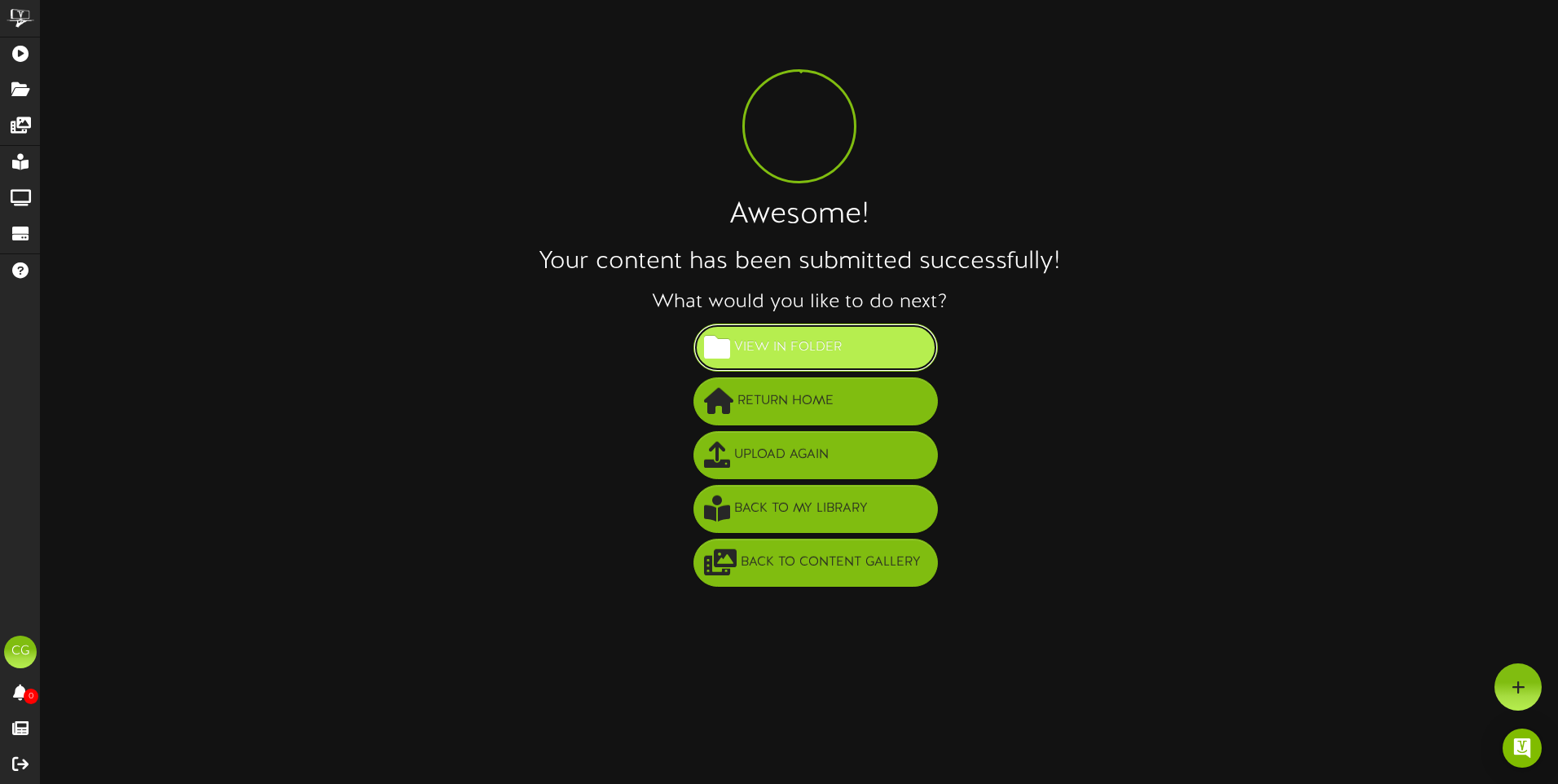
click at [828, 335] on span "View in Folder" at bounding box center [788, 347] width 116 height 27
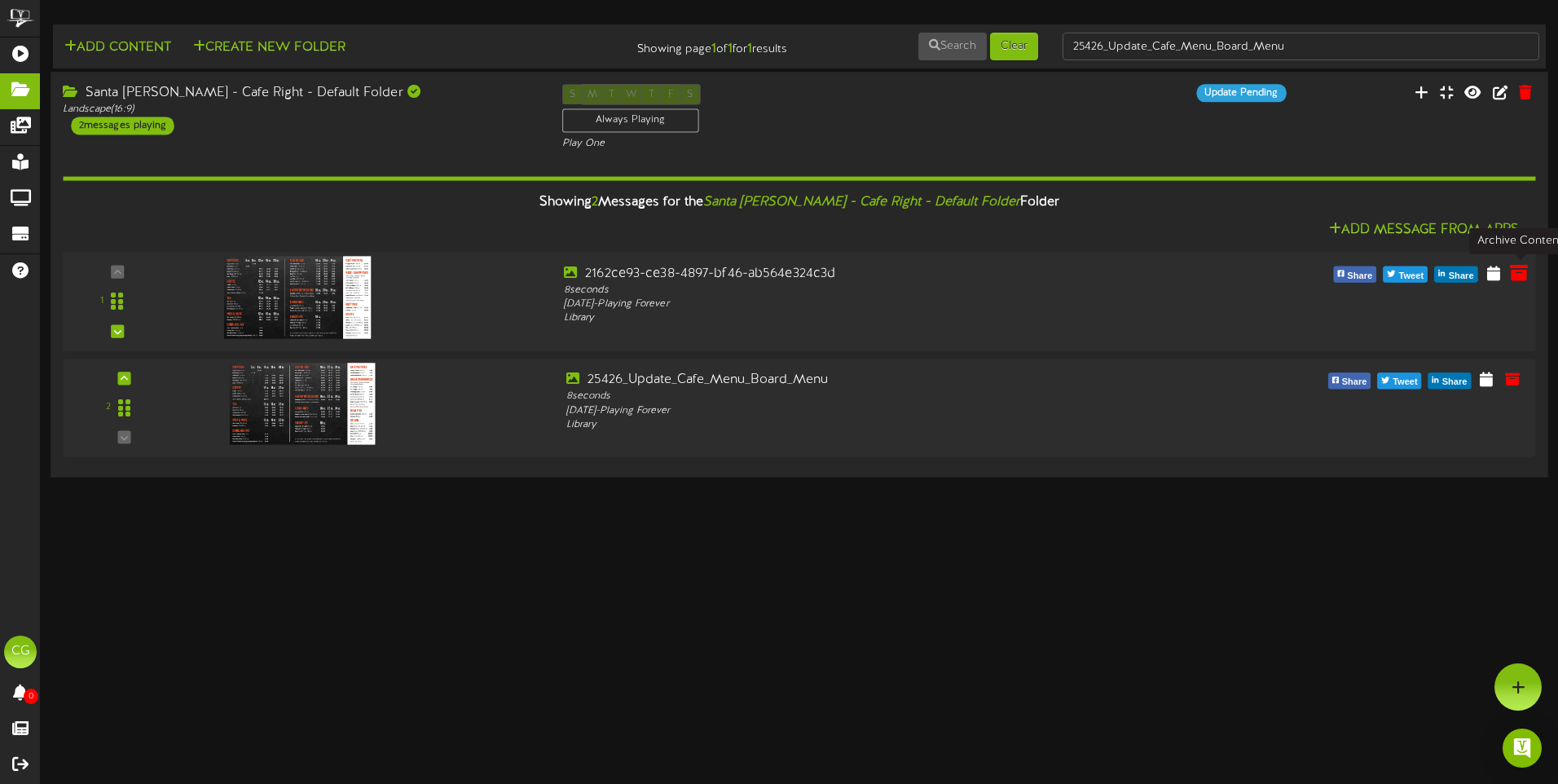
click at [1515, 271] on icon at bounding box center [1519, 272] width 18 height 18
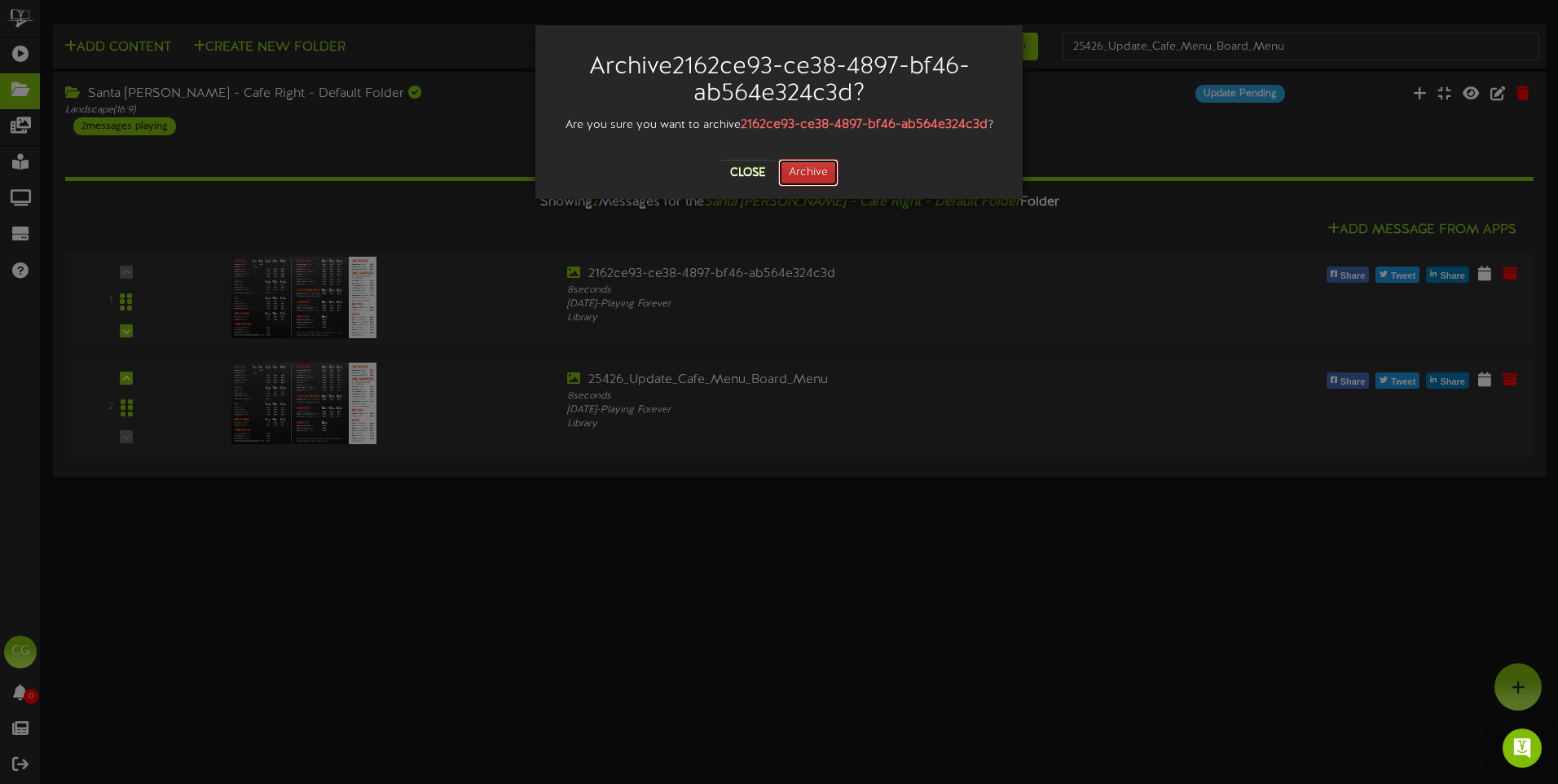
click at [817, 176] on button "Archive" at bounding box center [808, 172] width 60 height 27
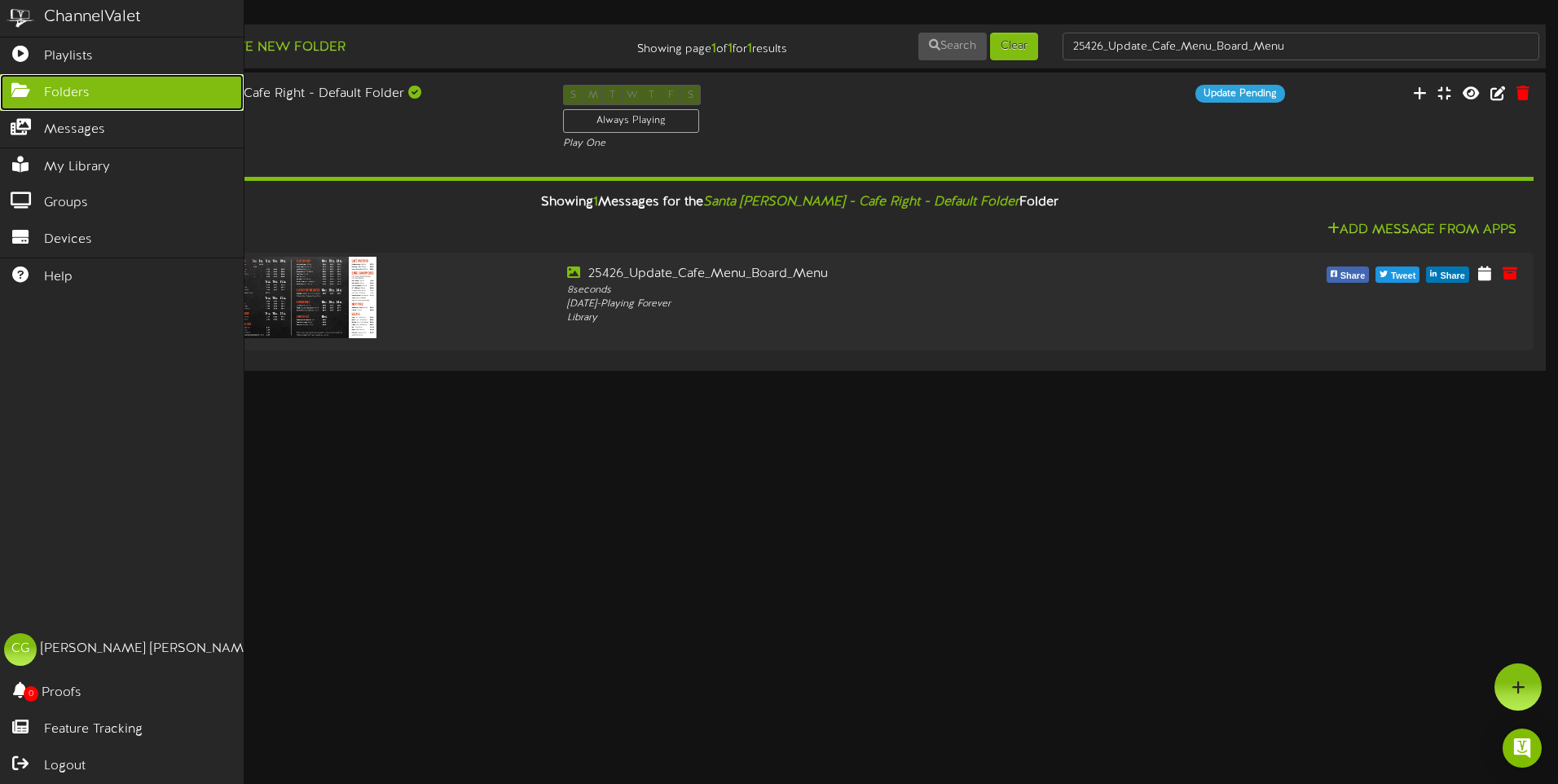
click at [45, 93] on span "Folders" at bounding box center [66, 93] width 45 height 19
click at [64, 52] on span "Playlists" at bounding box center [68, 57] width 49 height 19
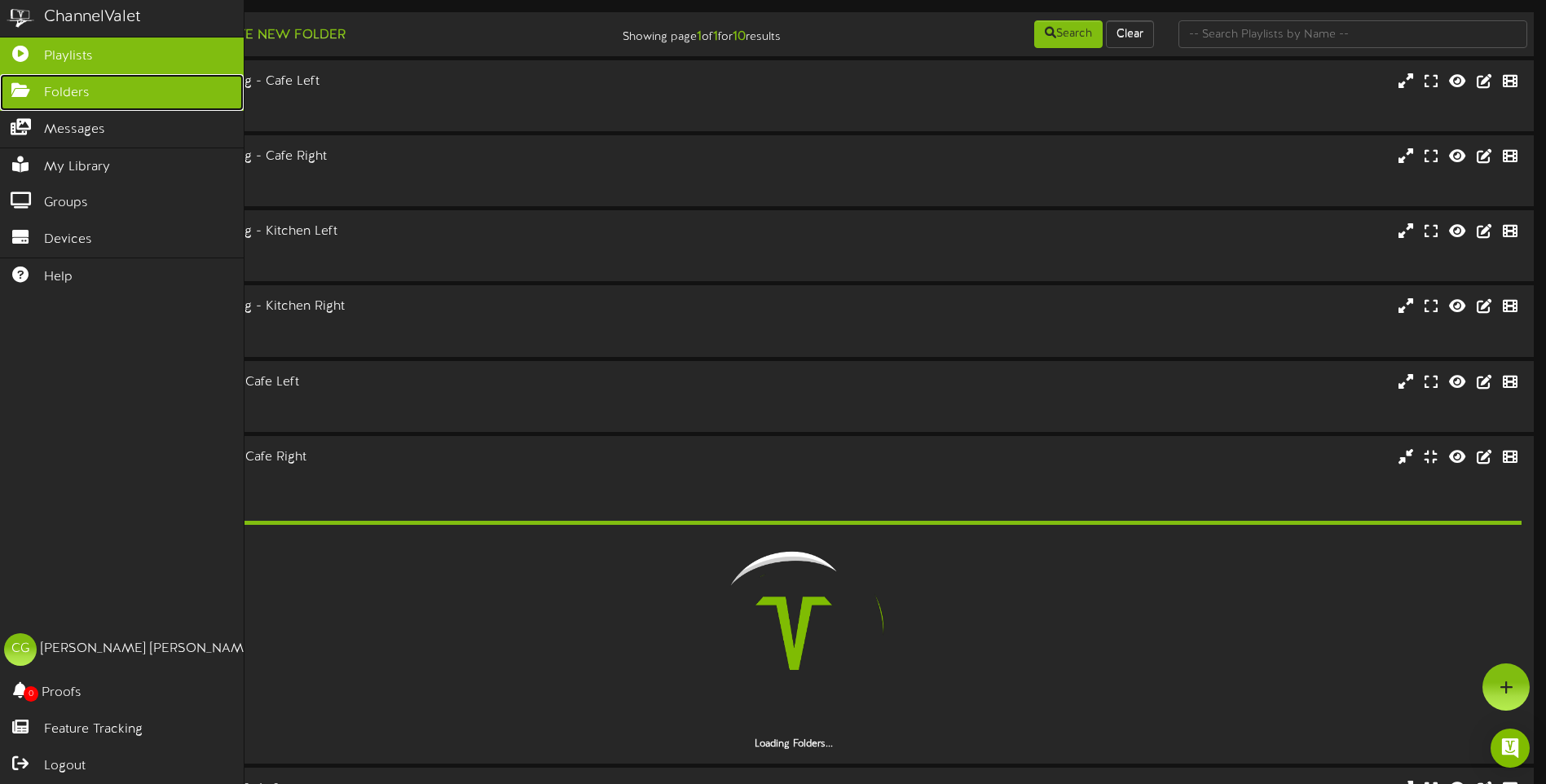
click at [75, 91] on span "Folders" at bounding box center [66, 93] width 45 height 19
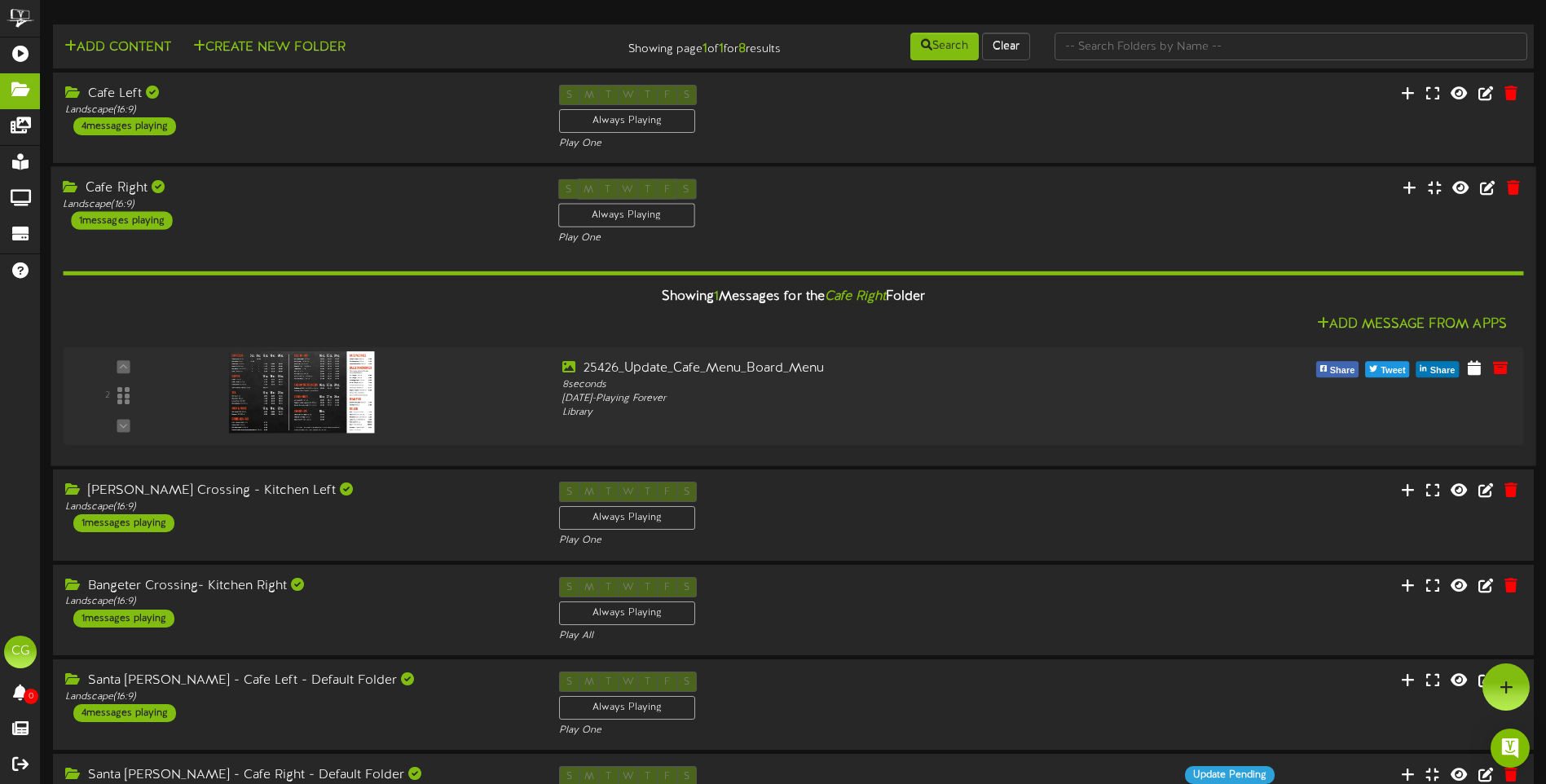
click at [478, 313] on div "Showing 1 Messages for the Cafe Right Folder" at bounding box center [793, 297] width 1485 height 35
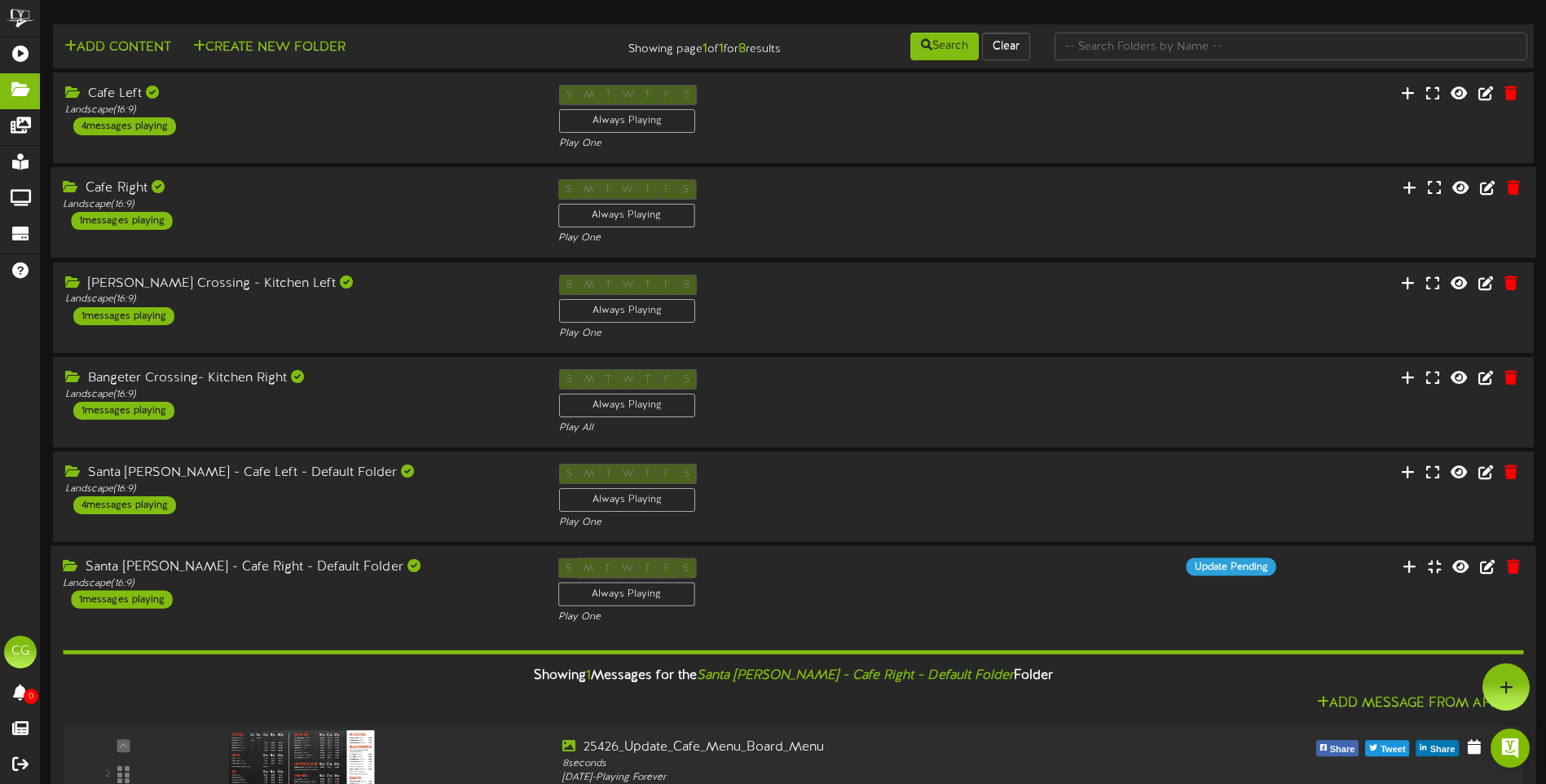
click at [443, 573] on div "Santa [PERSON_NAME] - Cafe Right - Default Folder" at bounding box center [298, 568] width 470 height 19
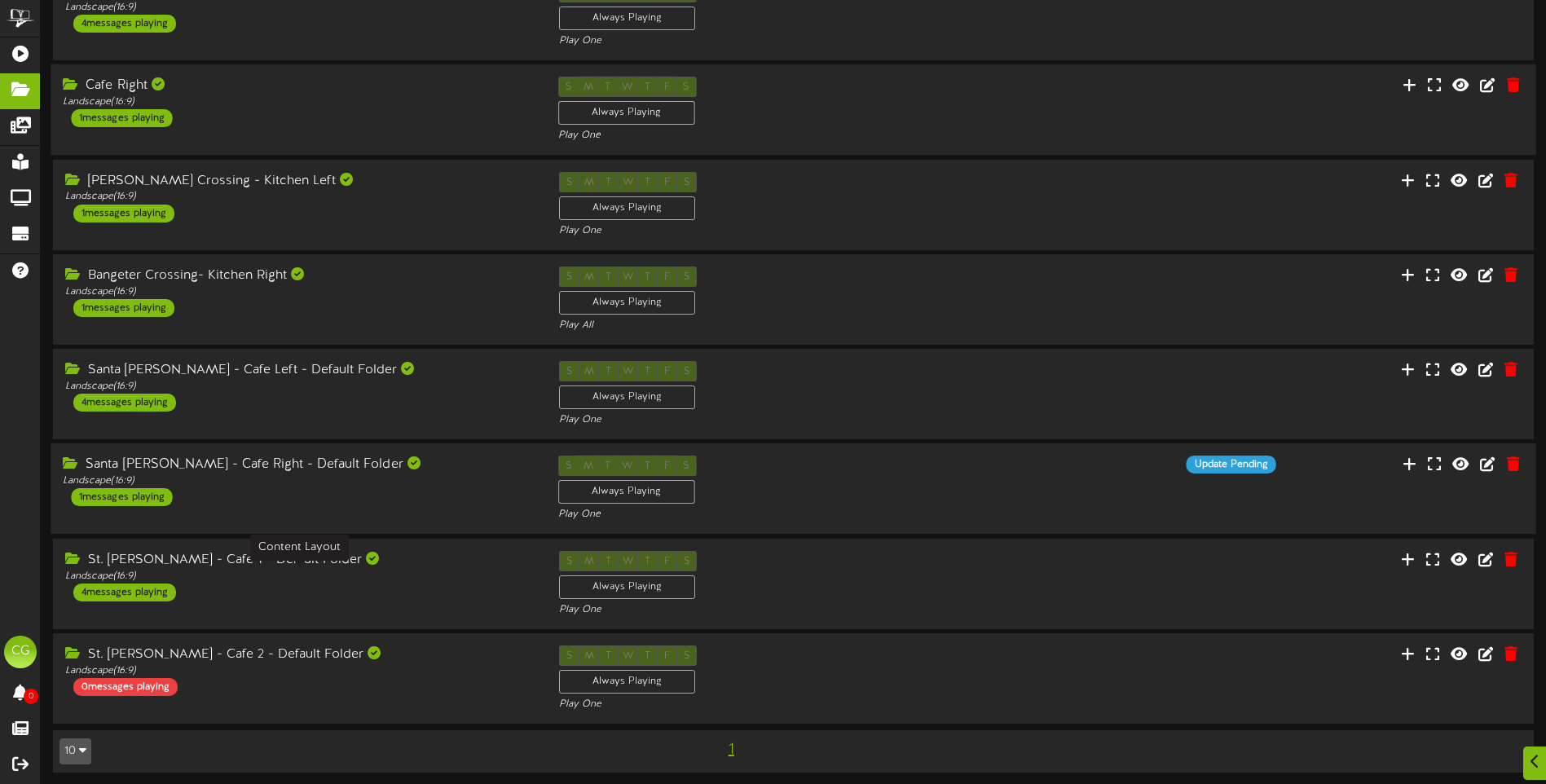
scroll to position [107, 0]
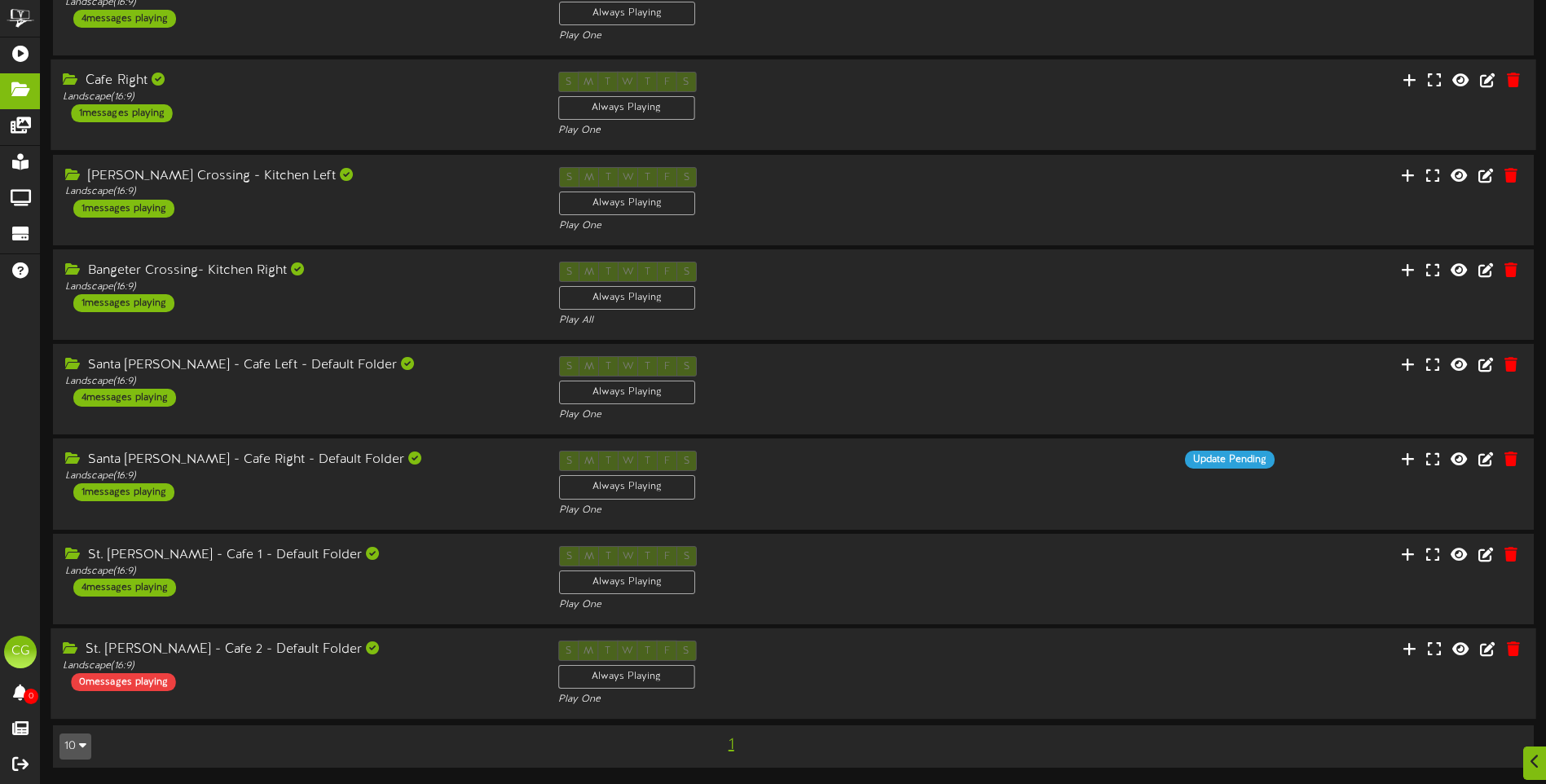
click at [380, 673] on div "St. George - Cafe 2 - Default Folder Landscape ( 16:9 ) 0 messages playing" at bounding box center [298, 666] width 495 height 51
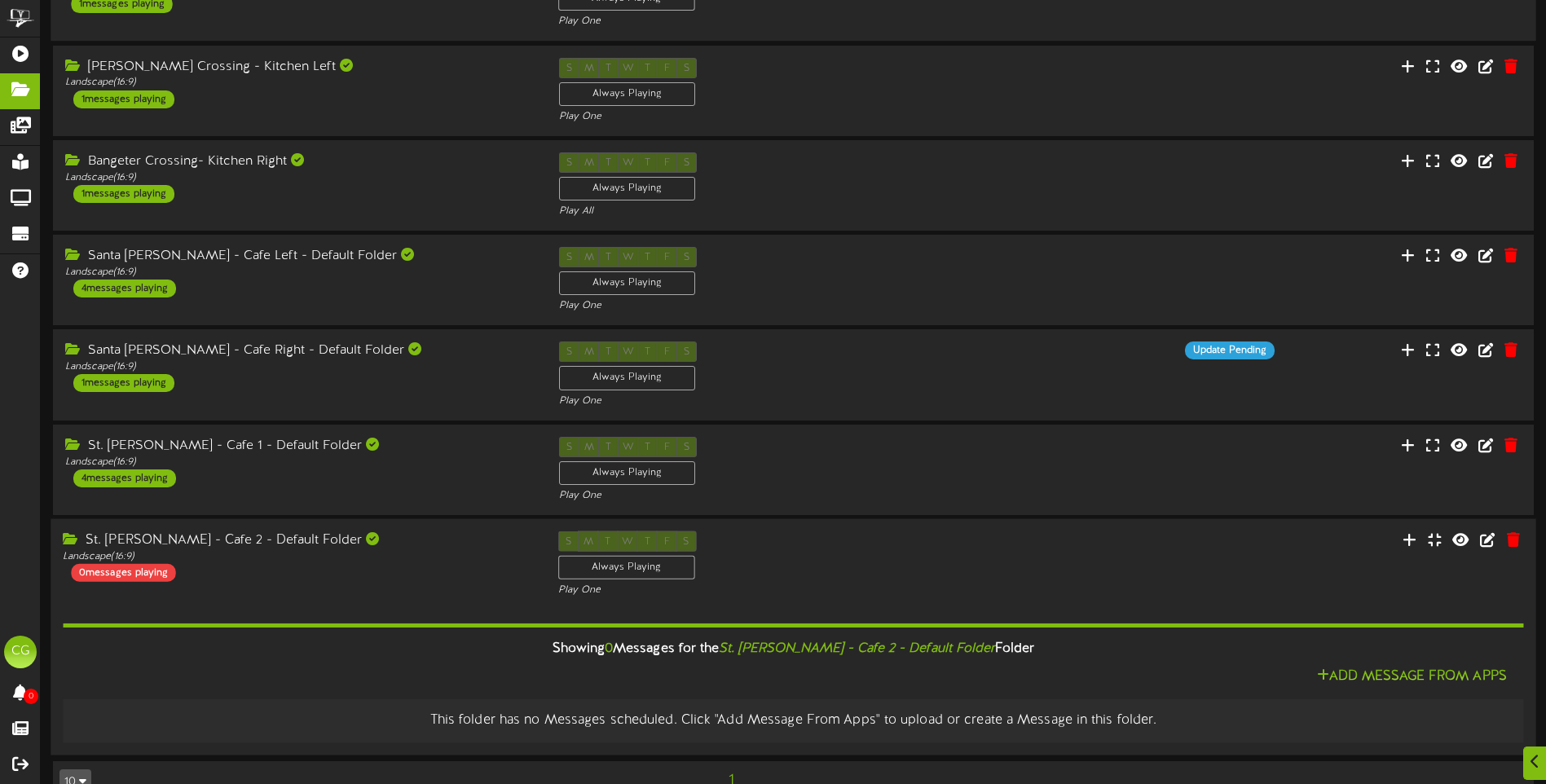
scroll to position [252, 0]
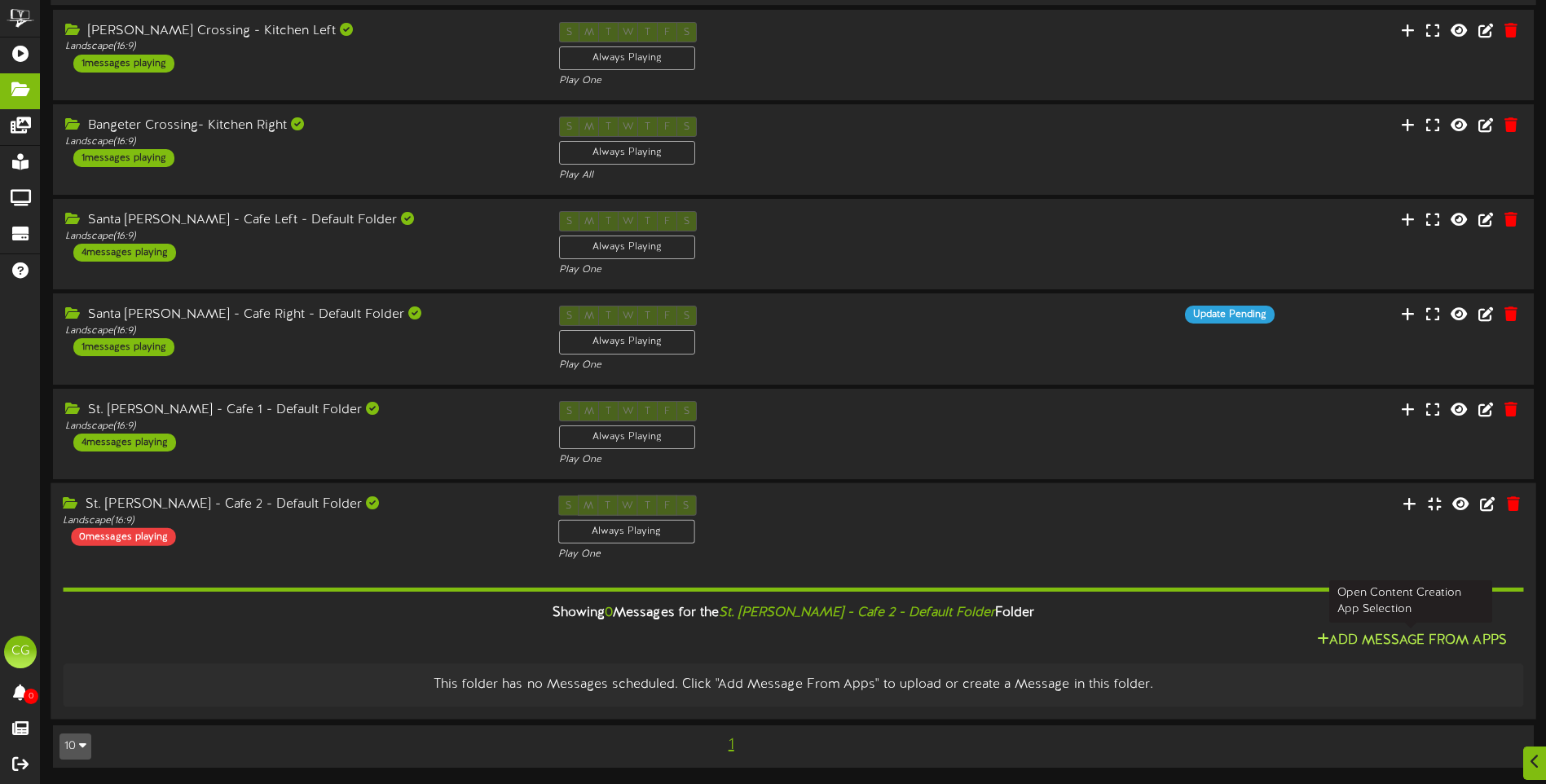
click at [1385, 637] on button "Add Message From Apps" at bounding box center [1411, 641] width 200 height 21
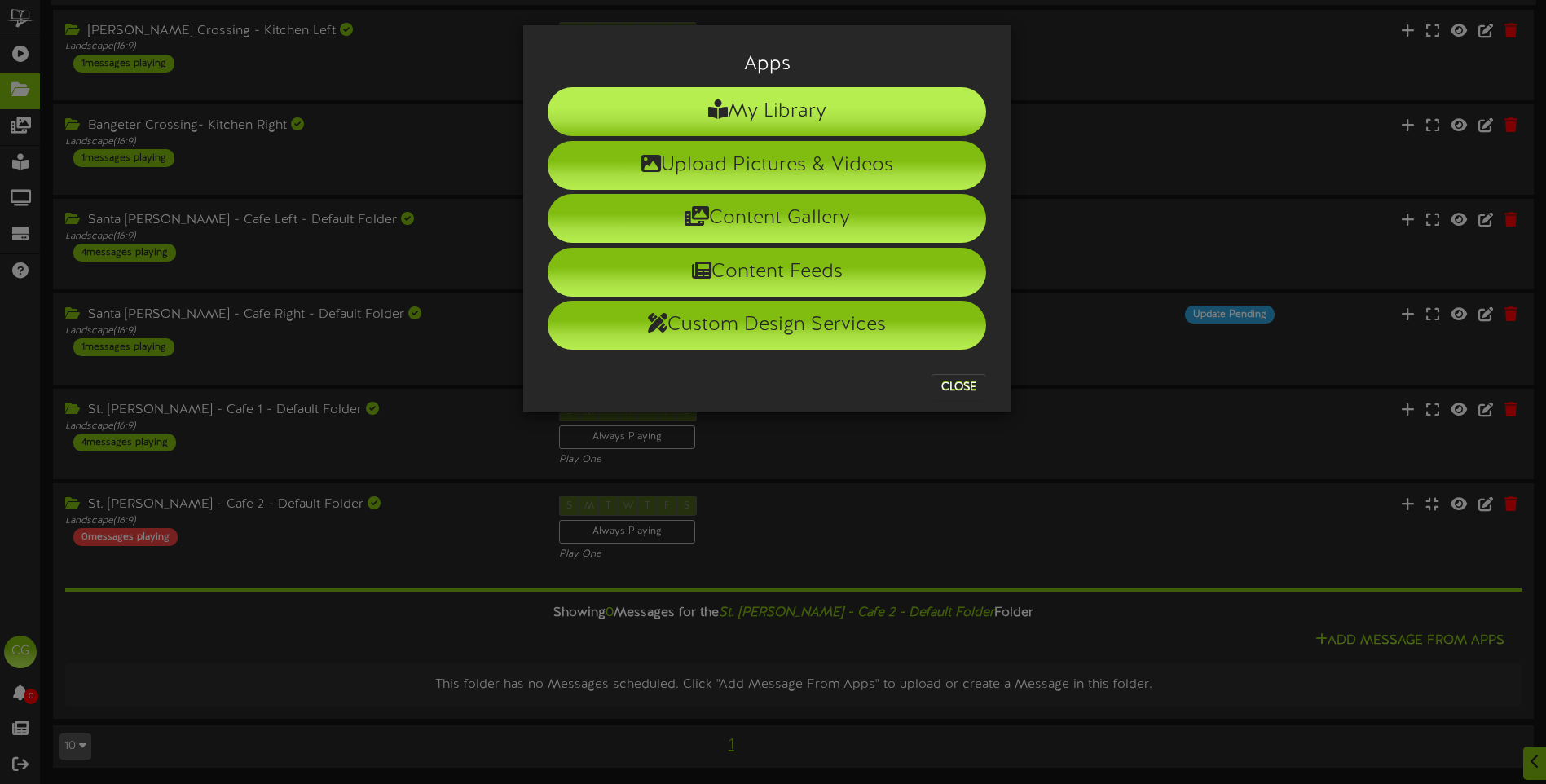
click at [756, 113] on li "My Library" at bounding box center [766, 112] width 438 height 49
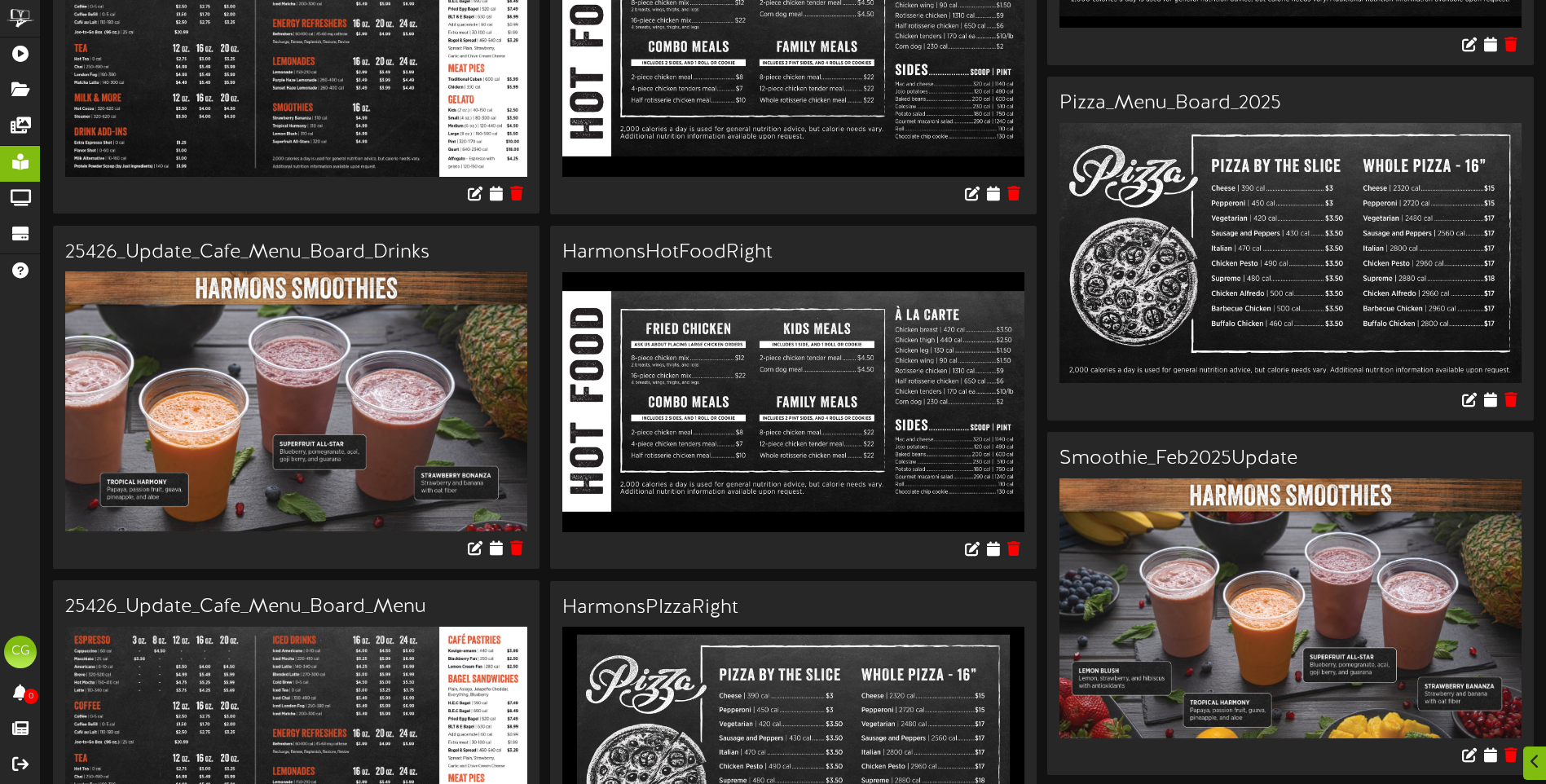
scroll to position [2126, 0]
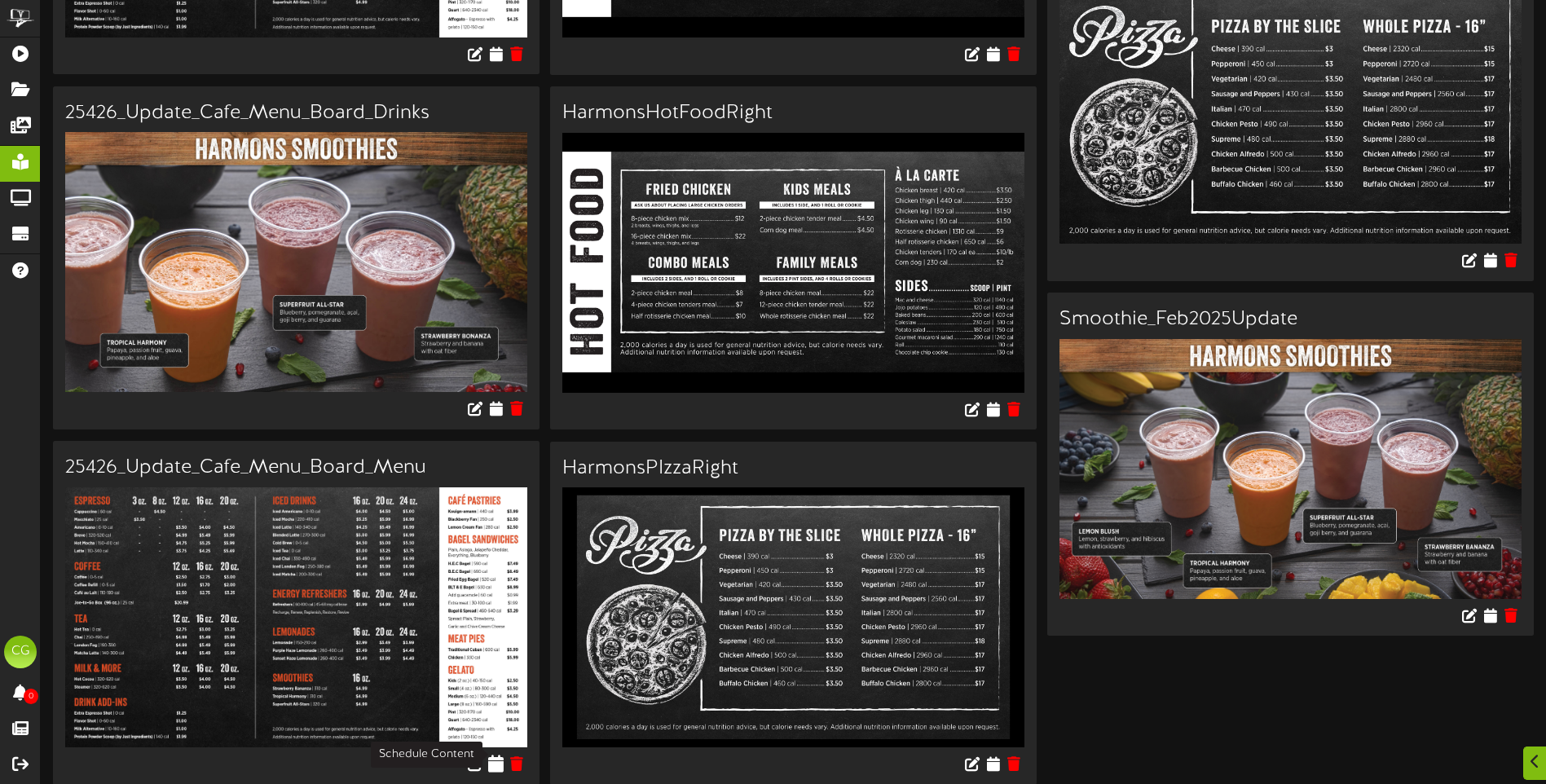
click at [497, 754] on icon at bounding box center [497, 763] width 15 height 18
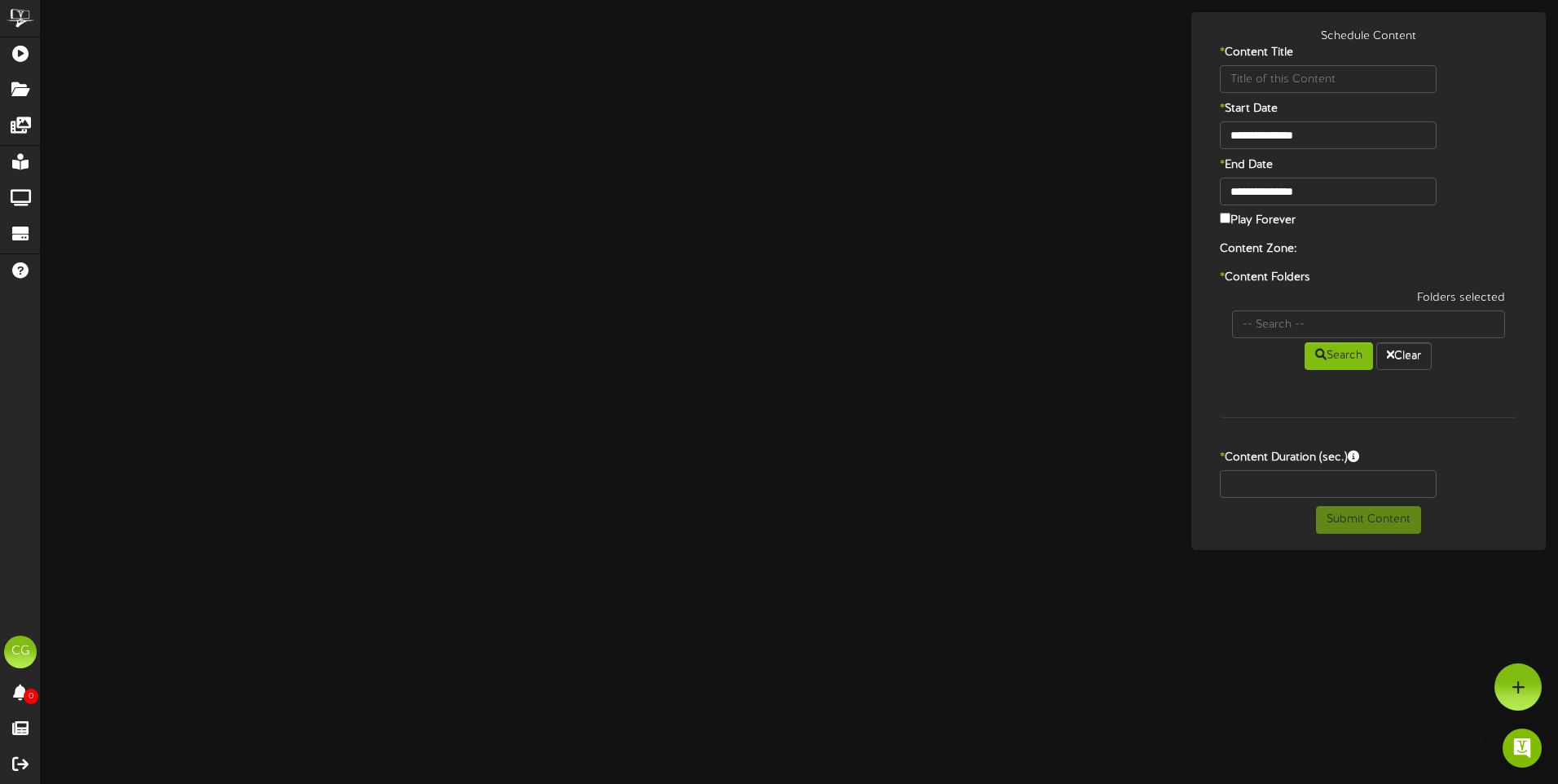
type input "25426_Update_Cafe_Menu_Board_Menu"
type input "8"
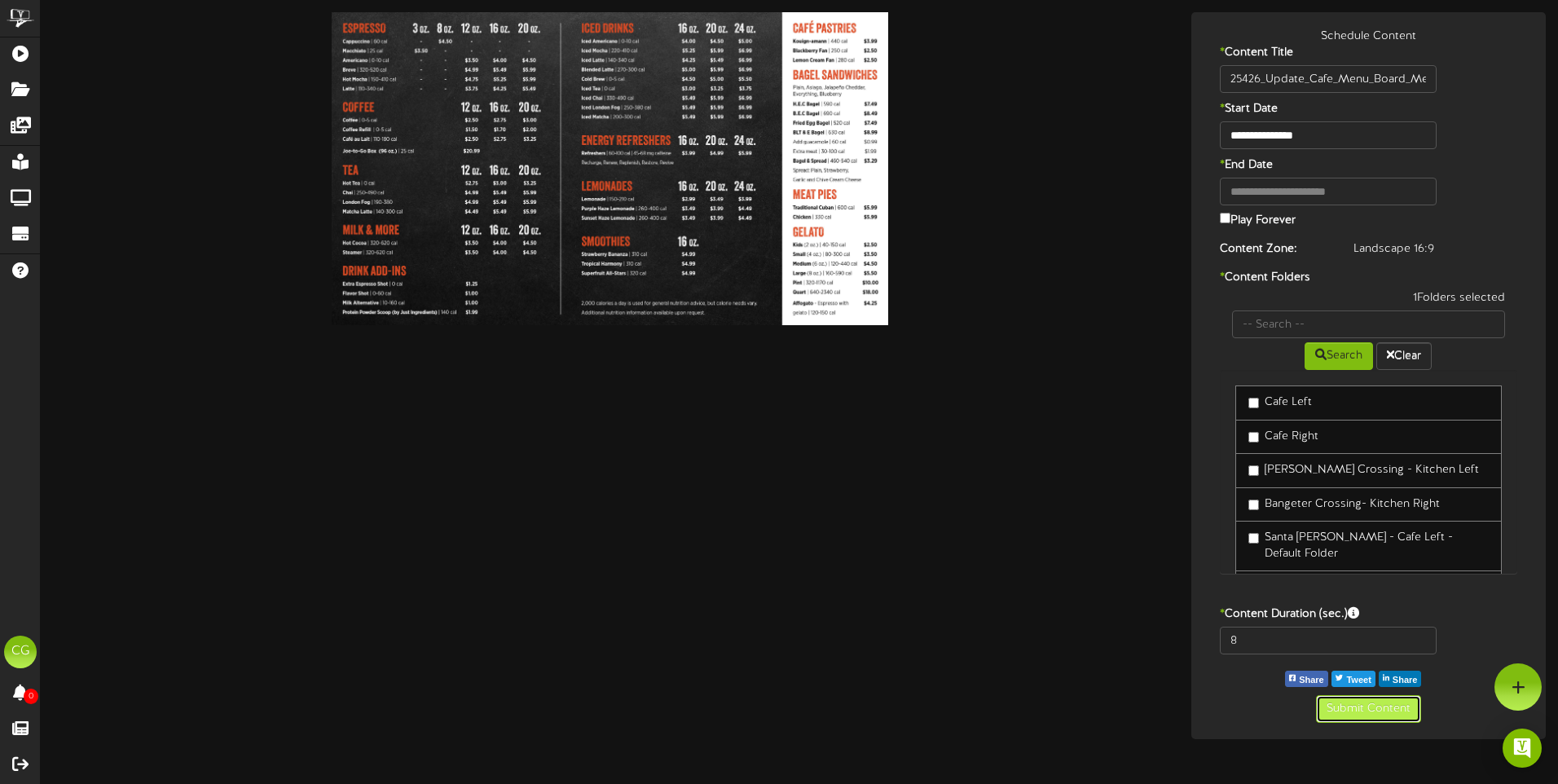
click at [1362, 710] on button "Submit Content" at bounding box center [1368, 709] width 106 height 27
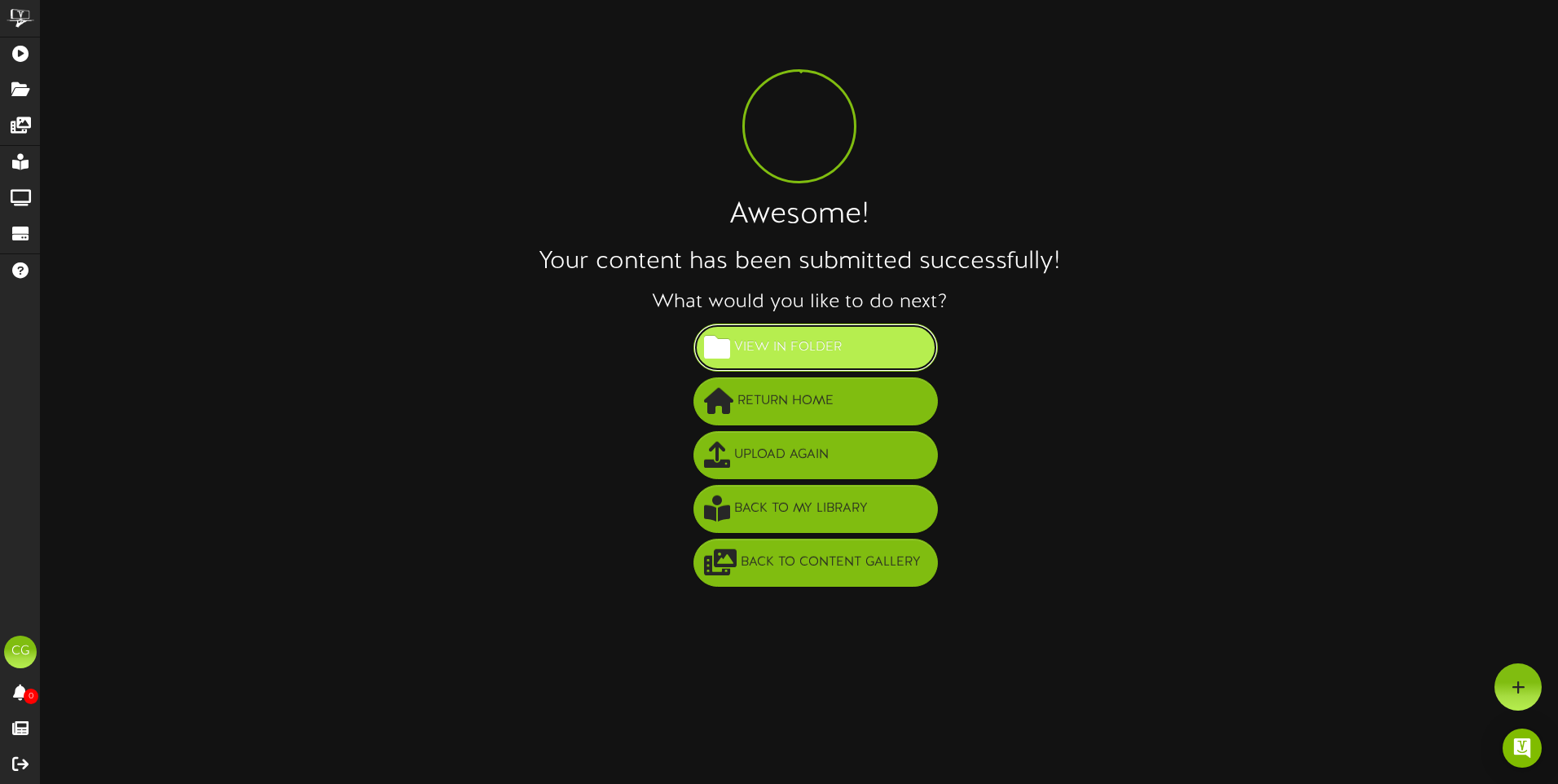
click at [789, 339] on span "View in Folder" at bounding box center [788, 347] width 116 height 27
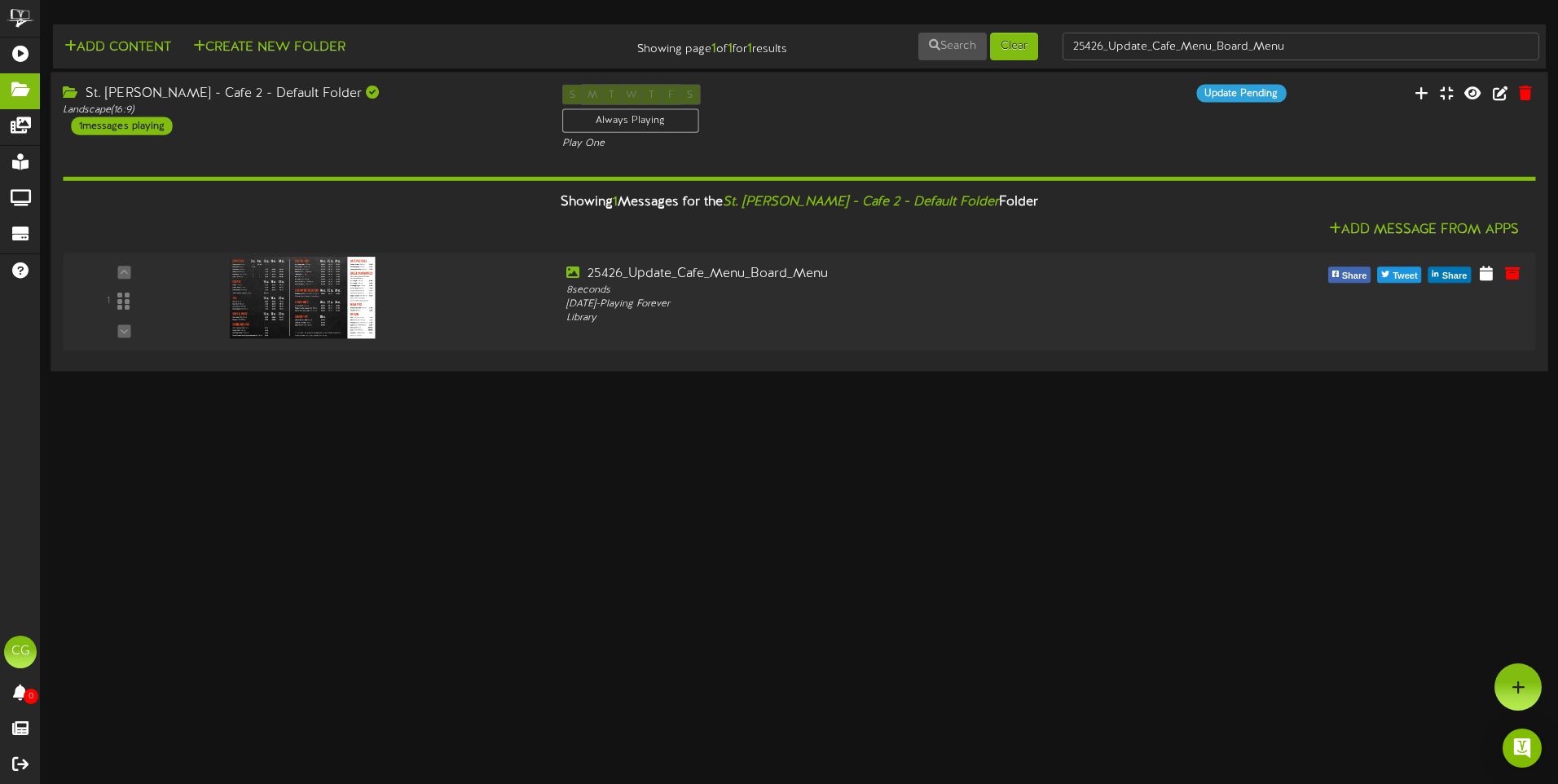
click at [420, 123] on div "St. George - Cafe 2 - Default Folder Landscape ( 16:9 ) 1 messages playing" at bounding box center [299, 109] width 498 height 51
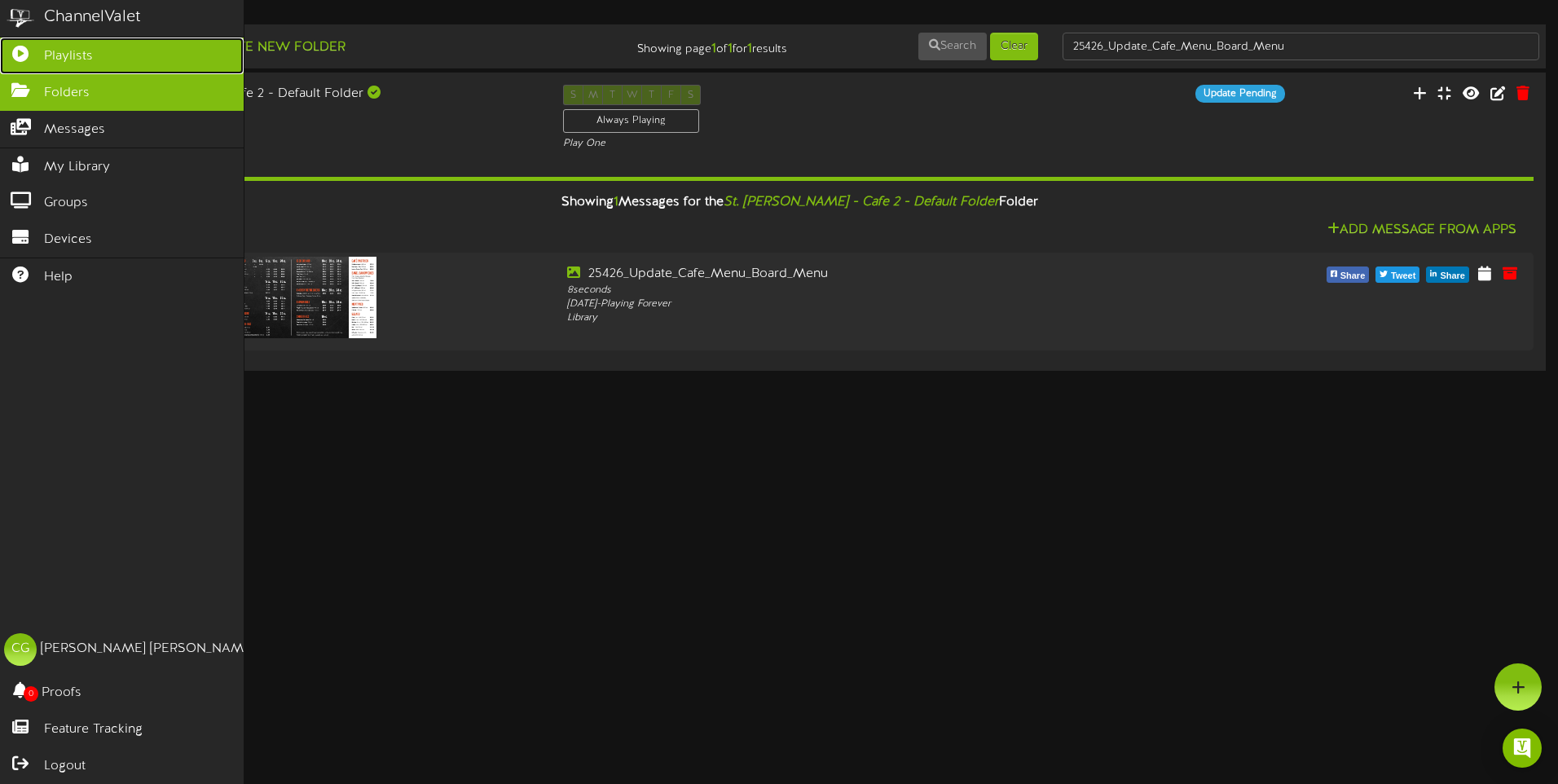
click at [23, 57] on icon at bounding box center [20, 51] width 40 height 12
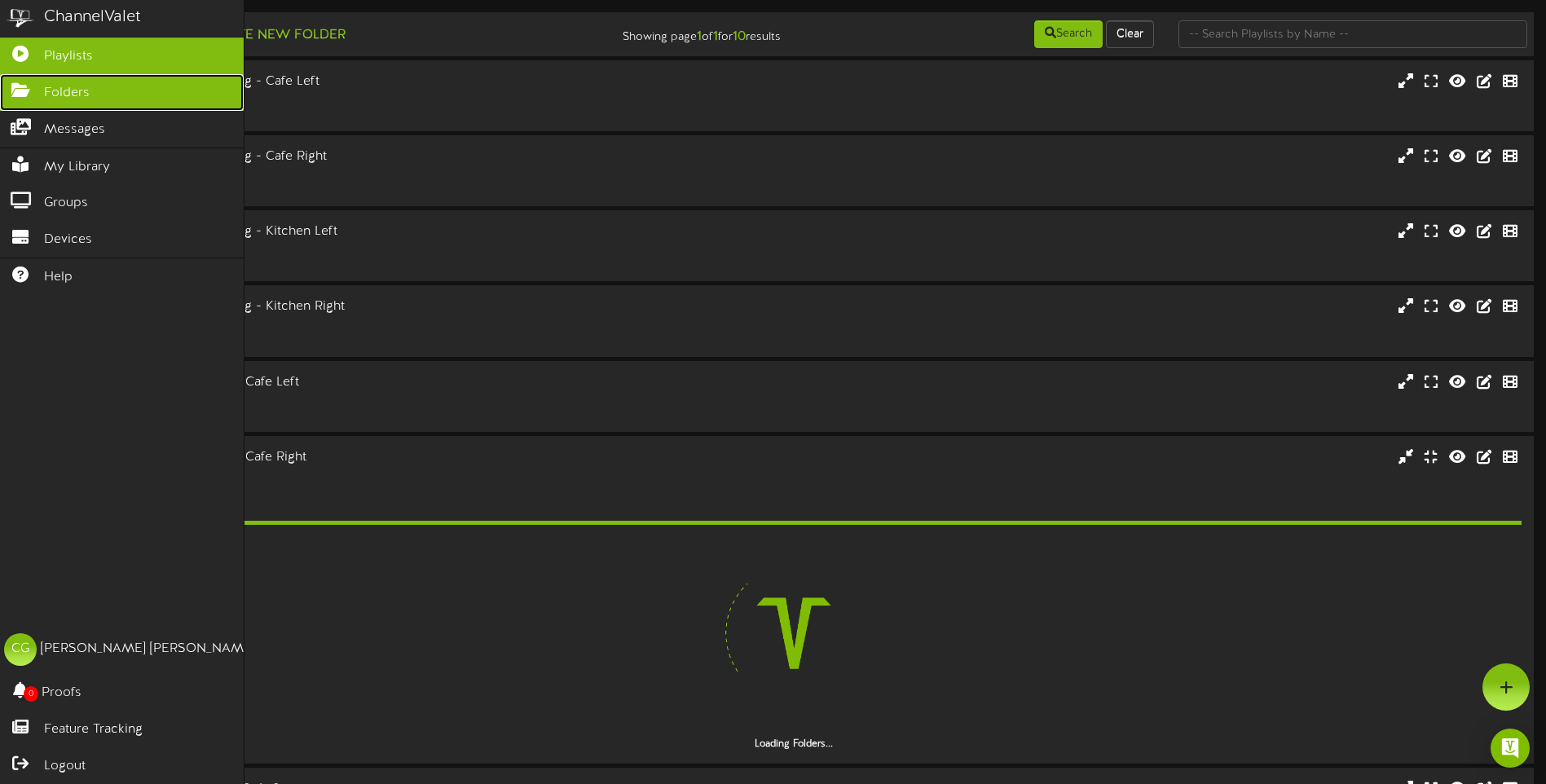
click at [17, 84] on icon at bounding box center [20, 88] width 40 height 12
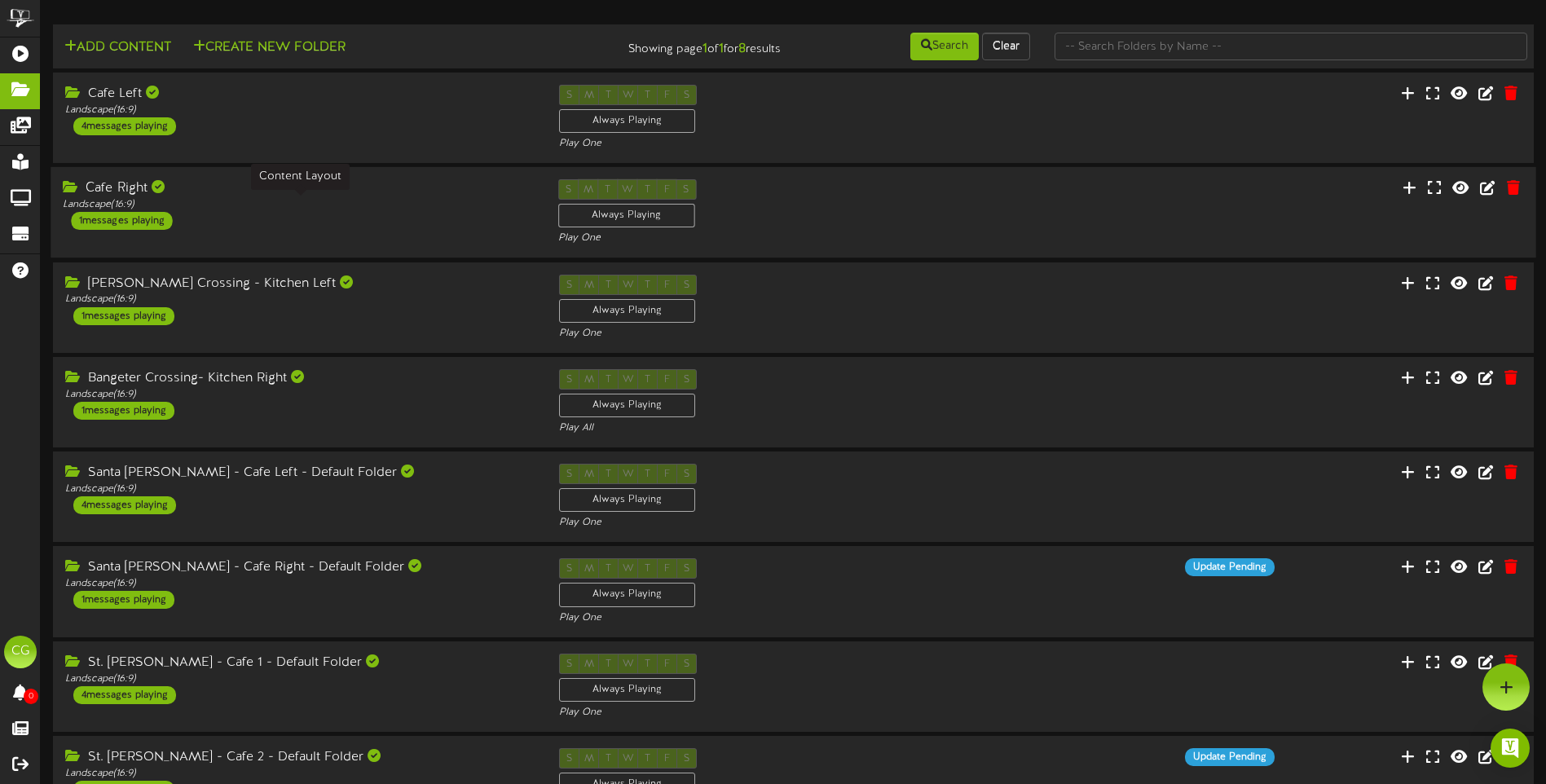
click at [360, 198] on div "Landscape ( 16:9 )" at bounding box center [298, 205] width 470 height 14
